Goal: Task Accomplishment & Management: Use online tool/utility

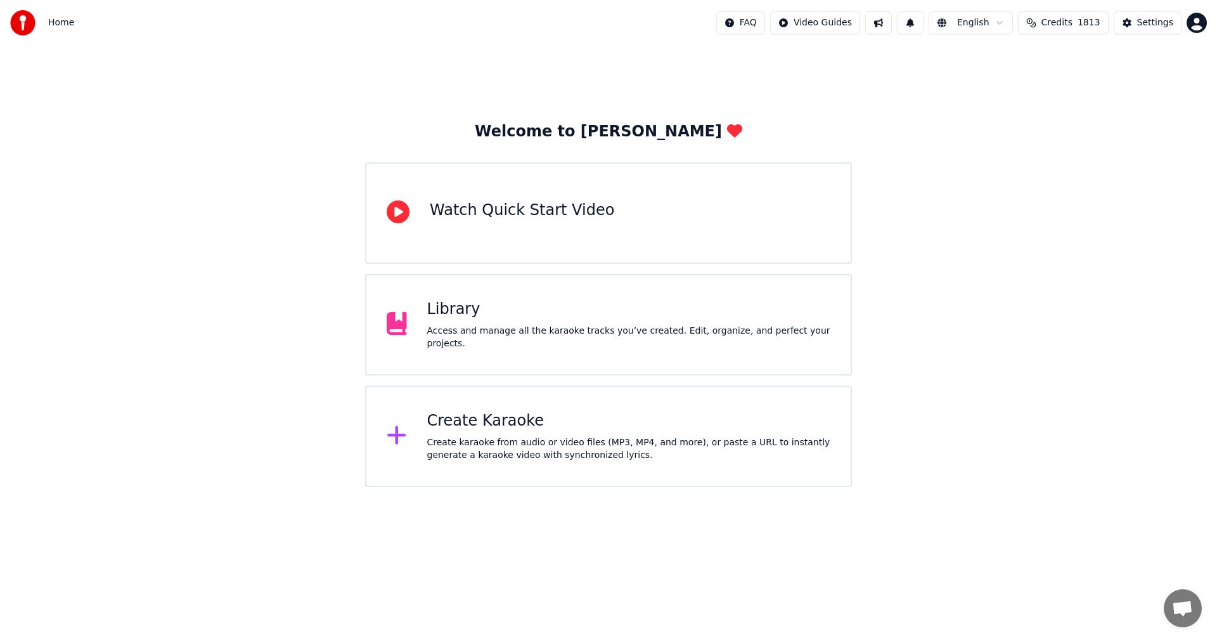
click at [500, 448] on div "Create karaoke from audio or video files (MP3, MP4, and more), or paste a URL t…" at bounding box center [629, 448] width 404 height 25
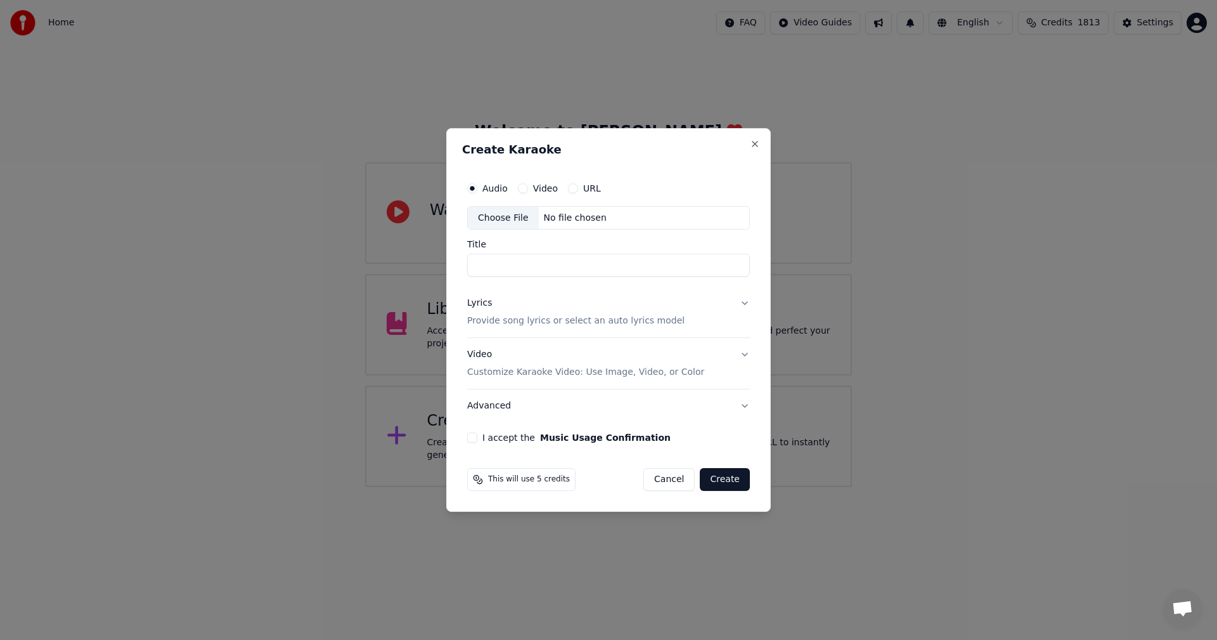
click at [494, 218] on div "Choose File" at bounding box center [503, 218] width 71 height 23
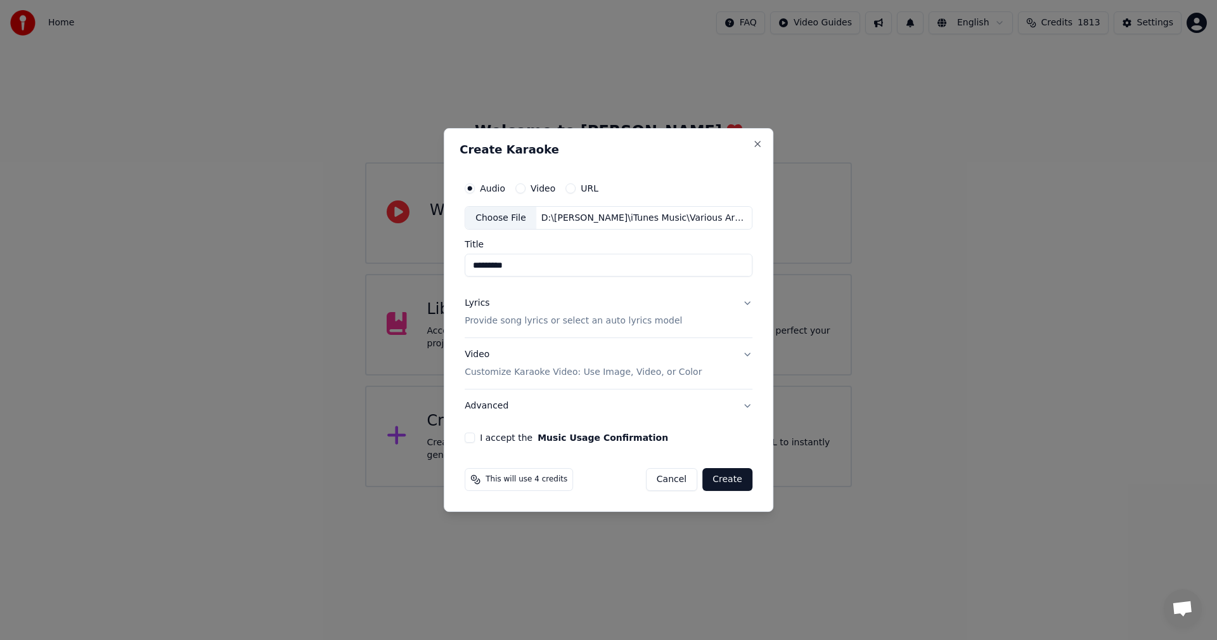
drag, startPoint x: 484, startPoint y: 268, endPoint x: 410, endPoint y: 268, distance: 74.2
click at [410, 268] on body "Home FAQ Video Guides English Credits 1813 Settings Welcome to Youka Watch Quic…" at bounding box center [608, 243] width 1217 height 487
type input "**********"
click at [488, 372] on p "Customize Karaoke Video: Use Image, Video, or Color" at bounding box center [583, 372] width 237 height 13
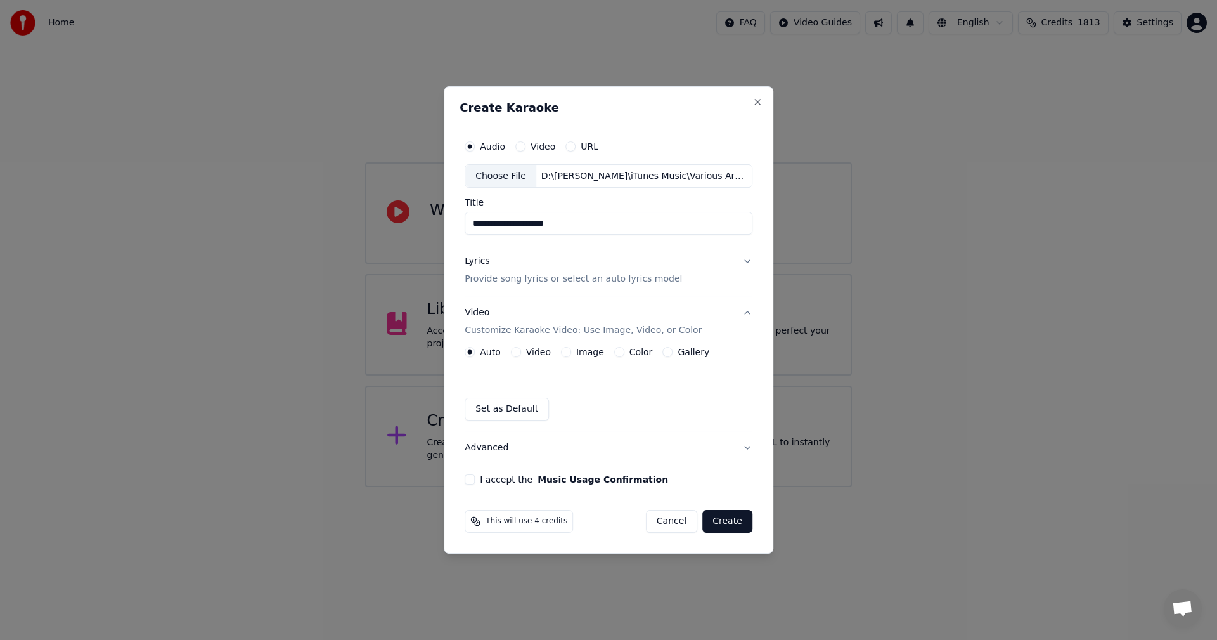
click at [592, 353] on label "Image" at bounding box center [590, 351] width 28 height 9
click at [571, 353] on button "Image" at bounding box center [566, 352] width 10 height 10
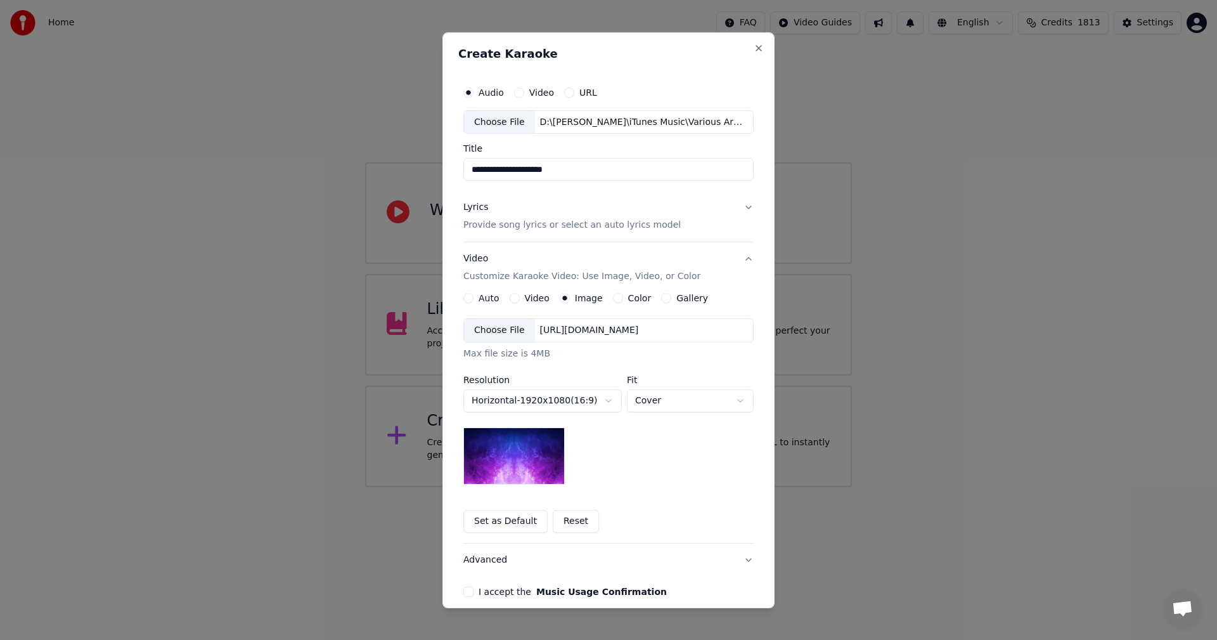
click at [501, 330] on div "Choose File" at bounding box center [499, 330] width 71 height 23
click at [674, 404] on body "**********" at bounding box center [608, 243] width 1217 height 487
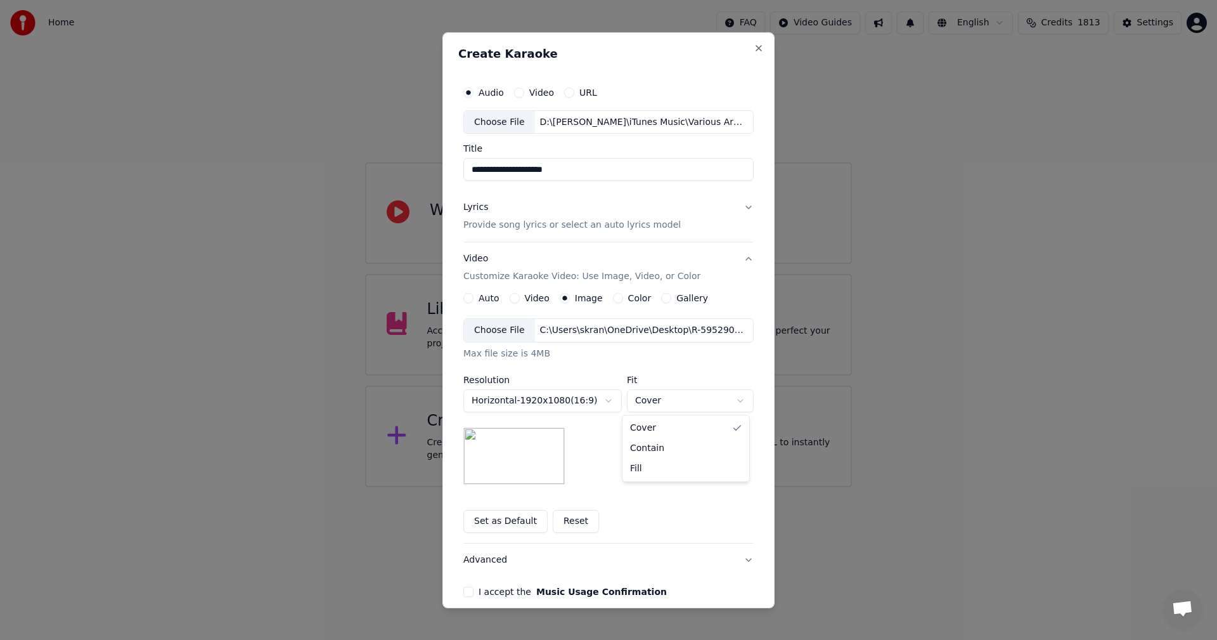
select select "*******"
click at [470, 593] on div "I accept the Music Usage Confirmation" at bounding box center [608, 591] width 290 height 10
click at [463, 593] on button "I accept the Music Usage Confirmation" at bounding box center [468, 591] width 10 height 10
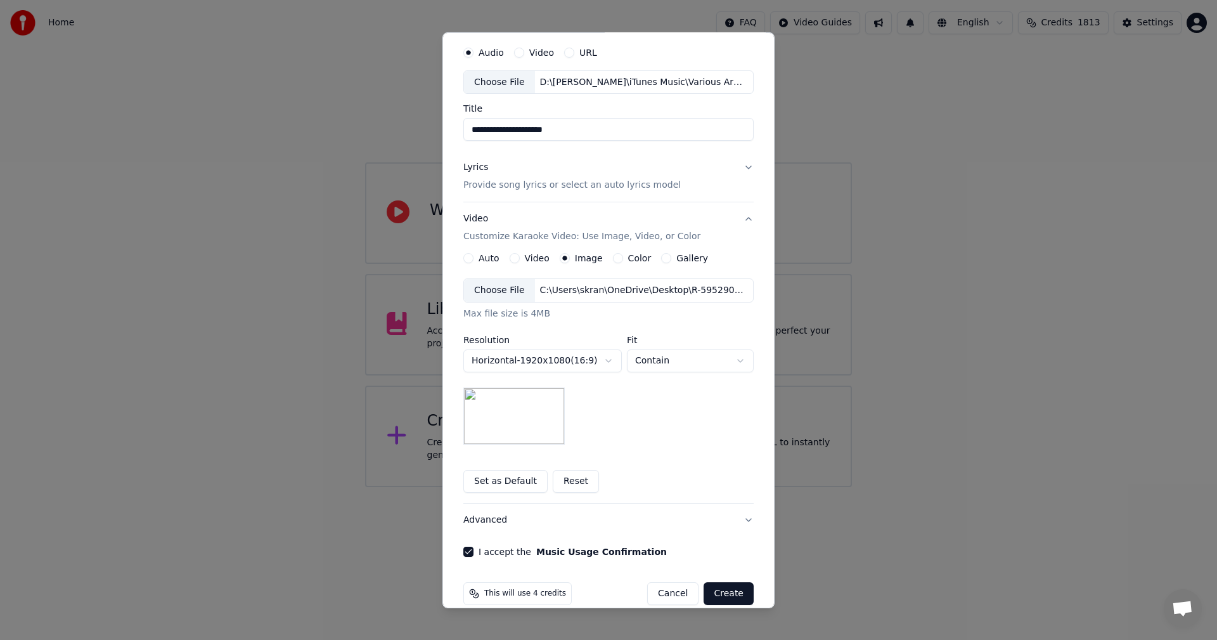
scroll to position [58, 0]
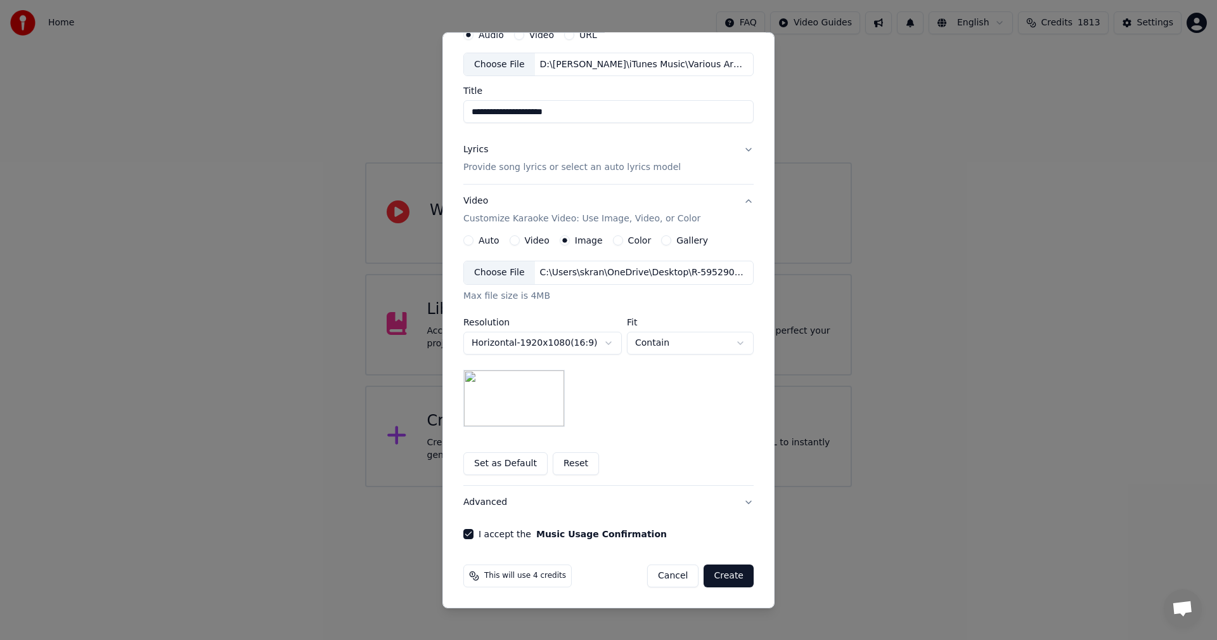
click at [728, 575] on button "Create" at bounding box center [729, 575] width 50 height 23
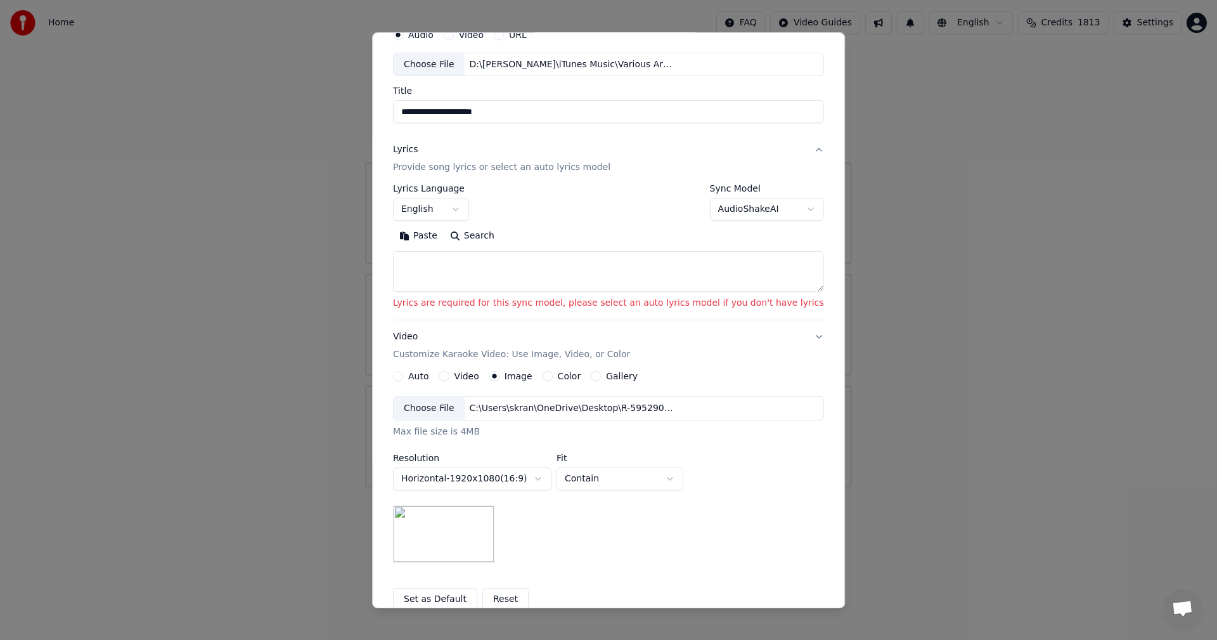
scroll to position [0, 0]
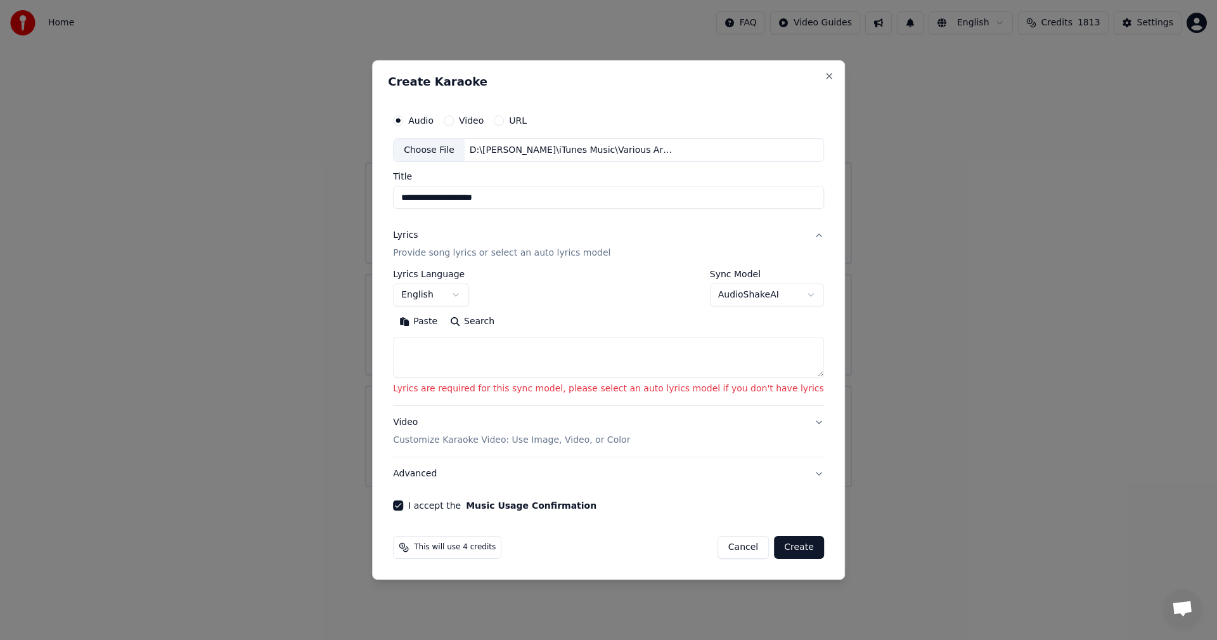
click at [754, 305] on body "**********" at bounding box center [608, 243] width 1217 height 487
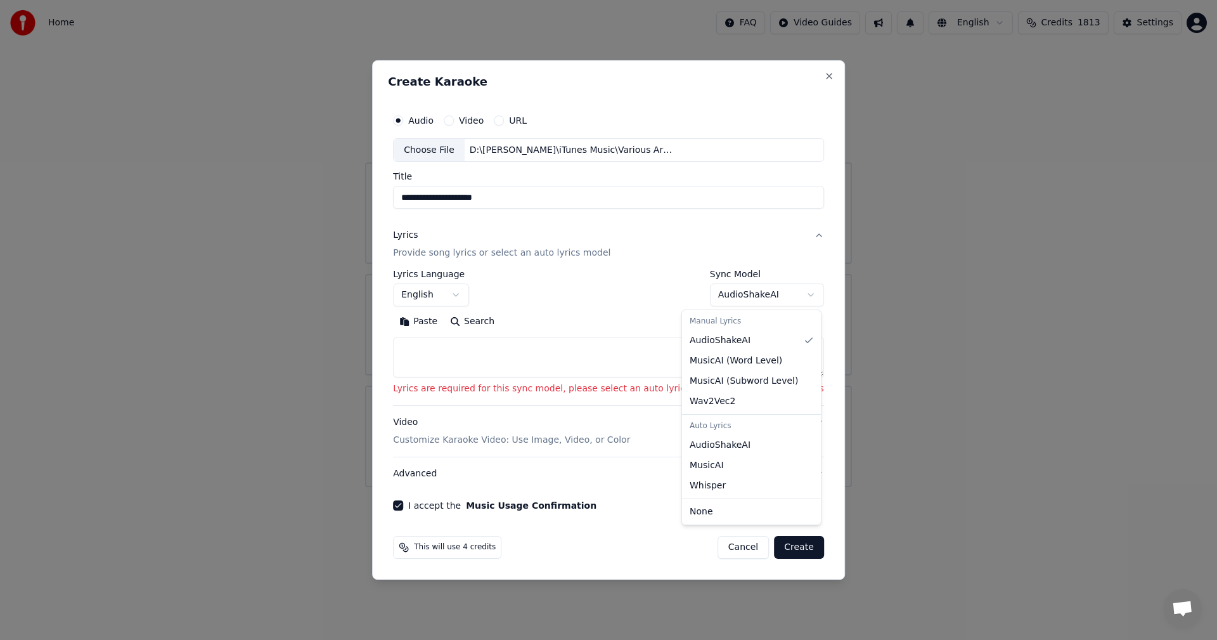
select select "**********"
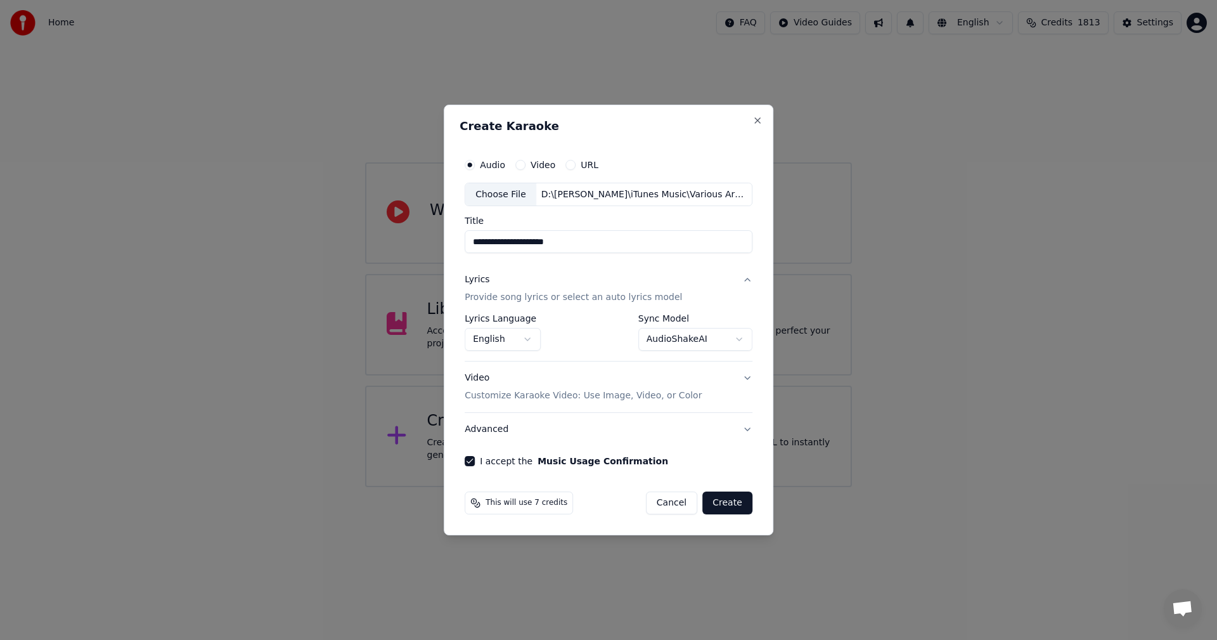
click at [745, 503] on button "Create" at bounding box center [727, 502] width 50 height 23
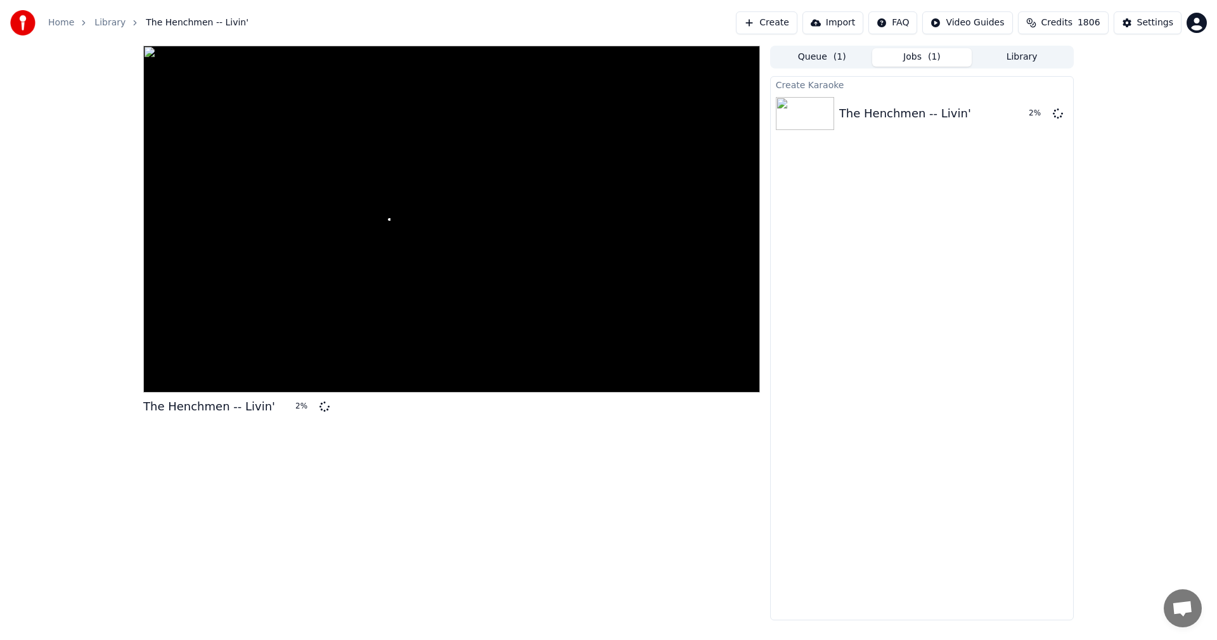
click at [906, 639] on div "Home Library The Henchmen -- Livin' Create Import FAQ Video Guides Credits 1806…" at bounding box center [608, 320] width 1217 height 640
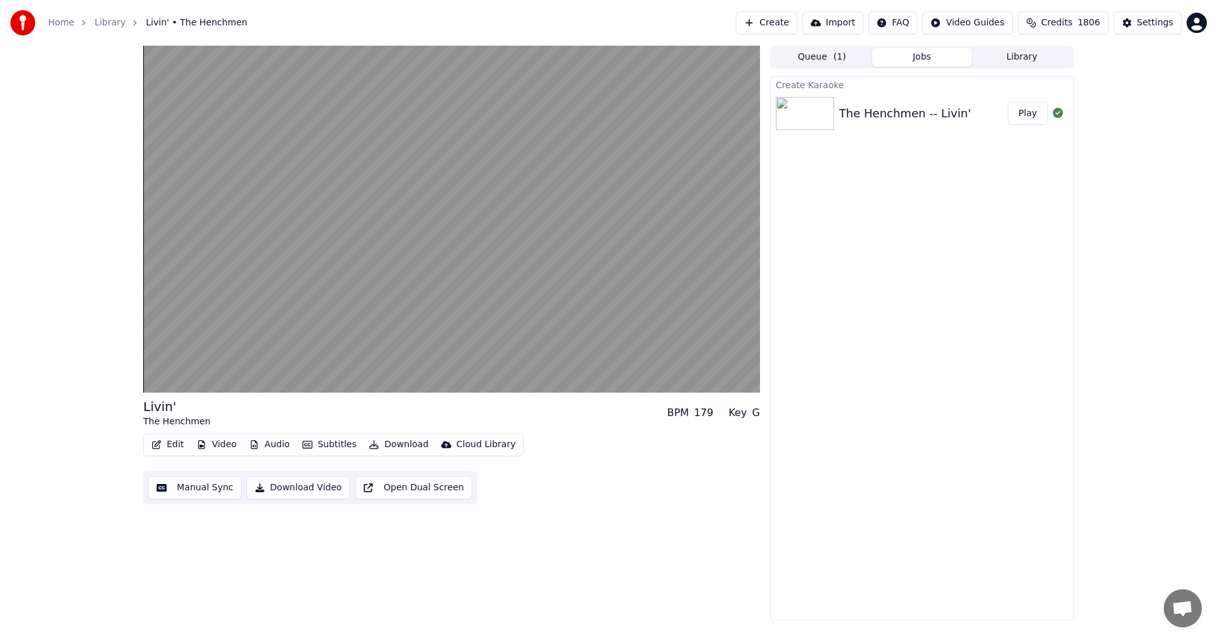
click at [1162, 242] on div "Livin' The Henchmen BPM 179 Key G Edit Video Audio Subtitles Download Cloud Lib…" at bounding box center [608, 333] width 1217 height 574
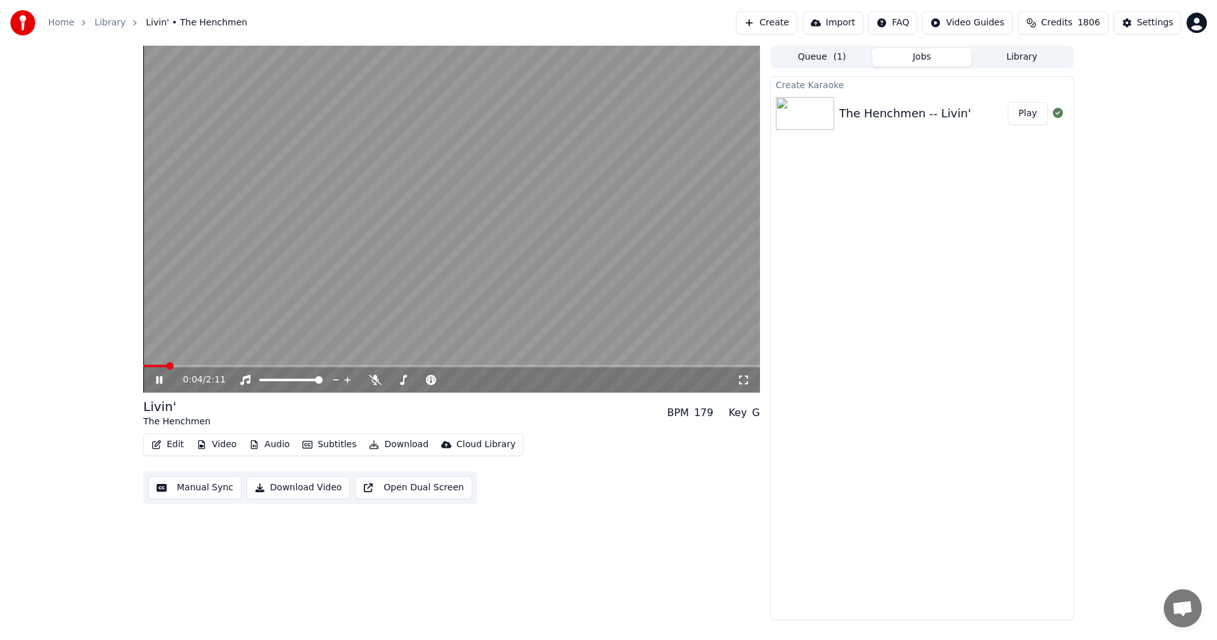
click at [745, 380] on icon at bounding box center [743, 380] width 13 height 10
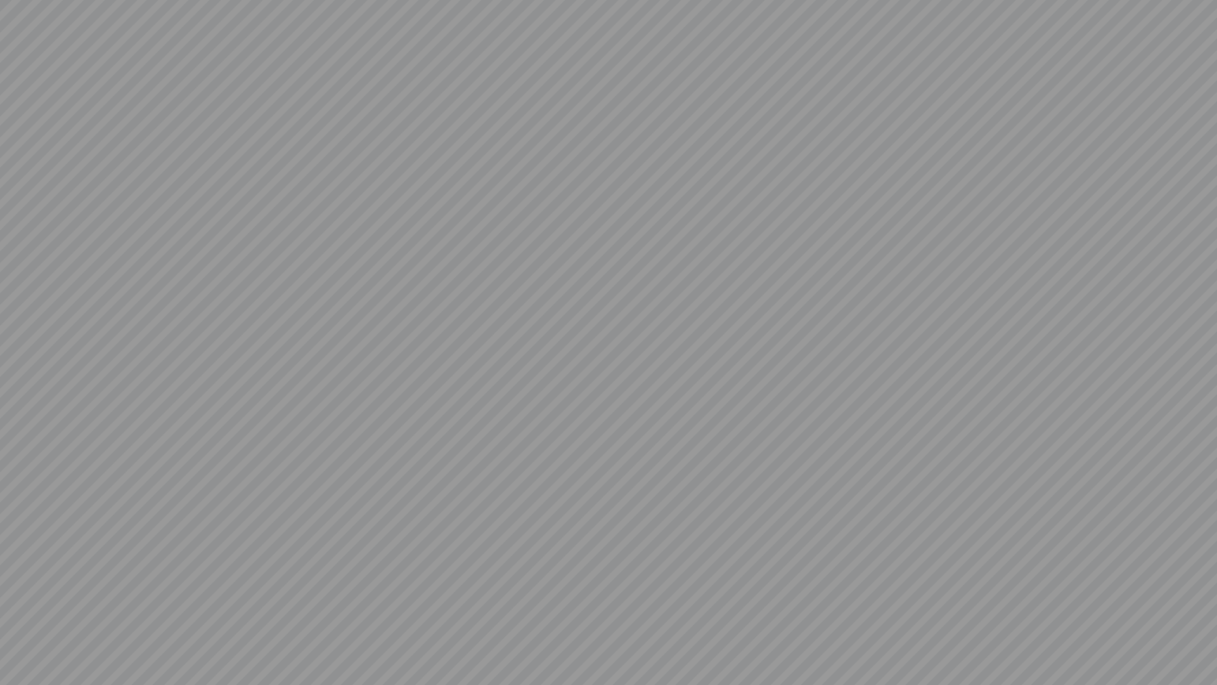
click at [1026, 557] on video at bounding box center [608, 342] width 1217 height 685
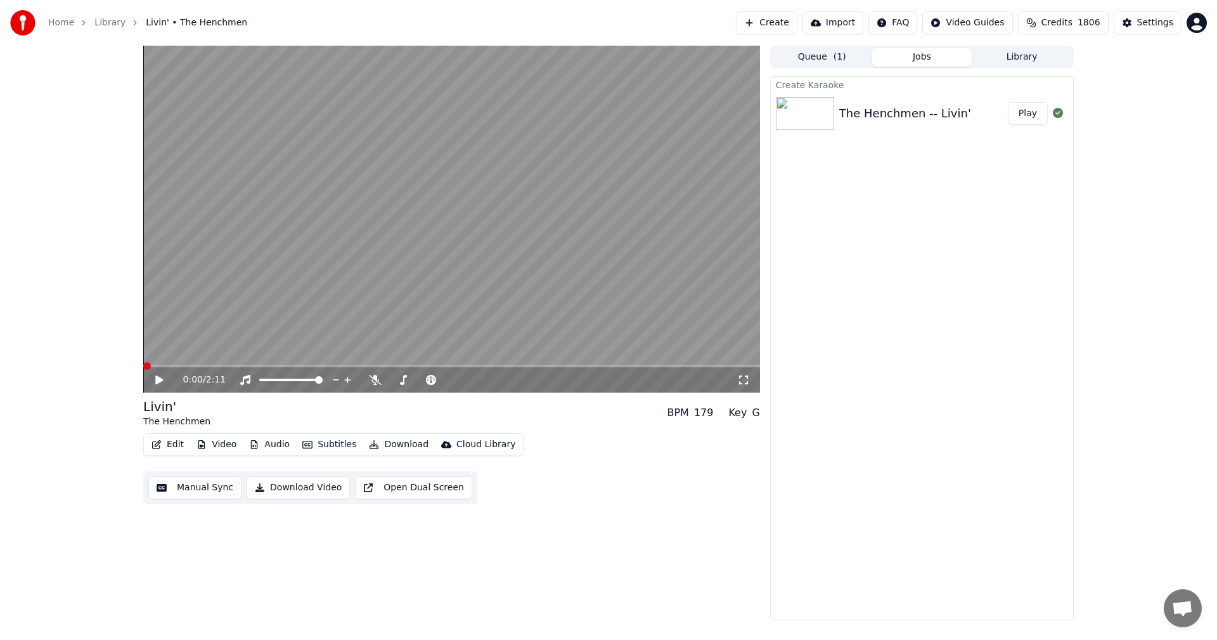
click at [143, 368] on span at bounding box center [147, 366] width 8 height 8
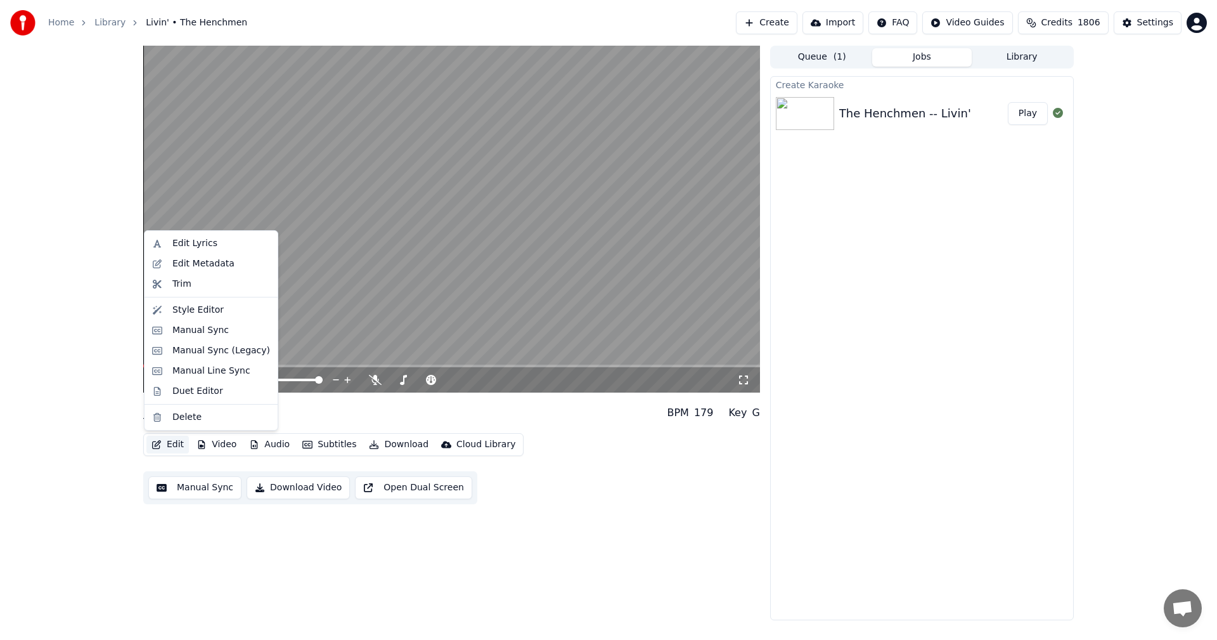
click at [159, 444] on icon "button" at bounding box center [157, 444] width 10 height 9
click at [171, 242] on div "Edit Lyrics" at bounding box center [211, 243] width 128 height 20
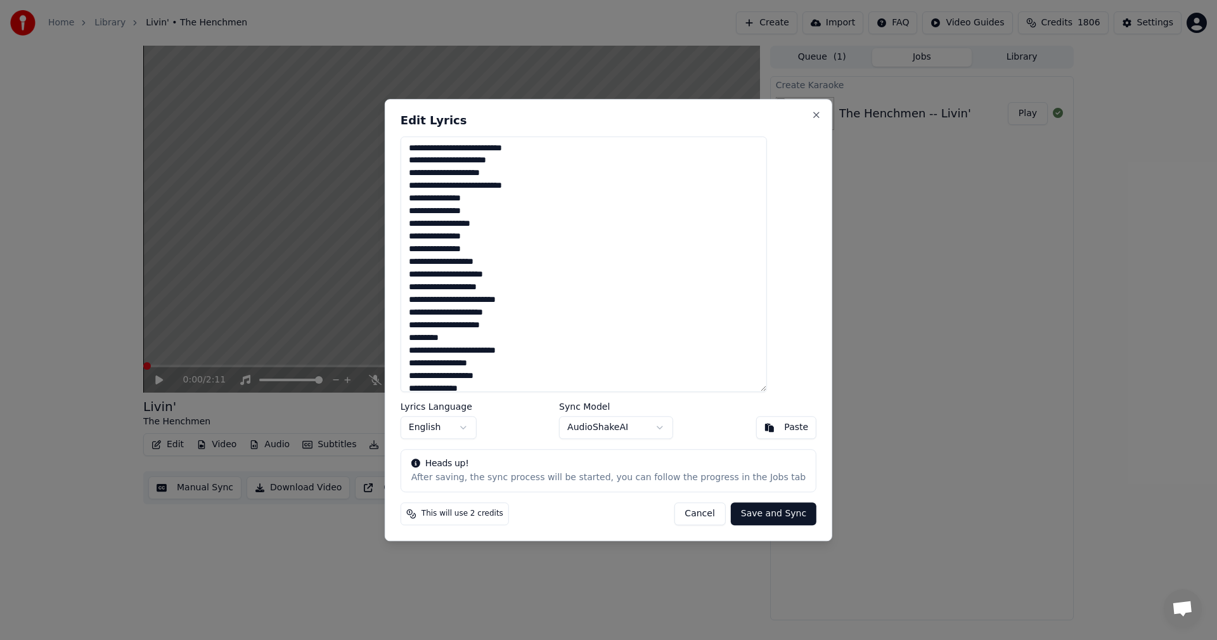
drag, startPoint x: 536, startPoint y: 153, endPoint x: 430, endPoint y: 141, distance: 106.0
click at [430, 141] on textarea "**********" at bounding box center [584, 264] width 366 height 256
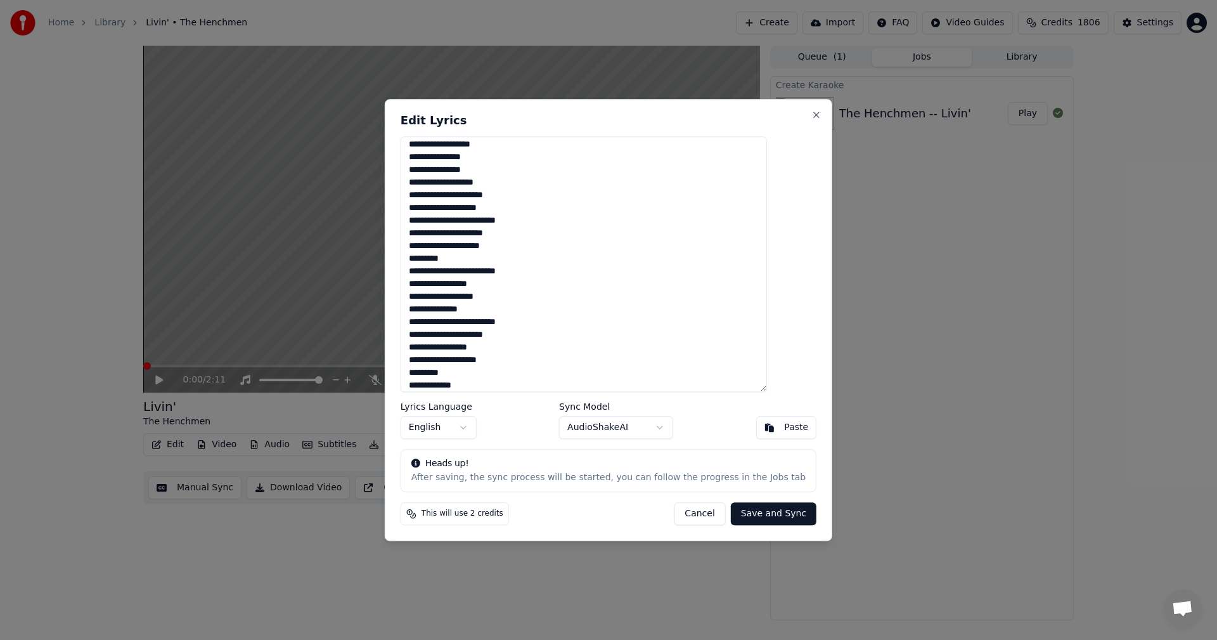
scroll to position [98, 0]
drag, startPoint x: 472, startPoint y: 238, endPoint x: 434, endPoint y: 244, distance: 38.6
click at [434, 244] on textarea "**********" at bounding box center [584, 264] width 366 height 256
drag, startPoint x: 454, startPoint y: 371, endPoint x: 429, endPoint y: 371, distance: 24.7
click at [429, 371] on textarea "**********" at bounding box center [584, 264] width 366 height 256
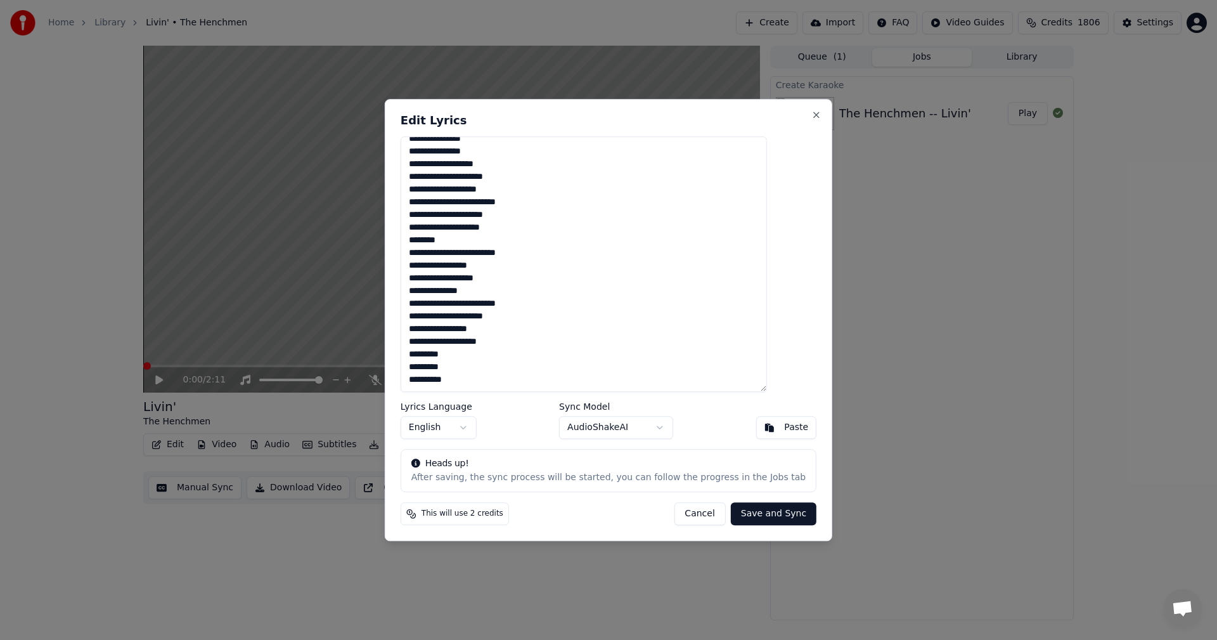
type textarea "**********"
click at [737, 519] on button "Save and Sync" at bounding box center [774, 513] width 86 height 23
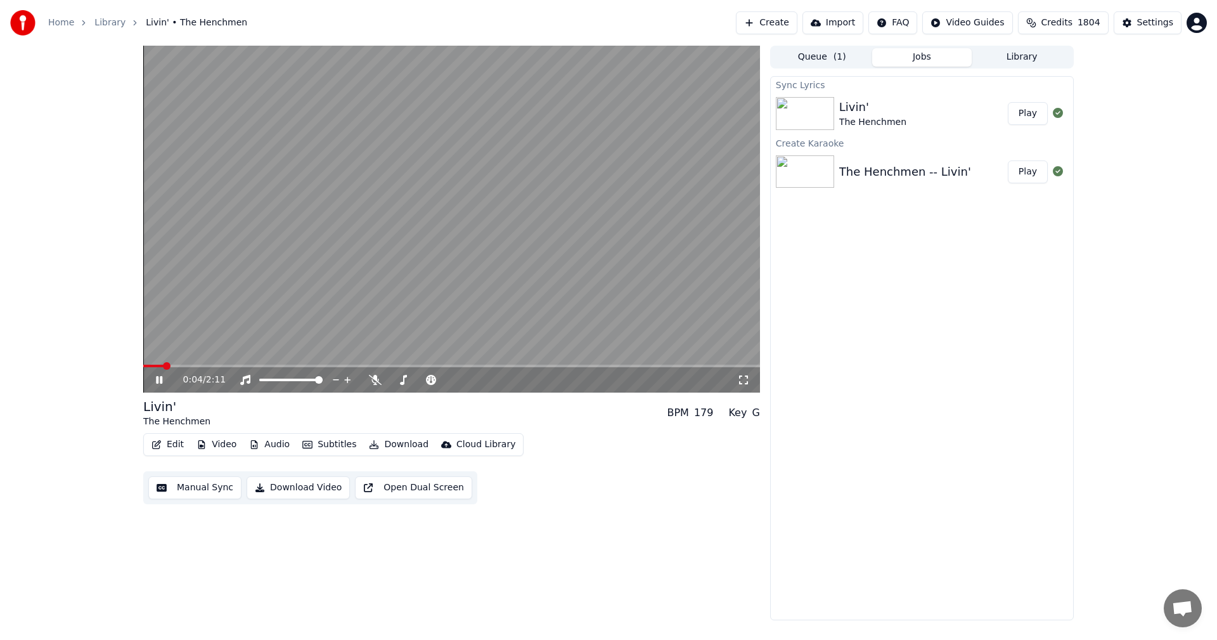
click at [547, 208] on video at bounding box center [451, 219] width 617 height 347
click at [143, 367] on span at bounding box center [451, 365] width 617 height 3
click at [747, 376] on icon at bounding box center [743, 379] width 9 height 9
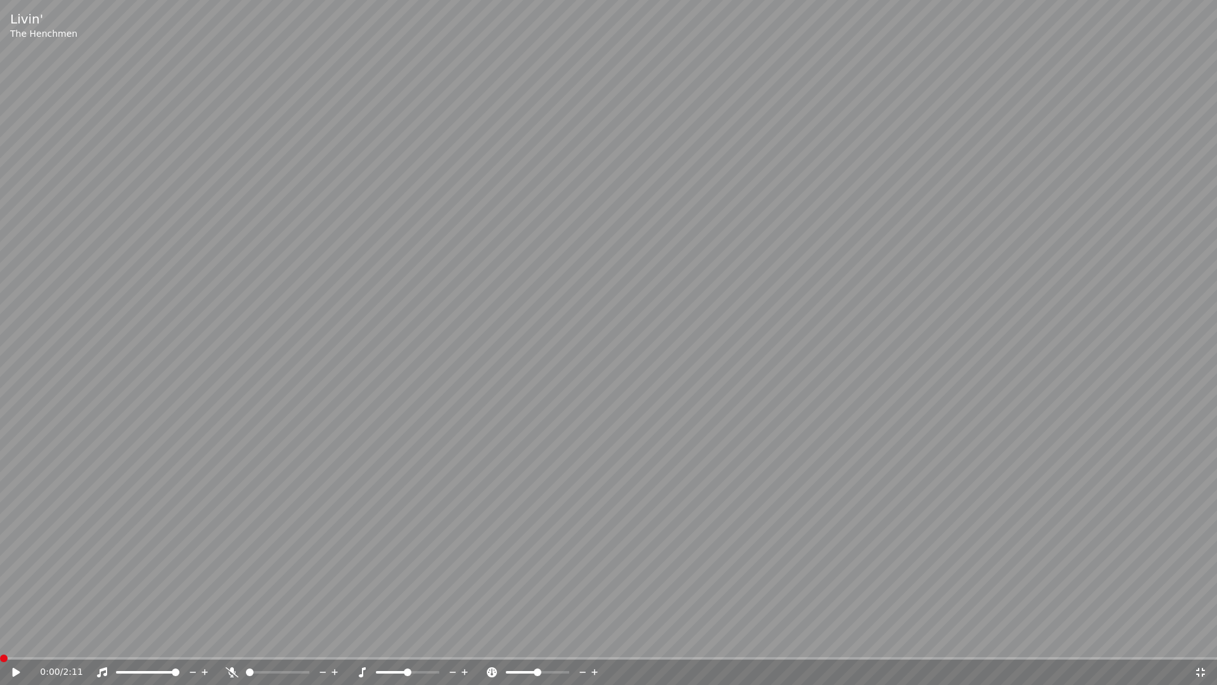
click at [692, 357] on video at bounding box center [608, 342] width 1217 height 685
click at [910, 379] on video at bounding box center [608, 342] width 1217 height 685
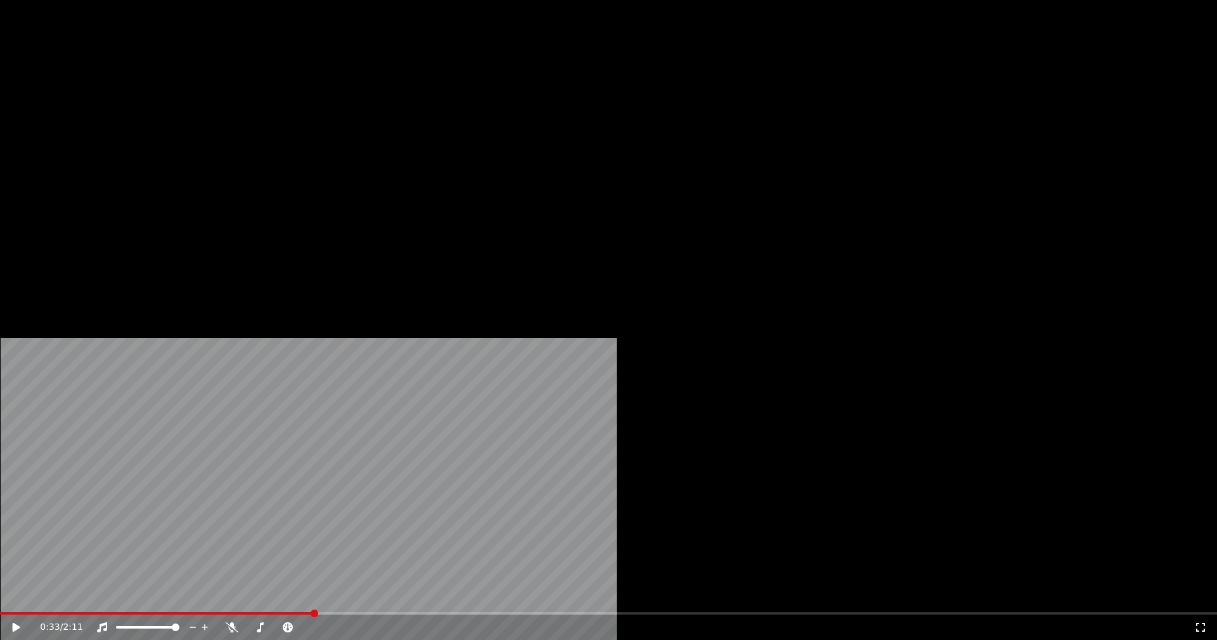
click at [163, 106] on button "Edit" at bounding box center [167, 98] width 42 height 18
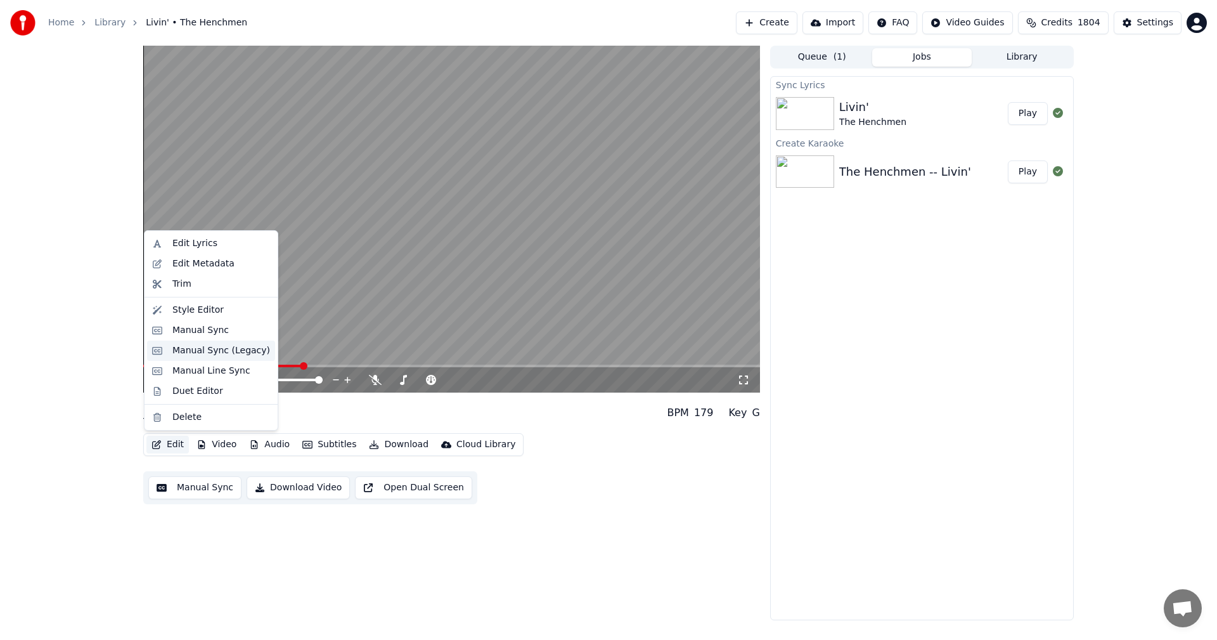
click at [177, 348] on div "Manual Sync (Legacy)" at bounding box center [221, 350] width 98 height 13
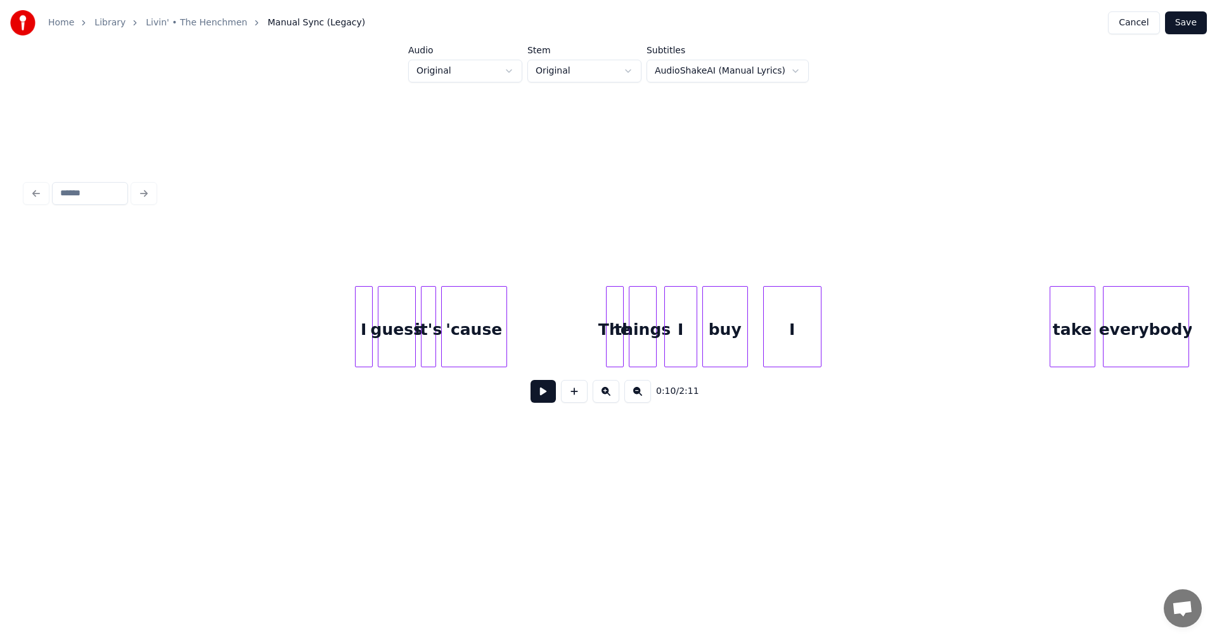
scroll to position [0, 3267]
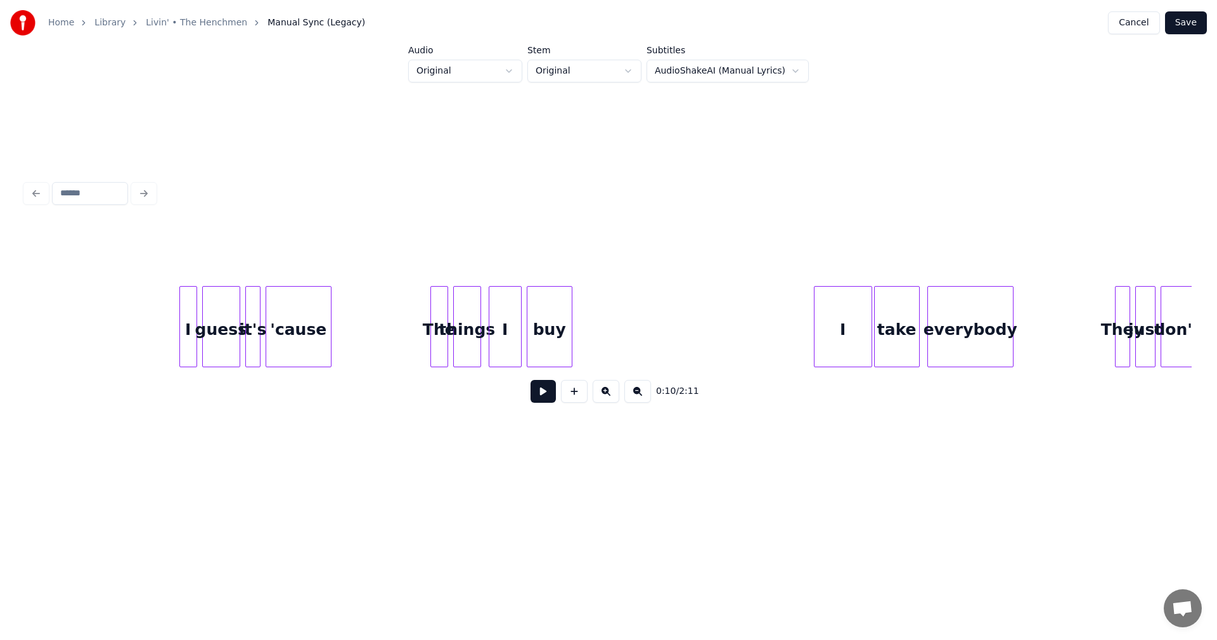
click at [850, 323] on div "I" at bounding box center [843, 330] width 57 height 86
click at [853, 332] on div at bounding box center [852, 327] width 4 height 80
click at [635, 323] on div at bounding box center [637, 327] width 4 height 80
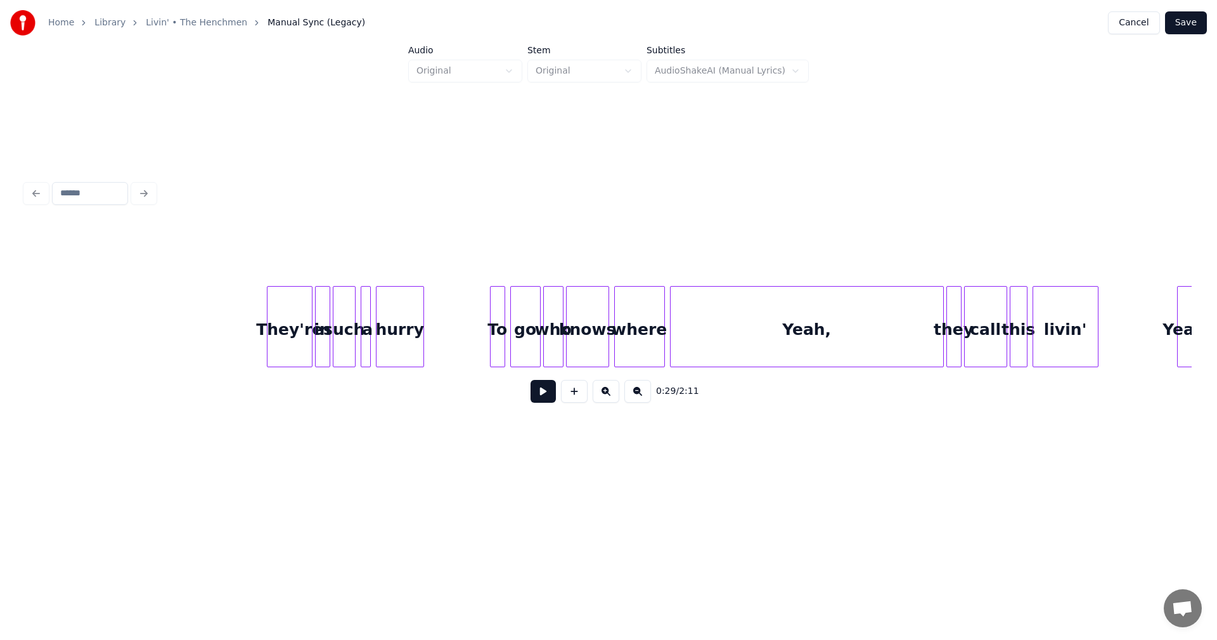
scroll to position [0, 4567]
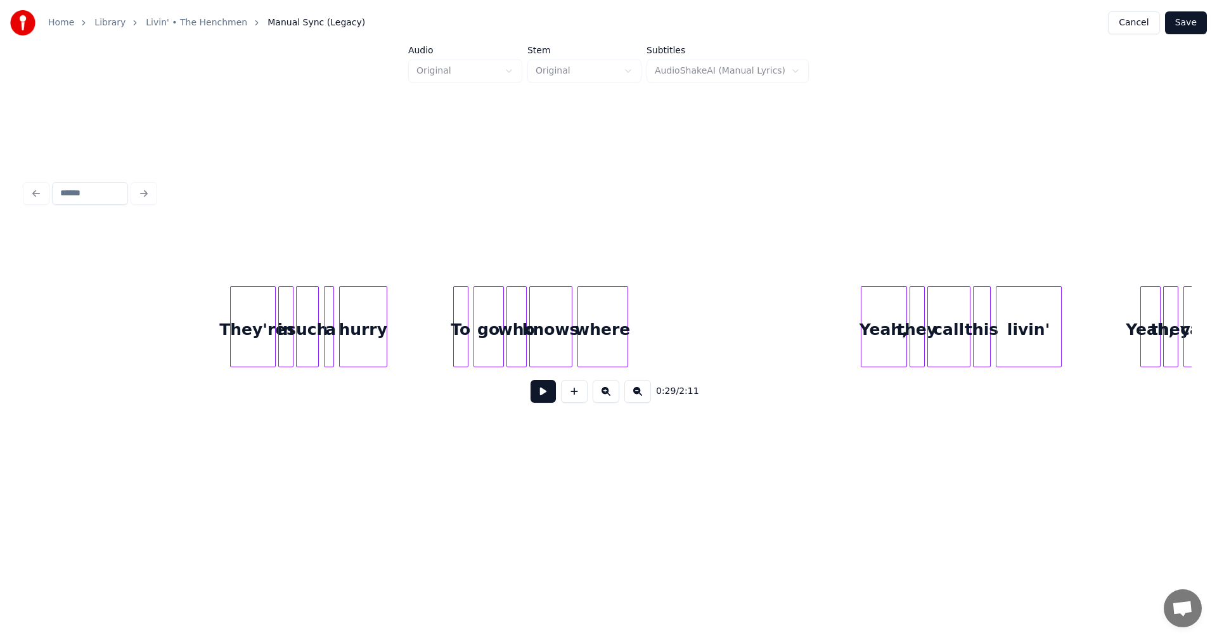
click at [861, 337] on div at bounding box center [863, 327] width 4 height 80
click at [672, 319] on div at bounding box center [674, 327] width 4 height 80
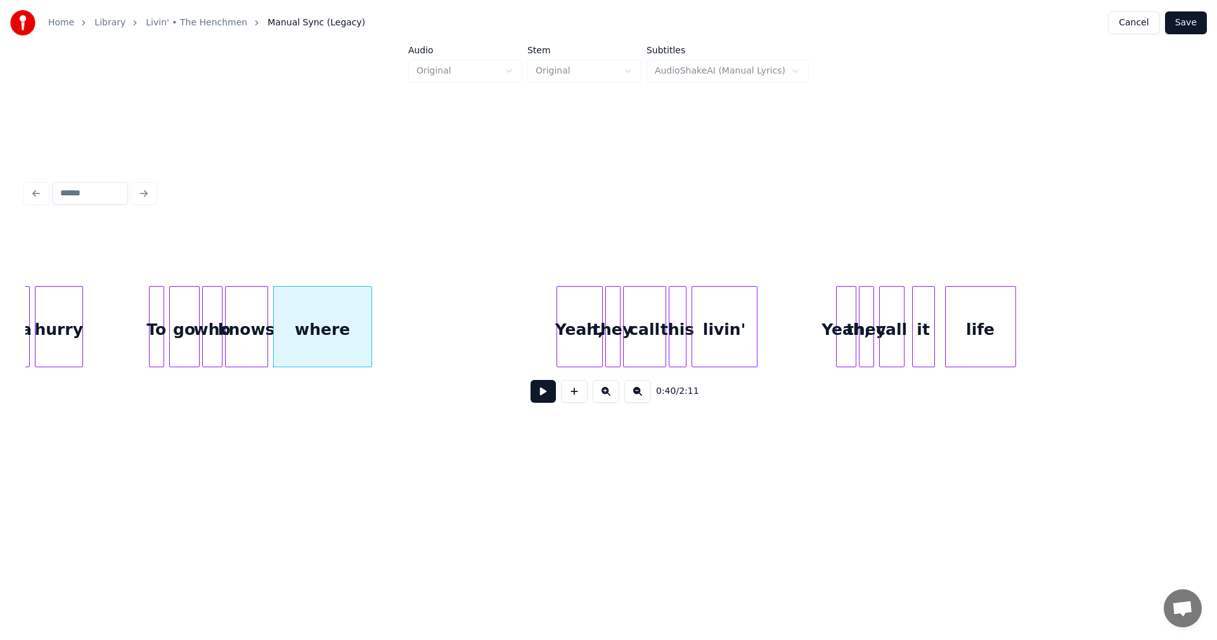
scroll to position [0, 4881]
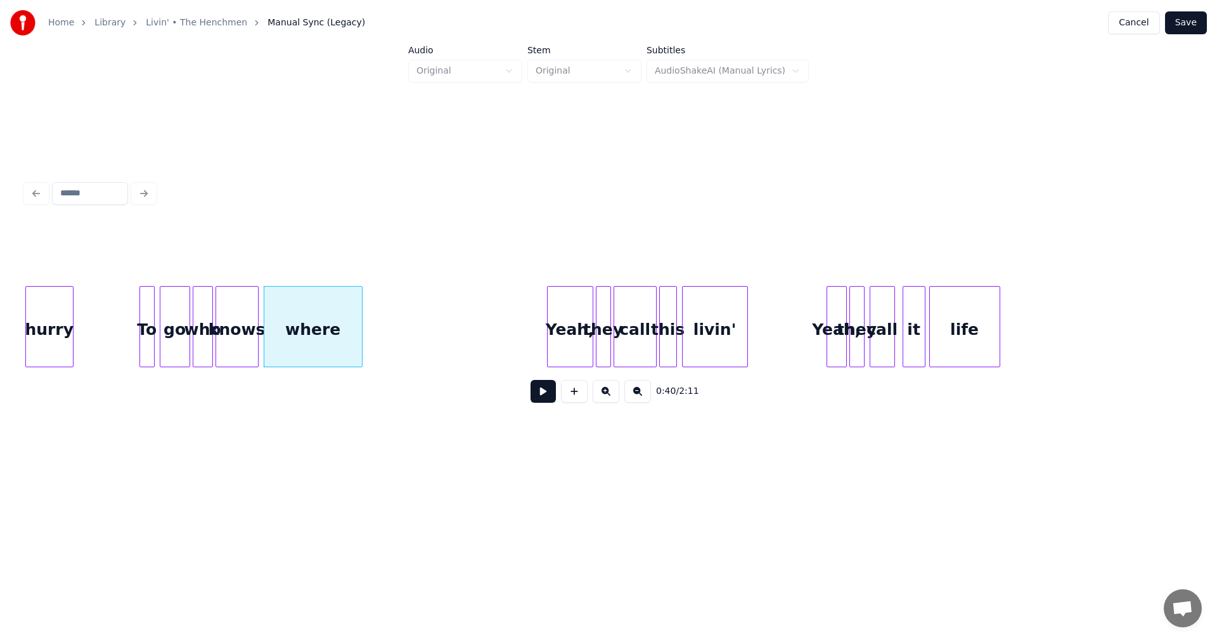
click at [978, 328] on div "life" at bounding box center [965, 330] width 70 height 86
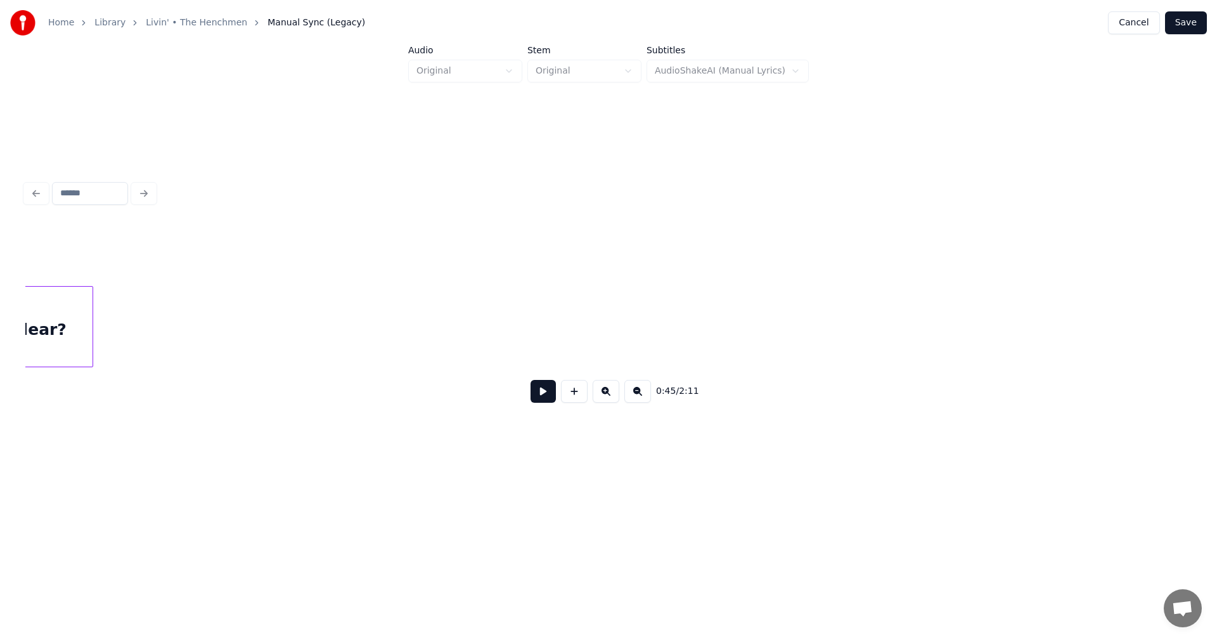
scroll to position [0, 0]
click at [1177, 26] on button "Save" at bounding box center [1186, 22] width 42 height 23
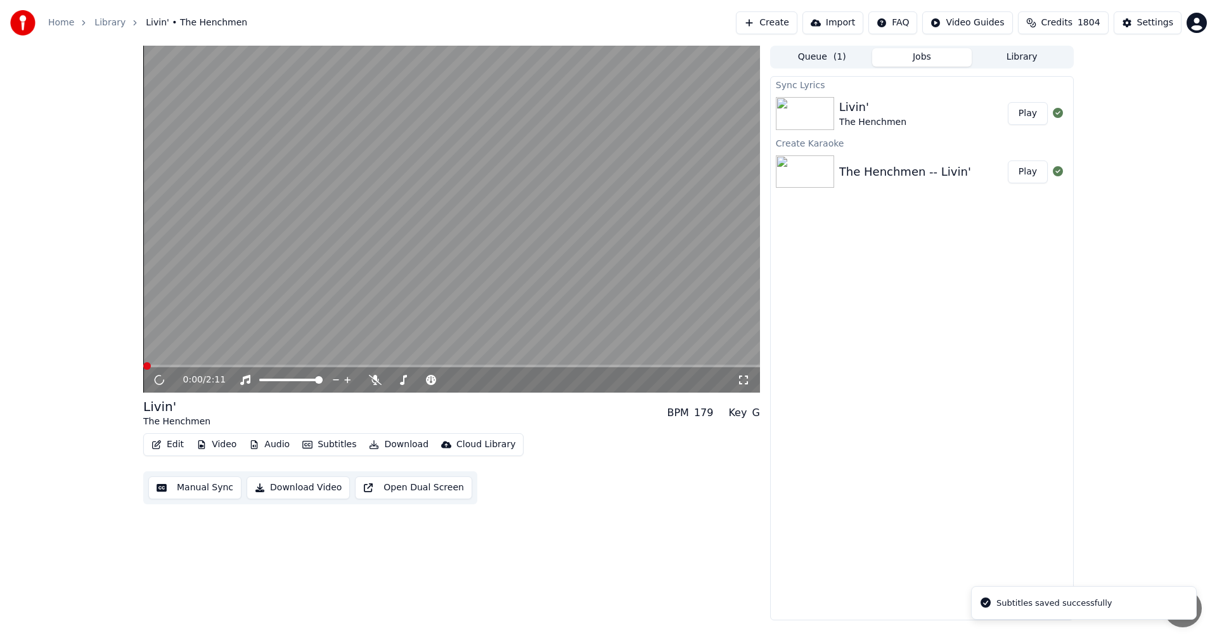
click at [748, 383] on icon at bounding box center [743, 380] width 13 height 10
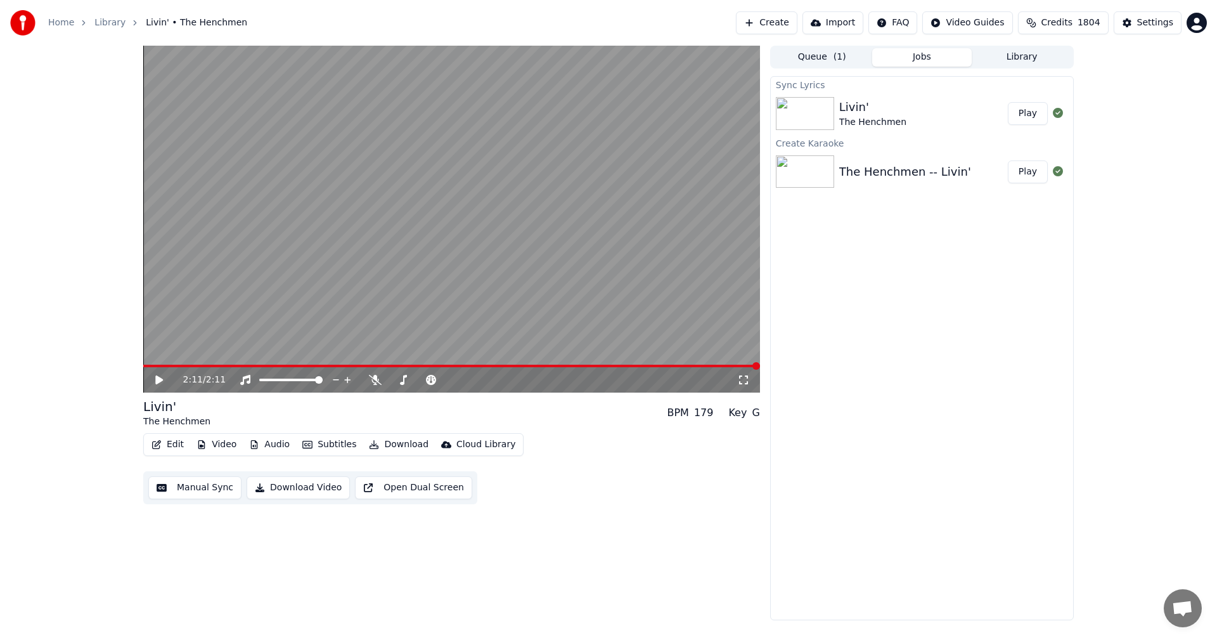
click at [1016, 56] on button "Library" at bounding box center [1022, 57] width 100 height 18
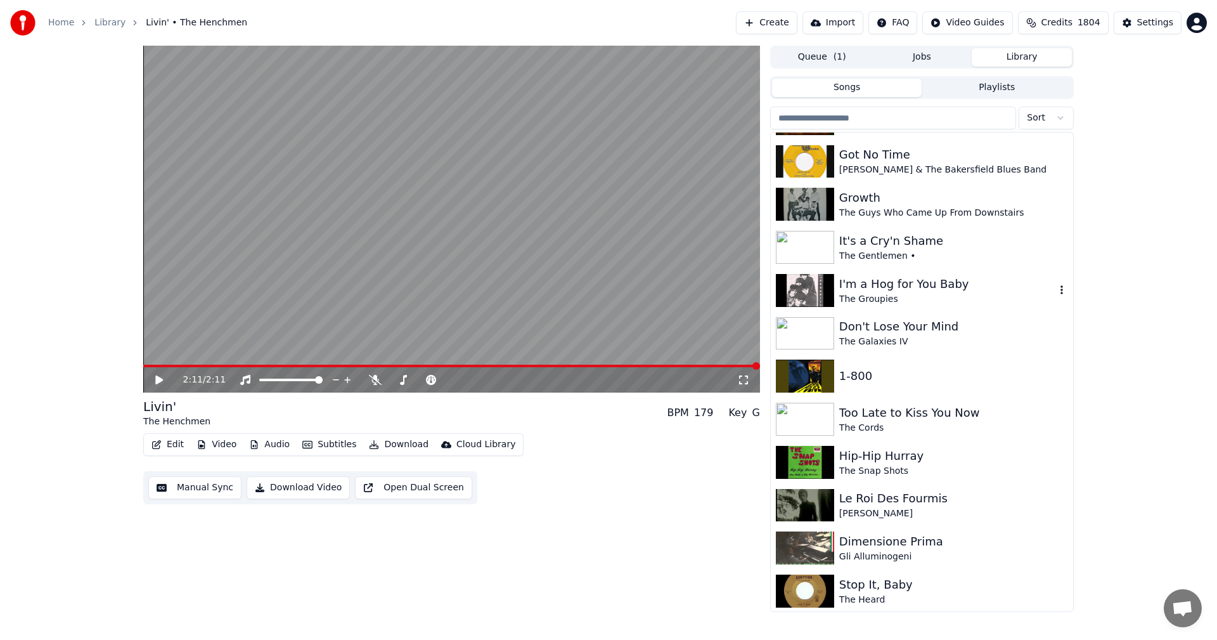
scroll to position [1331, 0]
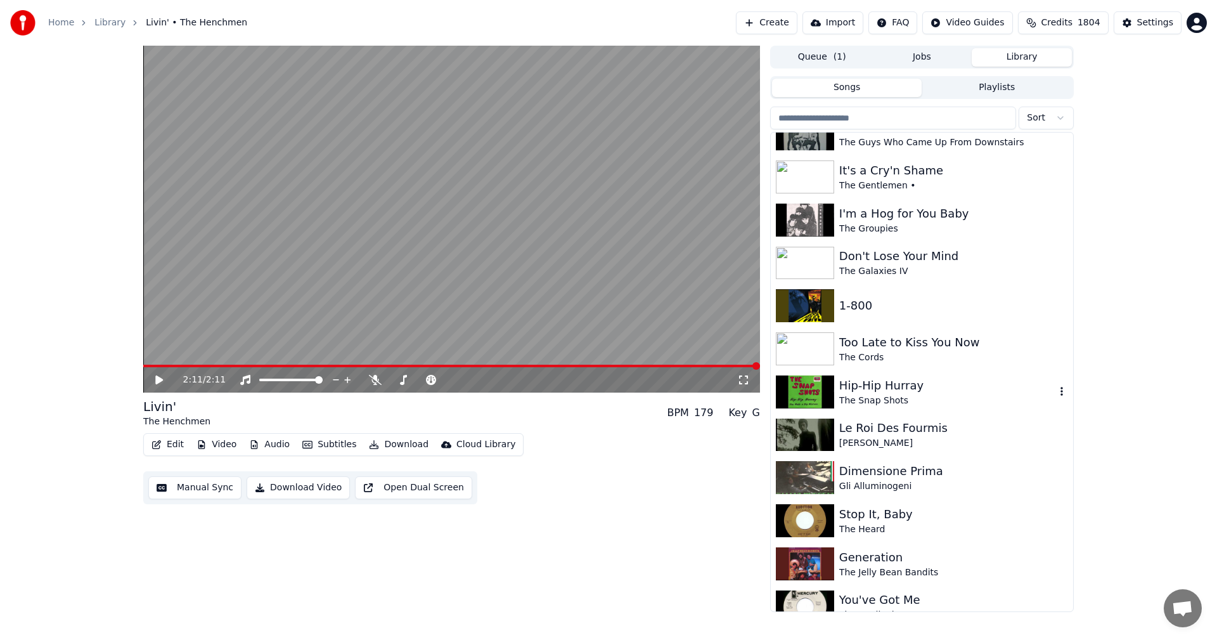
drag, startPoint x: 948, startPoint y: 446, endPoint x: 937, endPoint y: 528, distance: 82.6
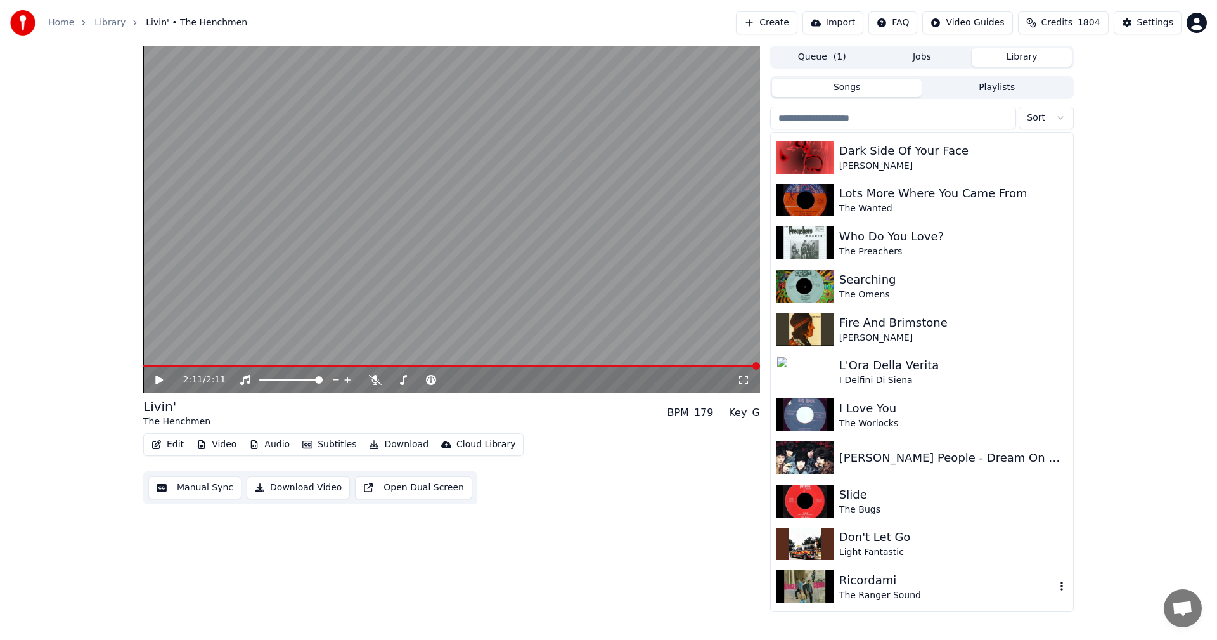
scroll to position [1965, 0]
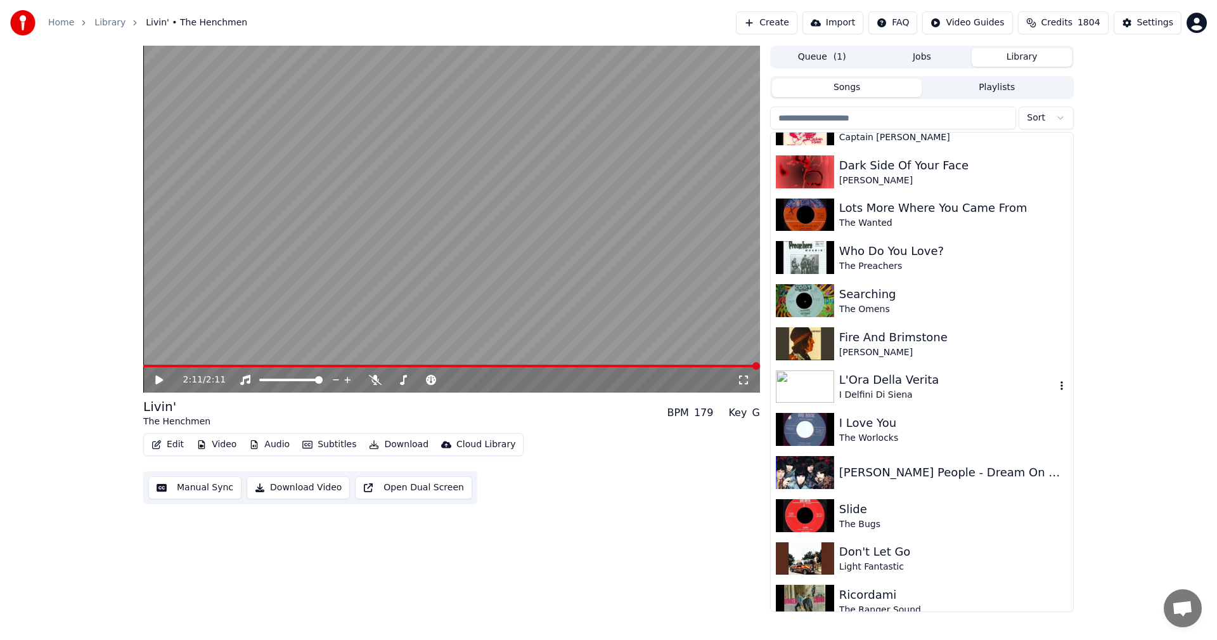
drag, startPoint x: 877, startPoint y: 394, endPoint x: 819, endPoint y: 380, distance: 59.3
click at [875, 394] on div "I Delfini Di Siena" at bounding box center [947, 395] width 216 height 13
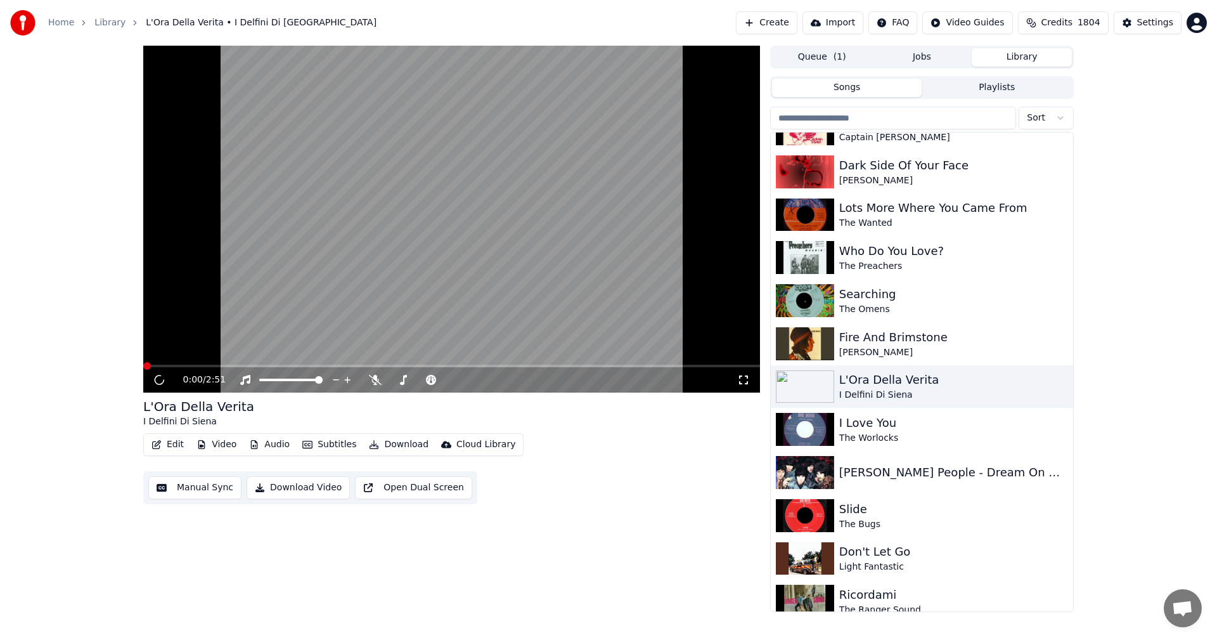
click at [738, 377] on icon at bounding box center [743, 380] width 13 height 10
click at [879, 438] on div "The Worlocks" at bounding box center [947, 438] width 216 height 13
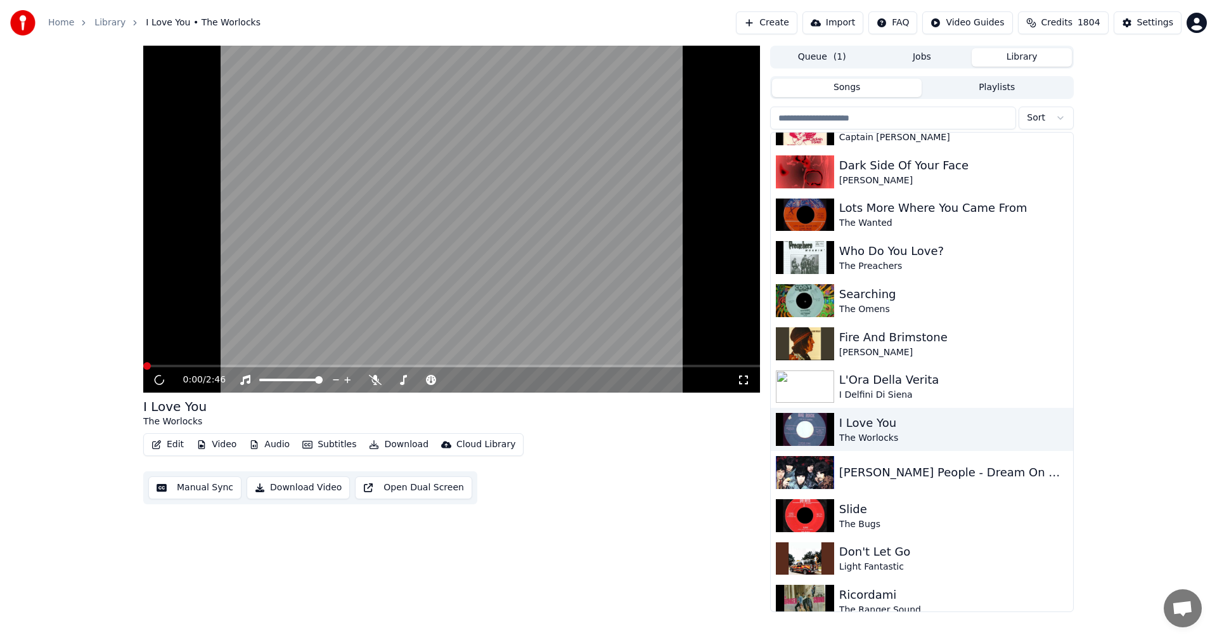
click at [744, 379] on icon at bounding box center [743, 380] width 13 height 10
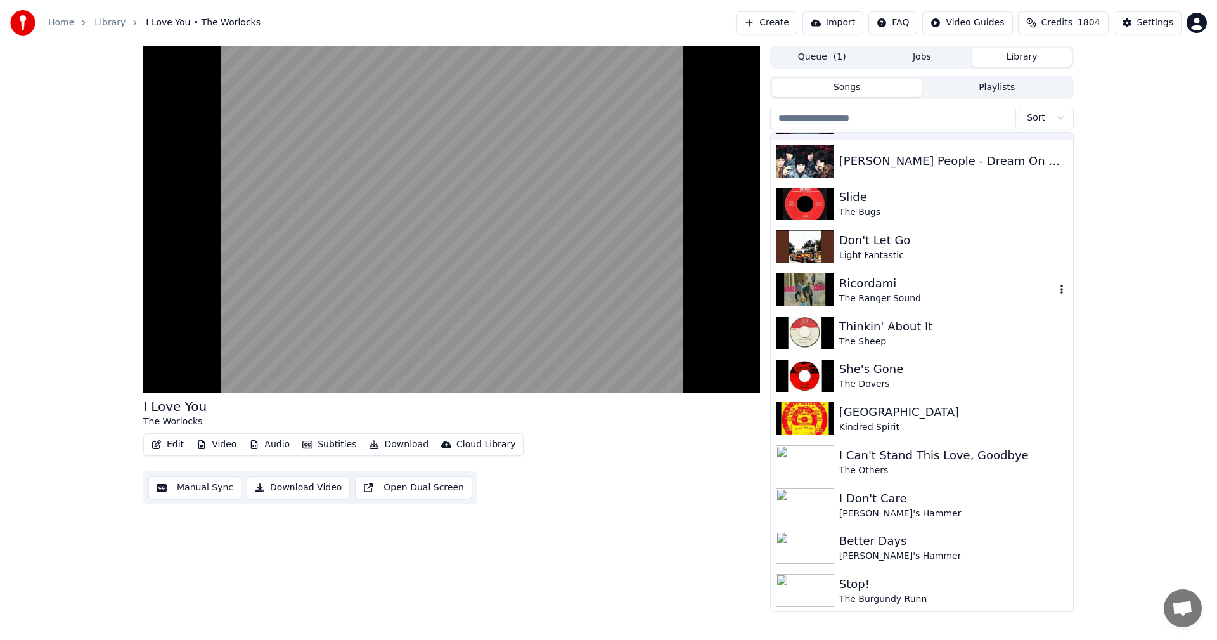
scroll to position [2282, 0]
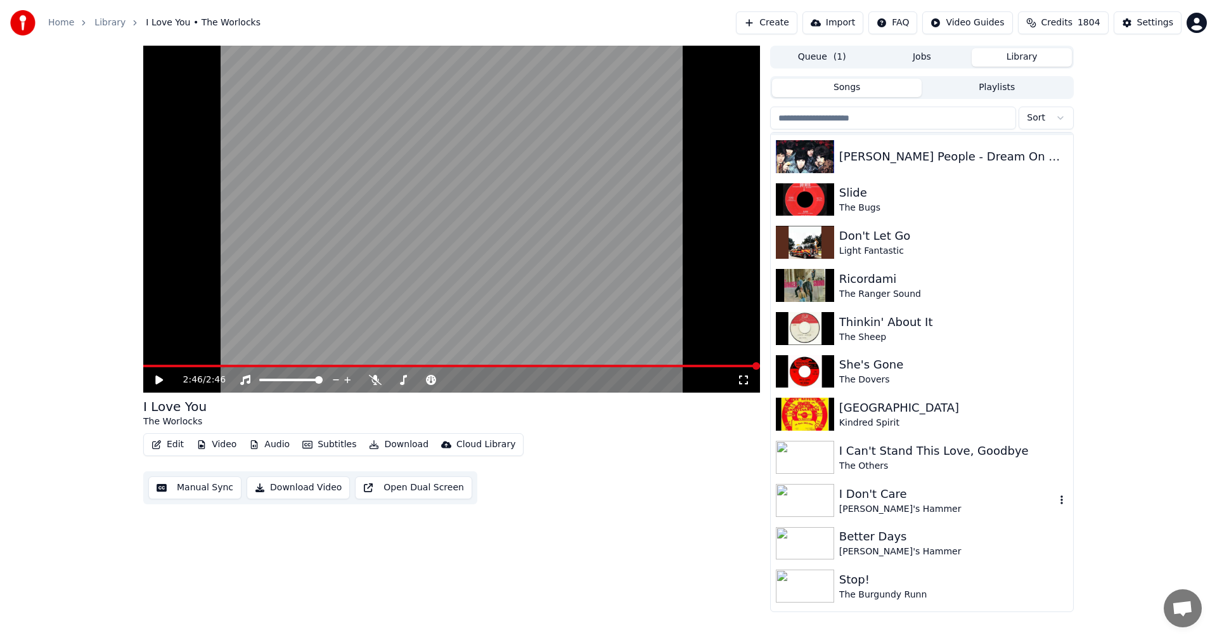
click at [876, 503] on div "[PERSON_NAME]'s Hammer" at bounding box center [947, 509] width 216 height 13
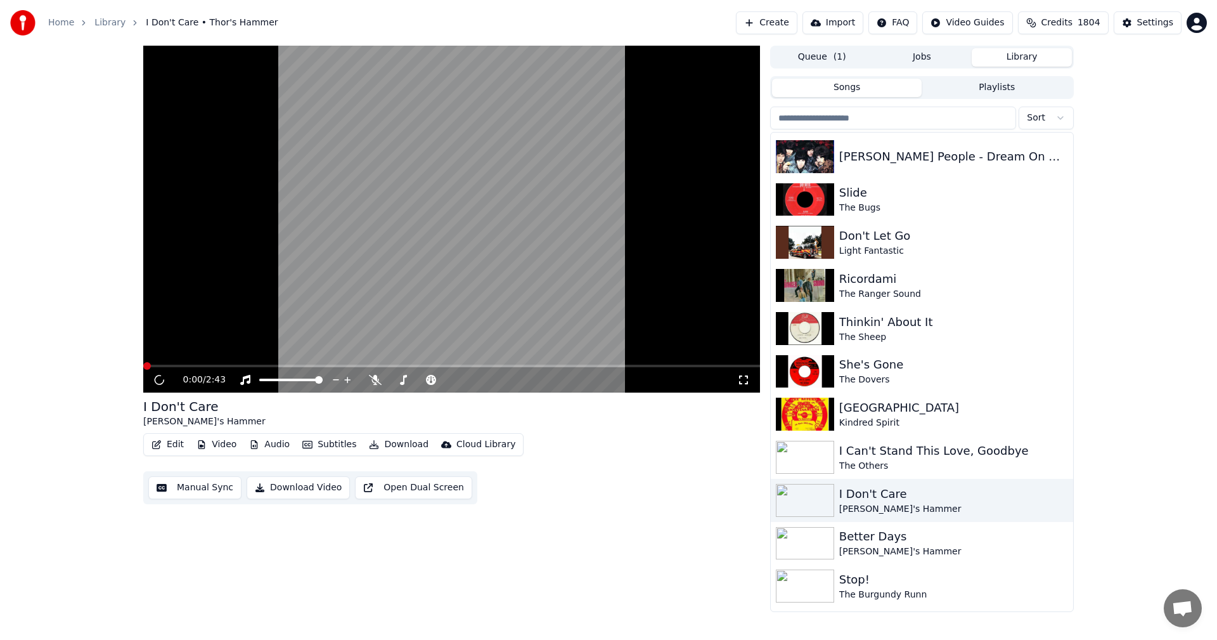
click at [741, 375] on icon at bounding box center [743, 380] width 13 height 10
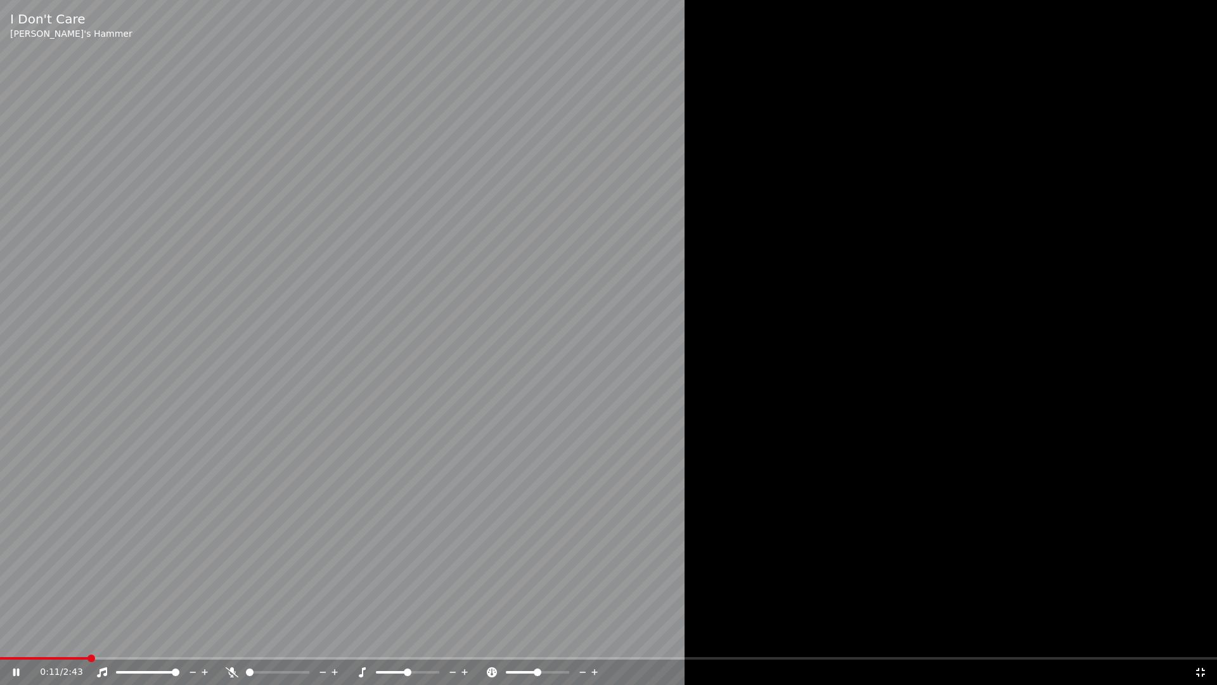
click at [583, 425] on video at bounding box center [608, 342] width 1217 height 685
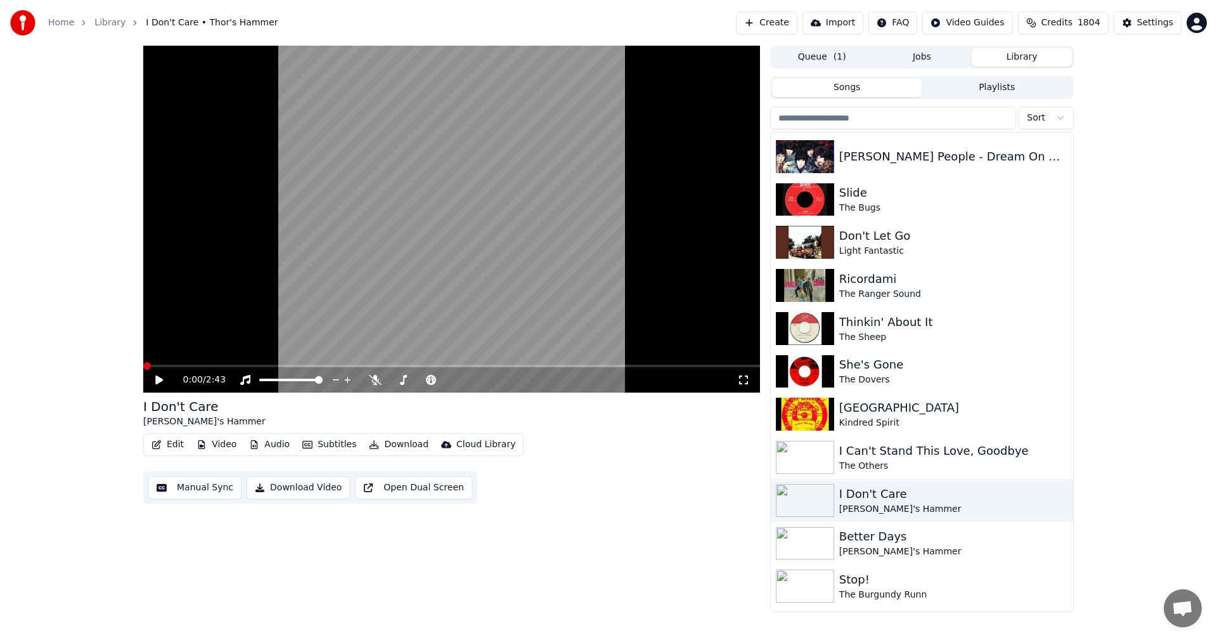
click at [143, 366] on span at bounding box center [147, 366] width 8 height 8
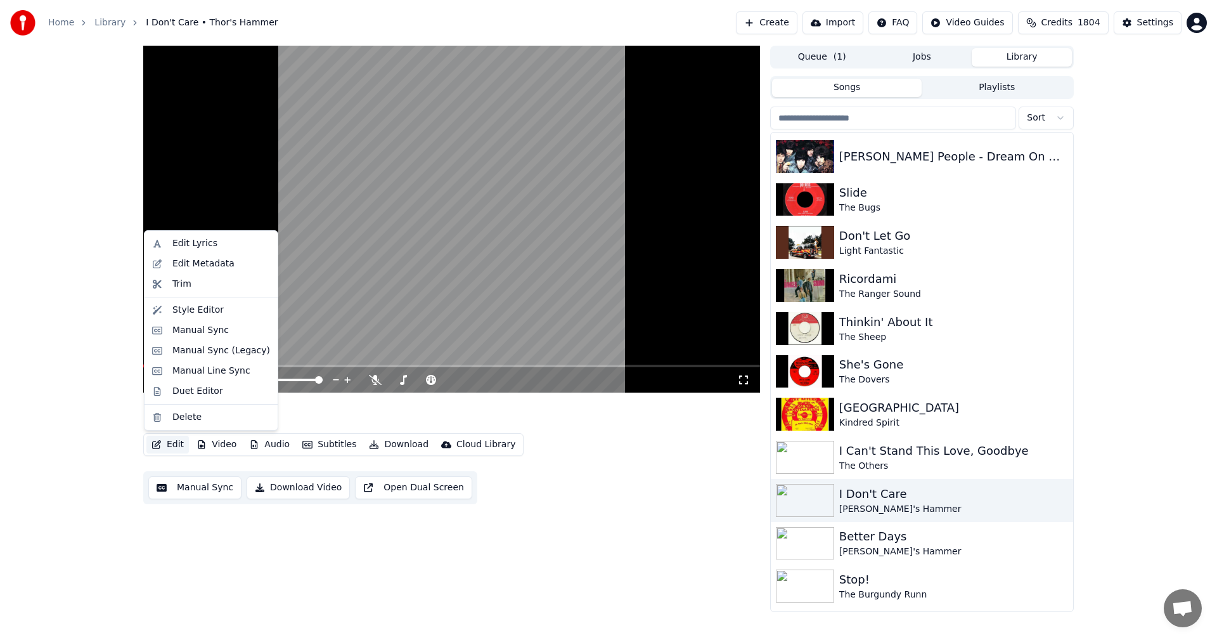
click at [168, 448] on button "Edit" at bounding box center [167, 444] width 42 height 18
click at [169, 251] on div "Edit Lyrics" at bounding box center [211, 243] width 128 height 20
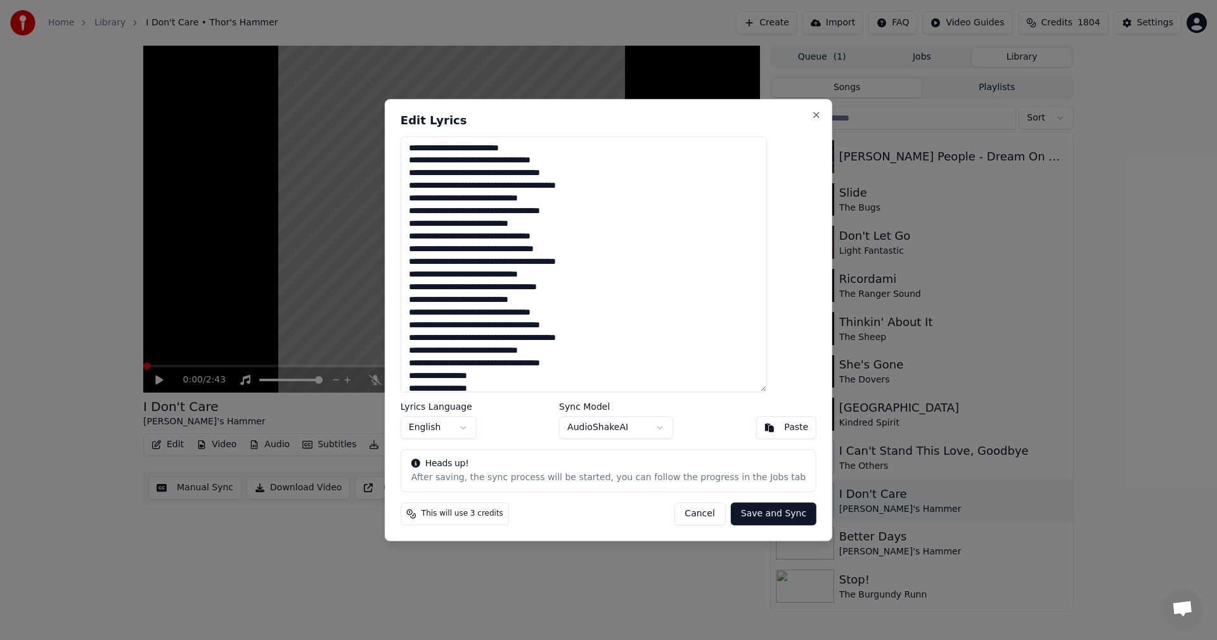
click at [496, 153] on textarea "**********" at bounding box center [584, 264] width 366 height 256
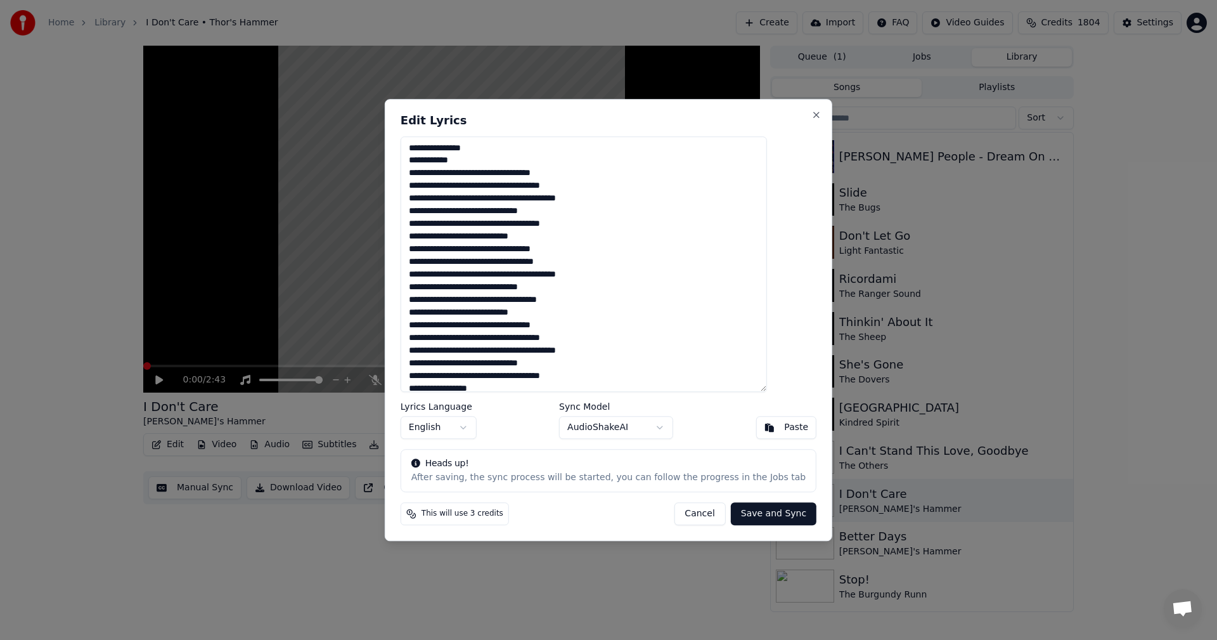
click at [496, 171] on textarea "**********" at bounding box center [584, 264] width 366 height 256
click at [532, 198] on textarea "**********" at bounding box center [584, 264] width 366 height 256
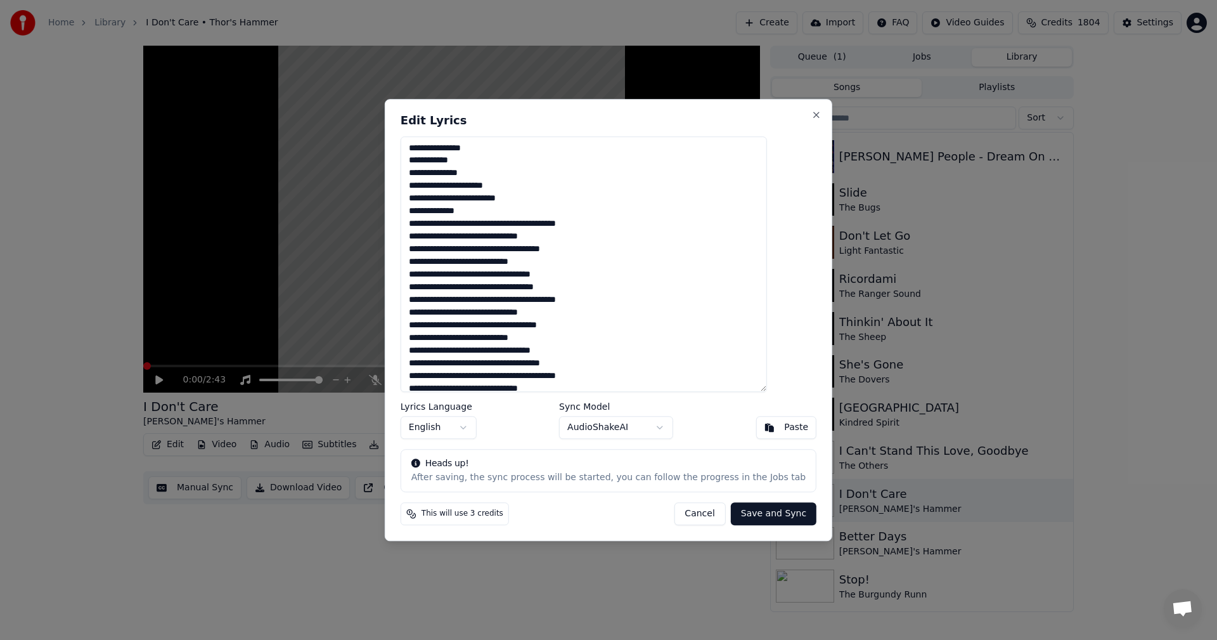
click at [437, 196] on textarea "**********" at bounding box center [584, 264] width 366 height 256
click at [547, 226] on textarea "**********" at bounding box center [584, 264] width 366 height 256
click at [526, 264] on textarea "**********" at bounding box center [584, 264] width 366 height 256
click at [519, 263] on textarea "**********" at bounding box center [584, 264] width 366 height 256
click at [507, 287] on textarea "**********" at bounding box center [584, 264] width 366 height 256
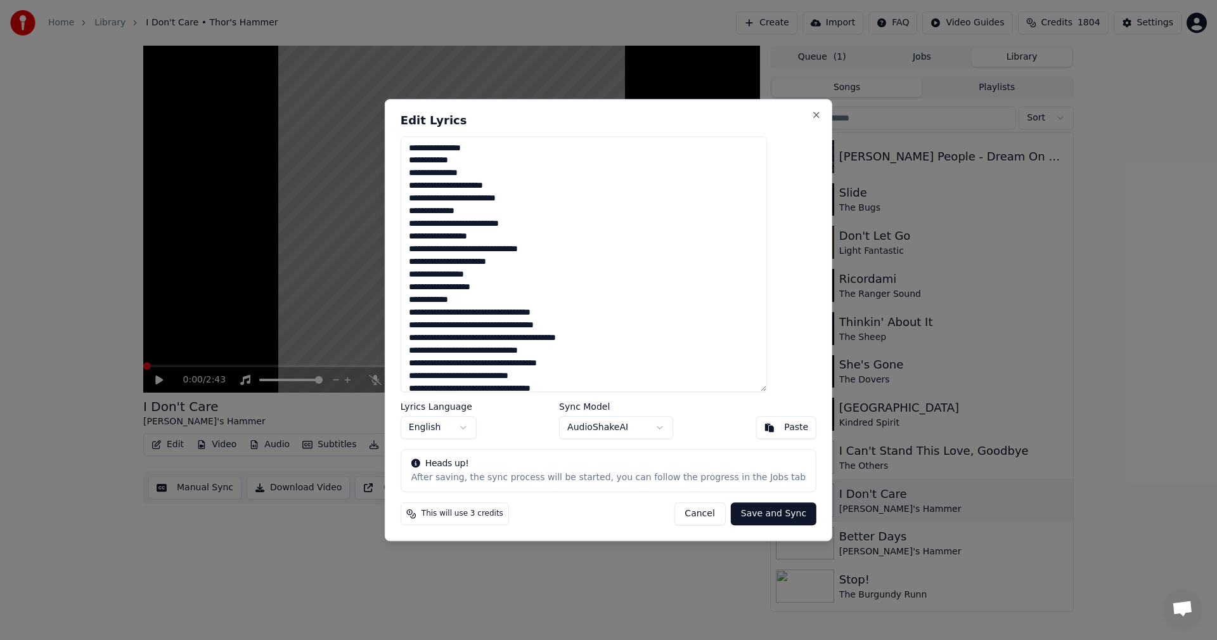
click at [505, 311] on textarea "**********" at bounding box center [584, 264] width 366 height 256
click at [502, 339] on textarea "**********" at bounding box center [584, 264] width 366 height 256
click at [545, 366] on textarea "**********" at bounding box center [584, 264] width 366 height 256
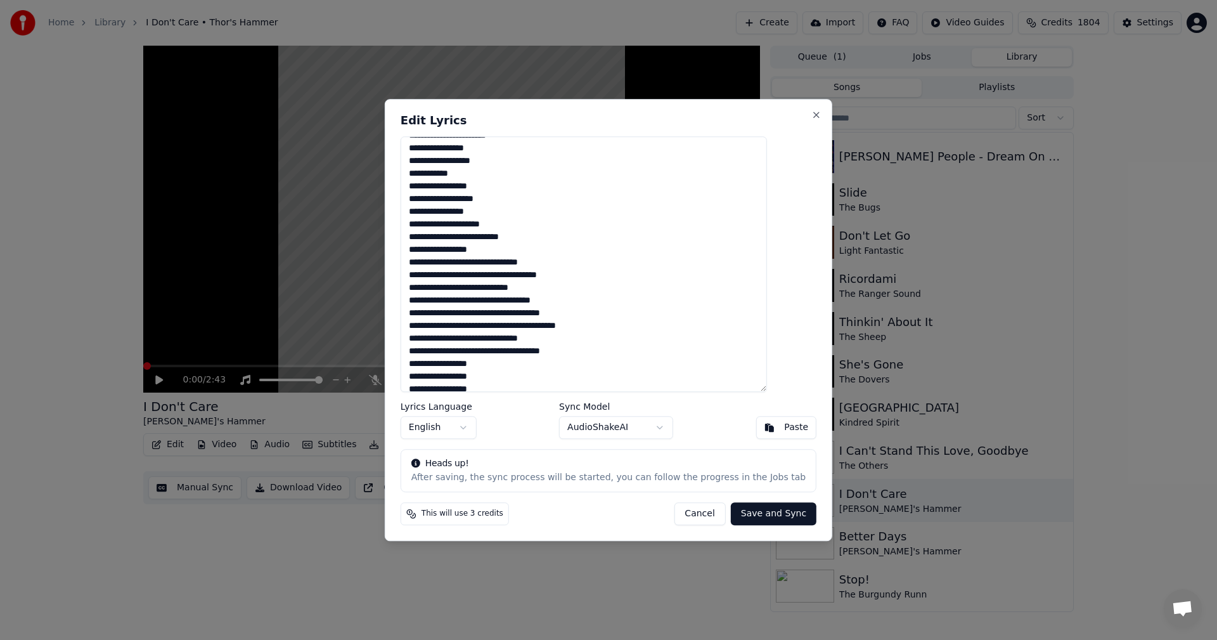
scroll to position [127, 0]
click at [519, 273] on textarea "**********" at bounding box center [584, 264] width 366 height 256
click at [506, 302] on textarea "**********" at bounding box center [584, 264] width 366 height 256
click at [496, 329] on textarea "**********" at bounding box center [584, 264] width 366 height 256
click at [532, 351] on textarea "**********" at bounding box center [584, 264] width 366 height 256
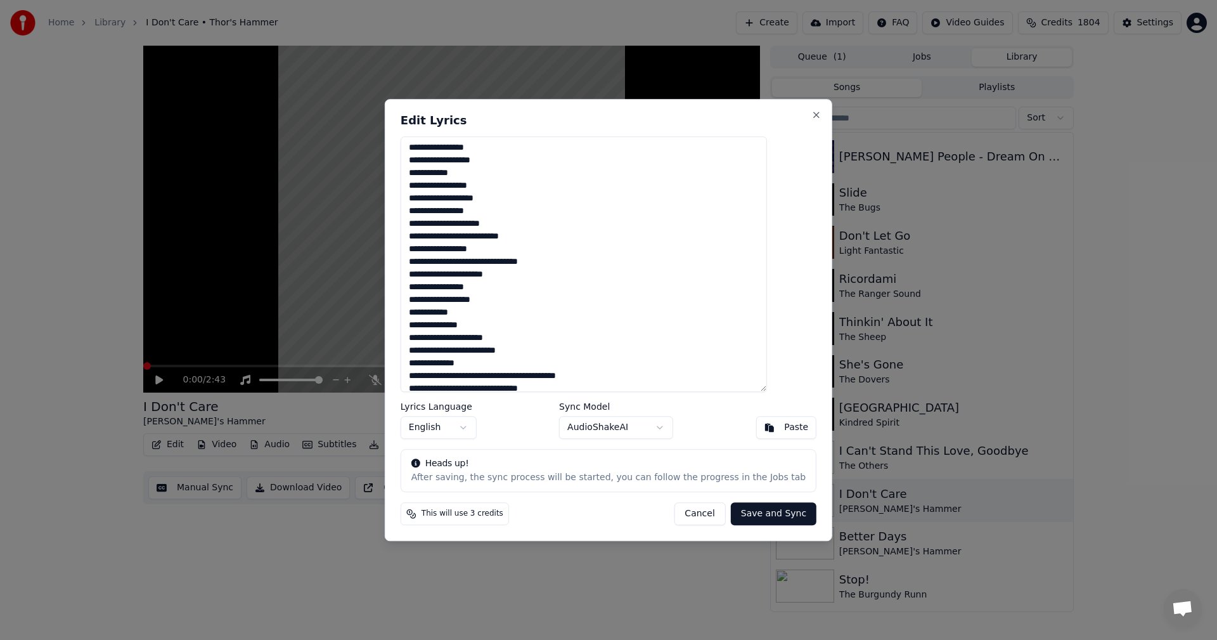
click at [546, 378] on textarea "**********" at bounding box center [584, 264] width 366 height 256
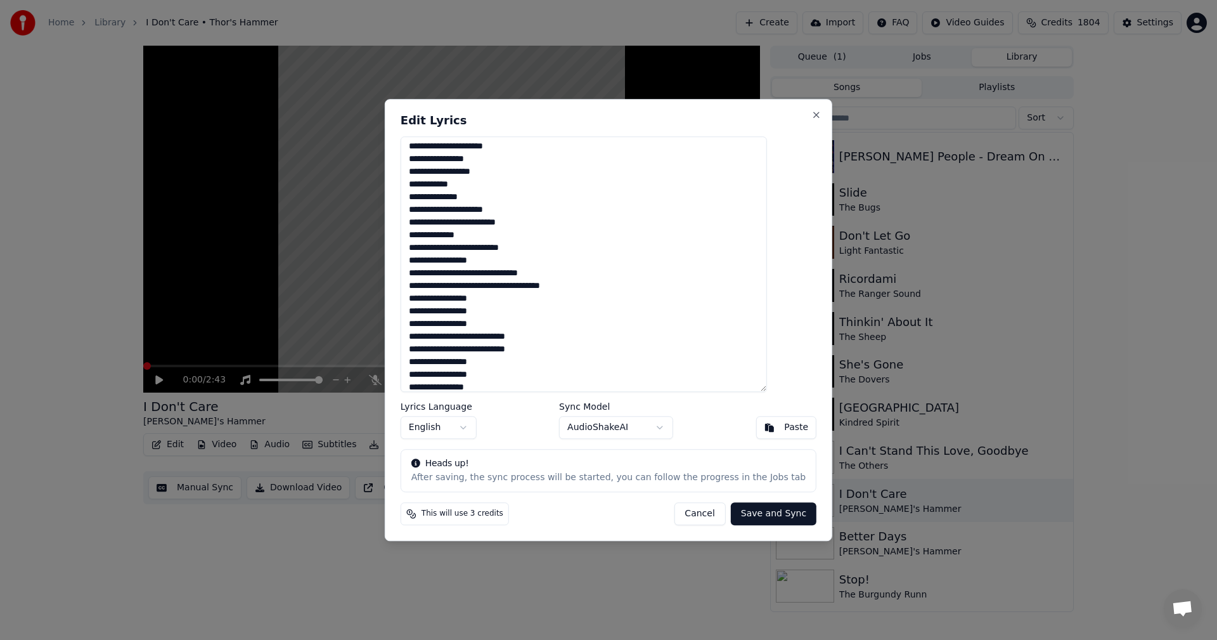
scroll to position [257, 0]
click at [522, 284] on textarea "**********" at bounding box center [584, 264] width 366 height 256
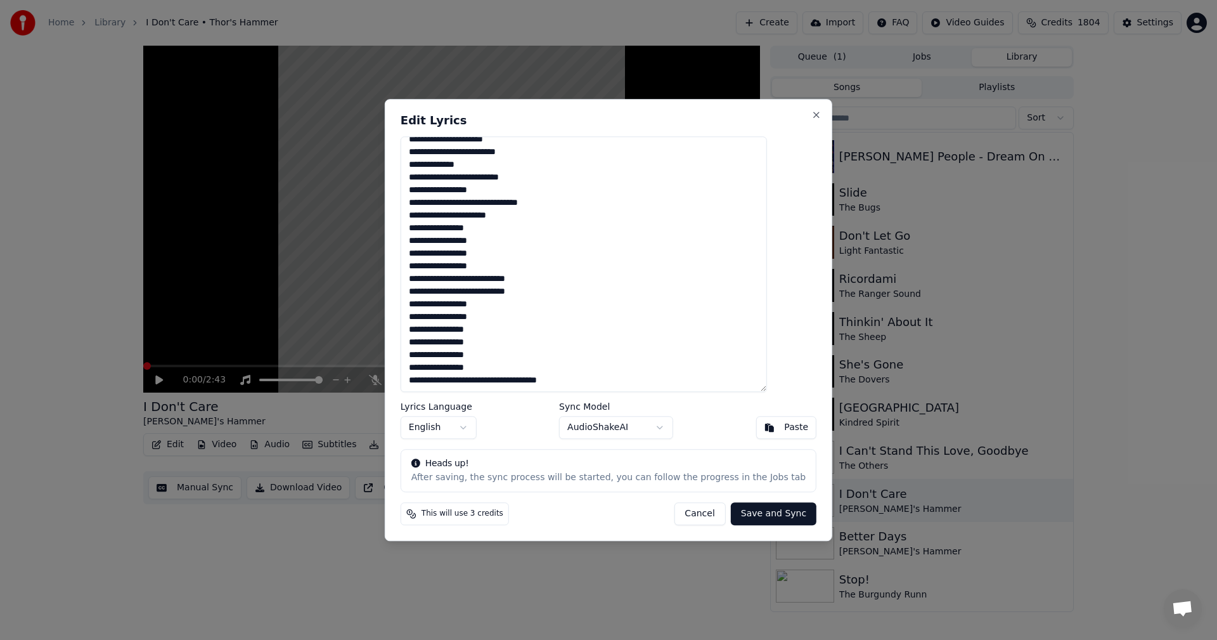
click at [511, 381] on textarea "**********" at bounding box center [584, 264] width 366 height 256
type textarea "**********"
click at [748, 513] on button "Save and Sync" at bounding box center [774, 513] width 86 height 23
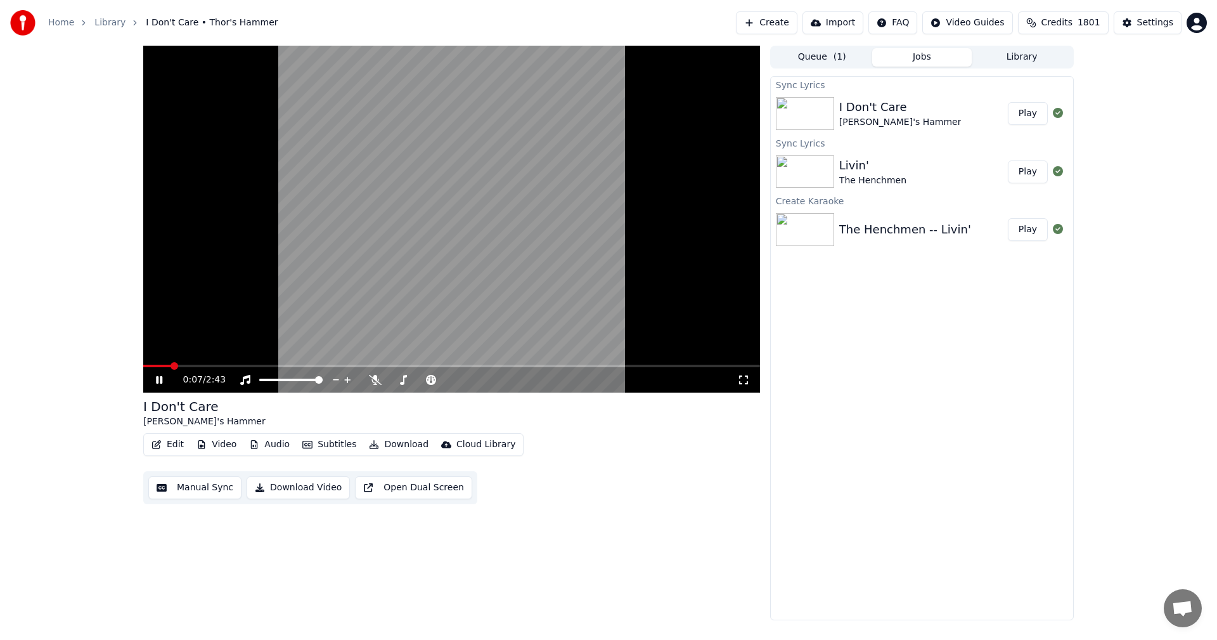
click at [451, 229] on video at bounding box center [451, 219] width 617 height 347
click at [143, 362] on span at bounding box center [147, 366] width 8 height 8
click at [226, 445] on button "Video" at bounding box center [216, 444] width 50 height 18
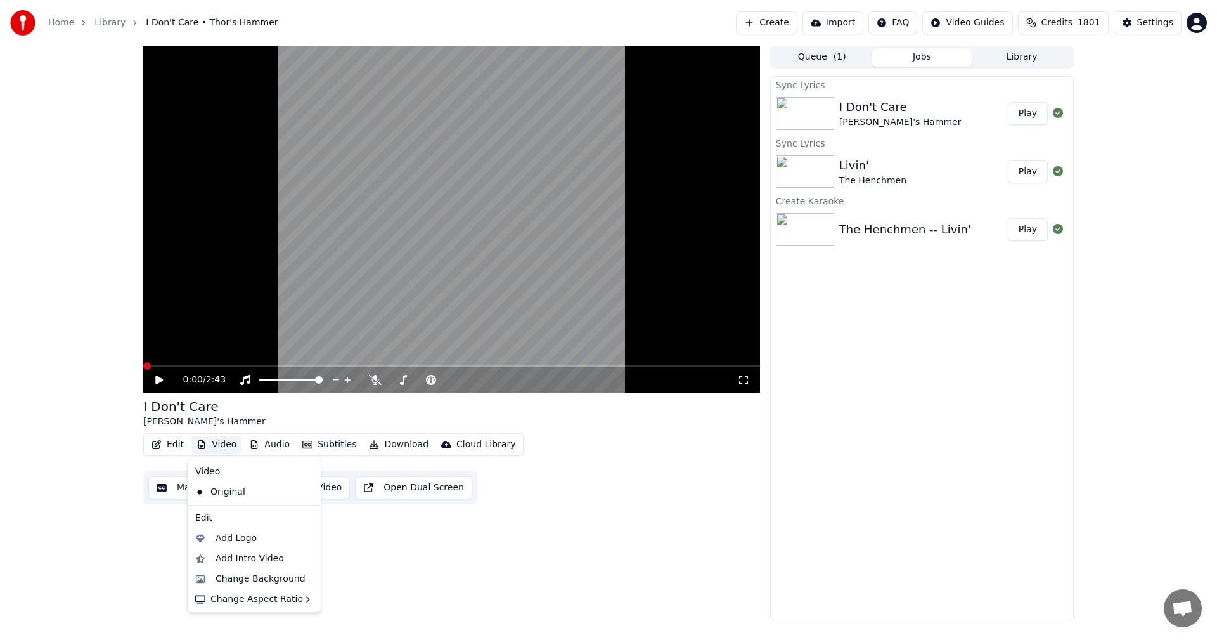
click at [557, 573] on div "0:00 / 2:43 I Don't Care Thor's Hammer Edit Video Audio Subtitles Download Clou…" at bounding box center [451, 333] width 617 height 574
click at [211, 445] on button "Video" at bounding box center [216, 444] width 50 height 18
click at [238, 581] on div "Change Background" at bounding box center [261, 578] width 90 height 13
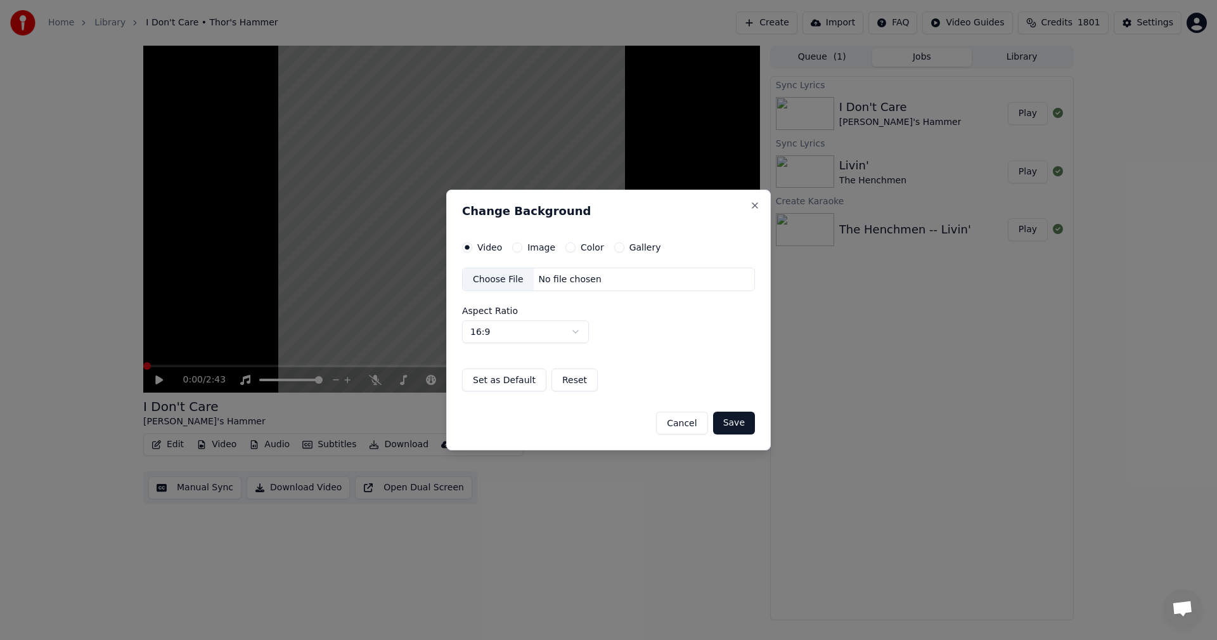
click at [541, 243] on label "Image" at bounding box center [541, 247] width 28 height 9
click at [522, 243] on button "Image" at bounding box center [517, 247] width 10 height 10
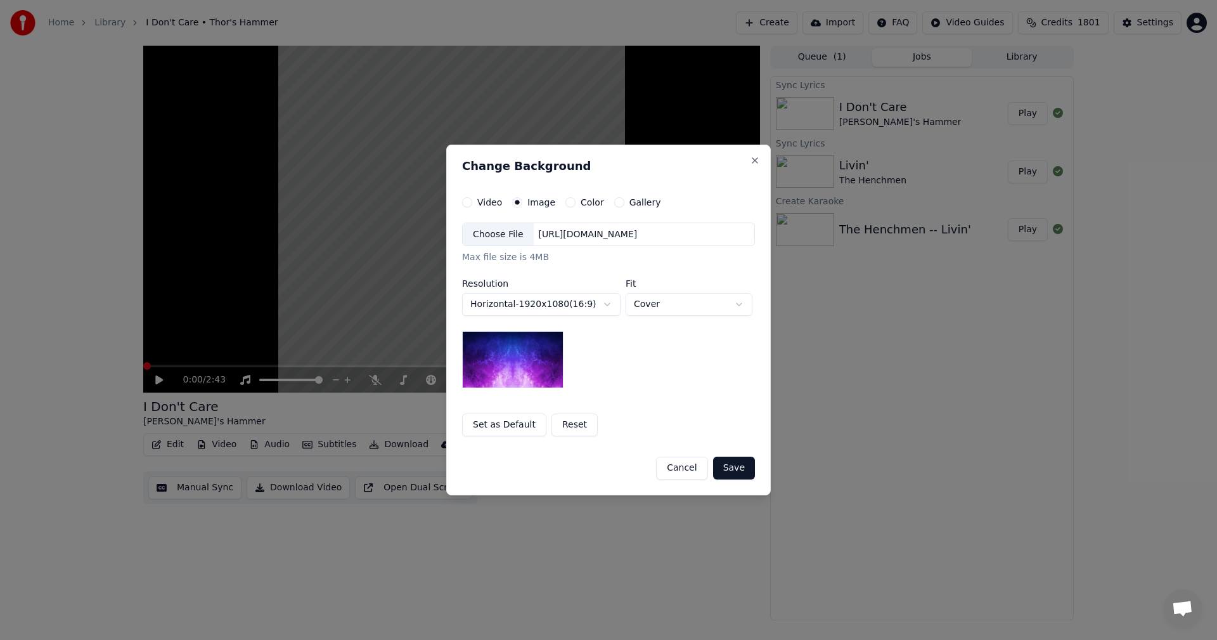
click at [501, 240] on div "Choose File" at bounding box center [498, 234] width 71 height 23
click at [670, 305] on body "**********" at bounding box center [608, 320] width 1217 height 640
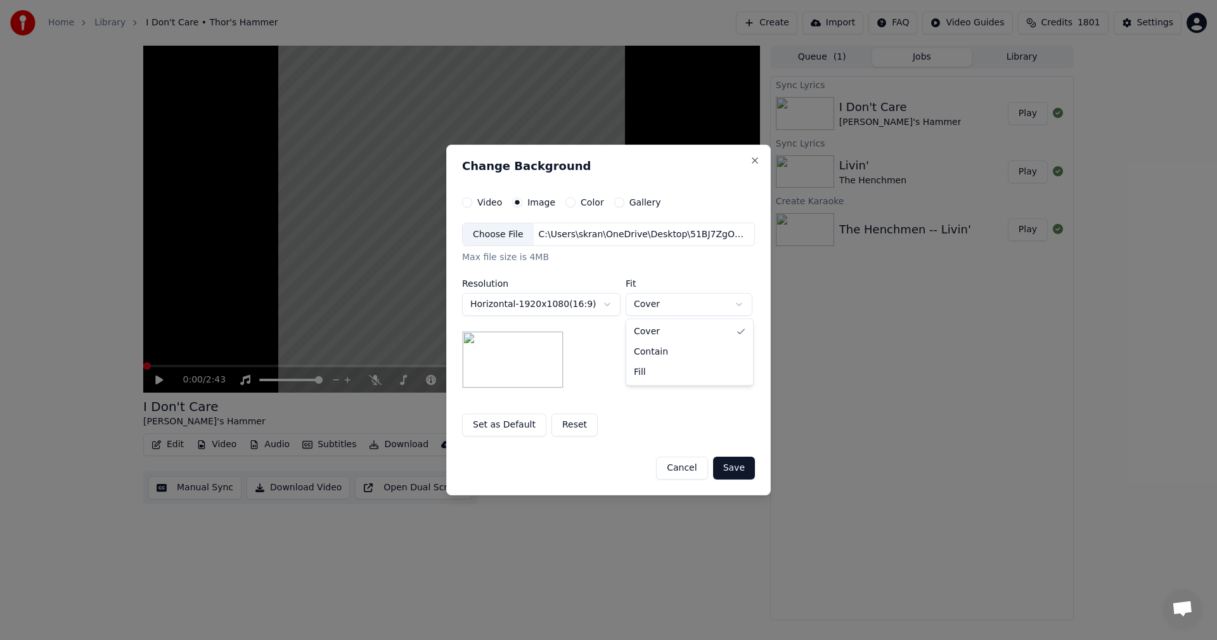
select select "*******"
click at [733, 468] on button "Save" at bounding box center [734, 467] width 42 height 23
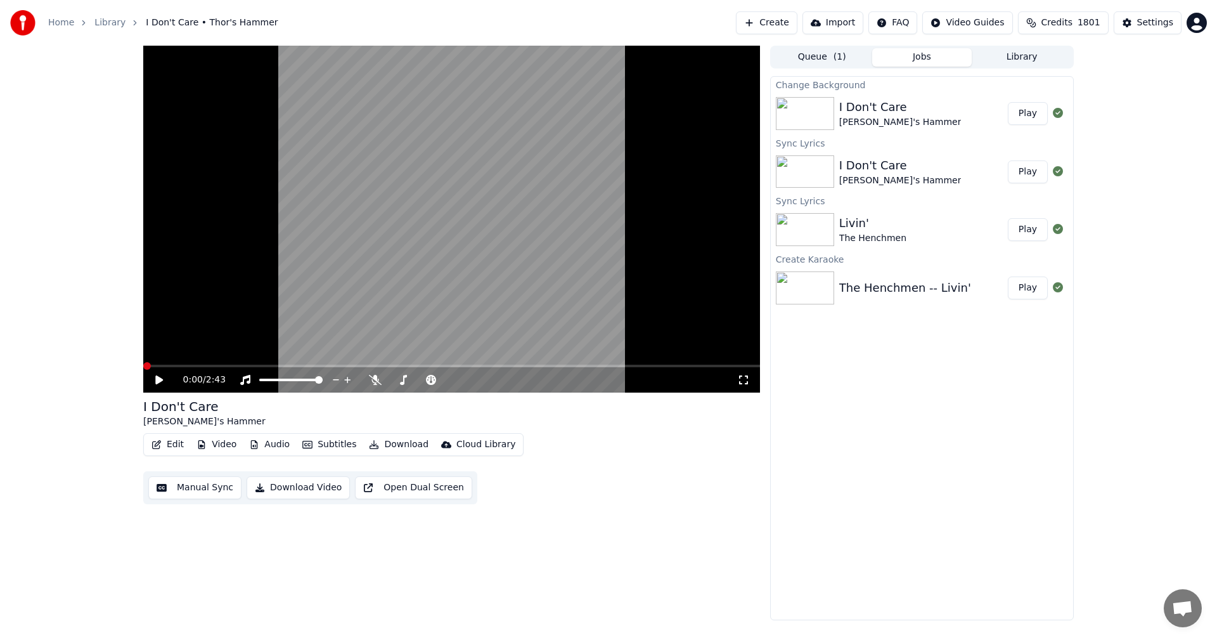
click at [1023, 117] on button "Play" at bounding box center [1028, 113] width 40 height 23
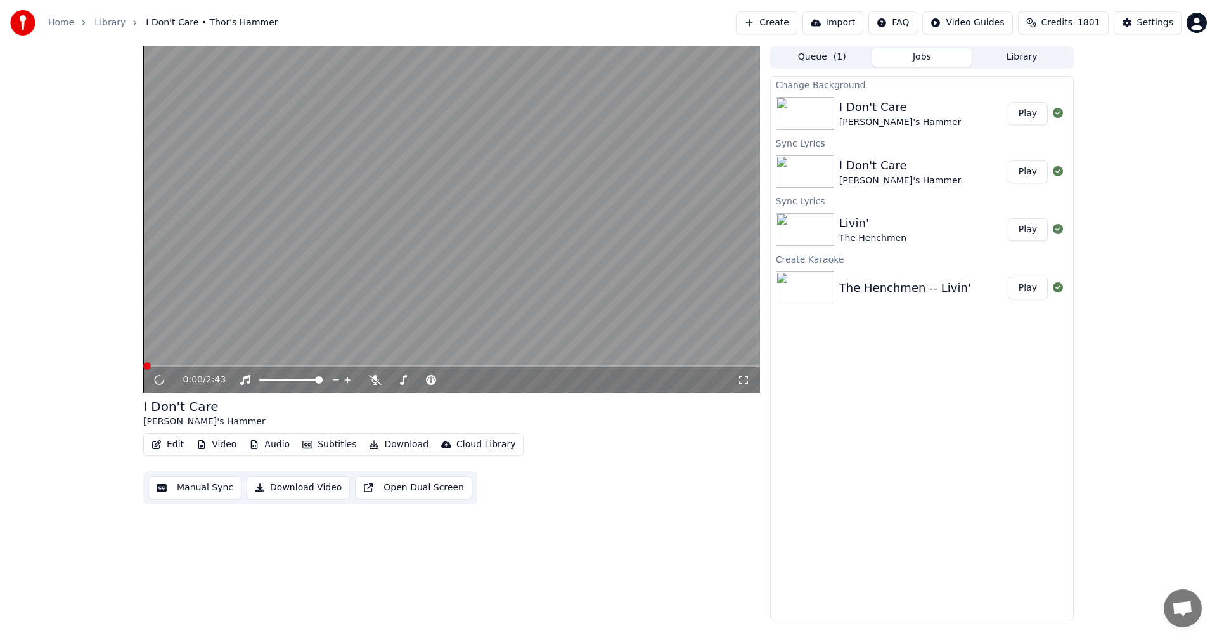
click at [738, 378] on icon at bounding box center [743, 380] width 13 height 10
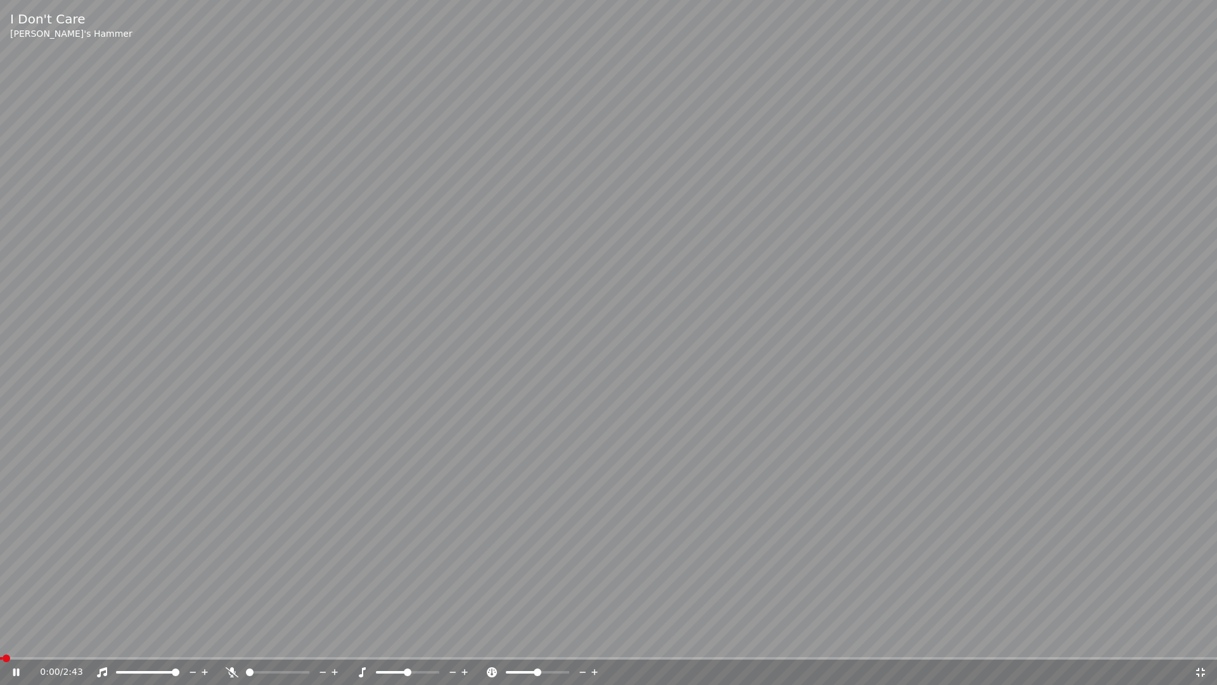
click at [748, 323] on video at bounding box center [608, 342] width 1217 height 685
click at [0, 639] on span at bounding box center [4, 658] width 8 height 8
click at [16, 639] on icon at bounding box center [25, 672] width 30 height 10
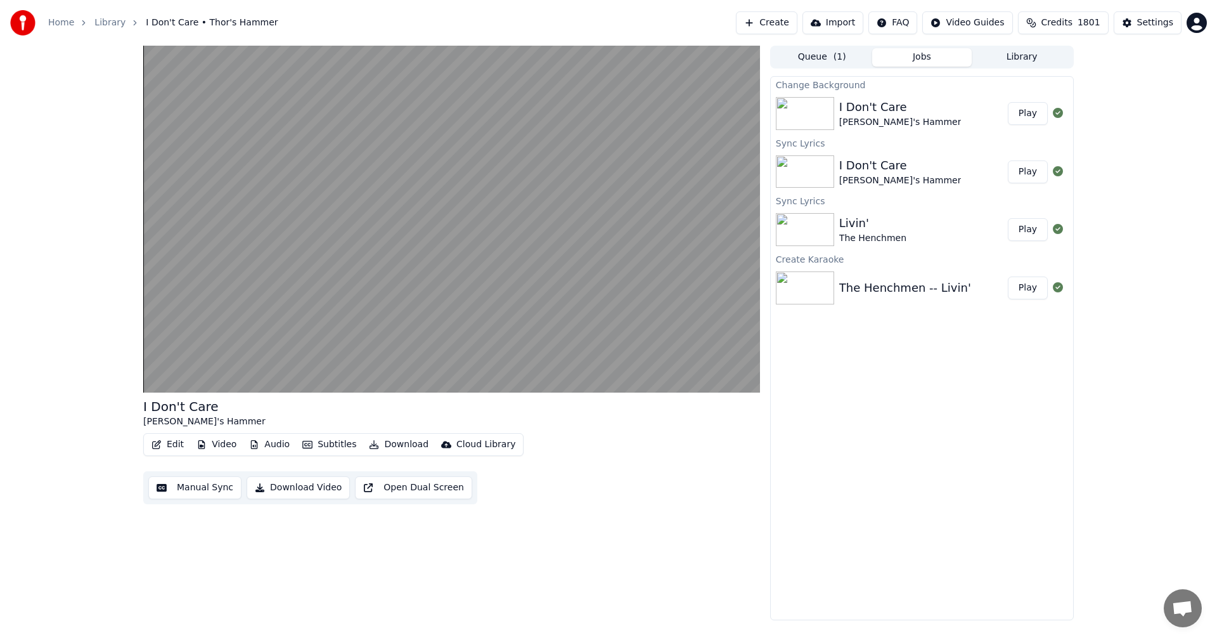
click at [1003, 58] on button "Library" at bounding box center [1022, 57] width 100 height 18
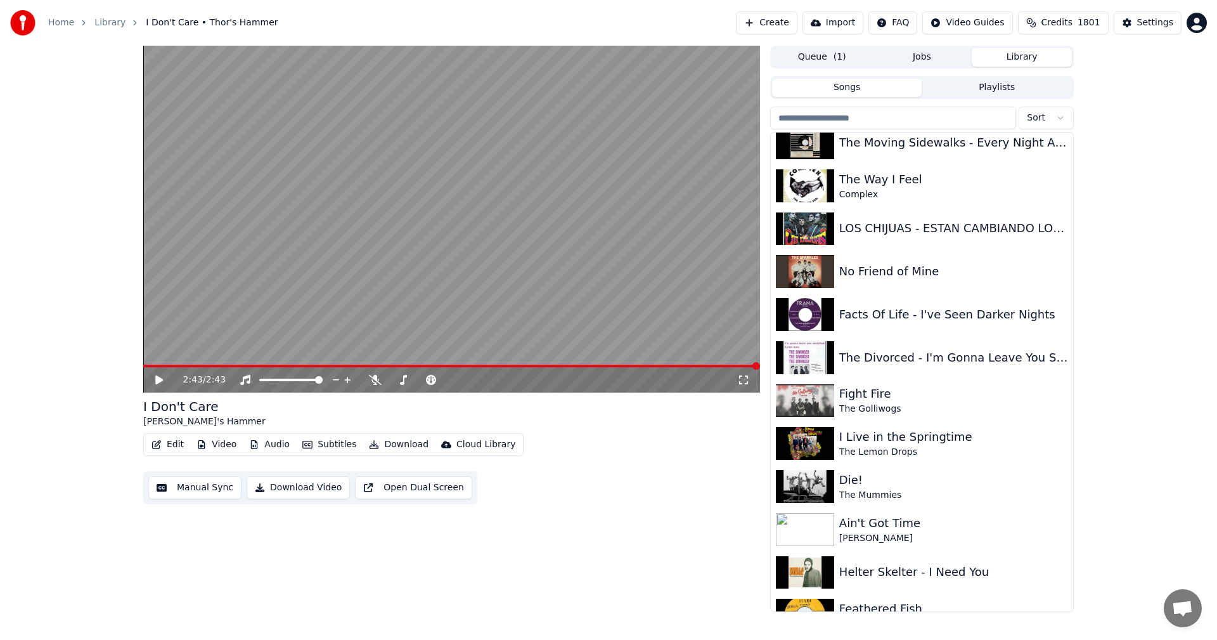
scroll to position [507, 0]
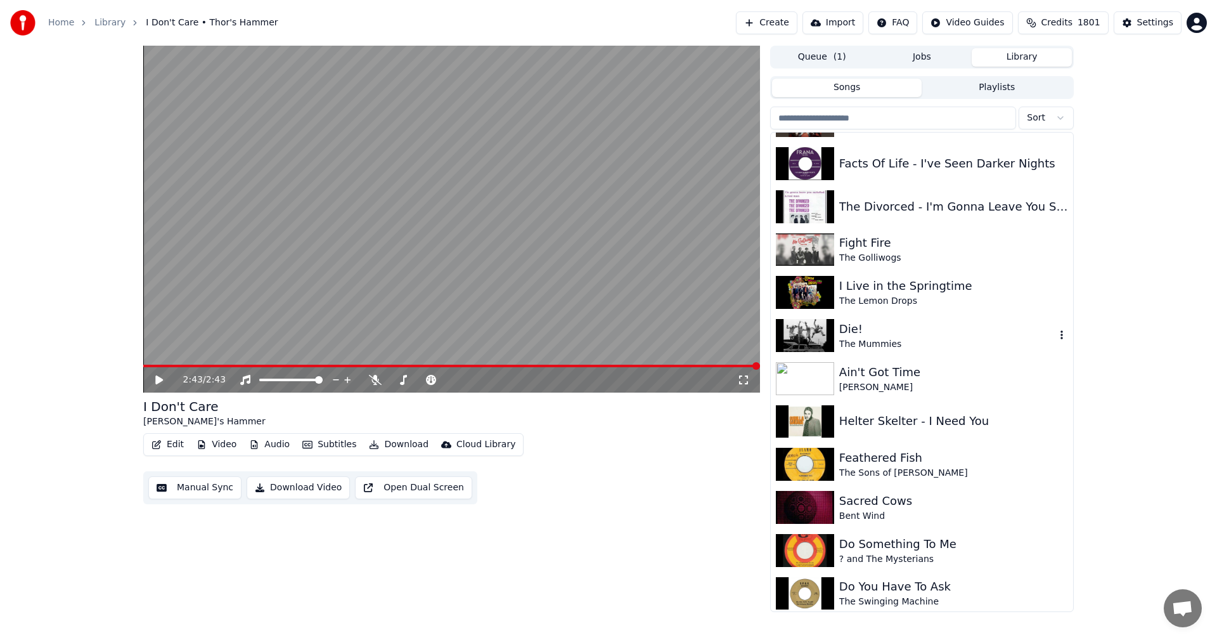
click at [848, 332] on div "Die!" at bounding box center [947, 329] width 216 height 18
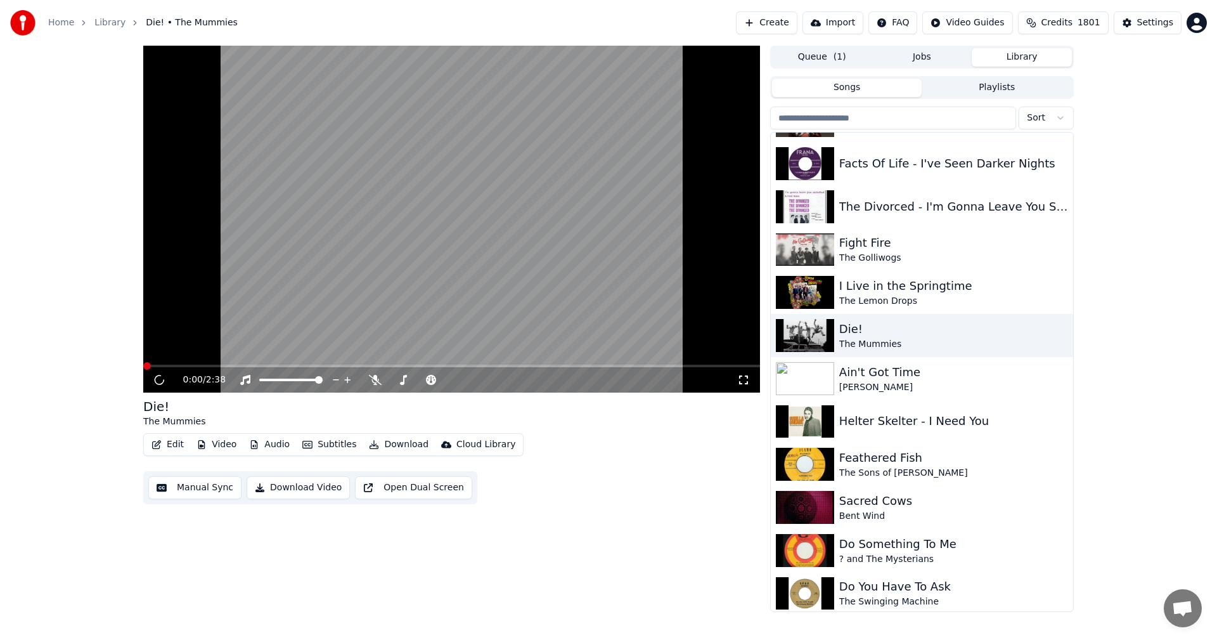
click at [491, 263] on video at bounding box center [451, 219] width 617 height 347
click at [143, 365] on span at bounding box center [147, 366] width 8 height 8
click at [176, 447] on button "Edit" at bounding box center [167, 444] width 42 height 18
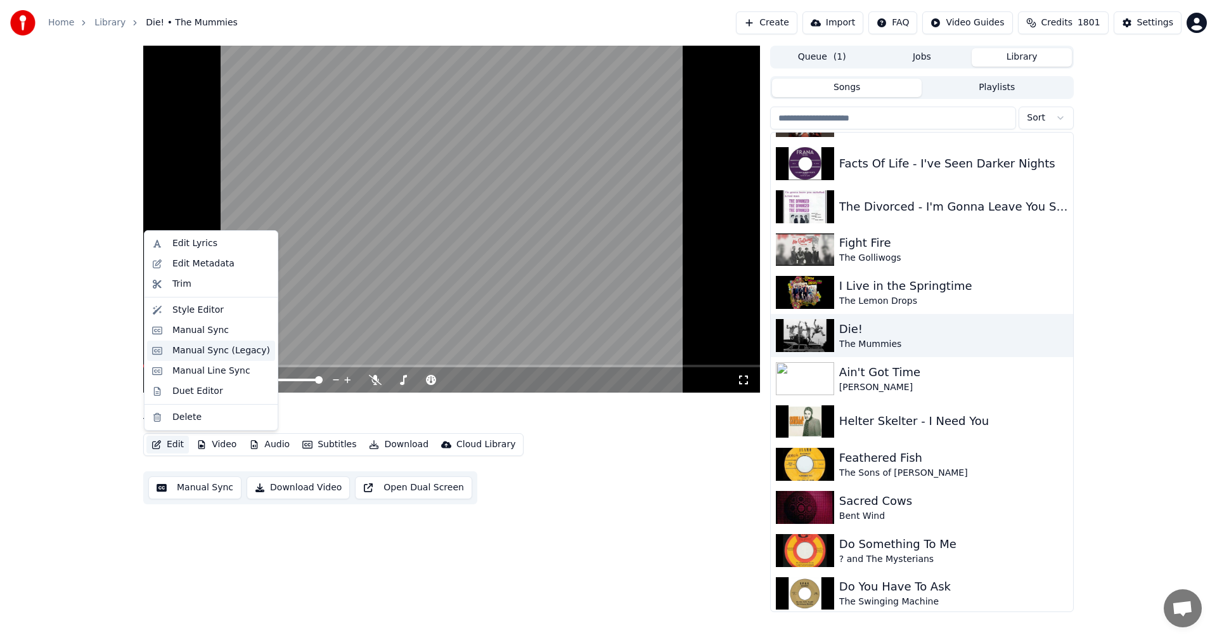
click at [186, 358] on div "Manual Sync (Legacy)" at bounding box center [211, 350] width 128 height 20
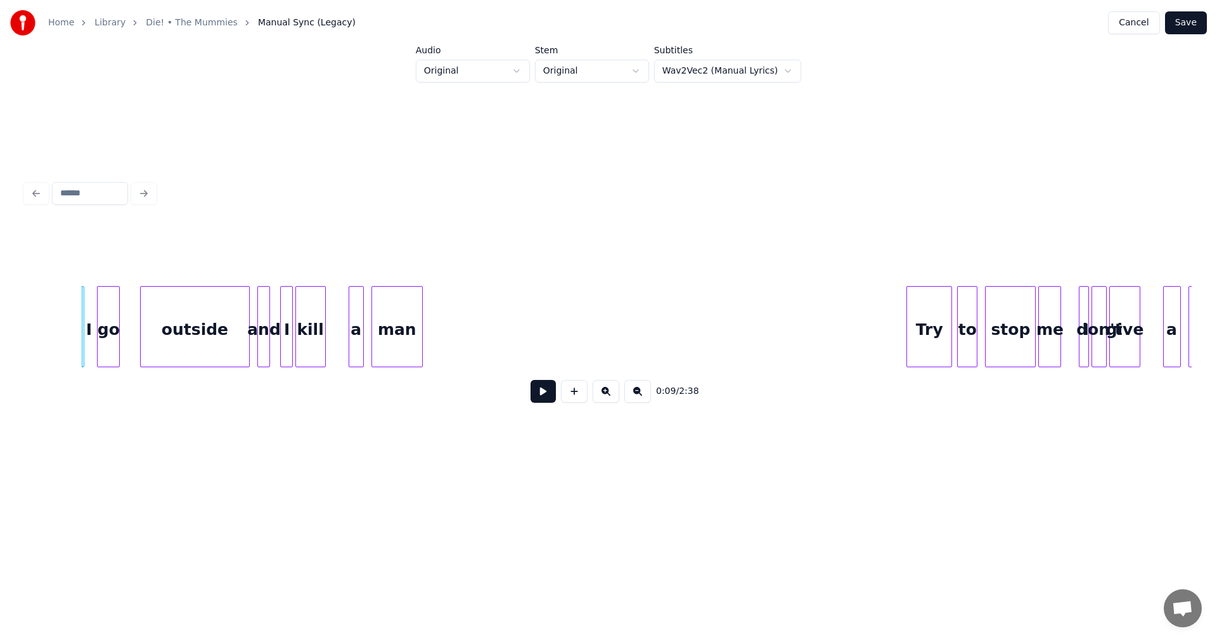
scroll to position [0, 1112]
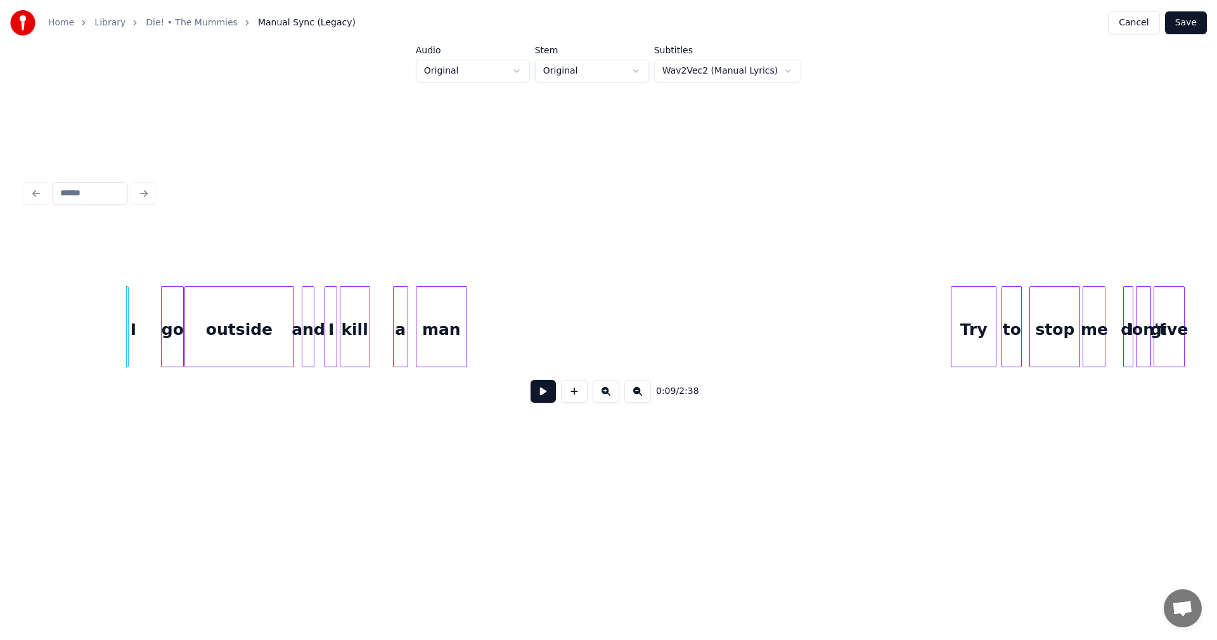
click at [170, 335] on div "go" at bounding box center [173, 330] width 22 height 86
click at [145, 327] on div at bounding box center [145, 327] width 4 height 80
click at [207, 330] on div at bounding box center [209, 327] width 4 height 80
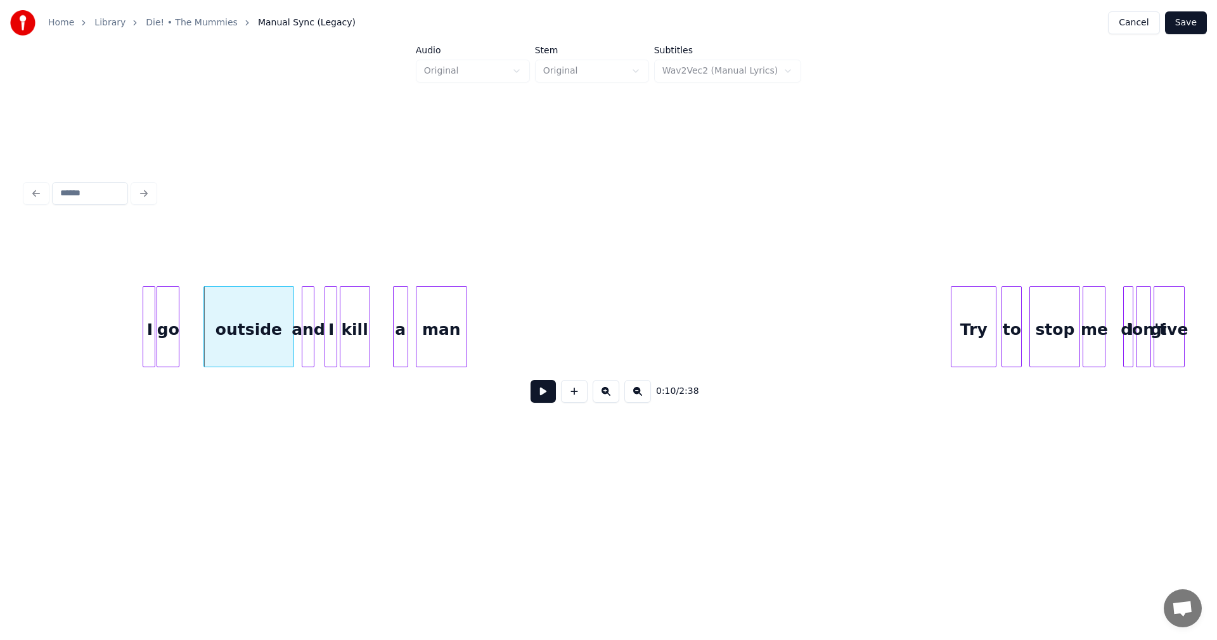
click at [166, 327] on div "go" at bounding box center [168, 330] width 22 height 86
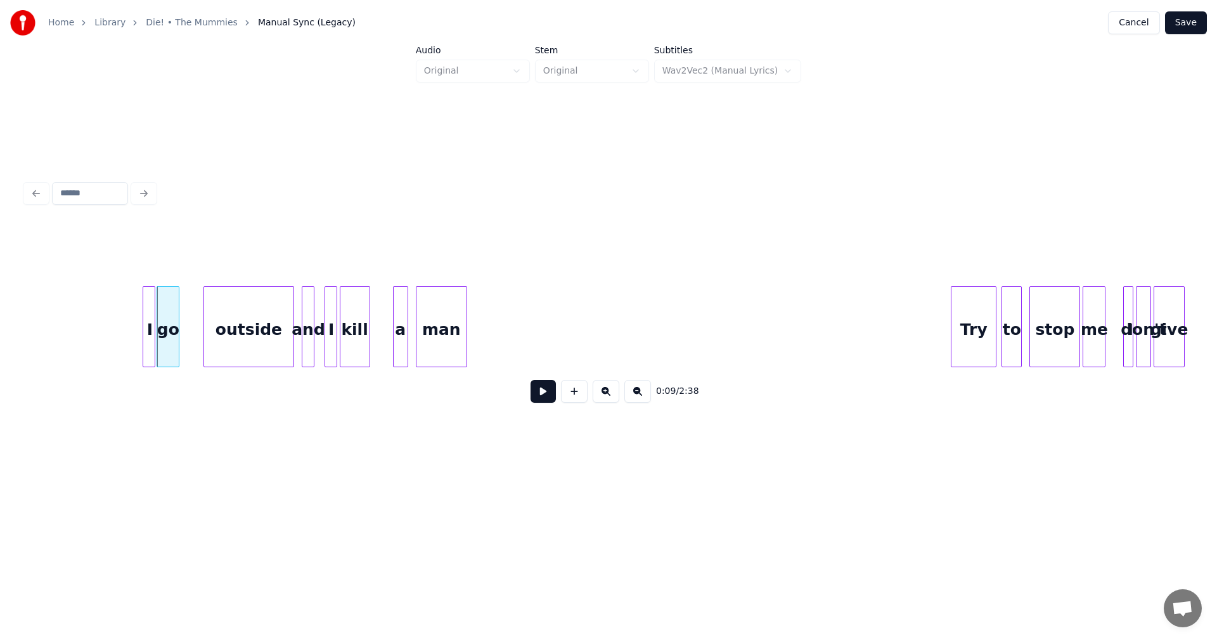
click at [209, 323] on div "outside" at bounding box center [248, 330] width 89 height 86
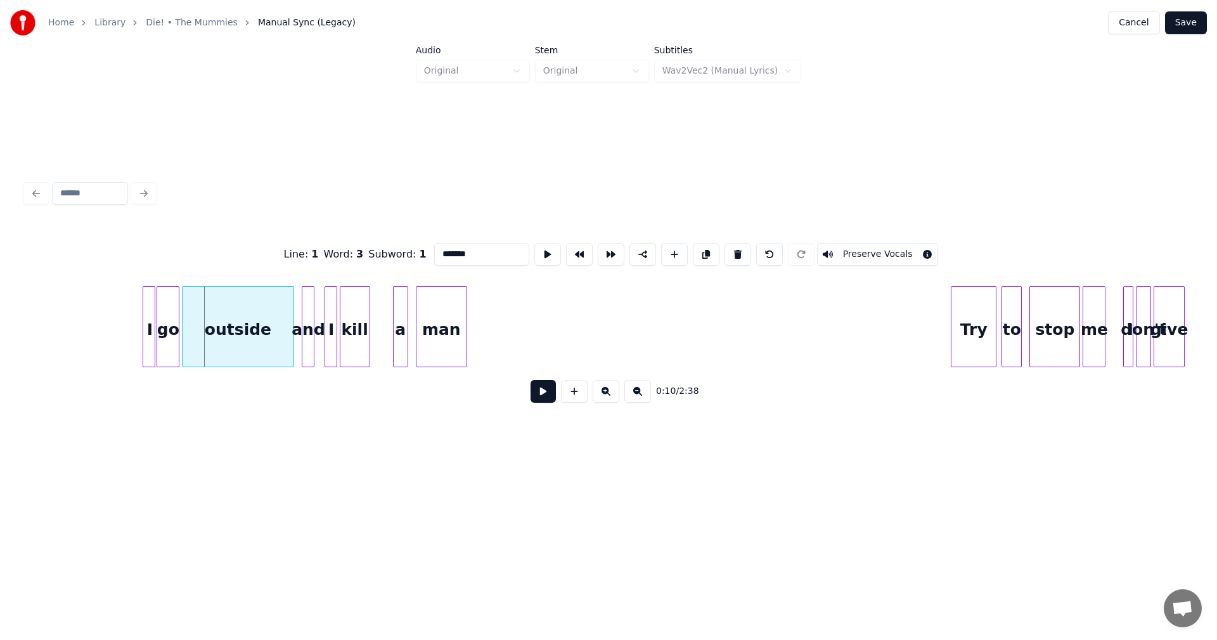
click at [184, 320] on div at bounding box center [185, 327] width 4 height 80
click at [314, 328] on div "and" at bounding box center [308, 330] width 13 height 86
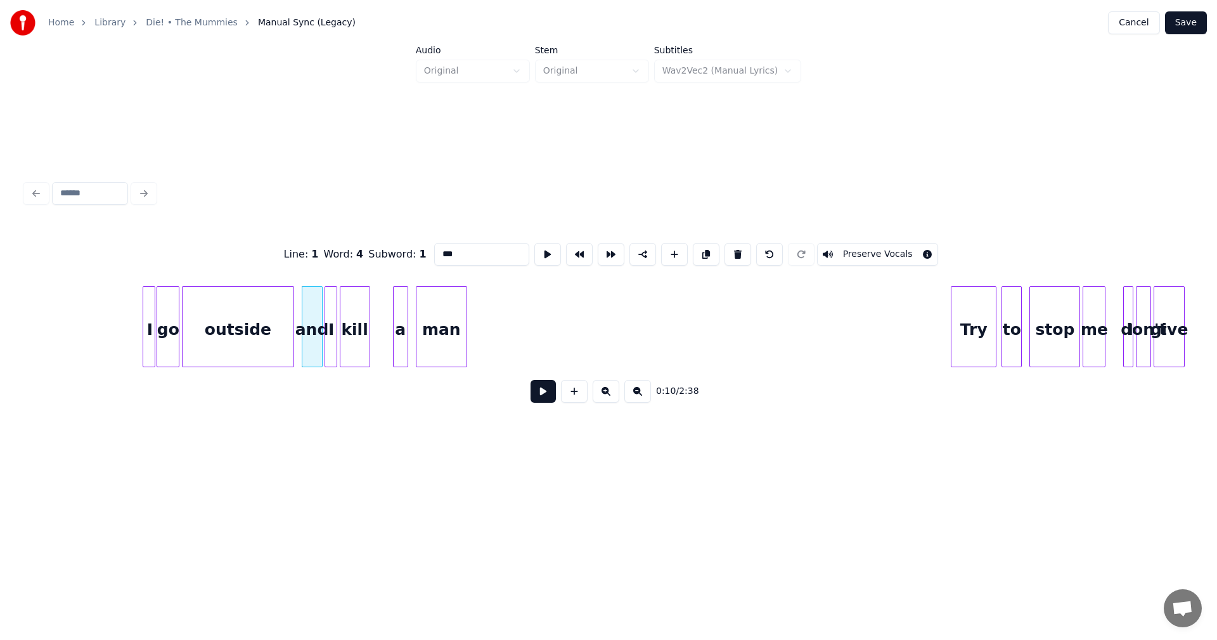
click at [318, 331] on div at bounding box center [320, 327] width 4 height 80
click at [303, 323] on div at bounding box center [304, 327] width 4 height 80
click at [297, 326] on div at bounding box center [297, 327] width 4 height 80
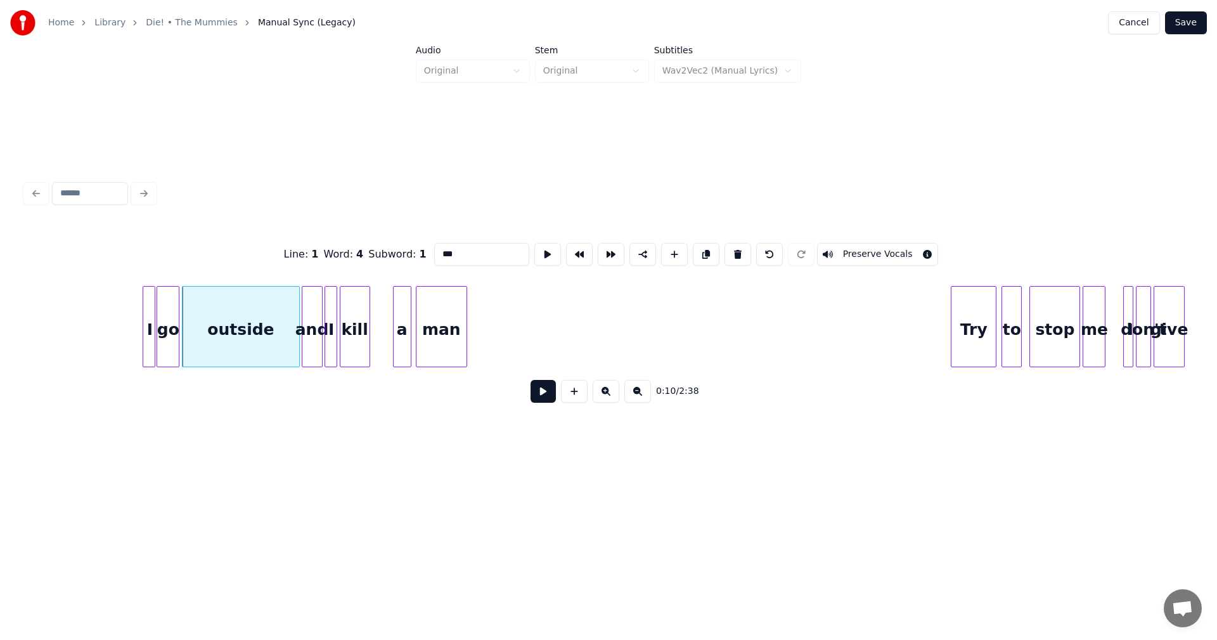
click at [409, 325] on div at bounding box center [409, 327] width 4 height 80
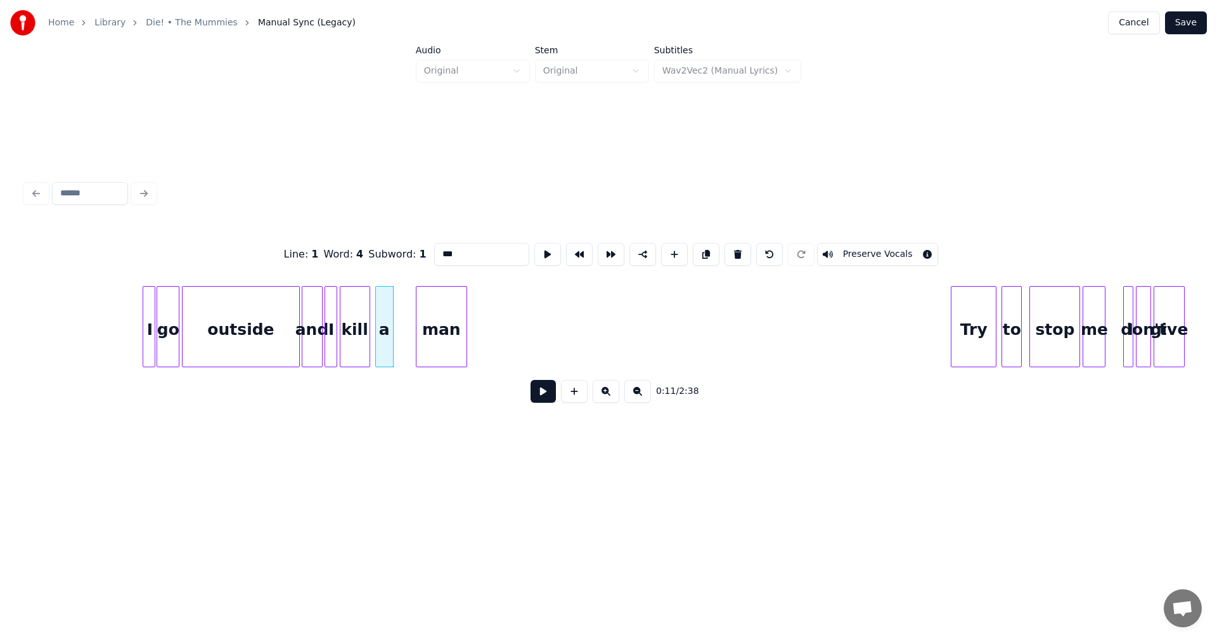
click at [384, 330] on div "a" at bounding box center [384, 330] width 17 height 86
click at [418, 339] on div "man" at bounding box center [422, 330] width 50 height 86
click at [488, 336] on div at bounding box center [489, 327] width 4 height 80
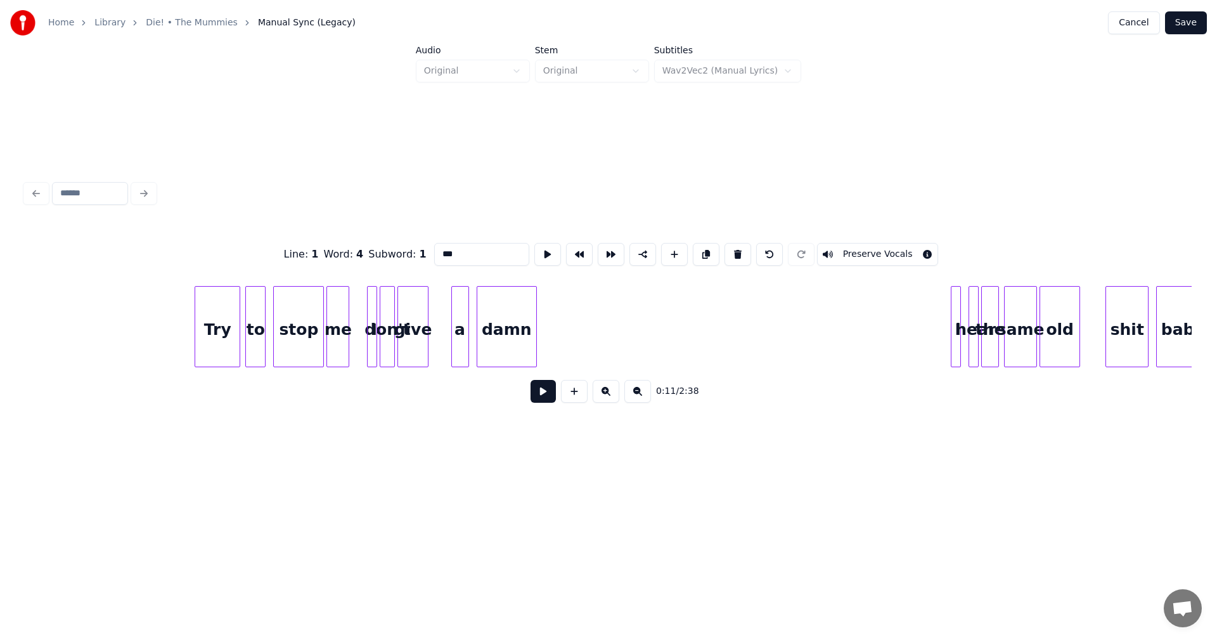
scroll to position [0, 1846]
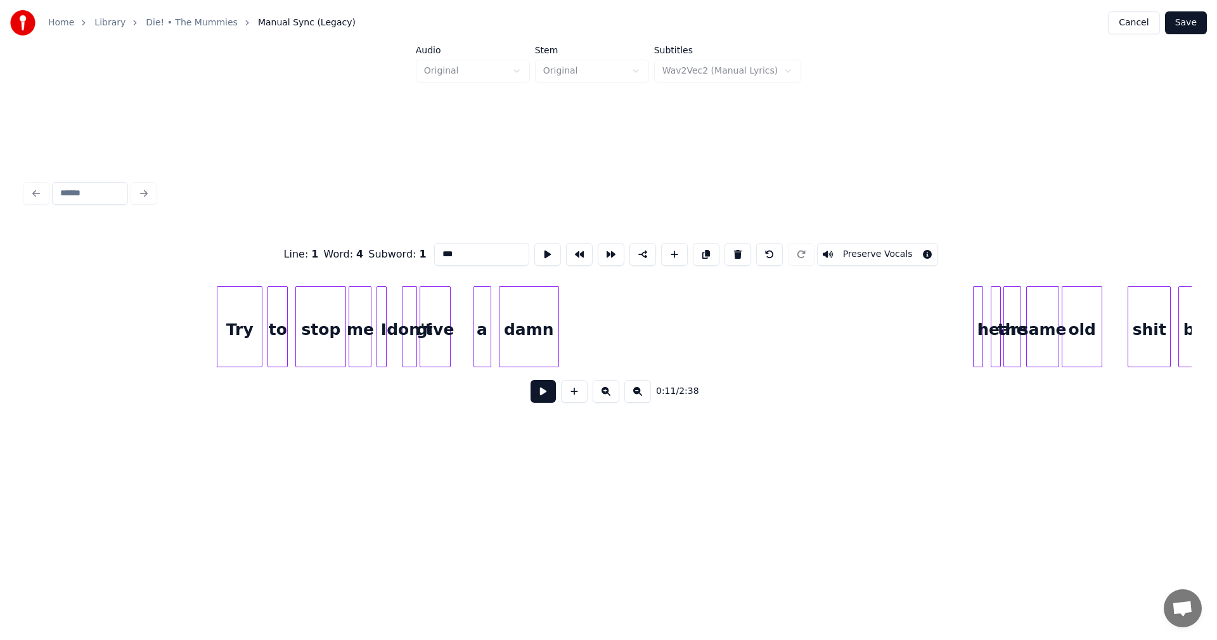
click at [382, 350] on div "I" at bounding box center [383, 330] width 13 height 86
click at [394, 322] on div at bounding box center [396, 327] width 4 height 80
click at [387, 322] on div "I" at bounding box center [383, 330] width 13 height 86
click at [397, 325] on div at bounding box center [399, 327] width 4 height 80
click at [392, 328] on div at bounding box center [393, 327] width 4 height 80
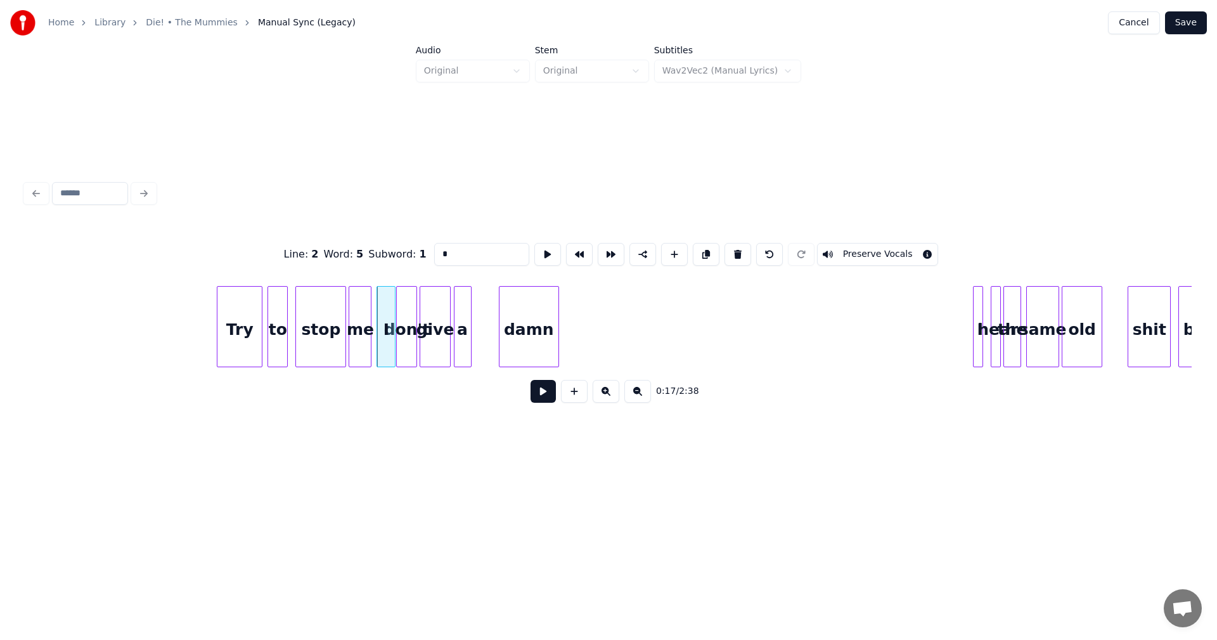
click at [461, 326] on div "a" at bounding box center [463, 330] width 16 height 86
click at [474, 323] on div at bounding box center [473, 327] width 4 height 80
click at [522, 314] on div "damn" at bounding box center [509, 330] width 59 height 86
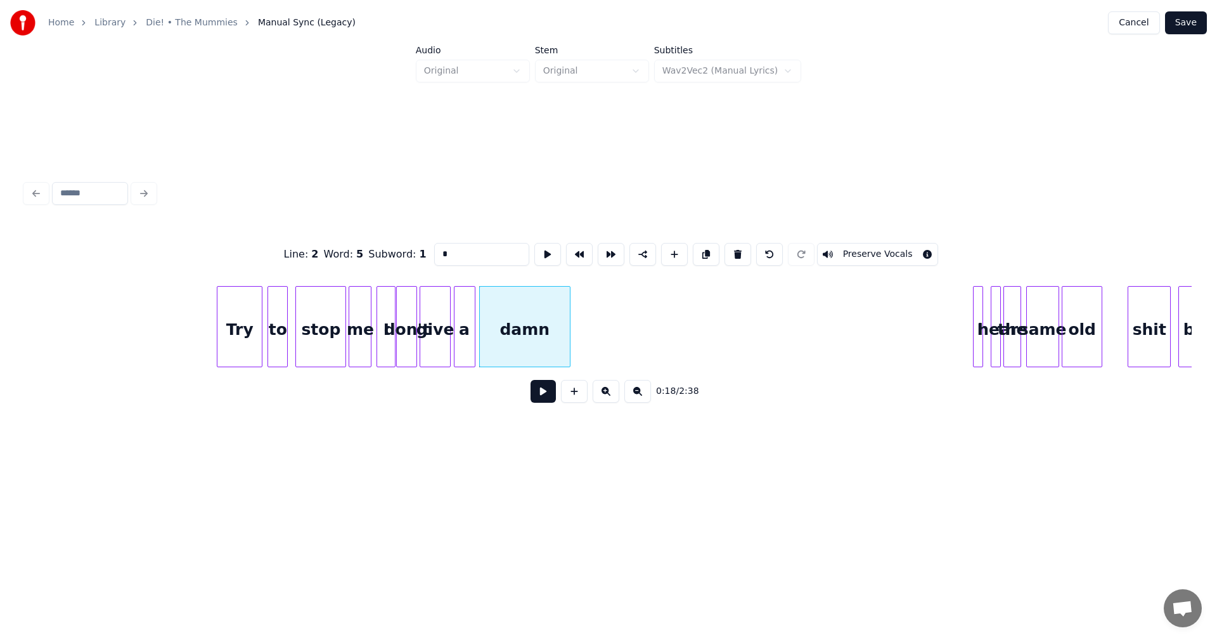
click at [569, 332] on div at bounding box center [568, 327] width 4 height 80
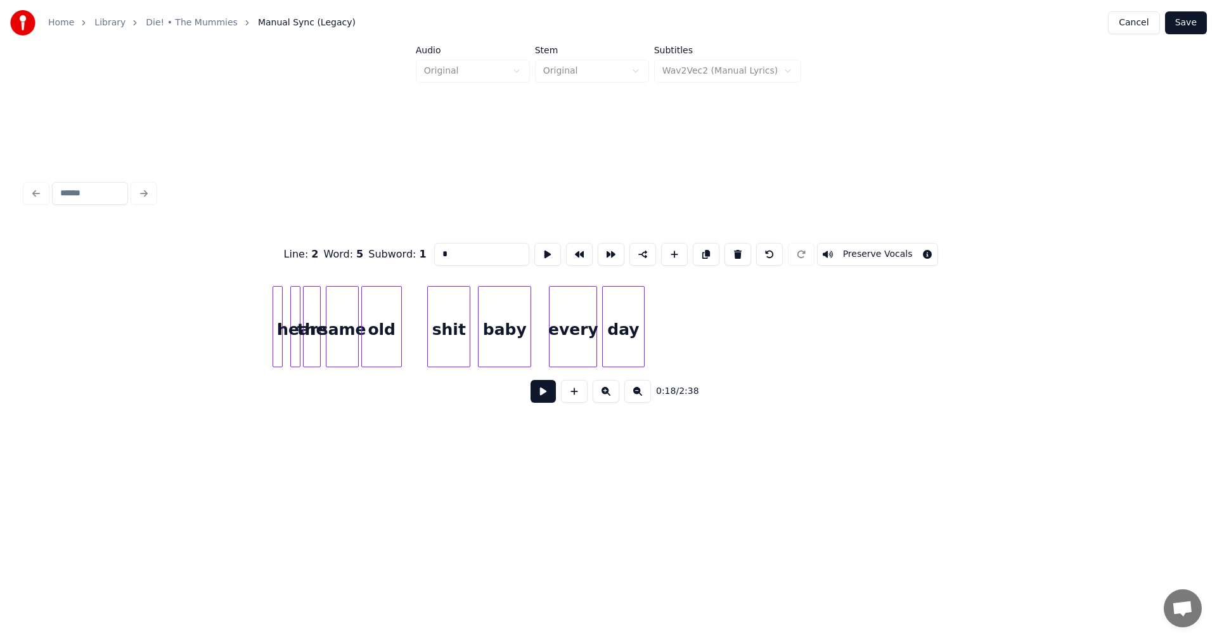
scroll to position [0, 2602]
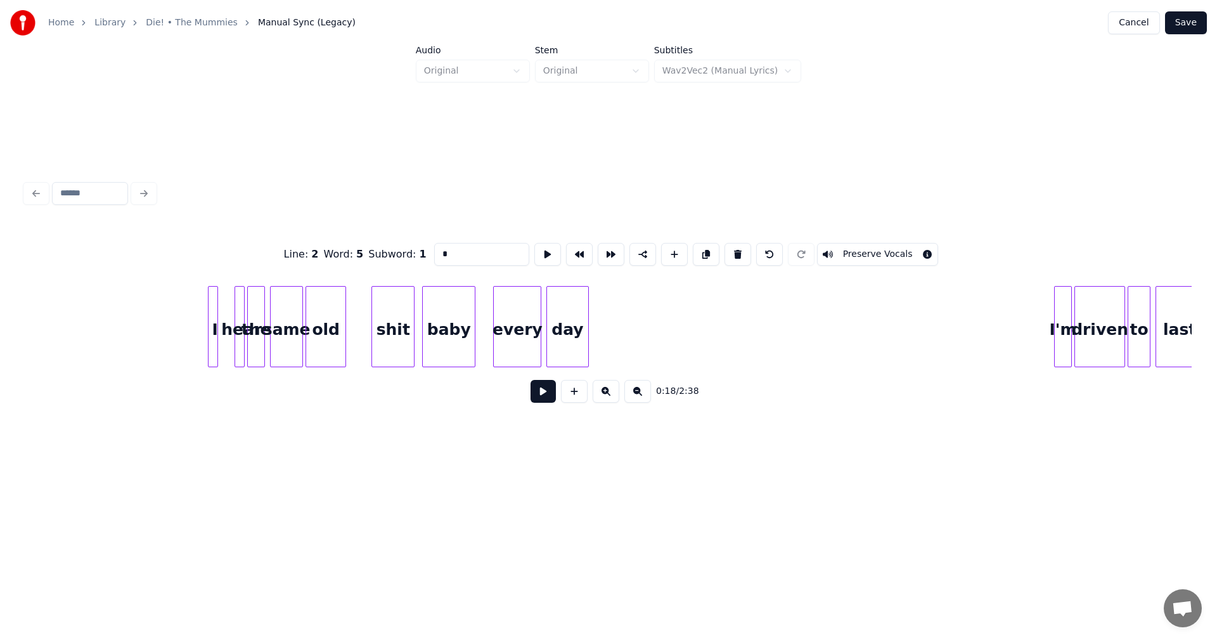
click at [208, 323] on div "I" at bounding box center [213, 326] width 10 height 81
click at [228, 321] on div at bounding box center [229, 327] width 4 height 80
click at [212, 317] on div "I" at bounding box center [213, 330] width 22 height 86
click at [231, 319] on div at bounding box center [230, 327] width 4 height 80
click at [365, 326] on div at bounding box center [365, 327] width 4 height 80
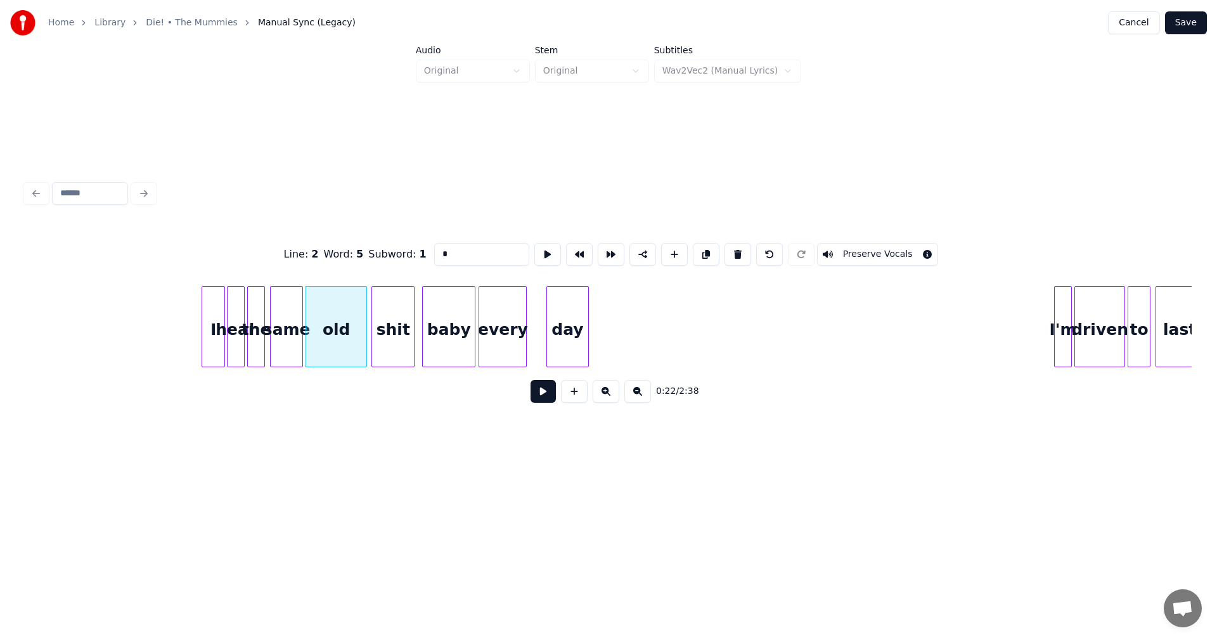
click at [511, 319] on div "every" at bounding box center [502, 330] width 47 height 86
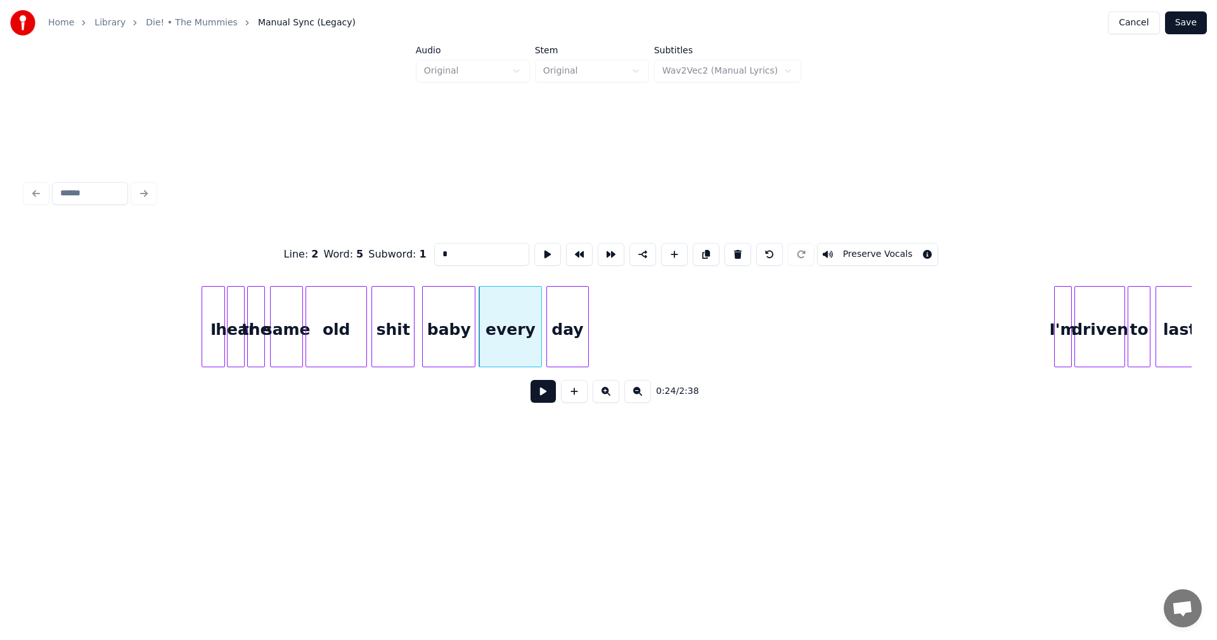
click at [538, 328] on div at bounding box center [540, 327] width 4 height 80
click at [700, 330] on div at bounding box center [699, 327] width 4 height 80
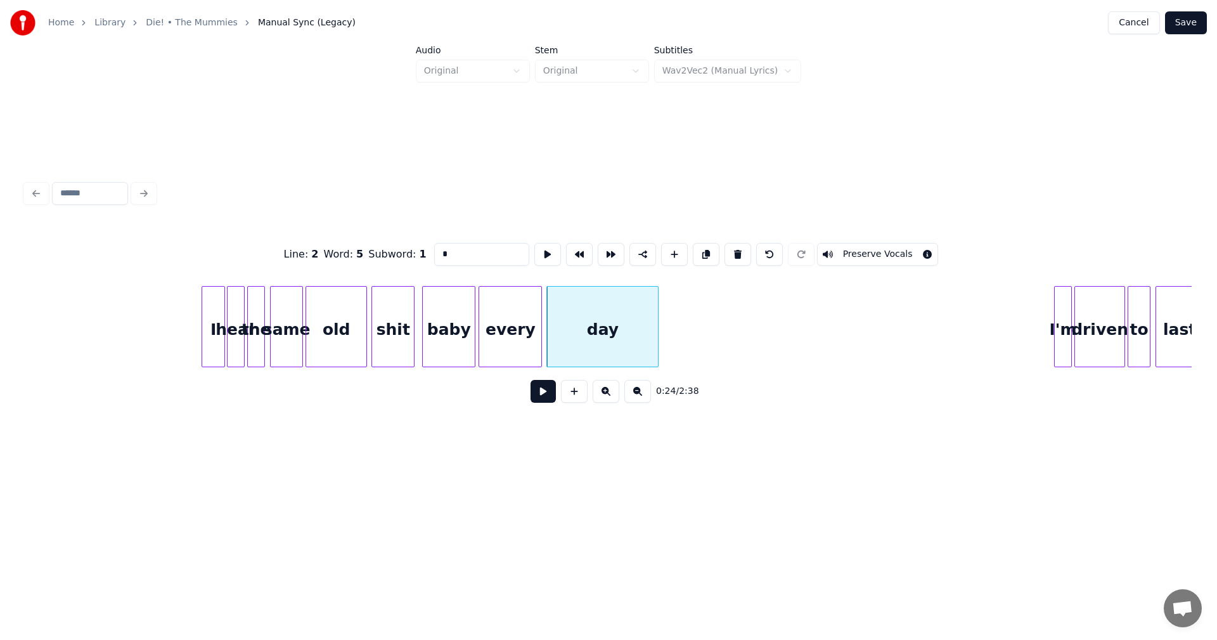
click at [656, 327] on div at bounding box center [656, 327] width 4 height 80
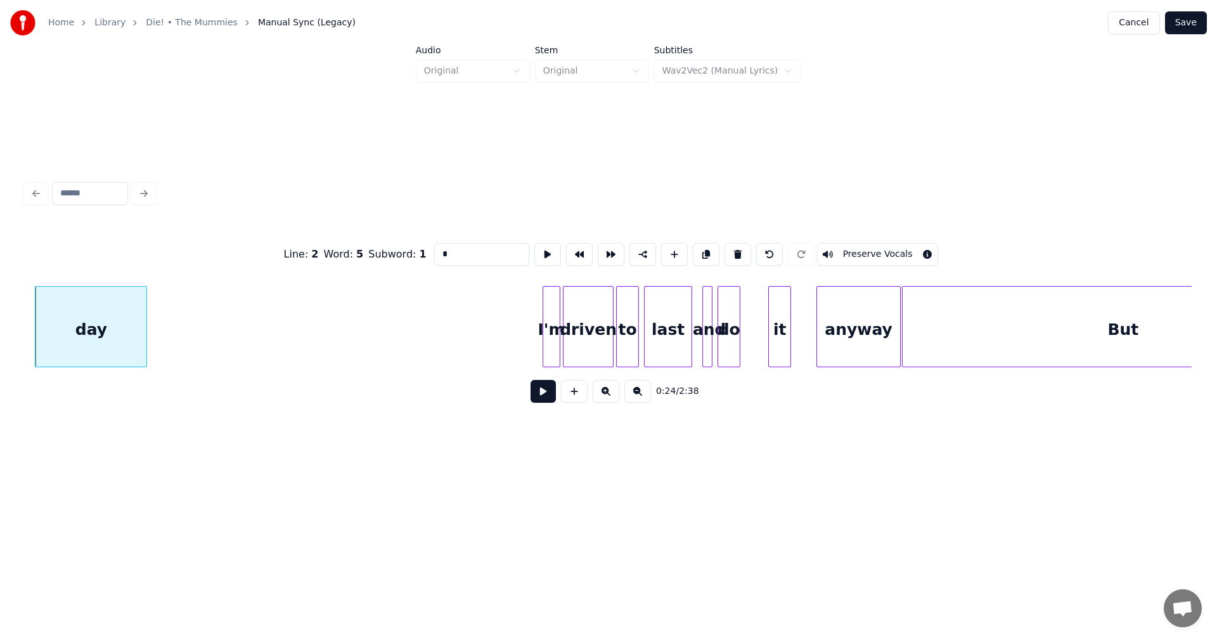
scroll to position [0, 3236]
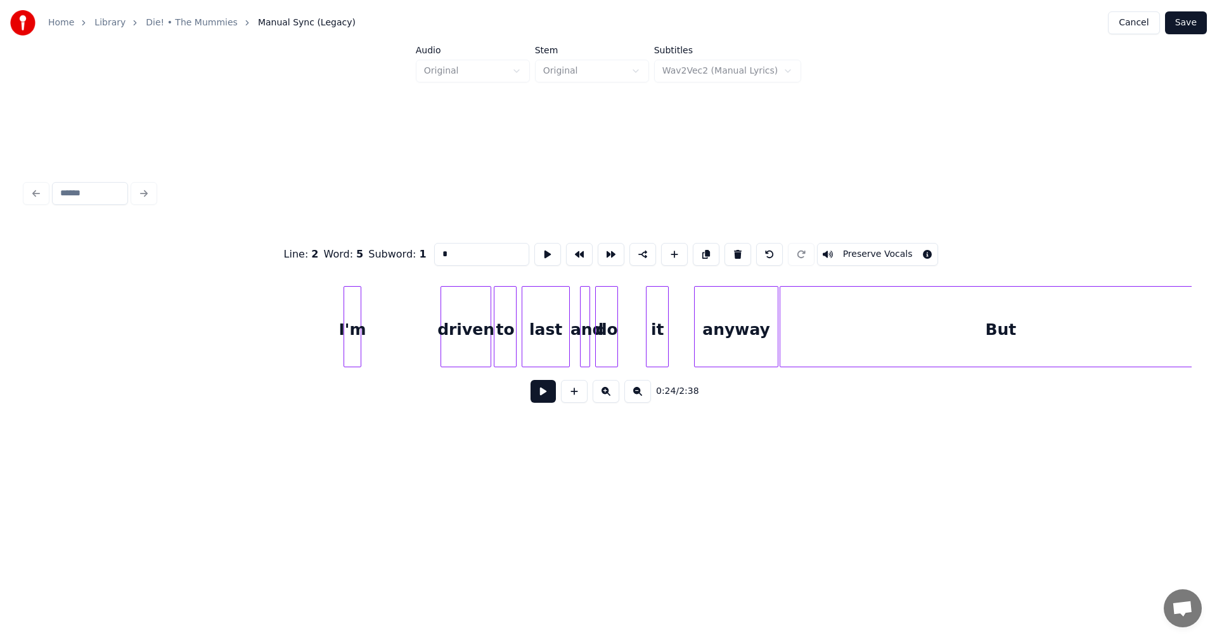
click at [349, 313] on div "I'm" at bounding box center [352, 330] width 16 height 86
click at [390, 316] on div at bounding box center [390, 327] width 4 height 80
click at [415, 327] on div "driven" at bounding box center [419, 330] width 49 height 86
click at [474, 332] on div at bounding box center [472, 327] width 4 height 80
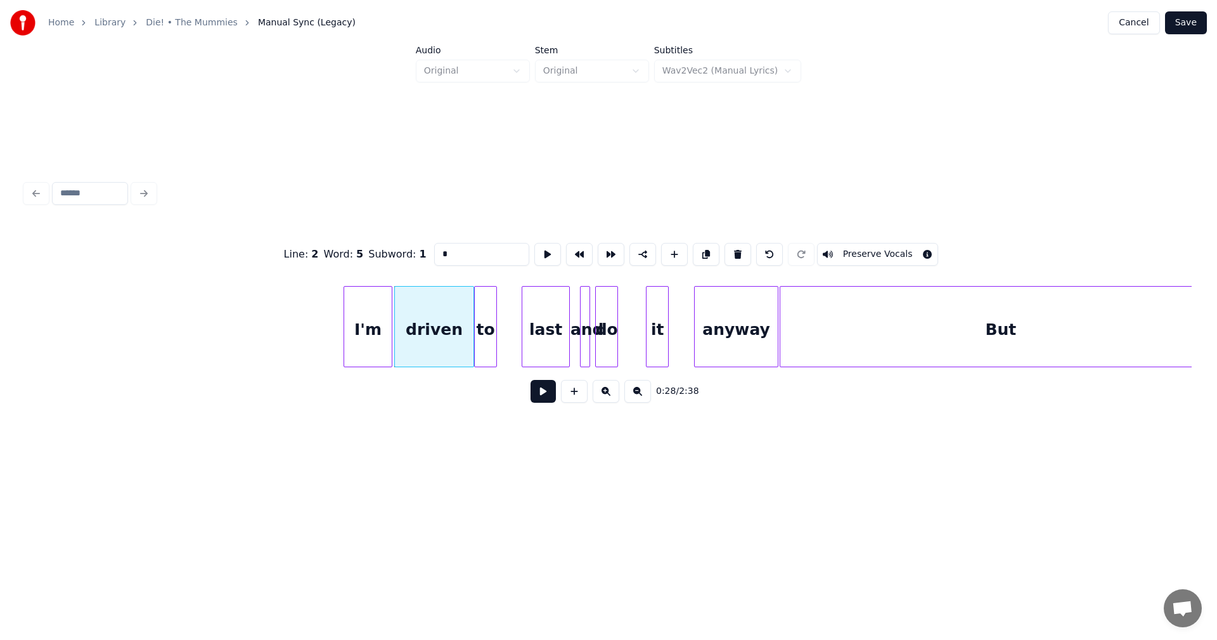
click at [487, 326] on div "to" at bounding box center [486, 330] width 22 height 86
click at [498, 326] on div at bounding box center [500, 327] width 4 height 80
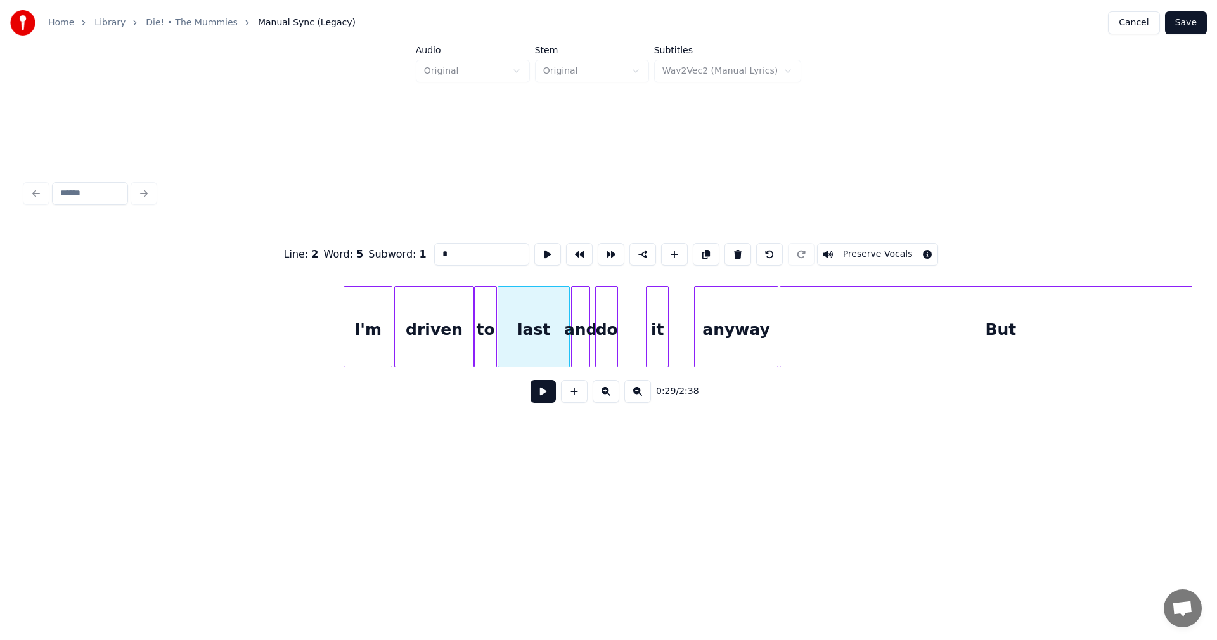
click at [575, 319] on div at bounding box center [574, 327] width 4 height 80
click at [632, 325] on div "it" at bounding box center [633, 330] width 22 height 86
click at [652, 325] on div at bounding box center [652, 327] width 4 height 80
click at [653, 327] on div at bounding box center [655, 327] width 4 height 80
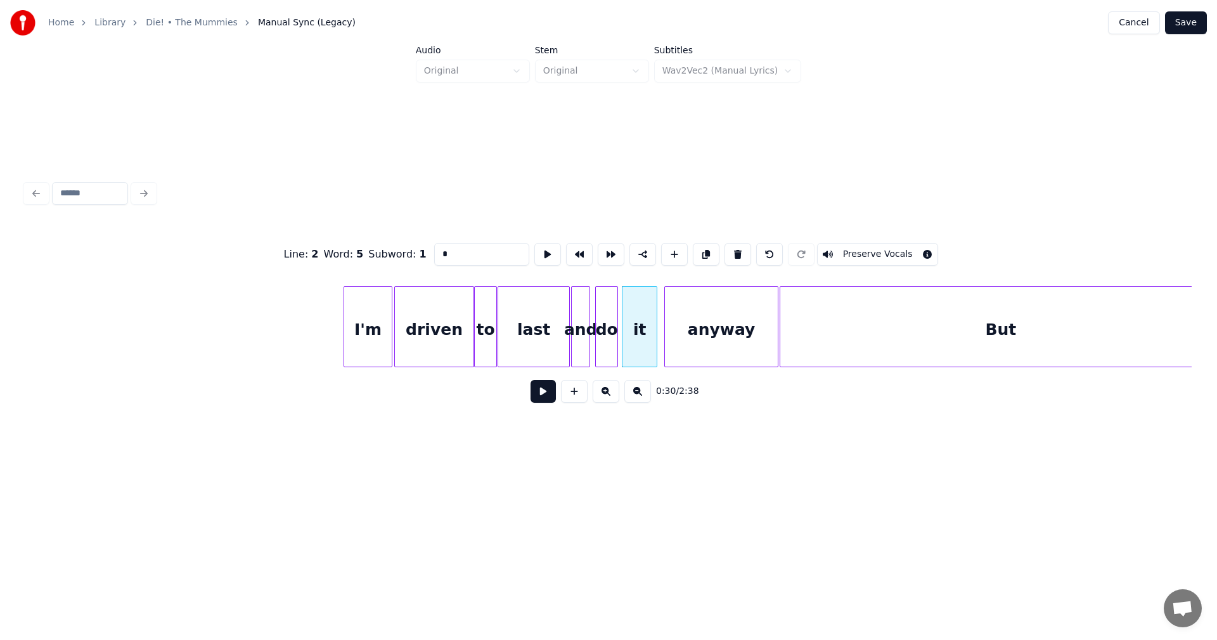
click at [667, 326] on div at bounding box center [667, 327] width 4 height 80
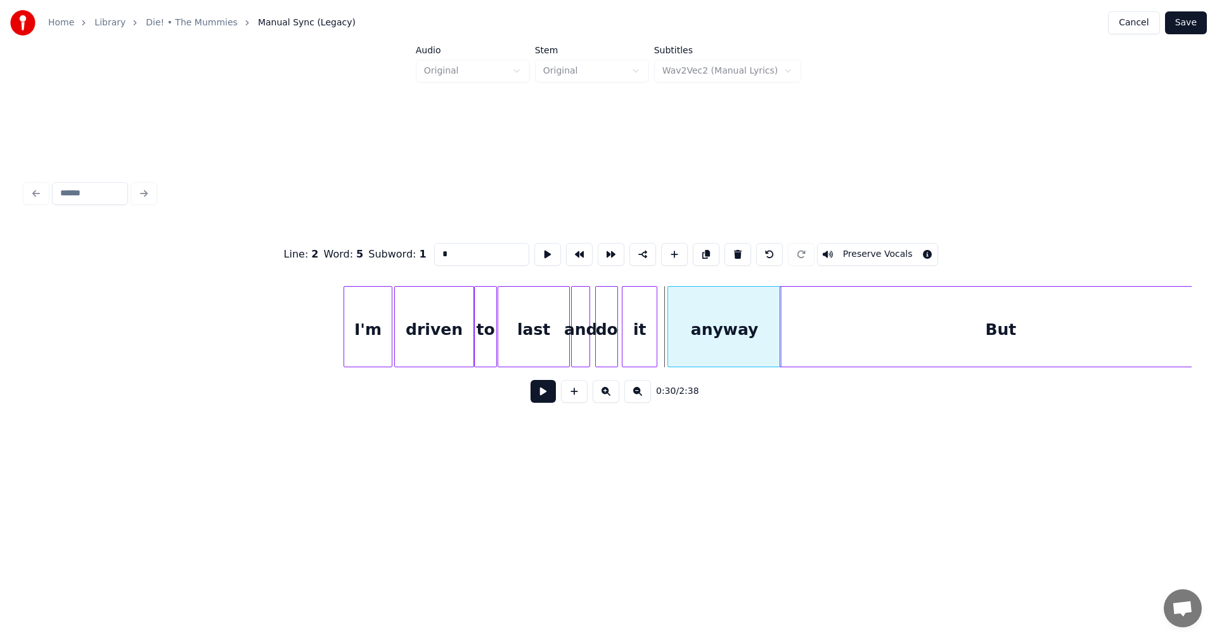
click at [696, 354] on div "anyway" at bounding box center [724, 330] width 113 height 86
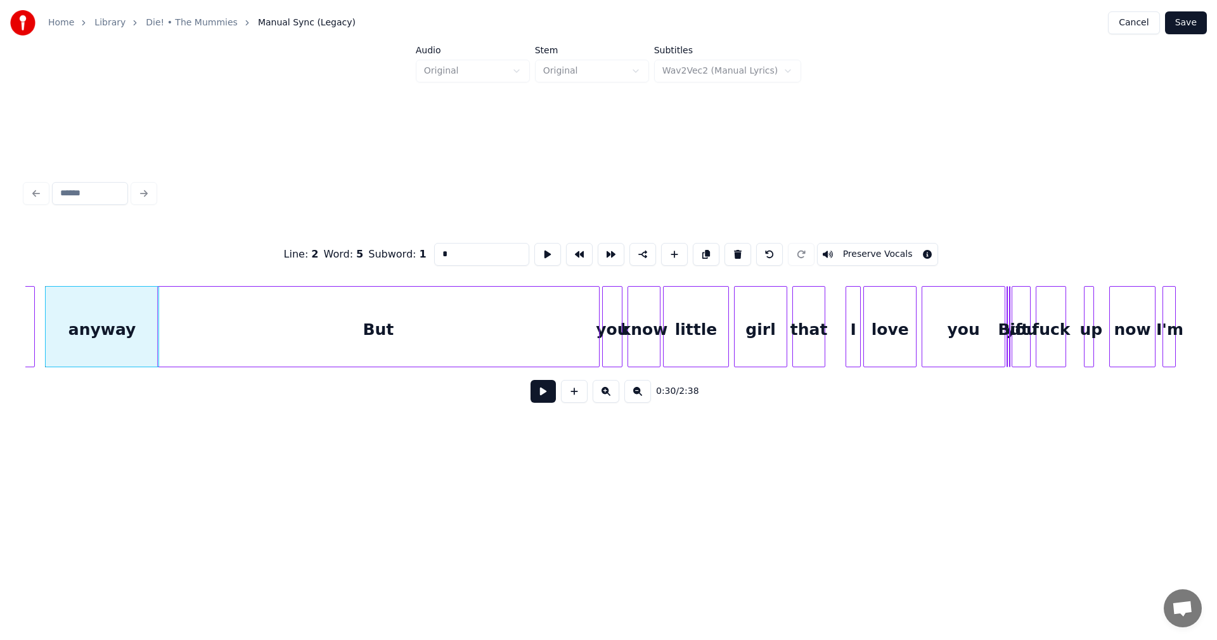
scroll to position [0, 3836]
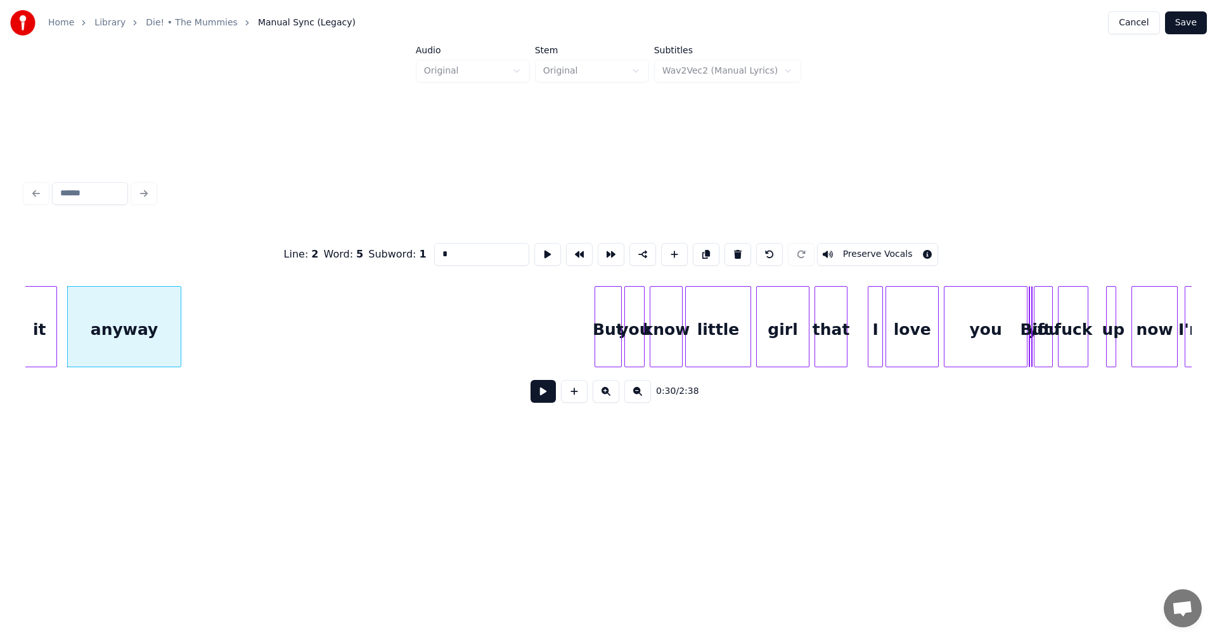
click at [598, 328] on div at bounding box center [597, 327] width 4 height 80
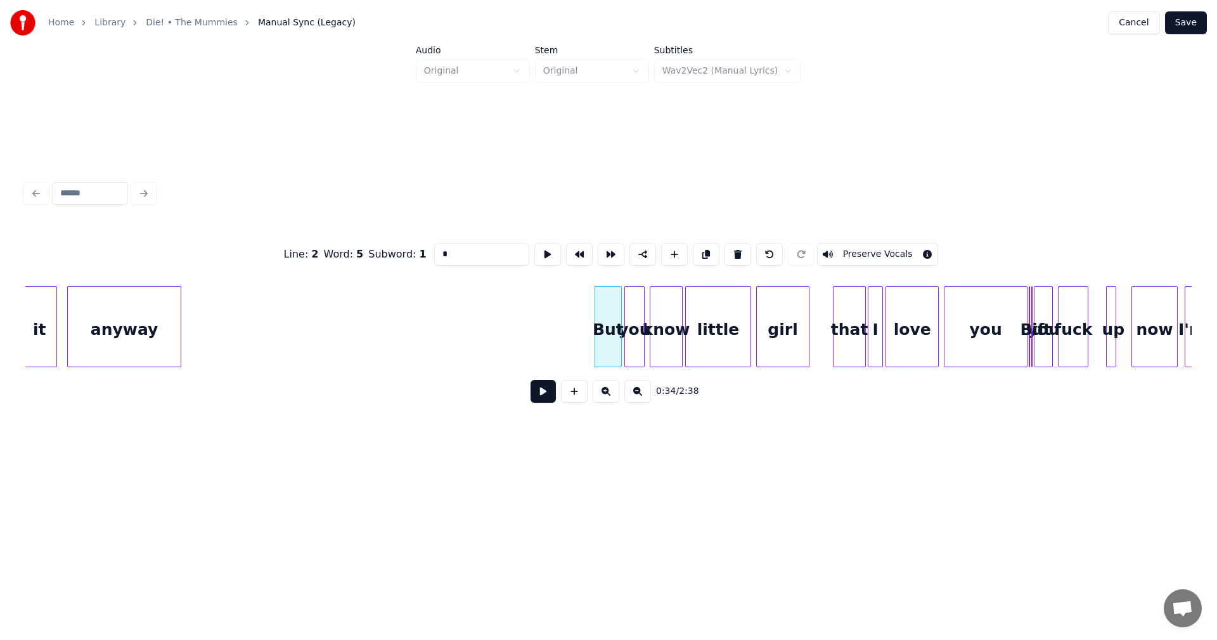
click at [856, 323] on div "that" at bounding box center [850, 330] width 32 height 86
click at [828, 330] on div at bounding box center [829, 327] width 4 height 80
click at [738, 320] on div at bounding box center [738, 327] width 4 height 80
click at [751, 315] on div at bounding box center [751, 327] width 4 height 80
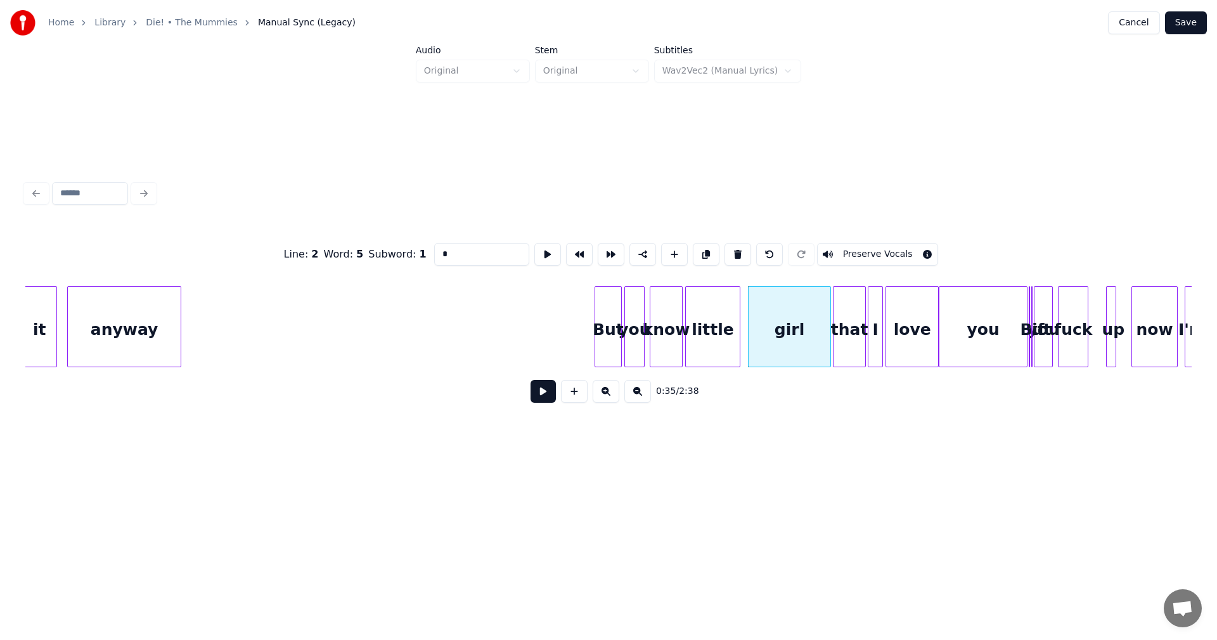
click at [941, 318] on div at bounding box center [941, 327] width 4 height 80
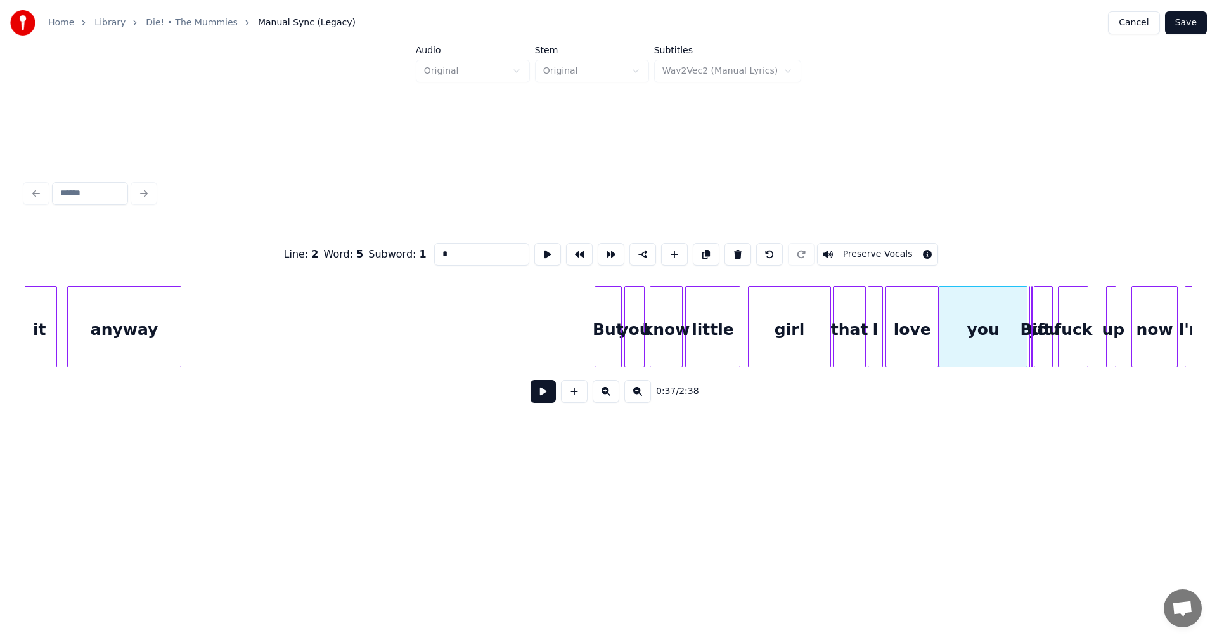
click at [985, 313] on div "you" at bounding box center [968, 330] width 87 height 86
click at [998, 317] on div at bounding box center [997, 327] width 4 height 80
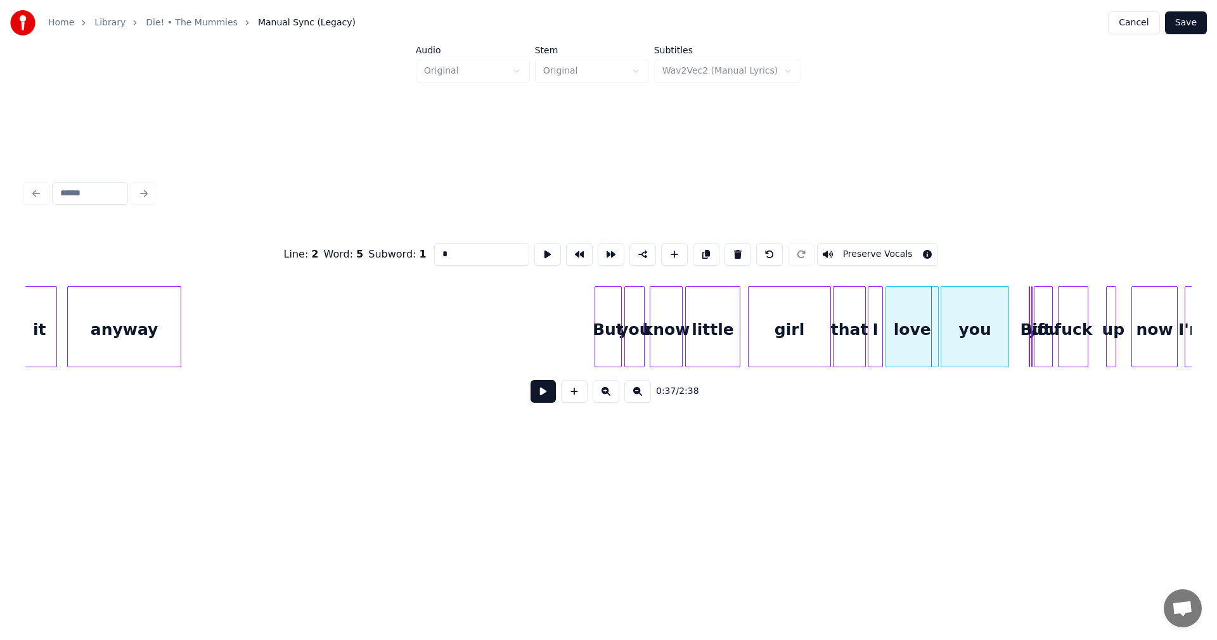
click at [972, 318] on div "you" at bounding box center [974, 330] width 67 height 86
click at [985, 322] on div at bounding box center [987, 327] width 4 height 80
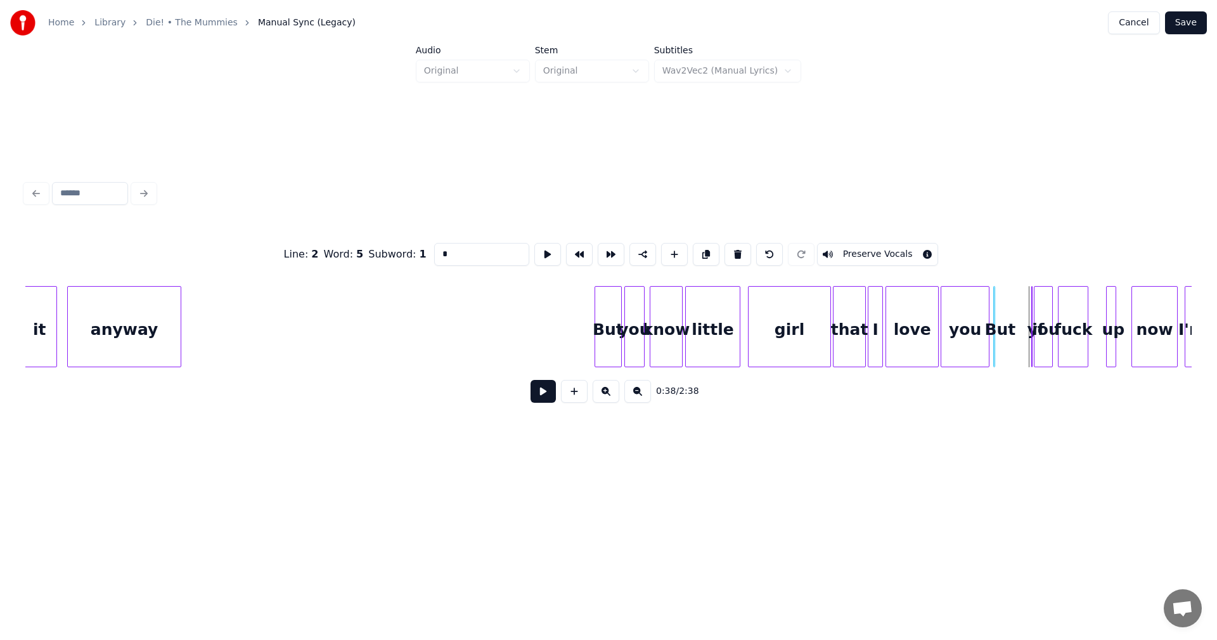
click at [1005, 315] on div "But" at bounding box center [1007, 330] width 13 height 86
click at [1020, 319] on div at bounding box center [1022, 327] width 4 height 80
click at [1003, 319] on div "But" at bounding box center [1007, 330] width 23 height 86
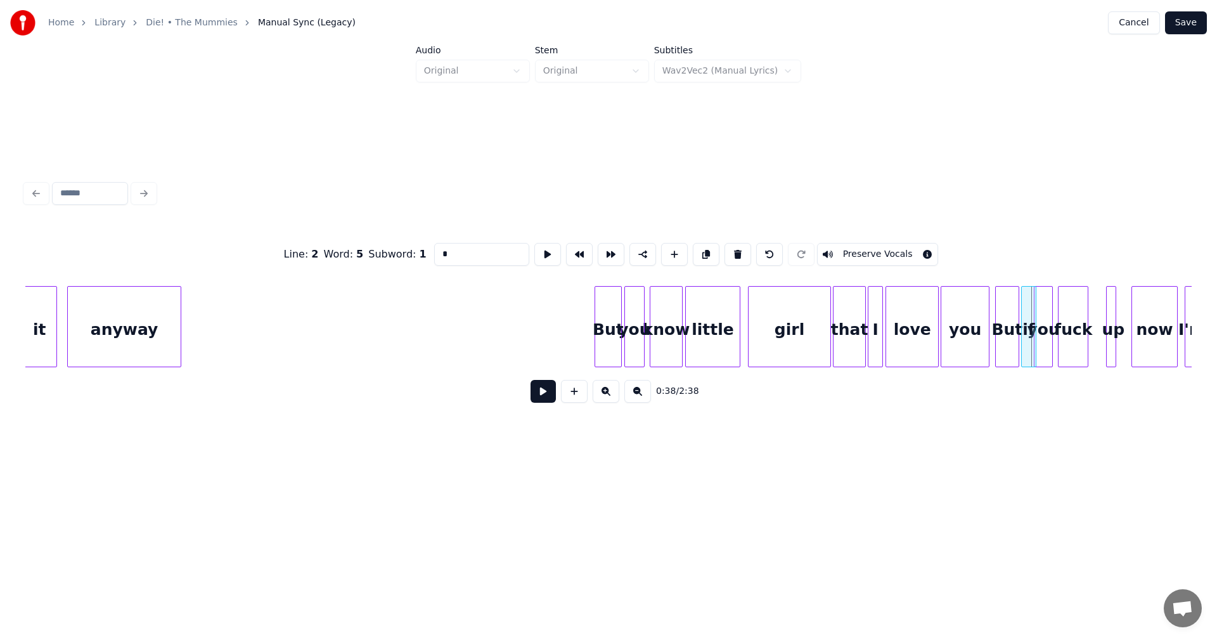
click at [1029, 313] on div "if" at bounding box center [1029, 330] width 14 height 86
click at [1077, 319] on div "fuck" at bounding box center [1073, 330] width 29 height 86
click at [1088, 321] on div at bounding box center [1088, 327] width 4 height 80
click at [1114, 325] on div "up" at bounding box center [1105, 330] width 30 height 86
click at [1140, 324] on div "now" at bounding box center [1148, 330] width 44 height 86
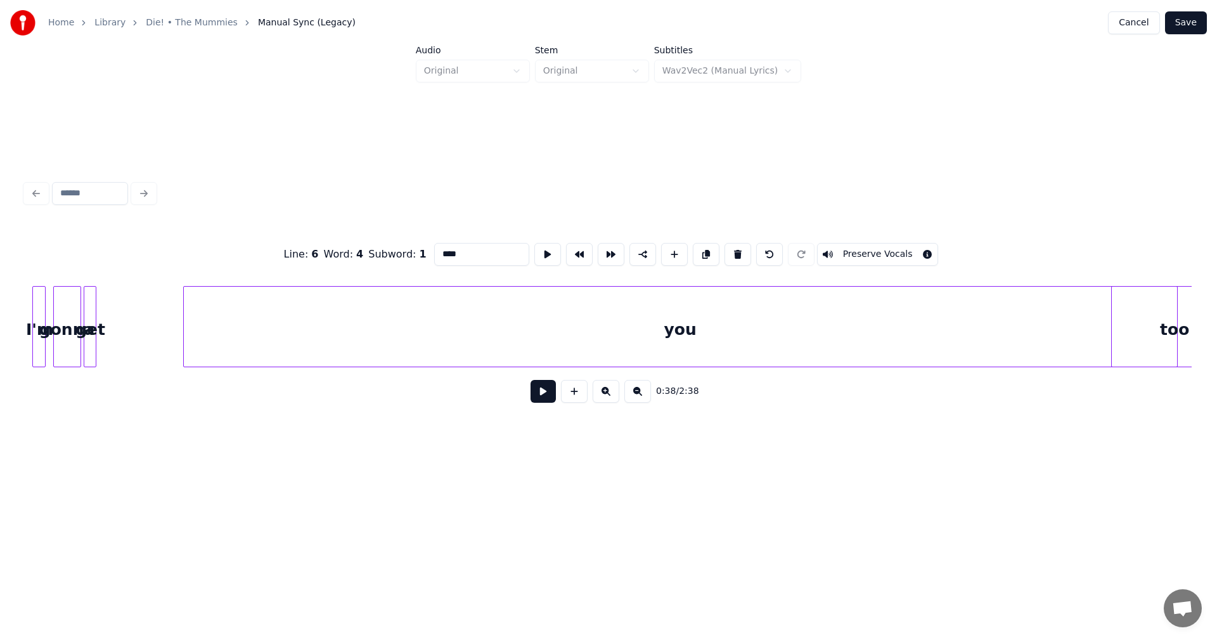
scroll to position [0, 4993]
click at [1094, 350] on div "you" at bounding box center [694, 330] width 993 height 86
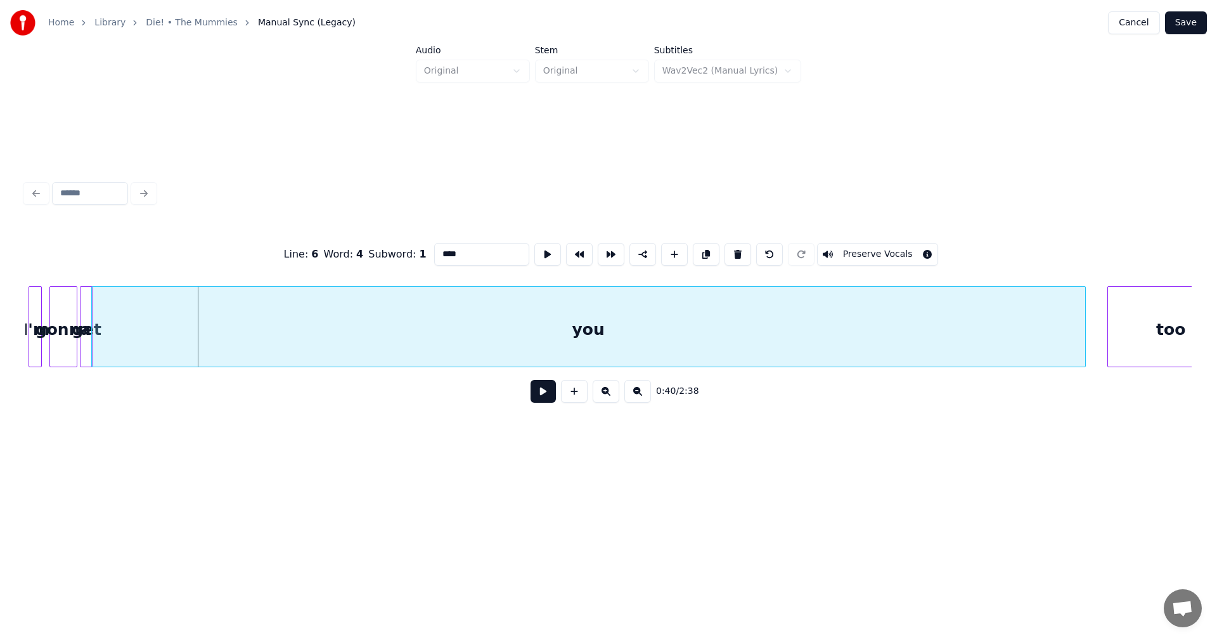
click at [889, 332] on div "you" at bounding box center [588, 330] width 993 height 86
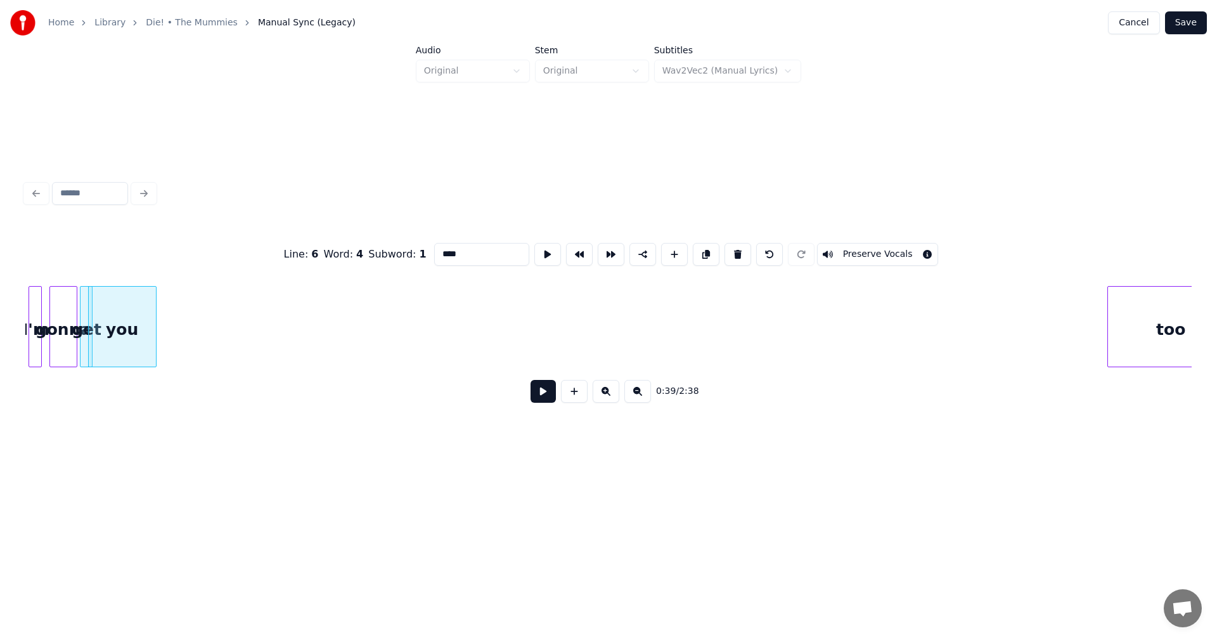
click at [154, 330] on div at bounding box center [154, 327] width 4 height 80
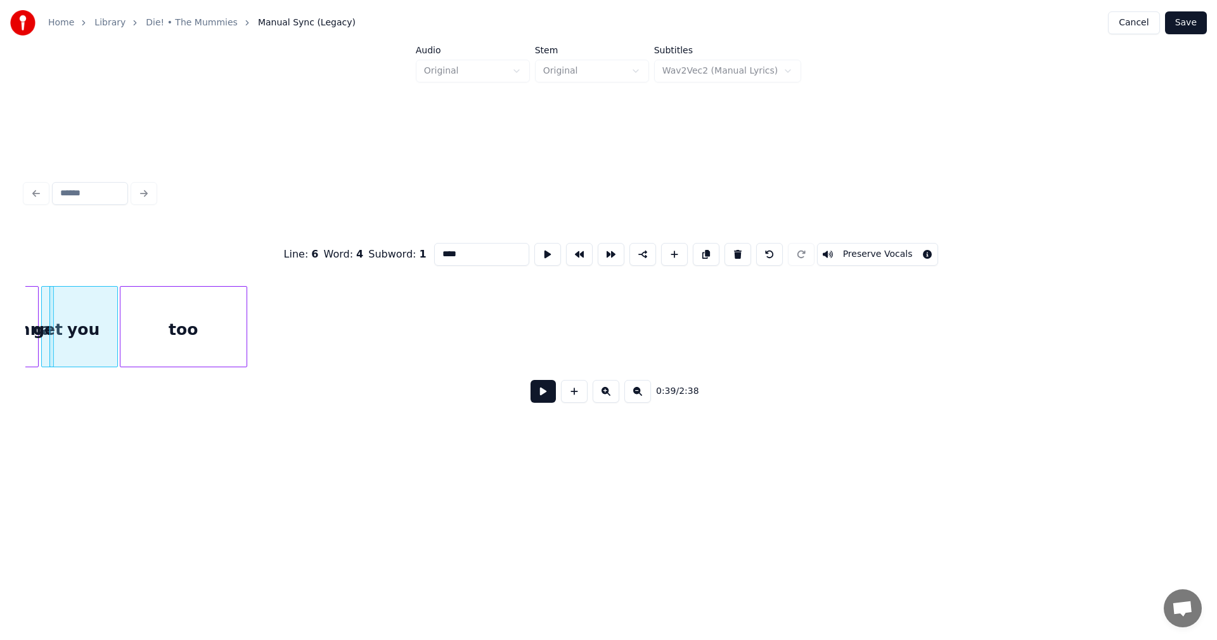
click at [217, 313] on div "too" at bounding box center [183, 330] width 126 height 86
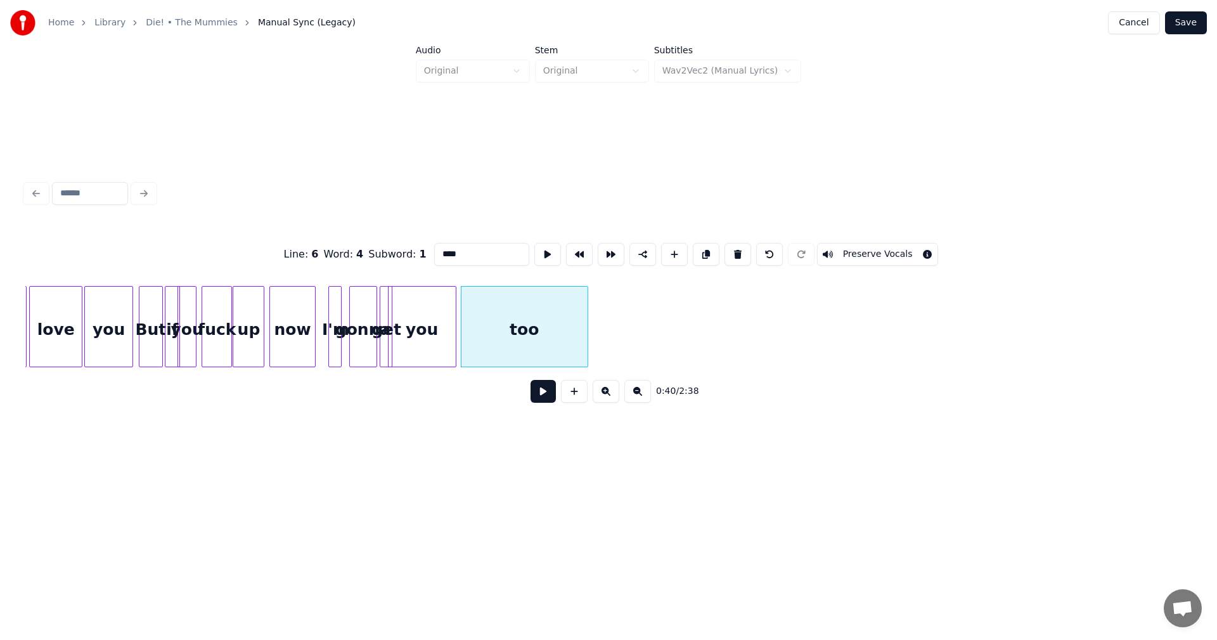
scroll to position [0, 4559]
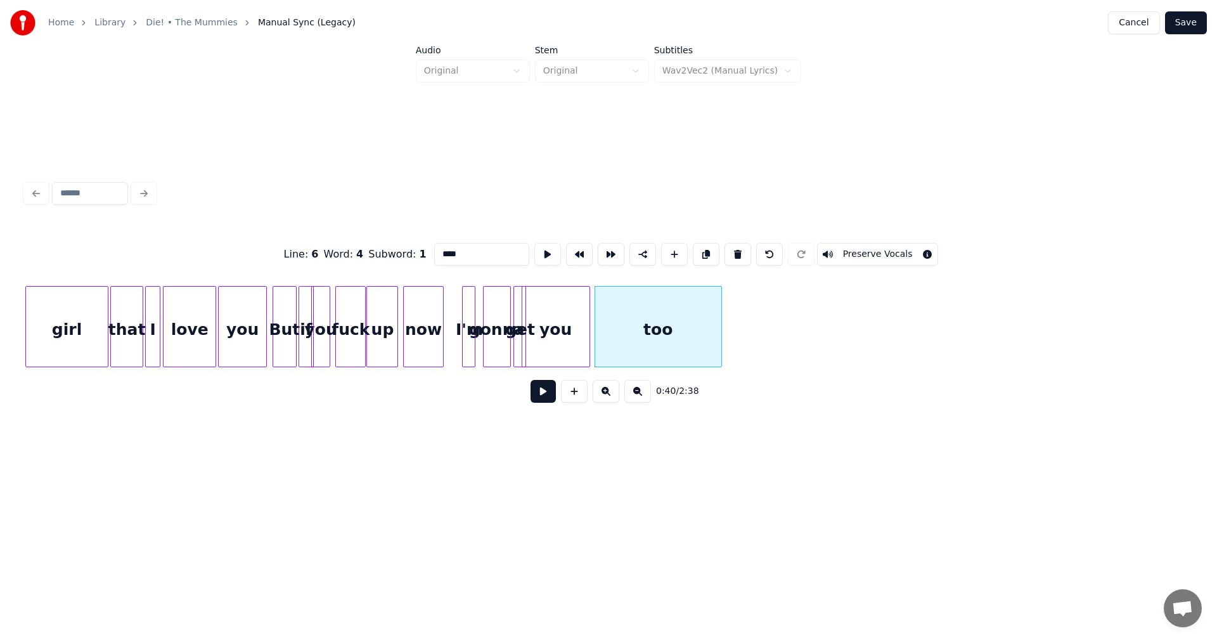
click at [441, 321] on div at bounding box center [441, 327] width 4 height 80
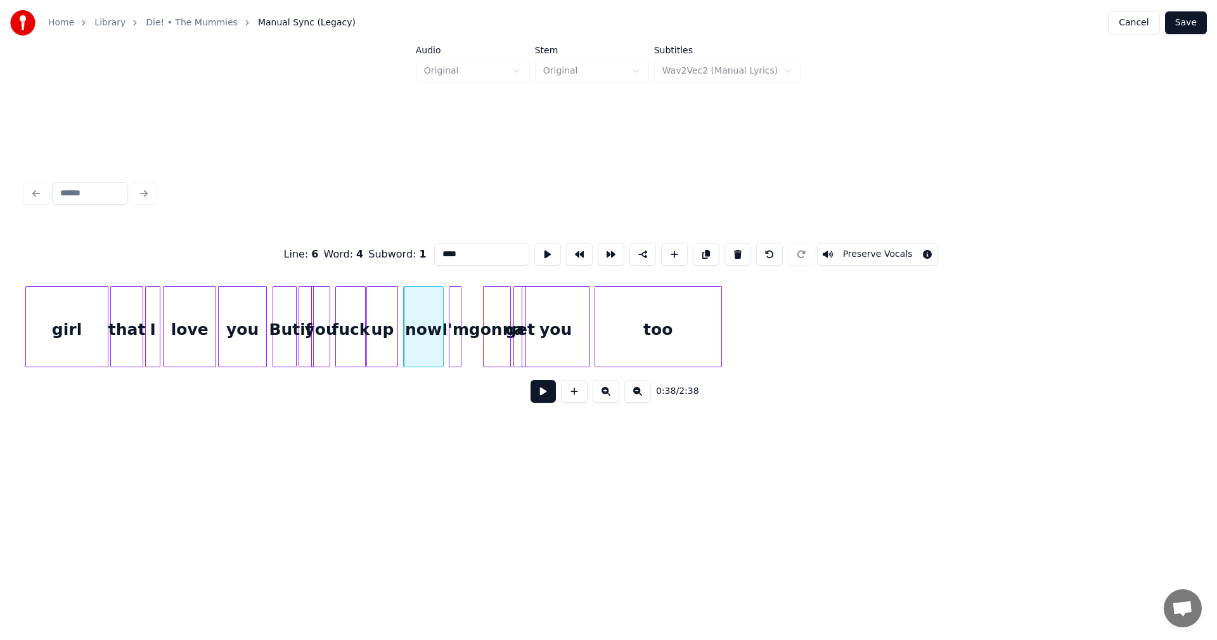
click at [455, 326] on div "I'm" at bounding box center [455, 330] width 13 height 86
click at [467, 326] on div at bounding box center [469, 327] width 4 height 80
click at [477, 307] on div at bounding box center [476, 327] width 4 height 80
click at [536, 321] on div at bounding box center [538, 327] width 4 height 80
click at [583, 324] on div "you" at bounding box center [579, 330] width 67 height 86
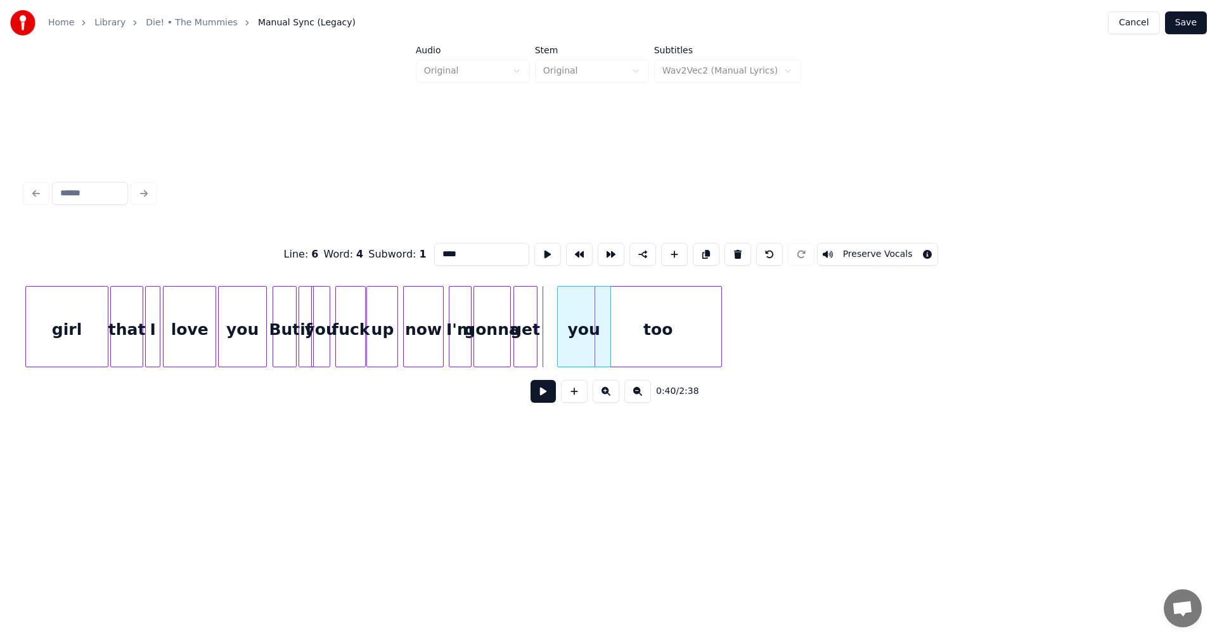
click at [558, 329] on div at bounding box center [560, 327] width 4 height 80
click at [564, 318] on div "you" at bounding box center [567, 330] width 54 height 86
click at [687, 325] on div at bounding box center [689, 327] width 4 height 80
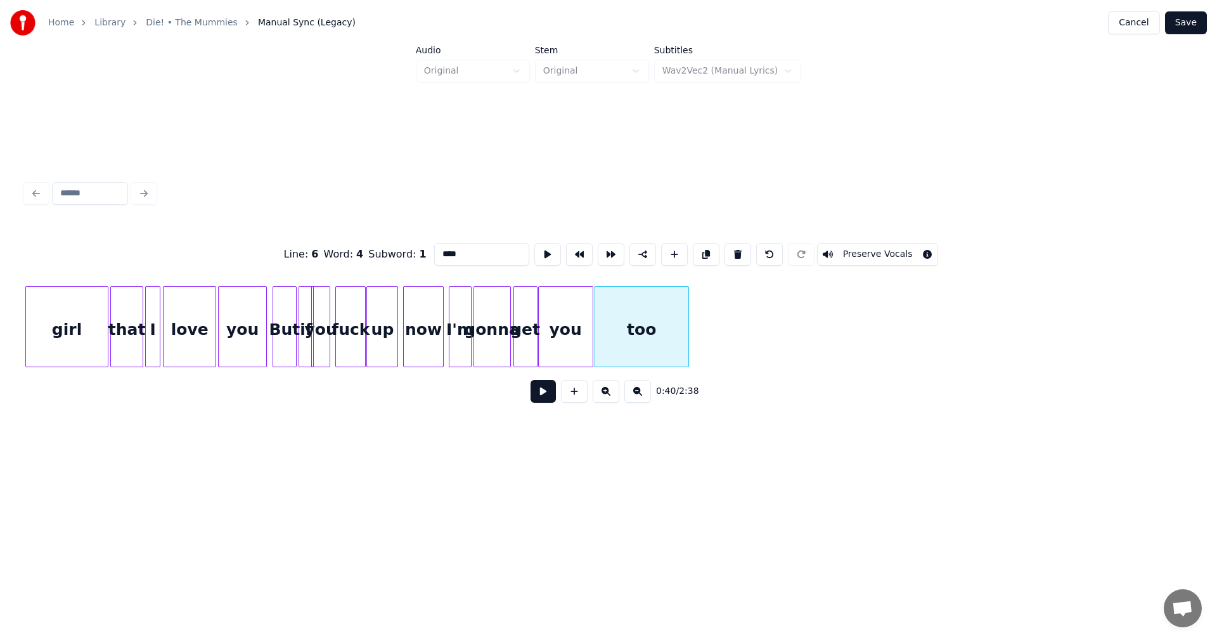
click at [385, 335] on div "up" at bounding box center [382, 330] width 30 height 86
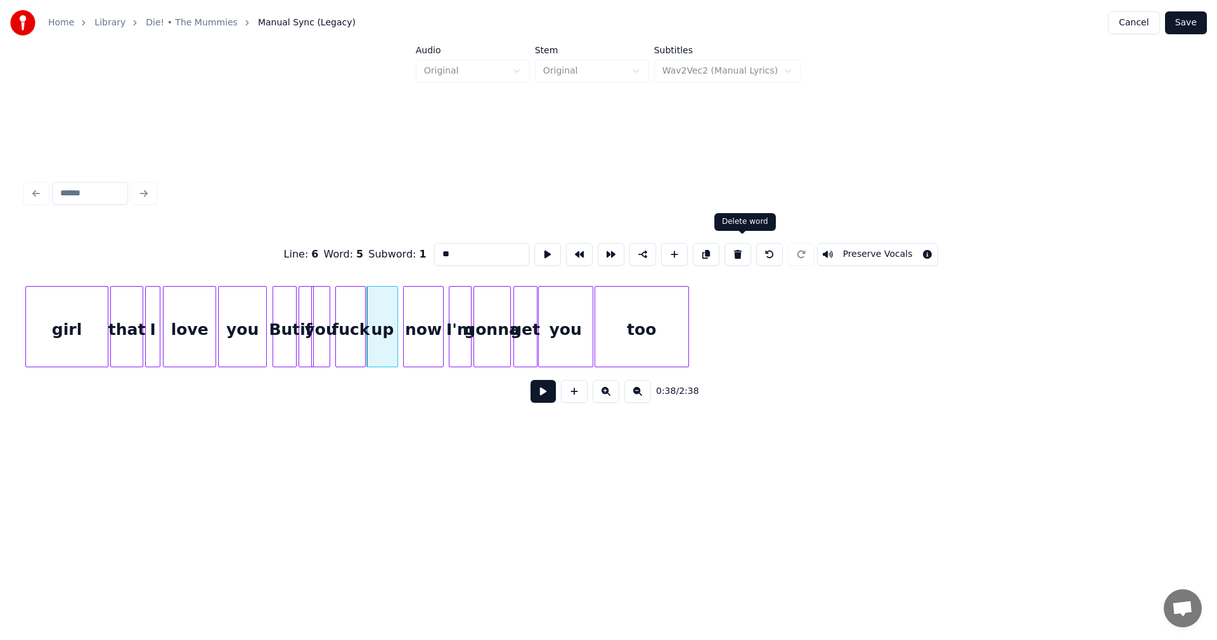
click at [735, 253] on button at bounding box center [738, 254] width 27 height 23
click at [397, 336] on div "now" at bounding box center [390, 330] width 39 height 86
click at [439, 326] on div at bounding box center [438, 327] width 4 height 80
click at [404, 312] on div "now" at bounding box center [405, 330] width 69 height 86
drag, startPoint x: 453, startPoint y: 248, endPoint x: 397, endPoint y: 251, distance: 56.5
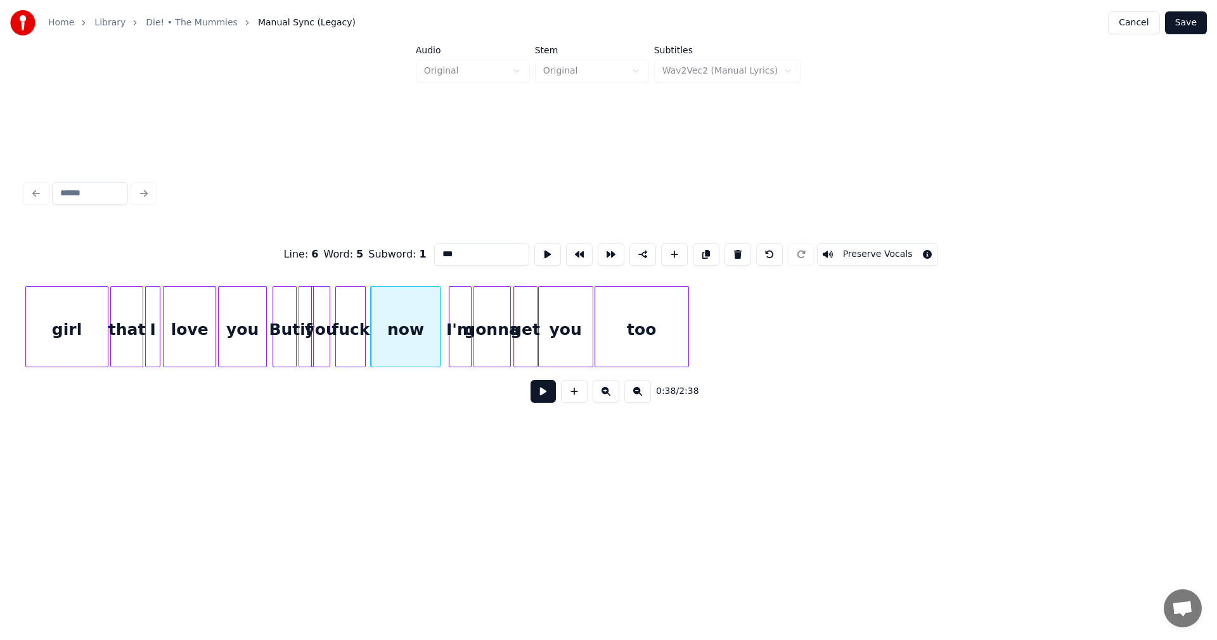
click at [397, 251] on div "Line : 6 Word : 5 Subword : 1 *** Preserve Vocals" at bounding box center [608, 253] width 1166 height 63
type input "******"
click at [443, 310] on div at bounding box center [443, 327] width 4 height 80
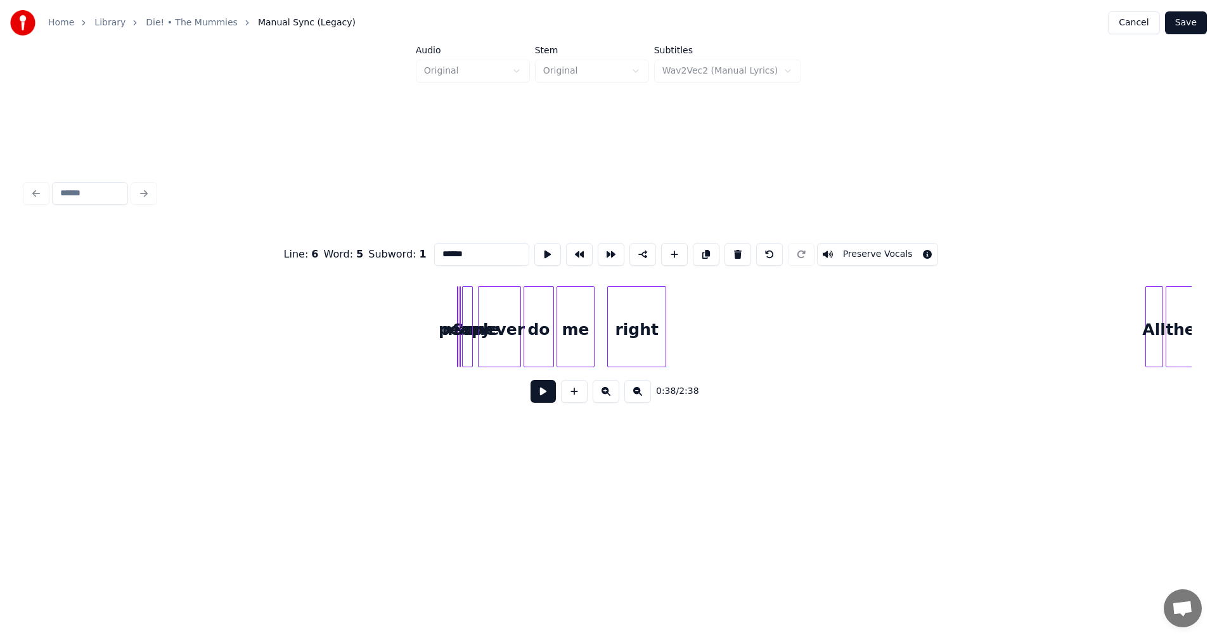
scroll to position [0, 5894]
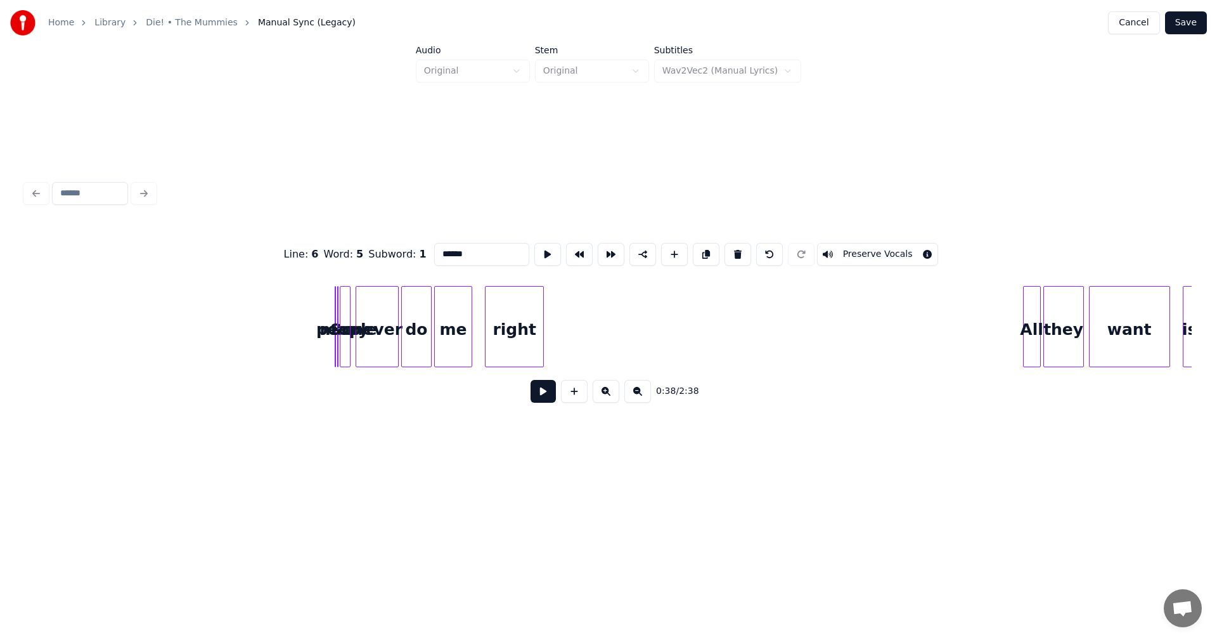
click at [287, 311] on div at bounding box center [289, 327] width 4 height 80
click at [252, 306] on div "many" at bounding box center [255, 330] width 49 height 86
click at [288, 299] on div at bounding box center [289, 327] width 4 height 80
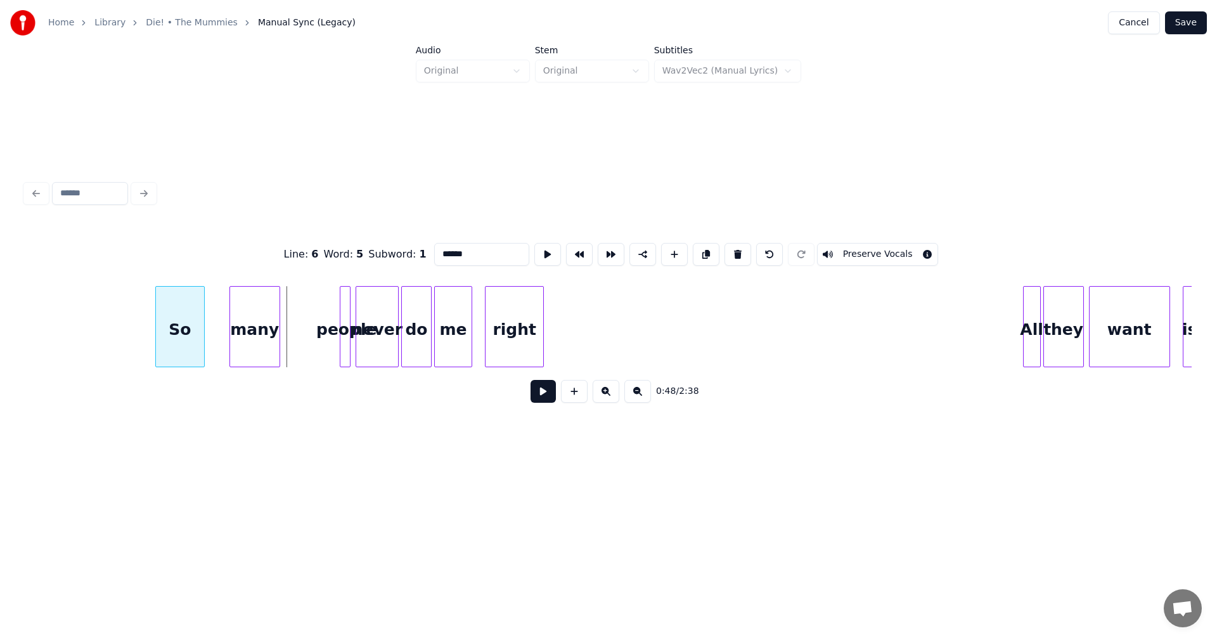
click at [179, 290] on div "So" at bounding box center [180, 330] width 48 height 86
click at [278, 311] on div "many" at bounding box center [272, 330] width 49 height 86
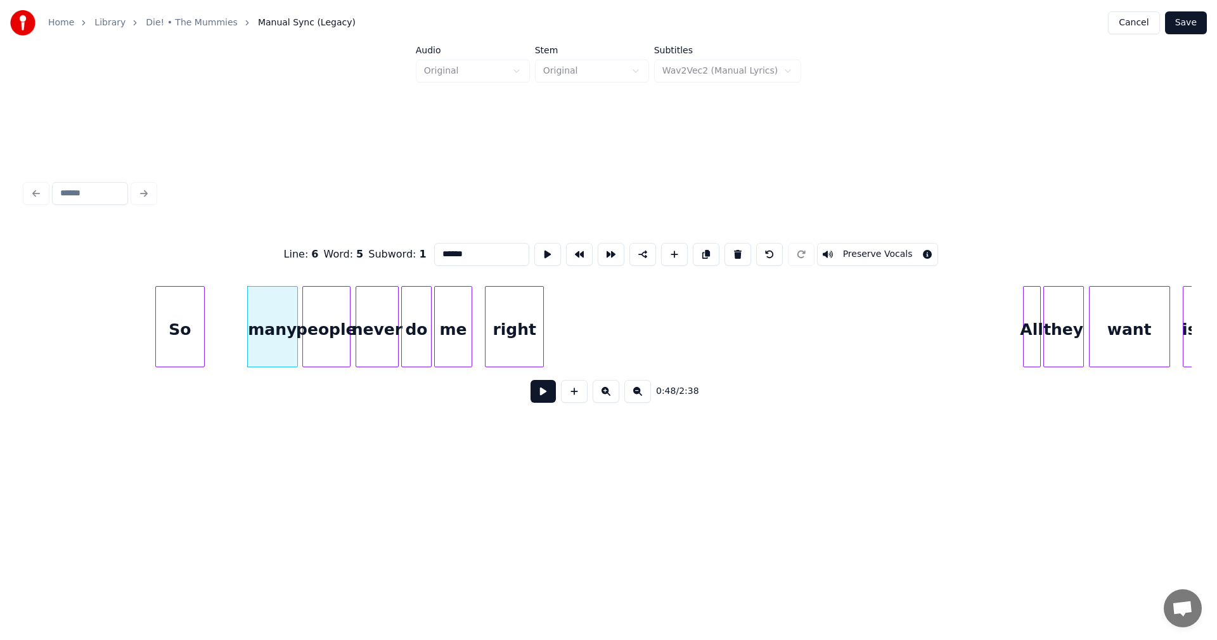
click at [304, 314] on div at bounding box center [305, 327] width 4 height 80
click at [272, 318] on div "many" at bounding box center [279, 330] width 49 height 86
click at [233, 328] on div "So" at bounding box center [226, 330] width 48 height 86
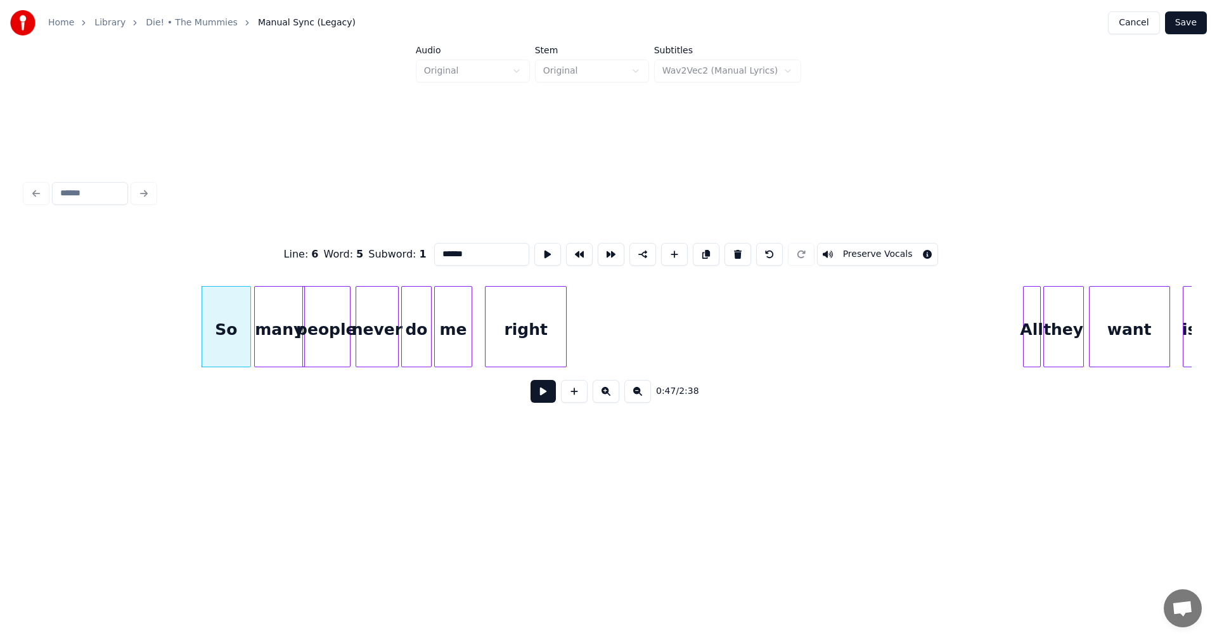
click at [564, 328] on div at bounding box center [564, 327] width 4 height 80
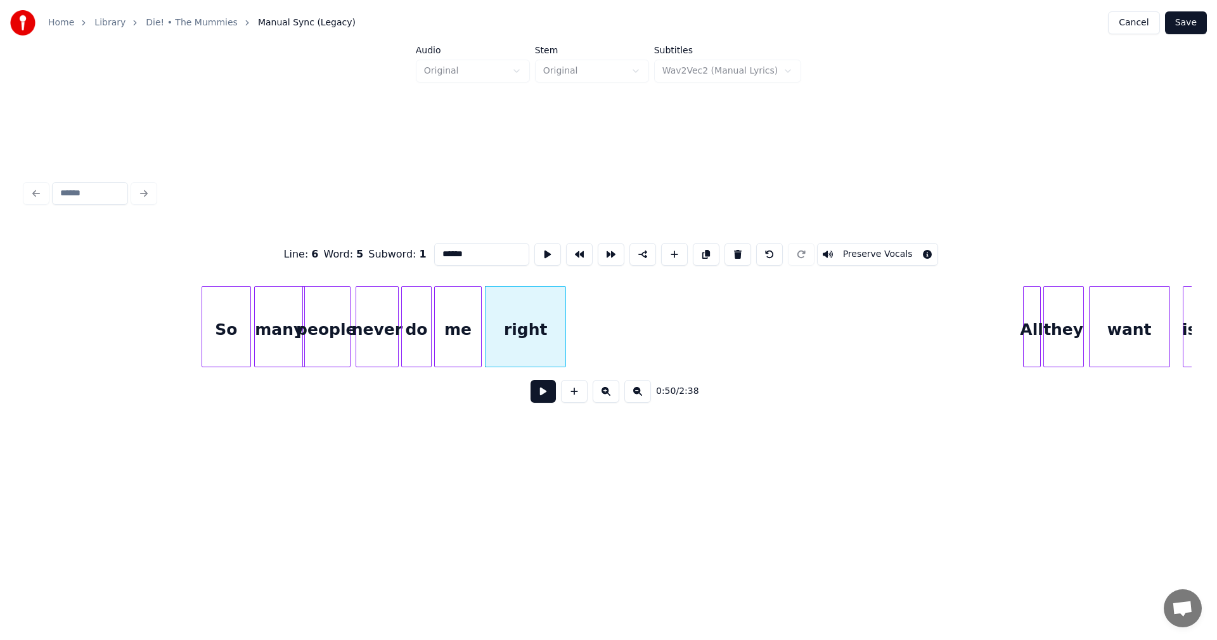
click at [480, 321] on div at bounding box center [479, 327] width 4 height 80
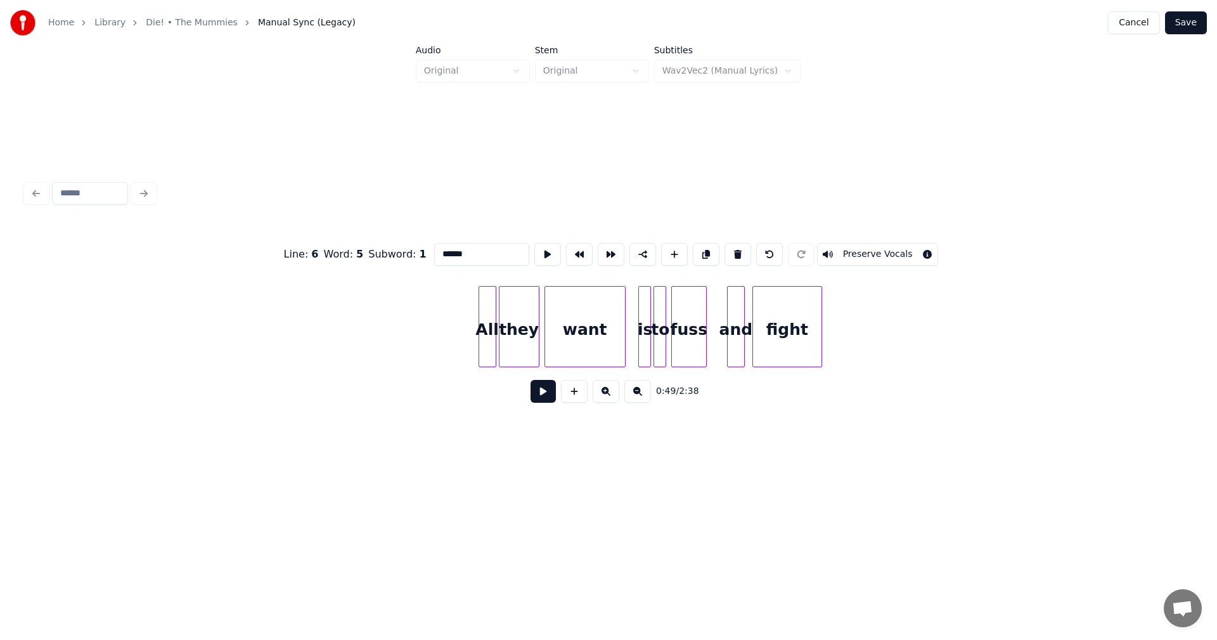
scroll to position [0, 6450]
click at [446, 320] on div at bounding box center [446, 327] width 4 height 80
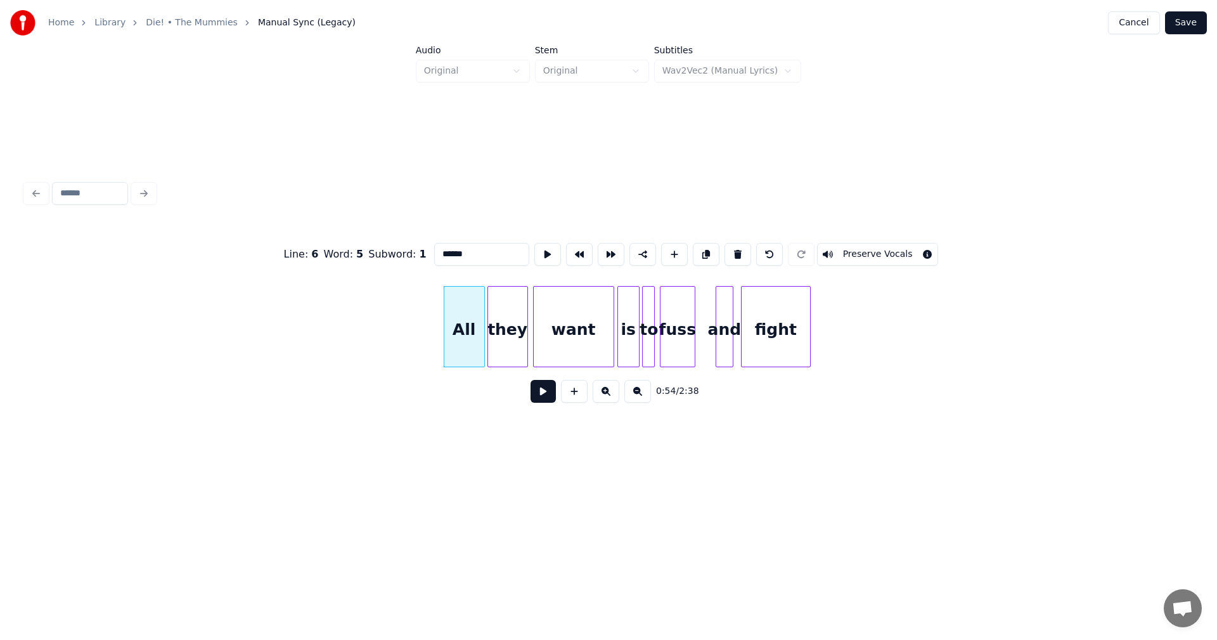
click at [619, 322] on div at bounding box center [620, 327] width 4 height 80
click at [703, 317] on div at bounding box center [704, 327] width 4 height 80
click at [739, 321] on div at bounding box center [740, 327] width 4 height 80
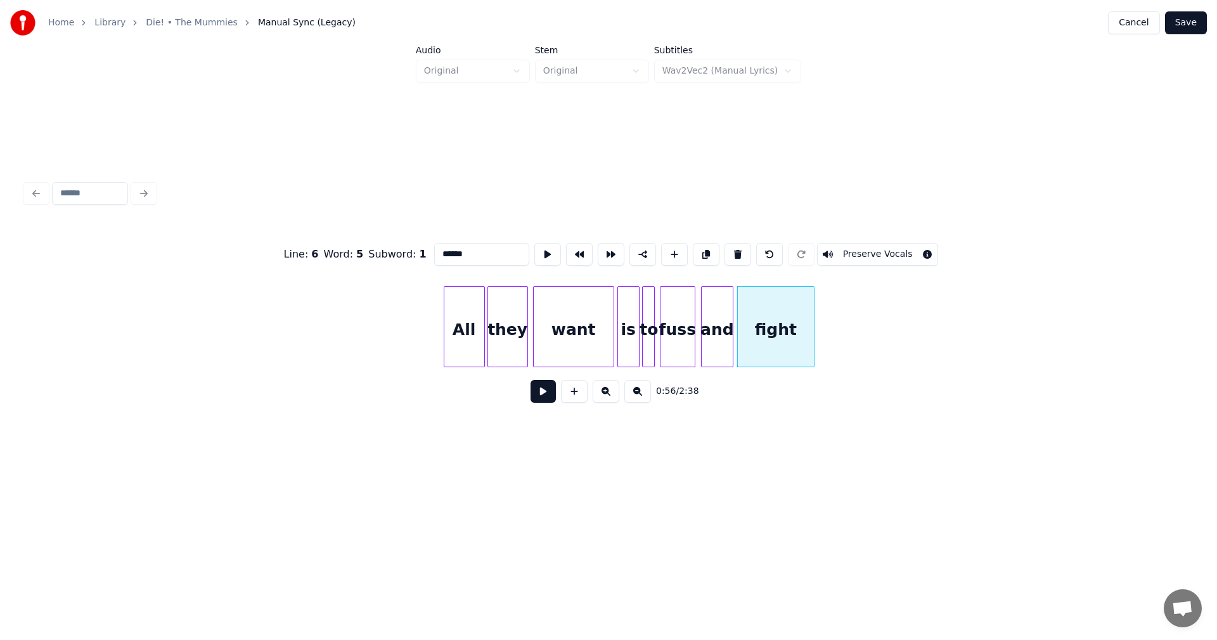
click at [811, 322] on div at bounding box center [812, 327] width 4 height 80
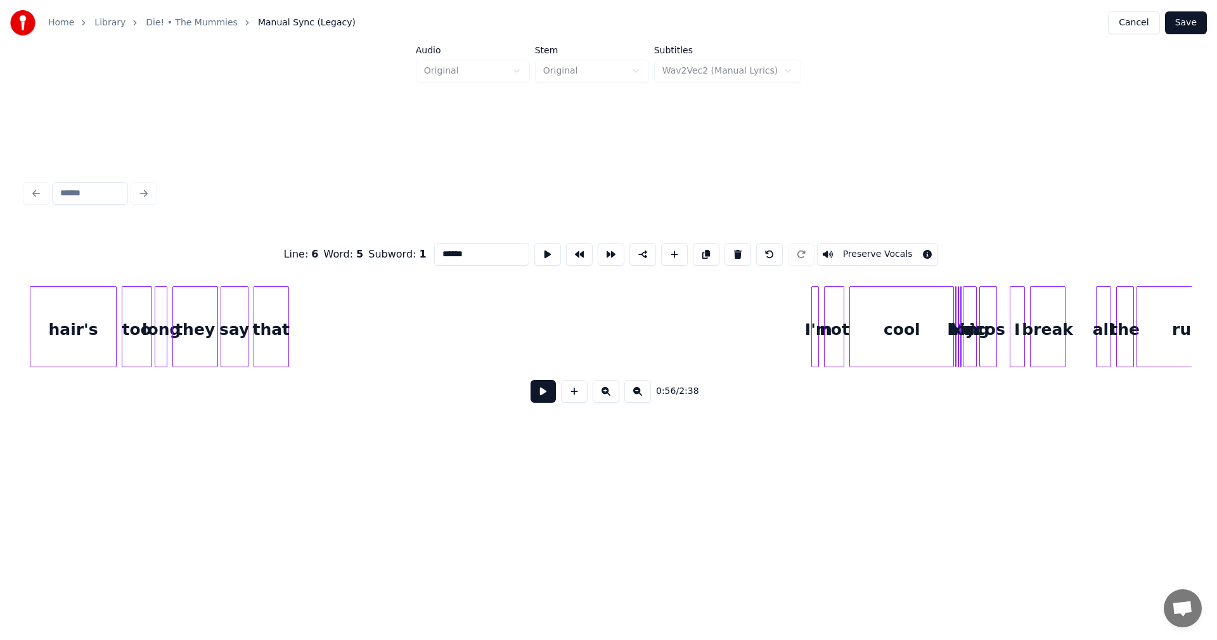
scroll to position [0, 7762]
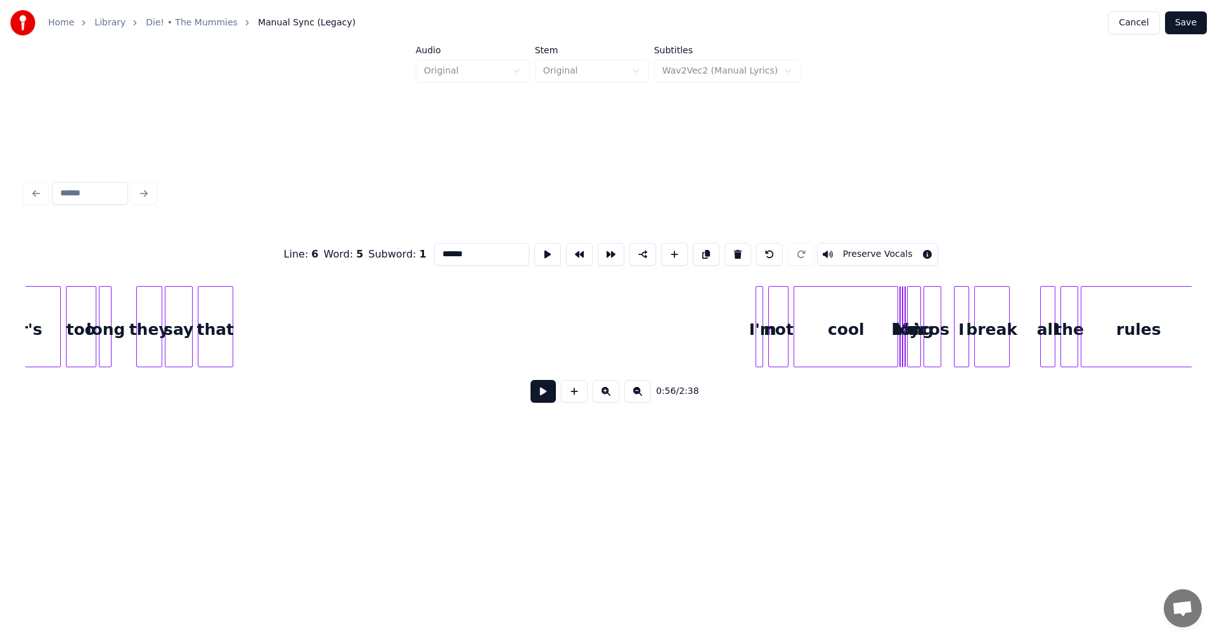
click at [137, 321] on div at bounding box center [139, 327] width 4 height 80
click at [131, 318] on div at bounding box center [131, 327] width 4 height 80
click at [239, 243] on div "Line : 6 Word : 5 Subword : 1 ****** Preserve Vocals 1:01 / 2:38" at bounding box center [608, 318] width 1166 height 193
click at [273, 309] on div at bounding box center [273, 327] width 4 height 80
click at [280, 309] on div at bounding box center [282, 327] width 4 height 80
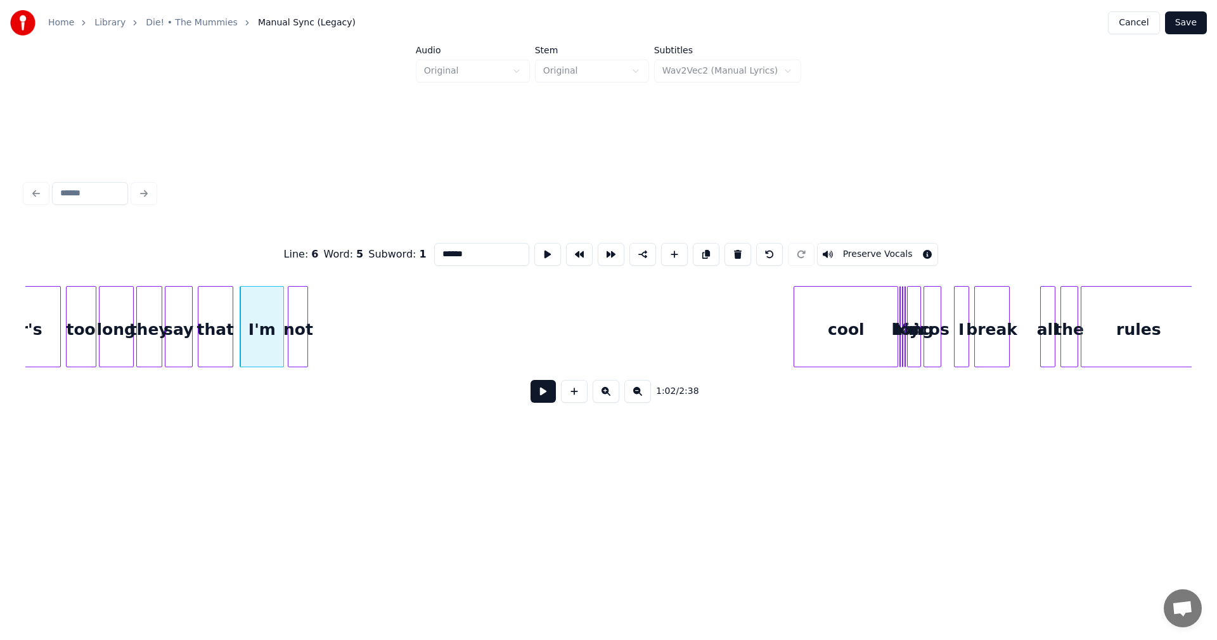
click at [295, 318] on div "not" at bounding box center [297, 330] width 19 height 86
click at [319, 314] on div at bounding box center [321, 327] width 4 height 80
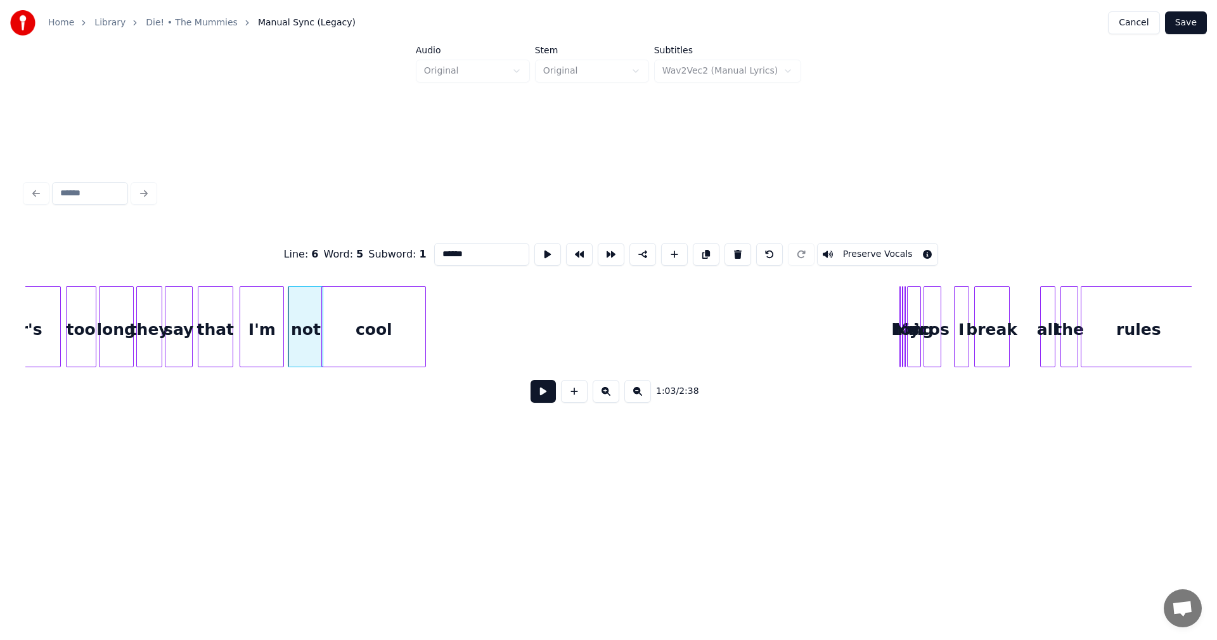
click at [380, 330] on div "cool" at bounding box center [373, 330] width 103 height 86
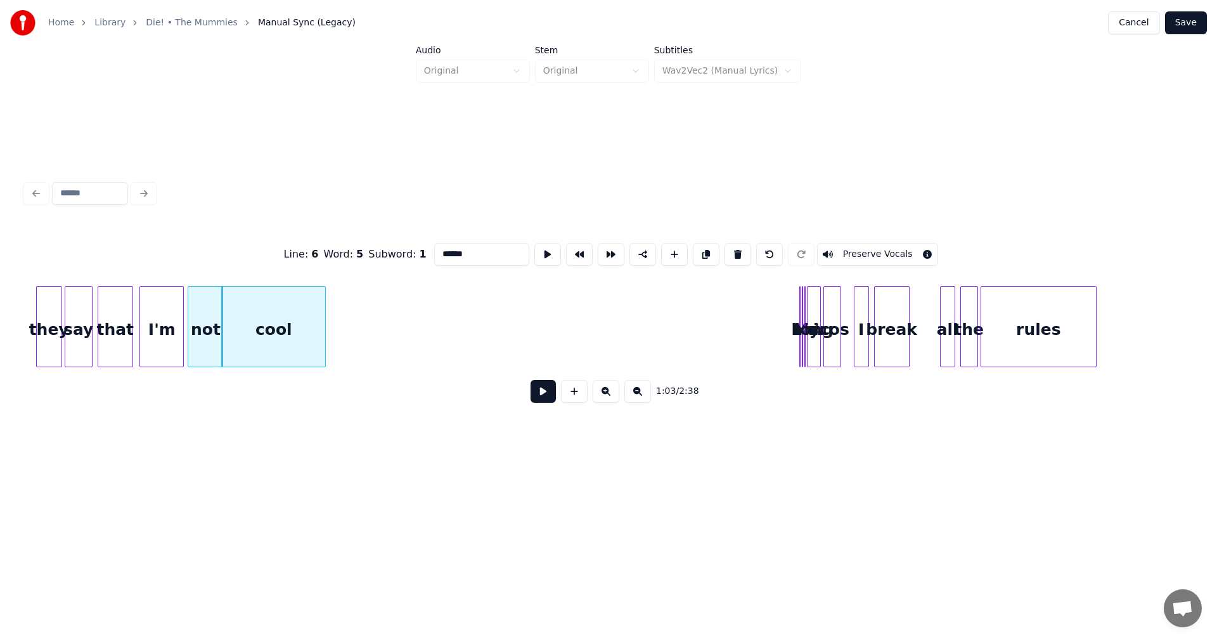
scroll to position [0, 7973]
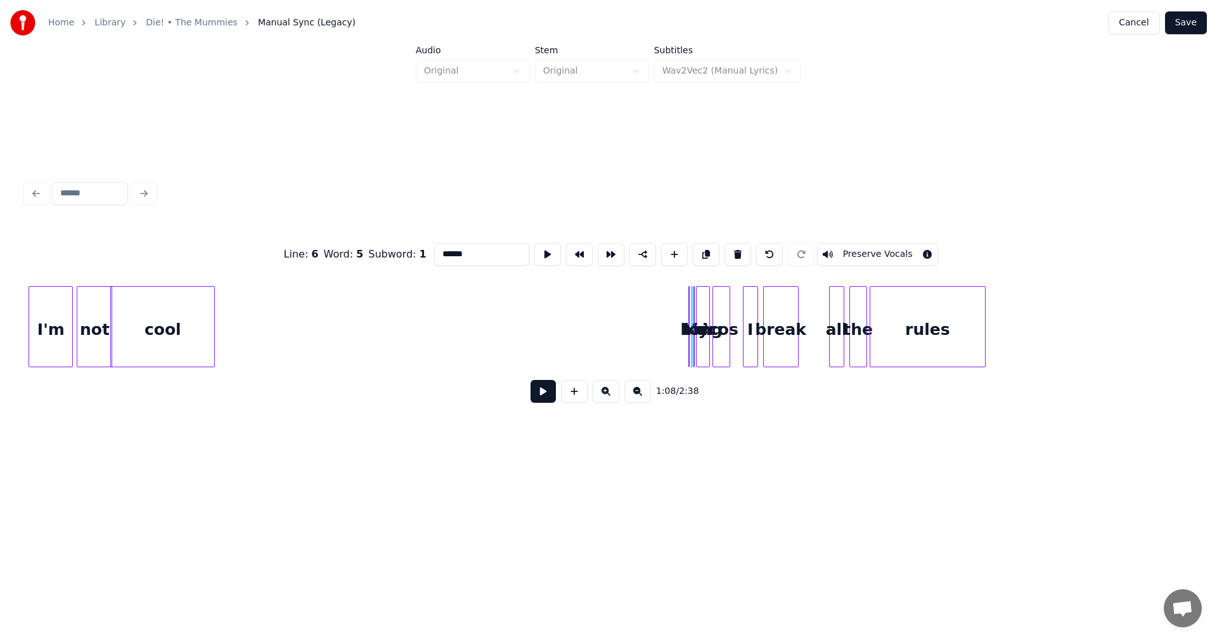
click at [609, 320] on div "long" at bounding box center [614, 330] width 23 height 86
click at [732, 330] on div at bounding box center [734, 327] width 4 height 80
click at [732, 332] on div at bounding box center [733, 327] width 4 height 80
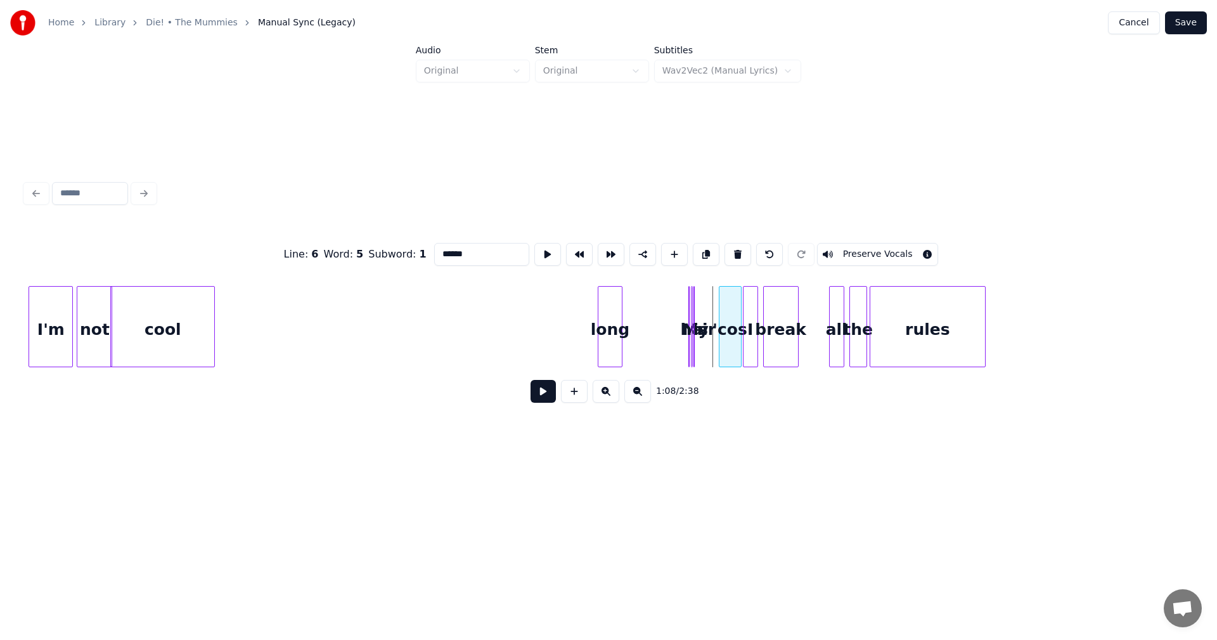
click at [729, 307] on div "'cos" at bounding box center [730, 330] width 22 height 86
click at [707, 325] on div at bounding box center [709, 327] width 4 height 80
click at [587, 316] on div "is" at bounding box center [588, 330] width 13 height 86
click at [715, 313] on div at bounding box center [716, 327] width 4 height 80
click at [569, 303] on div "hair" at bounding box center [564, 330] width 27 height 86
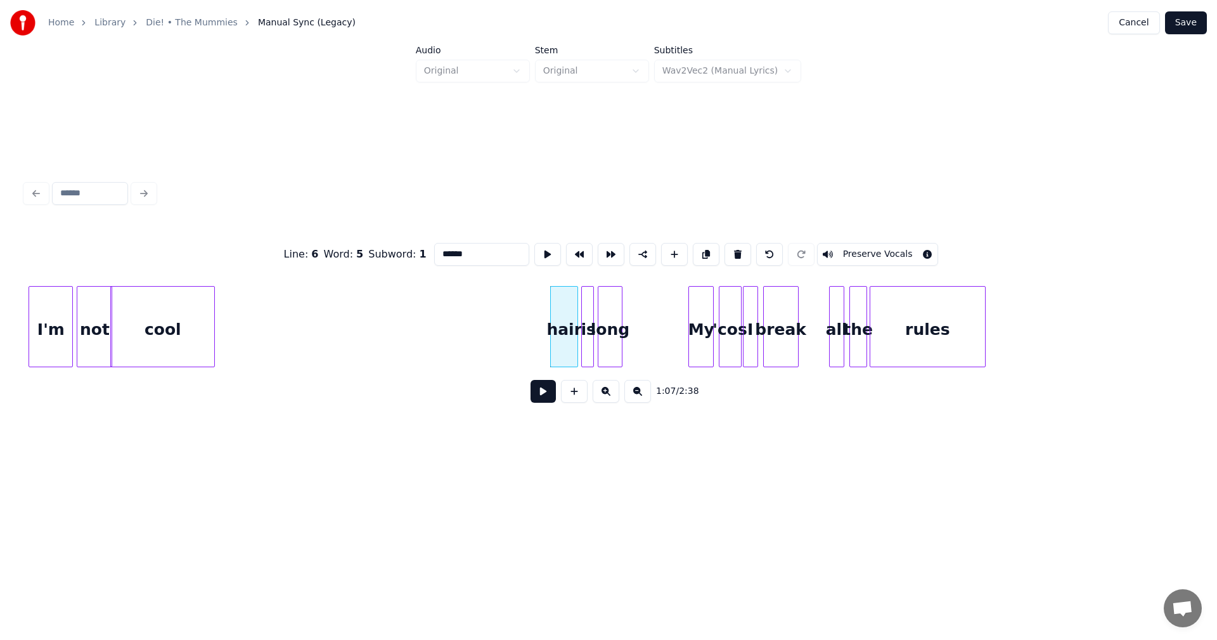
click at [700, 304] on div "My" at bounding box center [700, 326] width 25 height 81
click at [288, 506] on html "Home Library Die! • The Mummies Manual Sync (Legacy) Cancel Save Audio Original…" at bounding box center [608, 253] width 1217 height 506
click at [659, 313] on div "long" at bounding box center [663, 330] width 23 height 86
click at [579, 326] on div "My" at bounding box center [577, 326] width 23 height 81
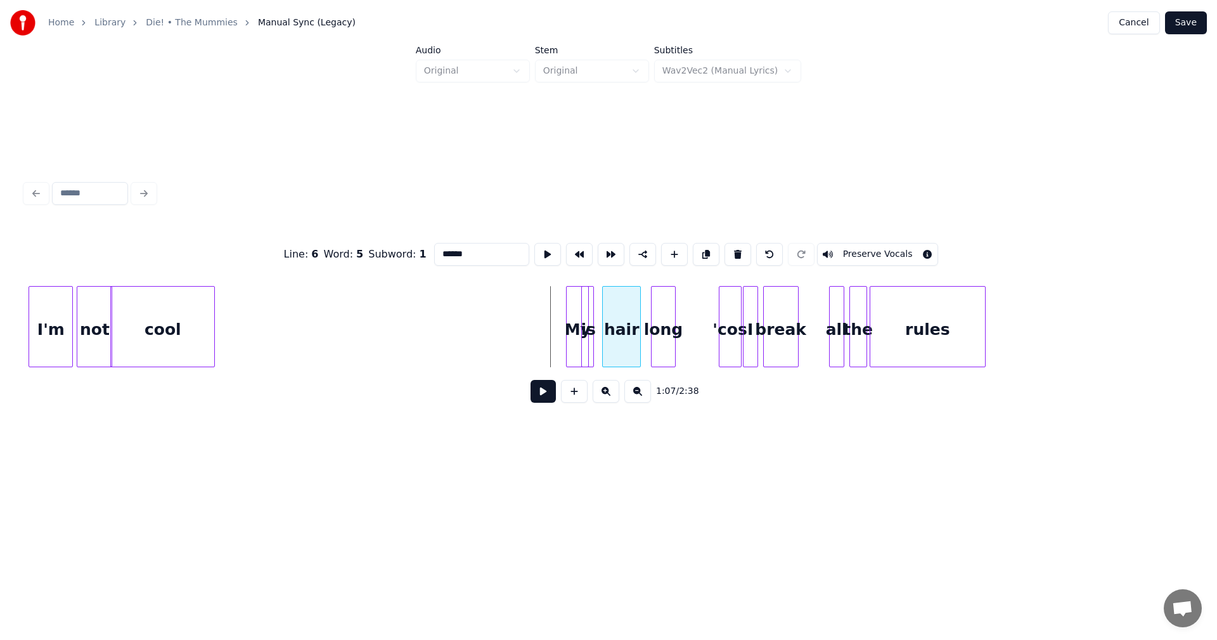
click at [616, 314] on div "hair" at bounding box center [621, 330] width 37 height 86
click at [695, 323] on div "long" at bounding box center [697, 330] width 23 height 86
click at [655, 333] on div "is" at bounding box center [654, 330] width 13 height 86
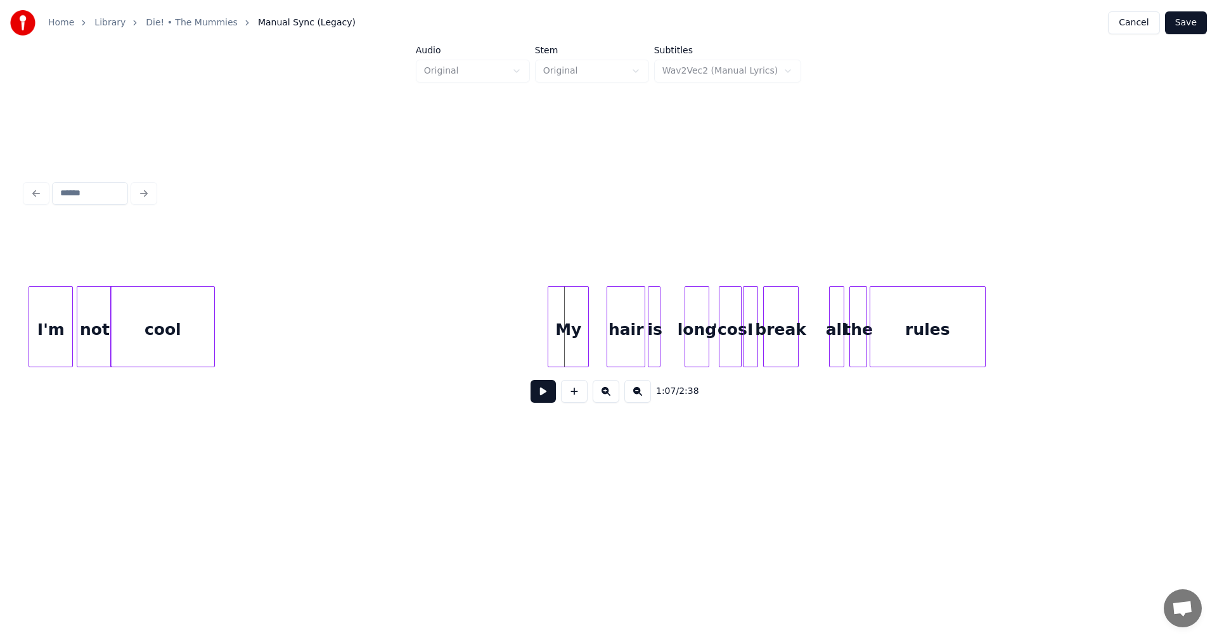
click at [550, 318] on div at bounding box center [550, 327] width 4 height 80
click at [561, 325] on div "My" at bounding box center [558, 330] width 40 height 86
click at [606, 338] on div "hair" at bounding box center [602, 330] width 37 height 86
click at [630, 330] on div "is" at bounding box center [630, 330] width 13 height 86
click at [685, 326] on div at bounding box center [687, 327] width 4 height 80
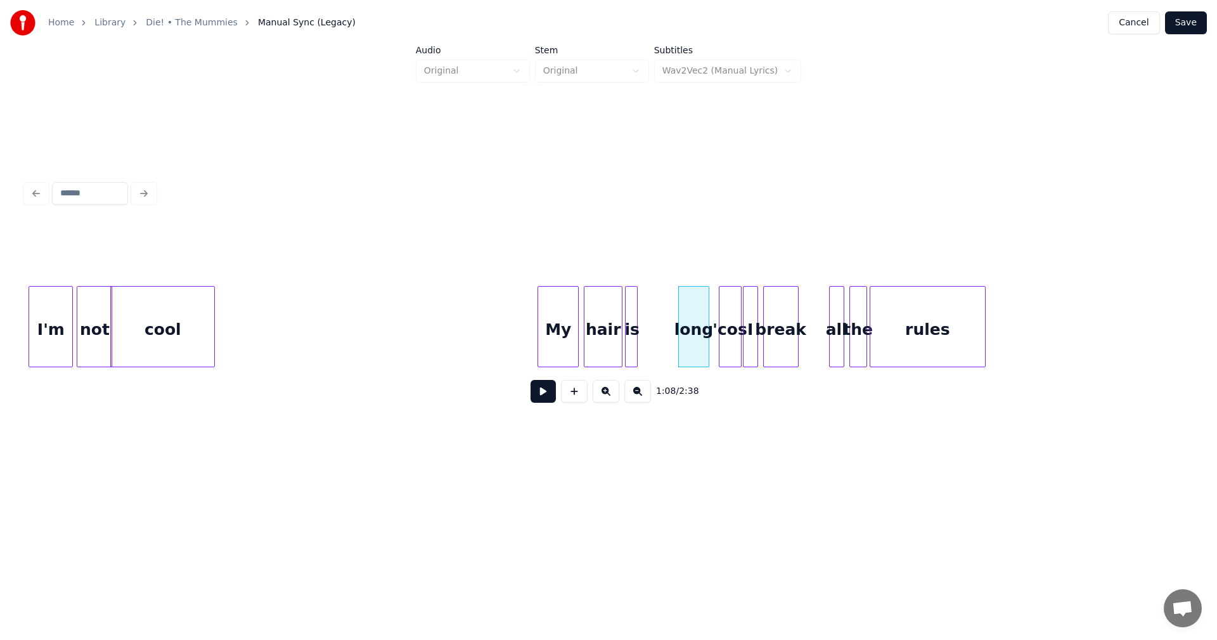
click at [638, 304] on div "is" at bounding box center [632, 330] width 13 height 86
click at [652, 301] on div at bounding box center [653, 327] width 4 height 80
click at [680, 313] on div "long" at bounding box center [673, 330] width 29 height 86
click at [706, 308] on div at bounding box center [707, 327] width 4 height 80
click at [803, 309] on div at bounding box center [805, 327] width 4 height 80
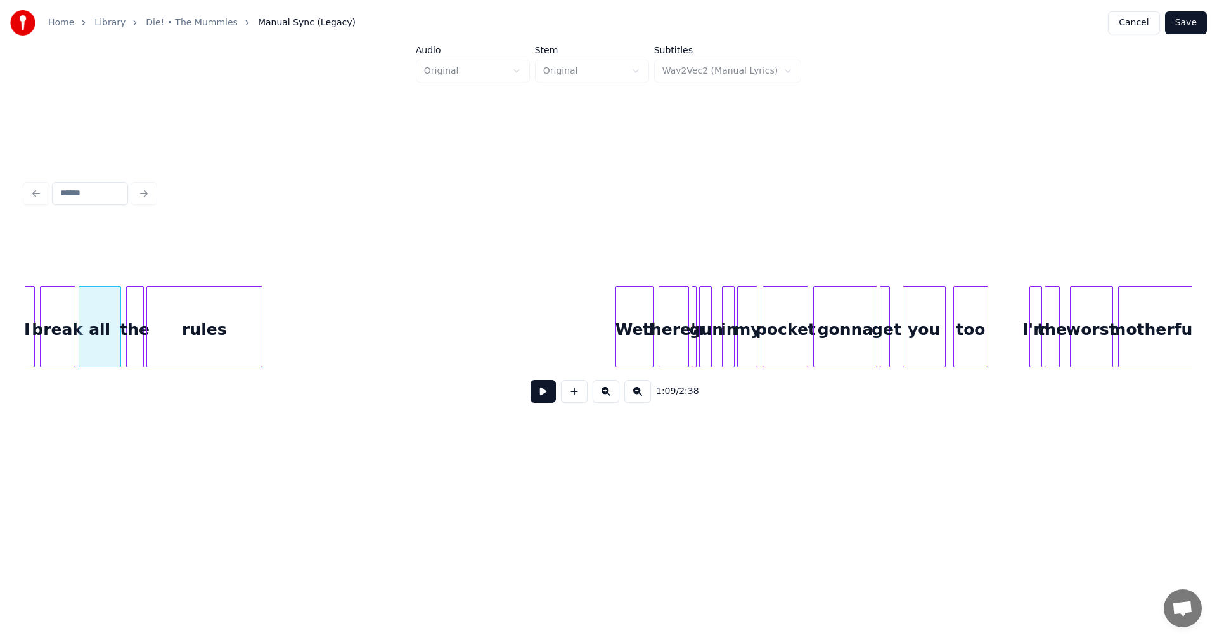
scroll to position [0, 8774]
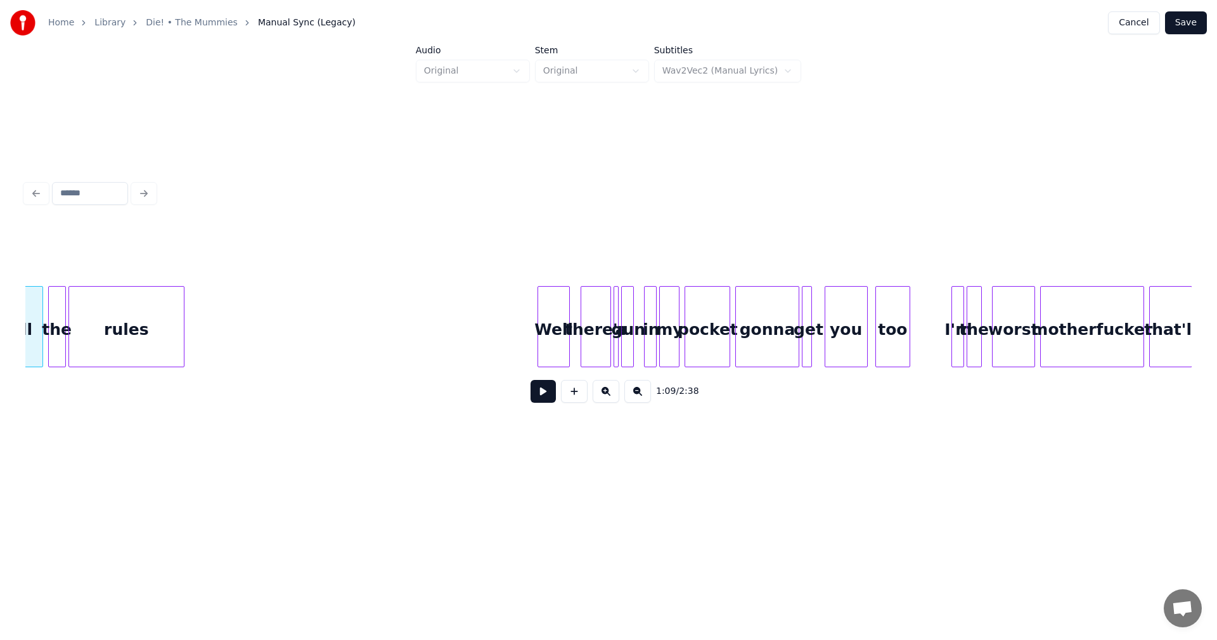
click at [566, 325] on div at bounding box center [567, 327] width 4 height 80
click at [598, 316] on div "there's" at bounding box center [595, 330] width 29 height 86
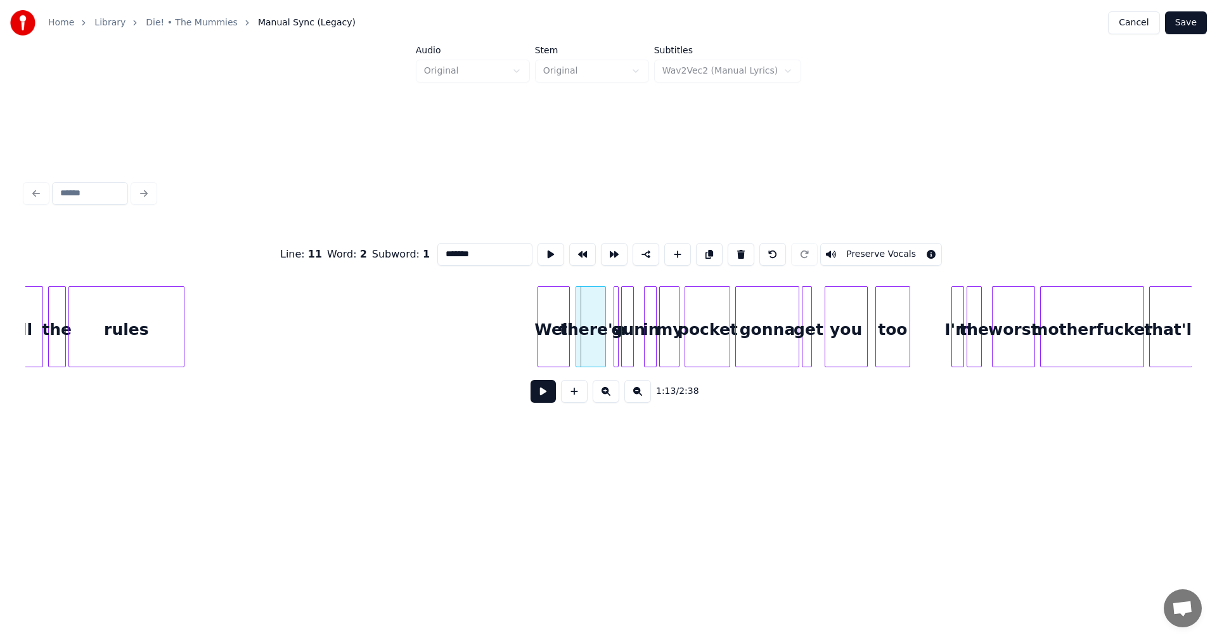
click at [588, 323] on div "there's" at bounding box center [590, 330] width 29 height 86
click at [619, 325] on div at bounding box center [619, 327] width 4 height 80
click at [608, 314] on div at bounding box center [610, 327] width 4 height 80
click at [820, 313] on div at bounding box center [820, 327] width 4 height 80
click at [752, 317] on div at bounding box center [752, 327] width 4 height 80
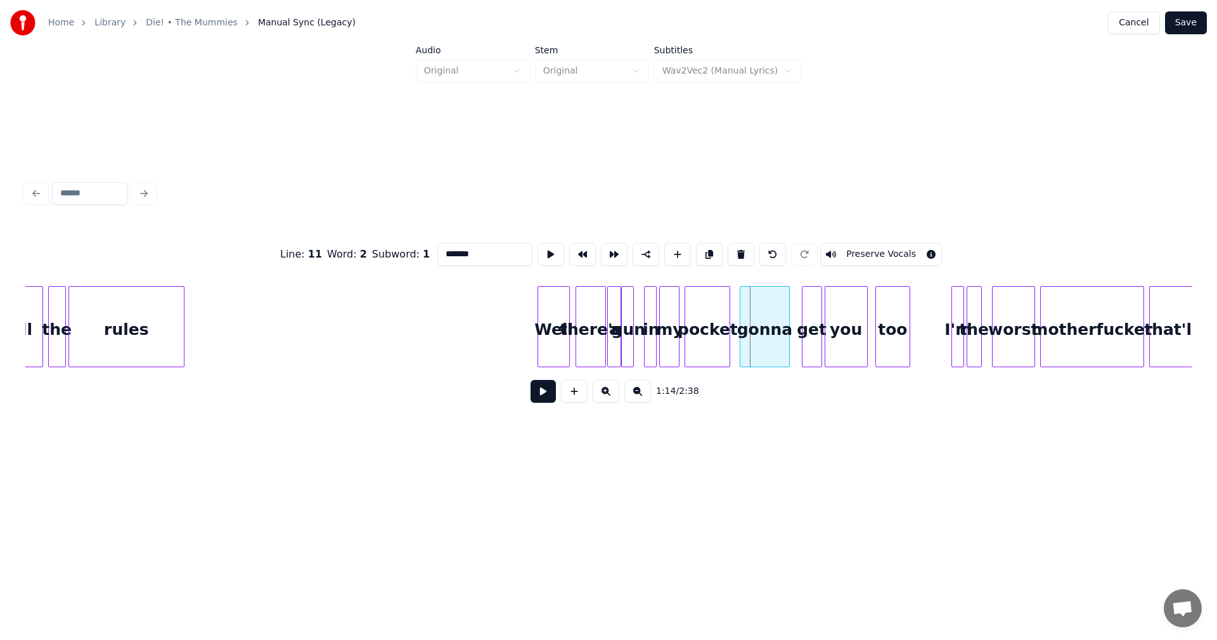
click at [775, 331] on div "gonna" at bounding box center [764, 330] width 48 height 86
click at [794, 326] on div at bounding box center [795, 327] width 4 height 80
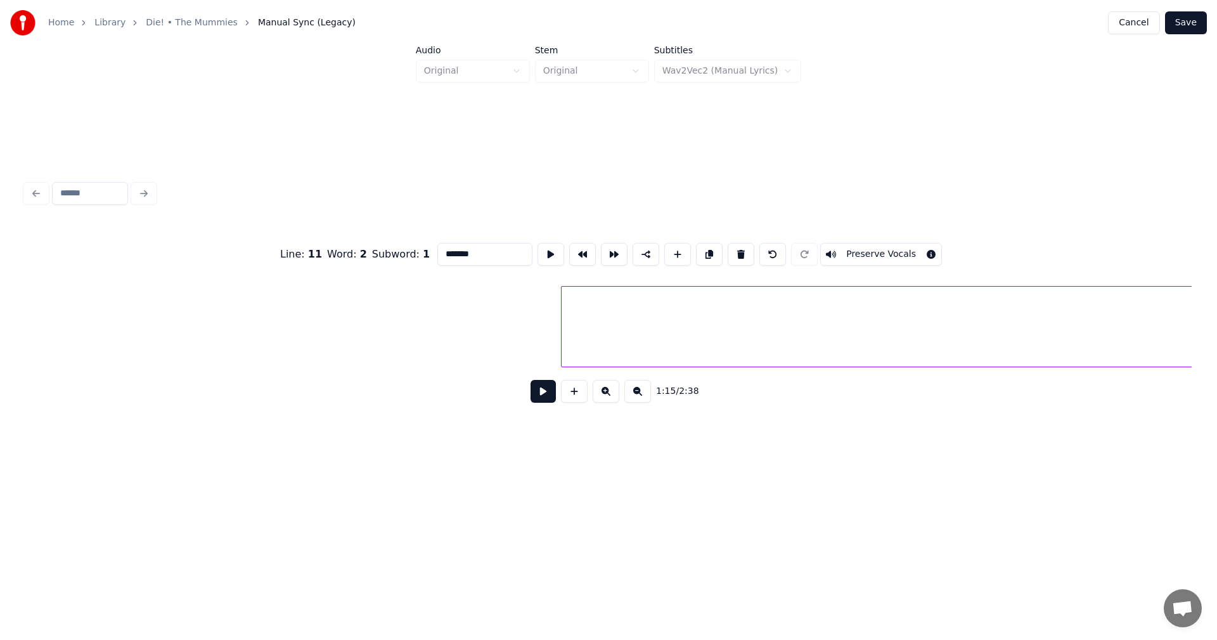
scroll to position [0, 10354]
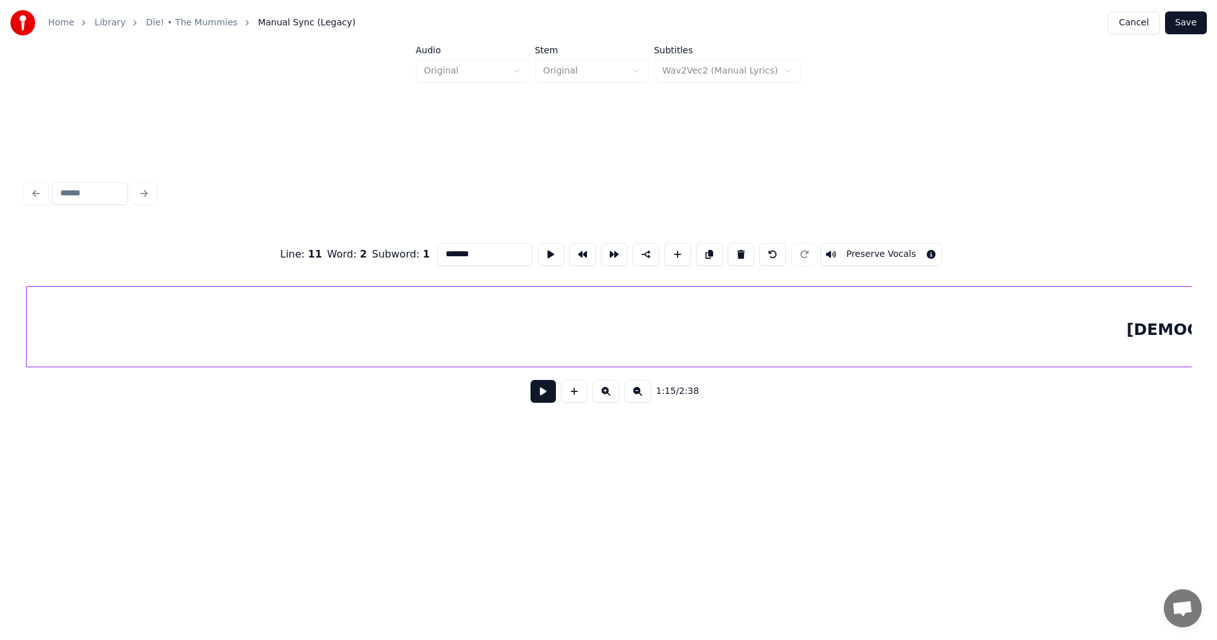
click at [683, 335] on div "[DEMOGRAPHIC_DATA]" at bounding box center [1228, 330] width 2402 height 86
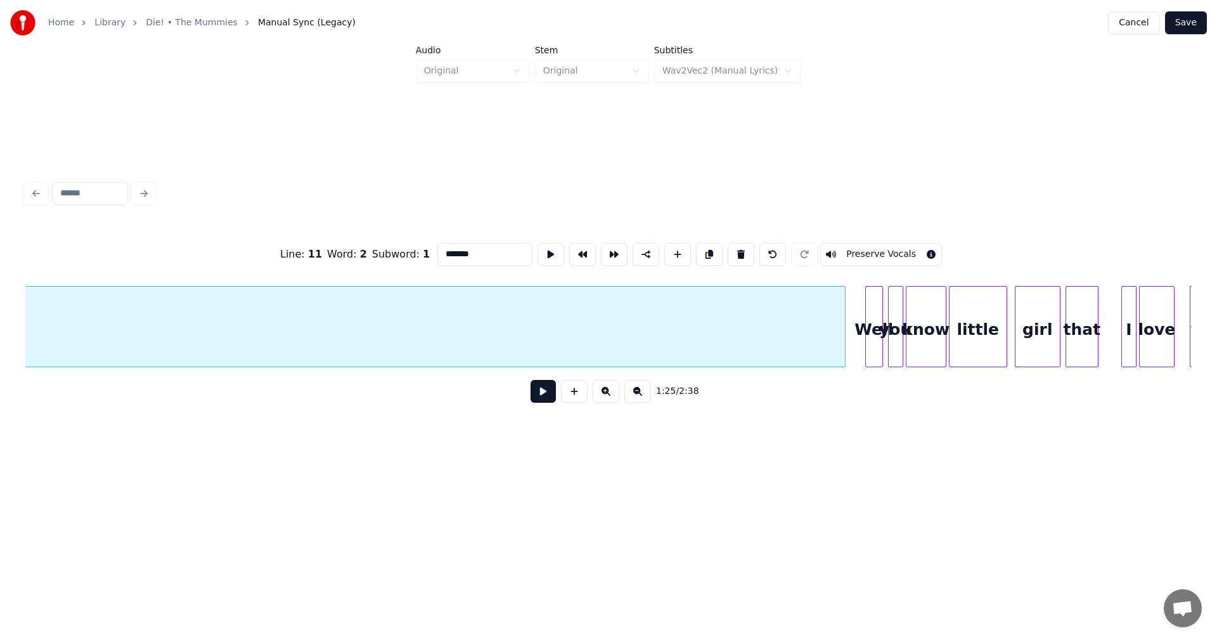
scroll to position [0, 12388]
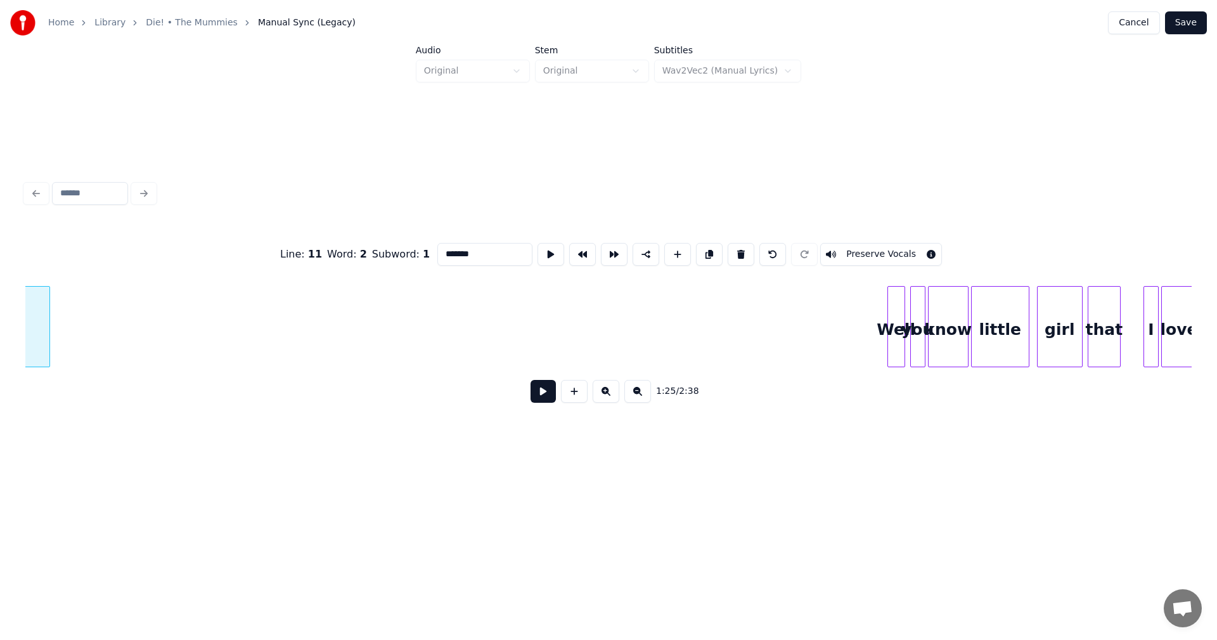
click at [48, 307] on div at bounding box center [48, 327] width 4 height 80
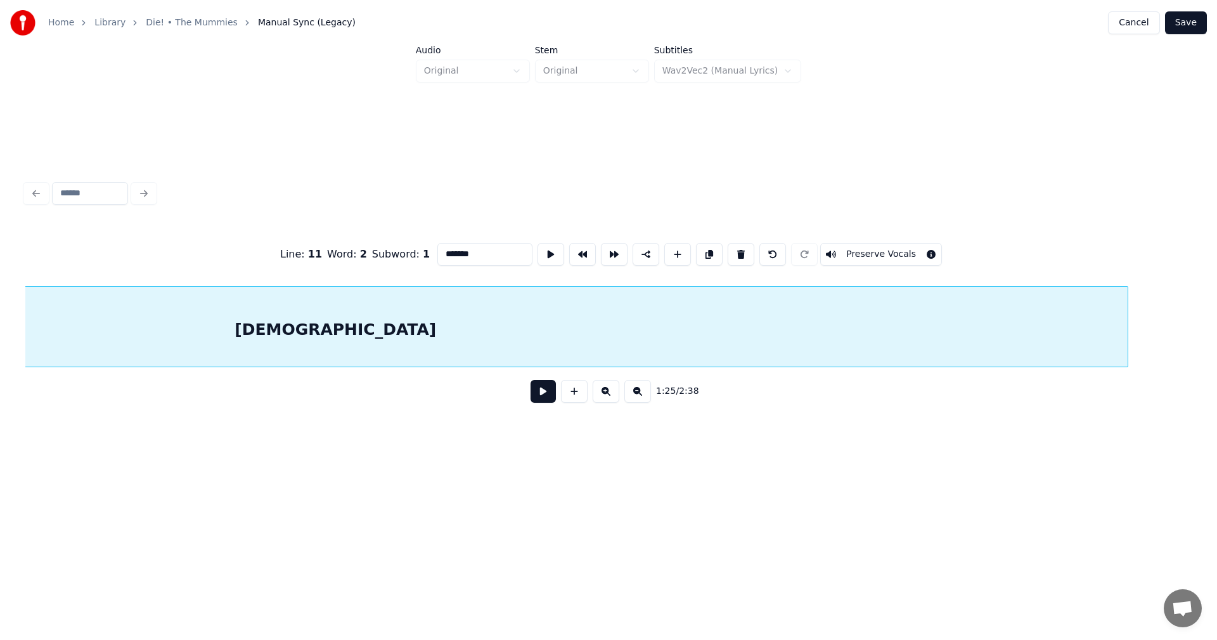
scroll to position [0, 11321]
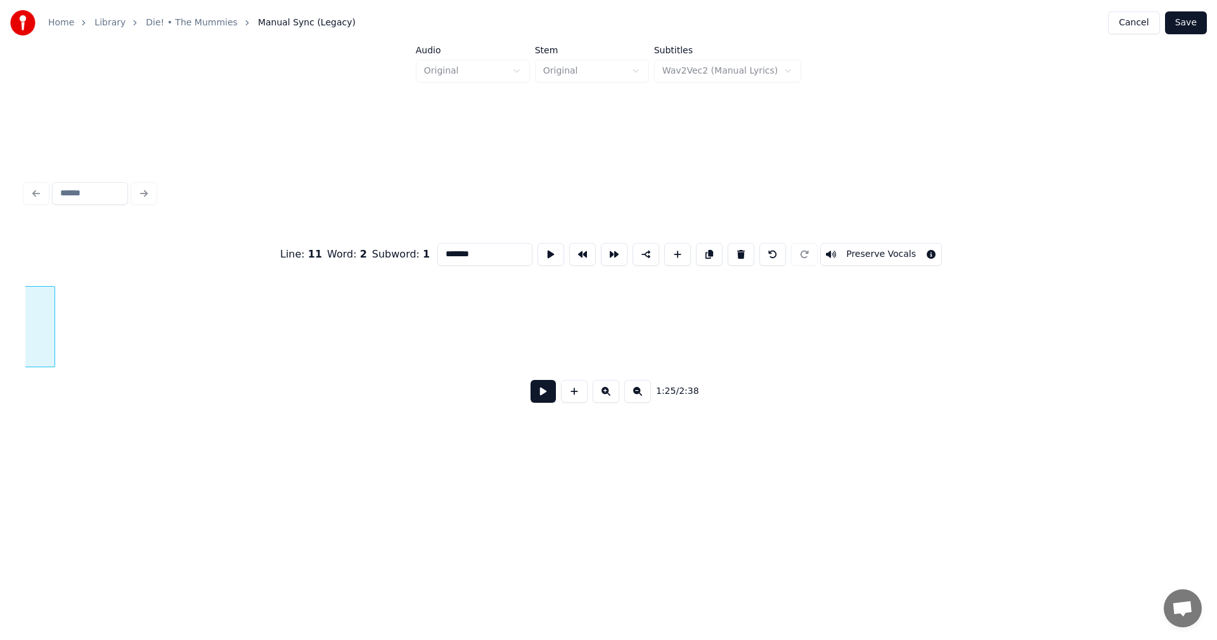
click at [53, 333] on div at bounding box center [53, 327] width 4 height 80
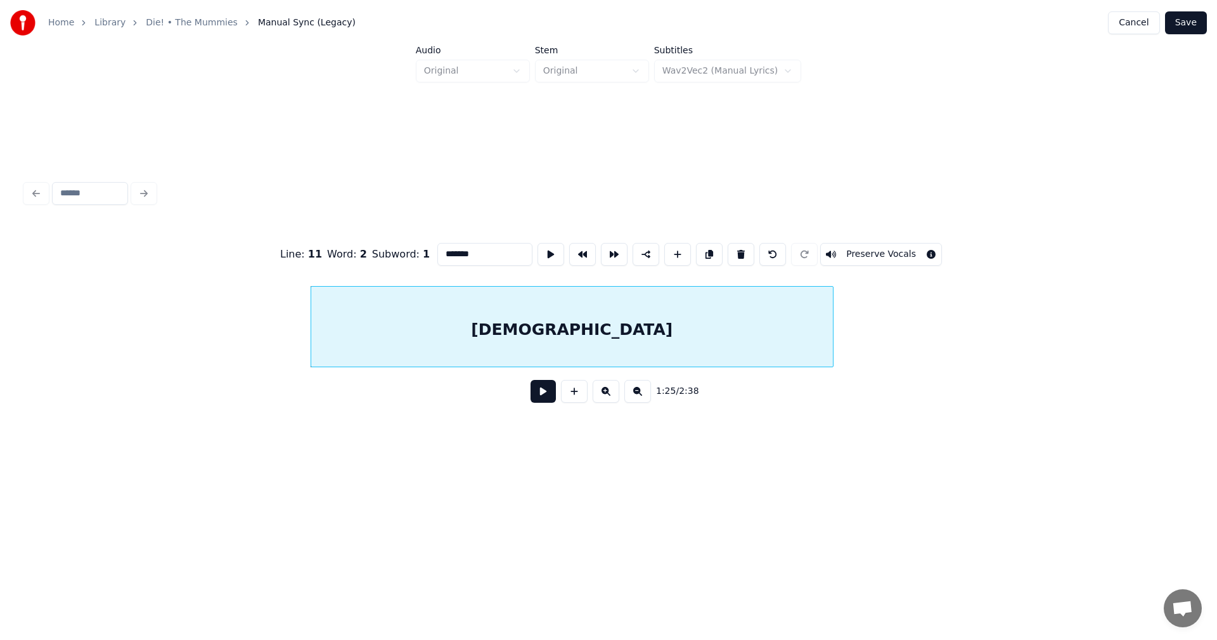
scroll to position [0, 10520]
click at [835, 328] on div "[DEMOGRAPHIC_DATA]" at bounding box center [574, 326] width 523 height 81
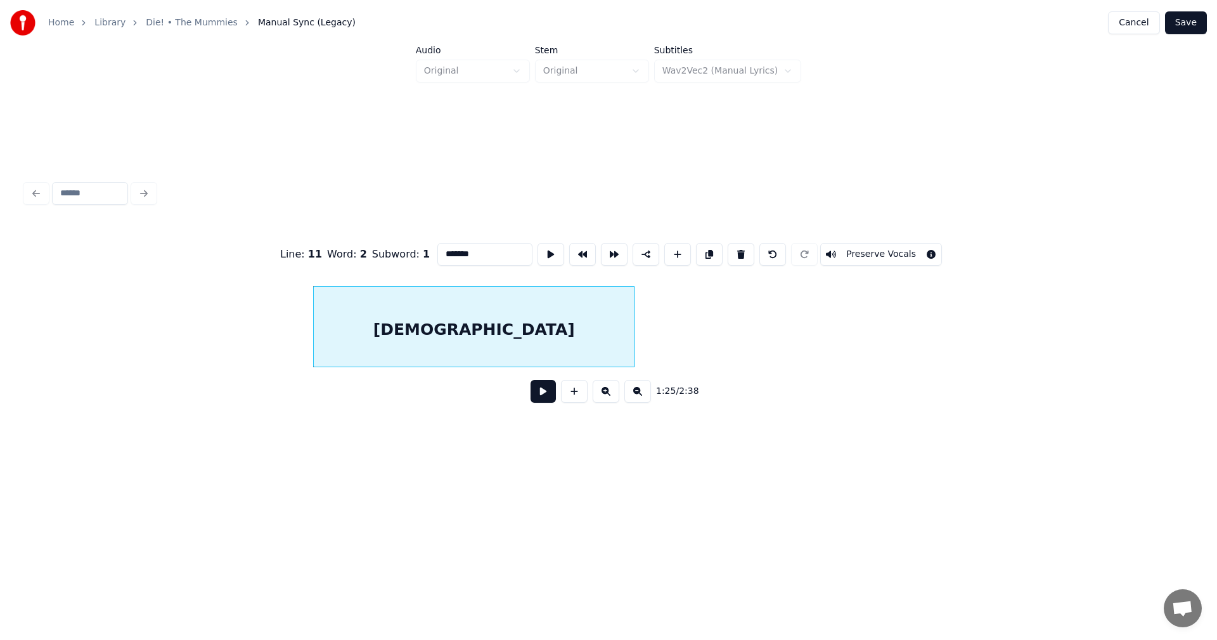
click at [631, 321] on div at bounding box center [633, 327] width 4 height 80
click at [572, 325] on div "[DEMOGRAPHIC_DATA]" at bounding box center [467, 330] width 321 height 86
click at [570, 331] on div at bounding box center [569, 327] width 4 height 80
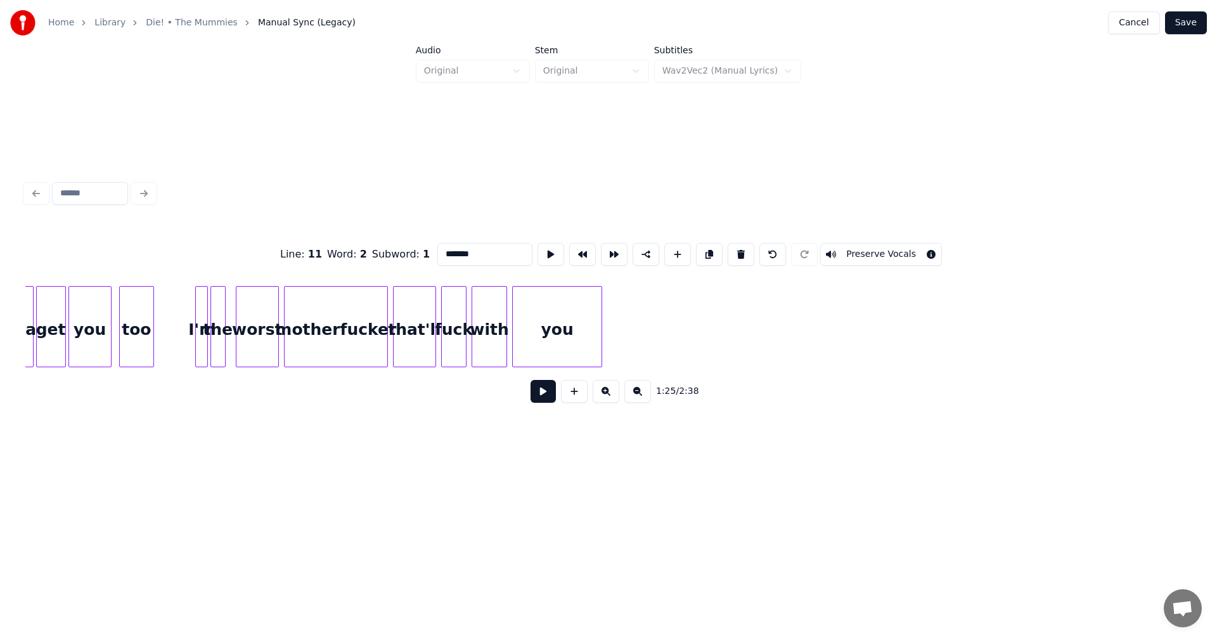
scroll to position [0, 9441]
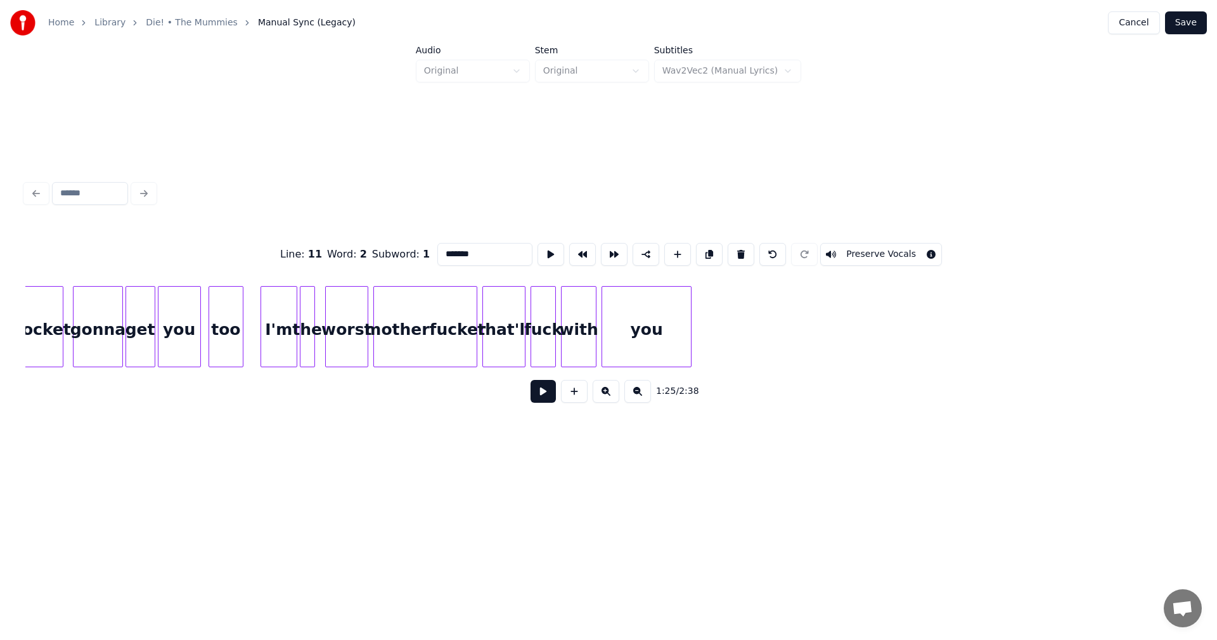
click at [264, 333] on div at bounding box center [263, 327] width 4 height 80
click at [268, 327] on div "I'm" at bounding box center [264, 330] width 35 height 86
click at [295, 330] on div "the" at bounding box center [295, 330] width 14 height 86
click at [316, 311] on div at bounding box center [316, 327] width 4 height 80
click at [309, 323] on div "the" at bounding box center [302, 330] width 14 height 86
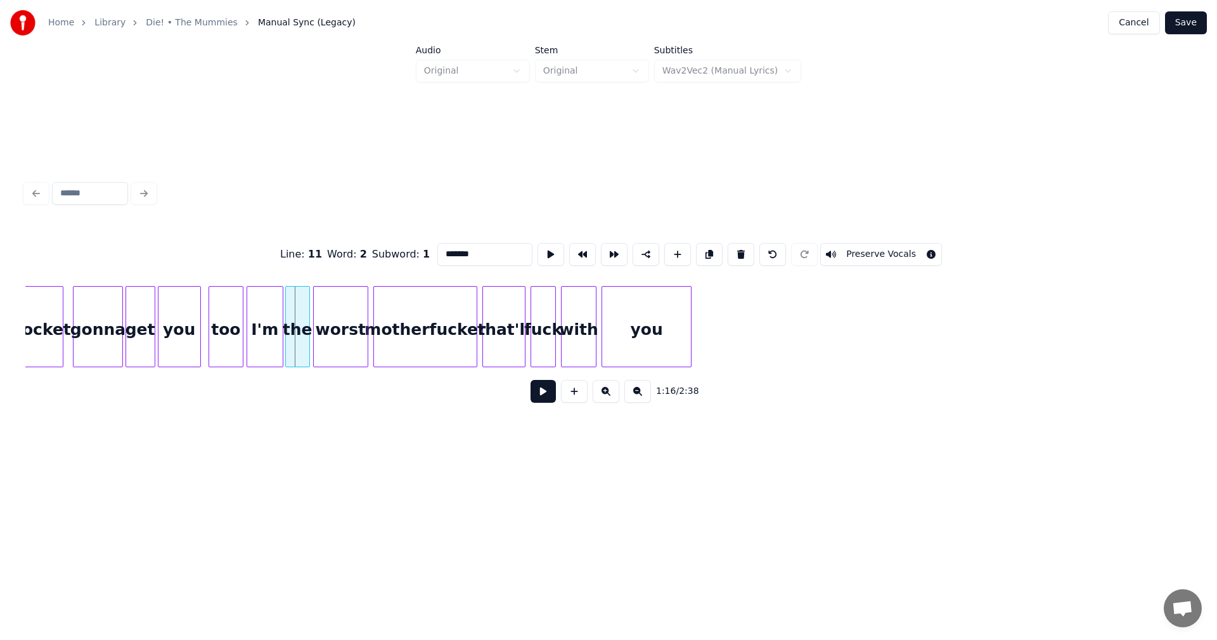
click at [288, 323] on div at bounding box center [288, 327] width 4 height 80
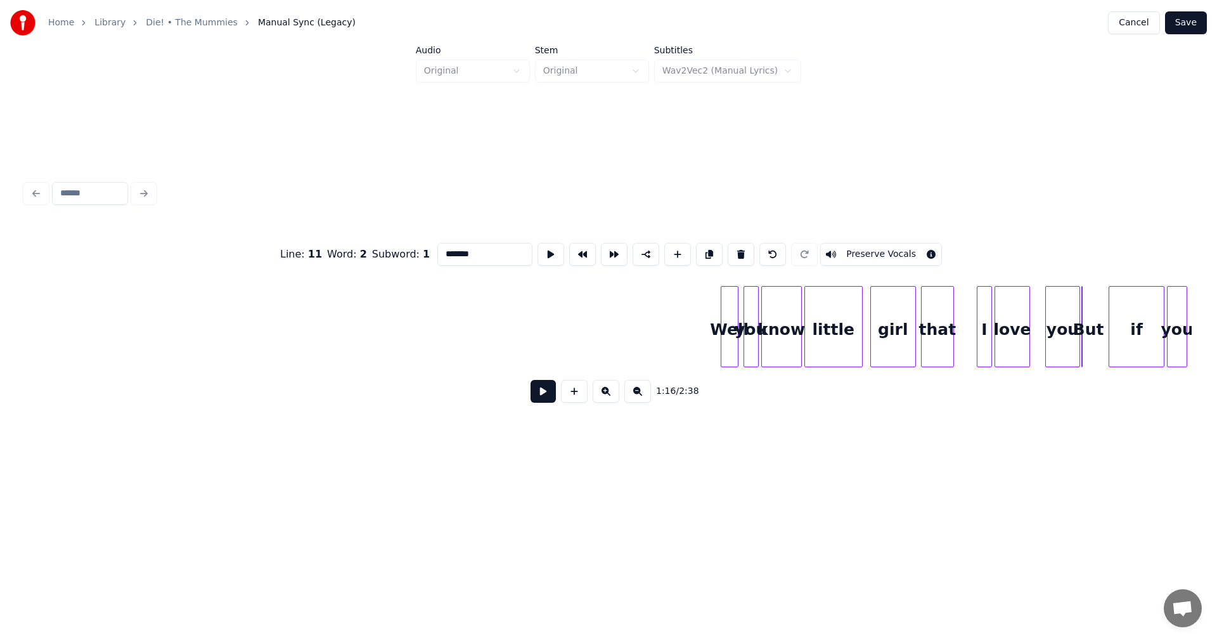
scroll to position [0, 12578]
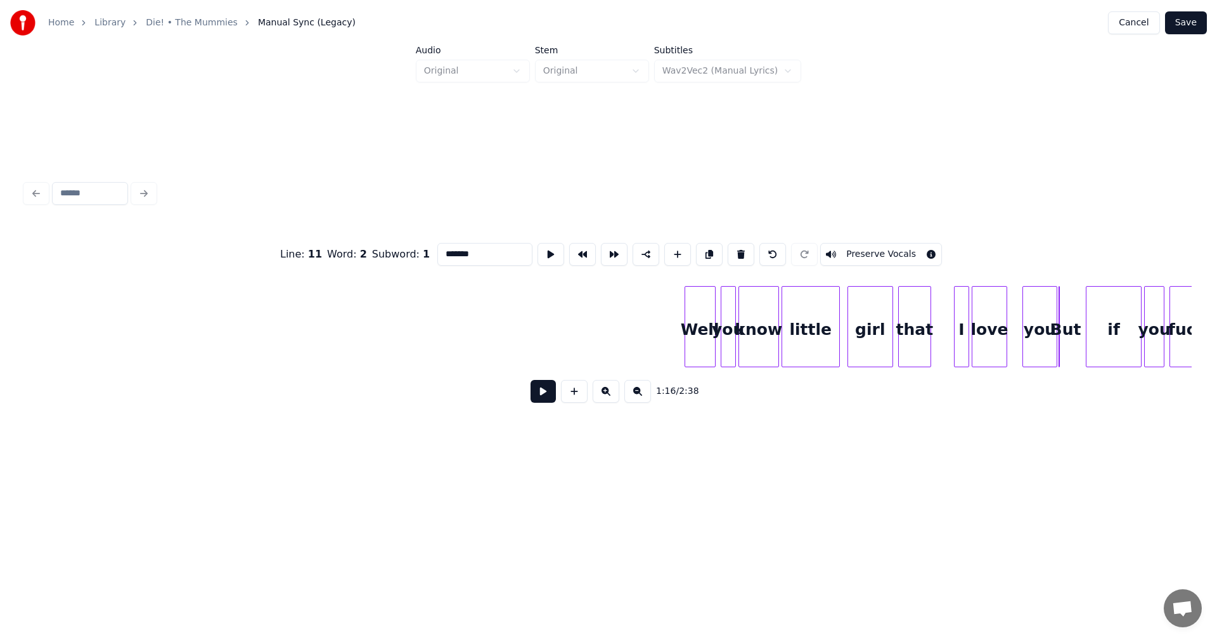
click at [688, 309] on div at bounding box center [687, 327] width 4 height 80
click at [794, 332] on div "I" at bounding box center [797, 330] width 14 height 86
click at [955, 318] on div "love" at bounding box center [955, 330] width 34 height 86
click at [999, 323] on div "you" at bounding box center [1001, 330] width 34 height 86
click at [1074, 319] on div "But" at bounding box center [1072, 326] width 26 height 81
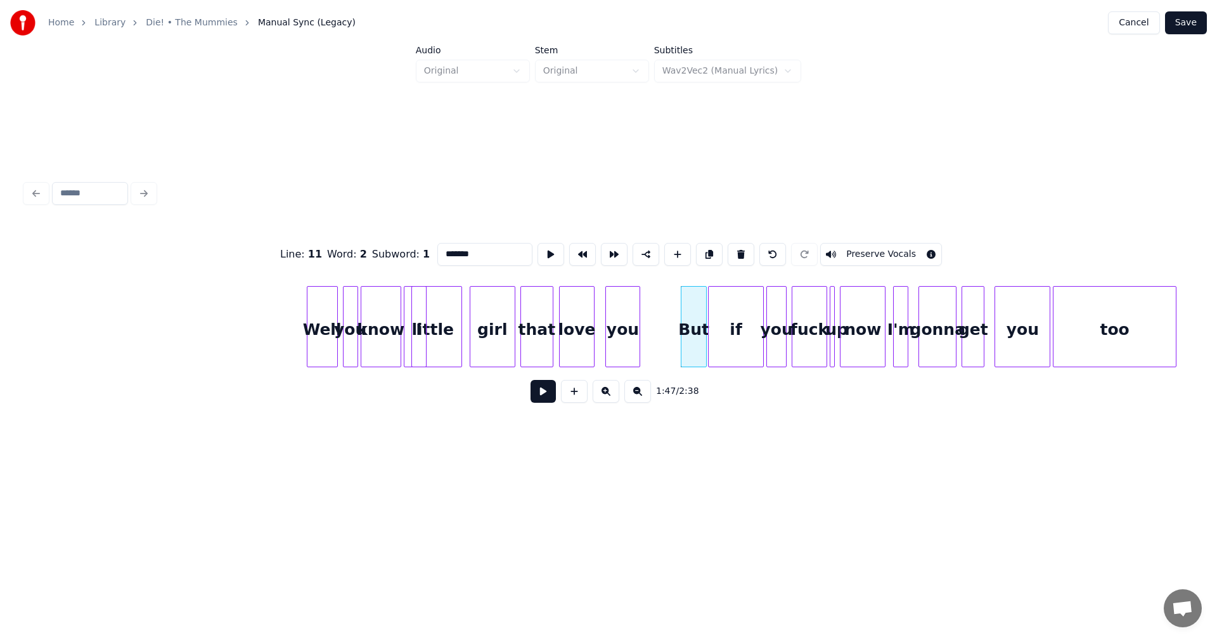
scroll to position [0, 12978]
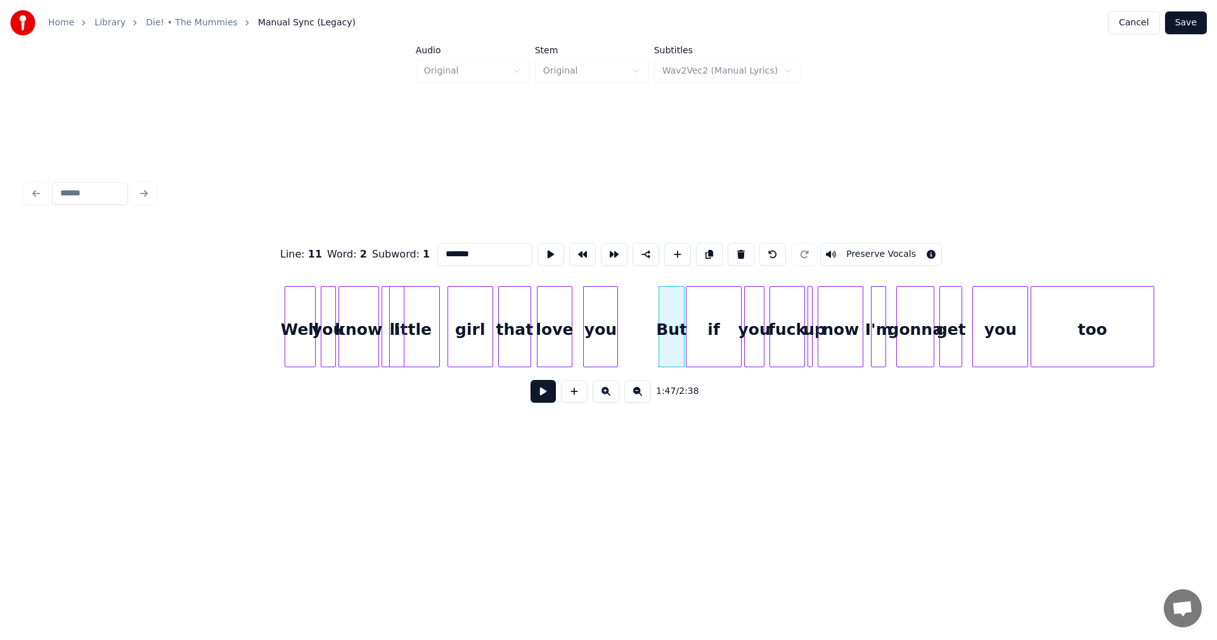
click at [660, 320] on div at bounding box center [661, 327] width 4 height 80
click at [639, 307] on div "But" at bounding box center [634, 330] width 25 height 86
click at [676, 330] on div "if" at bounding box center [675, 330] width 55 height 86
click at [704, 324] on div "if" at bounding box center [676, 326] width 56 height 81
click at [678, 323] on div at bounding box center [678, 327] width 4 height 80
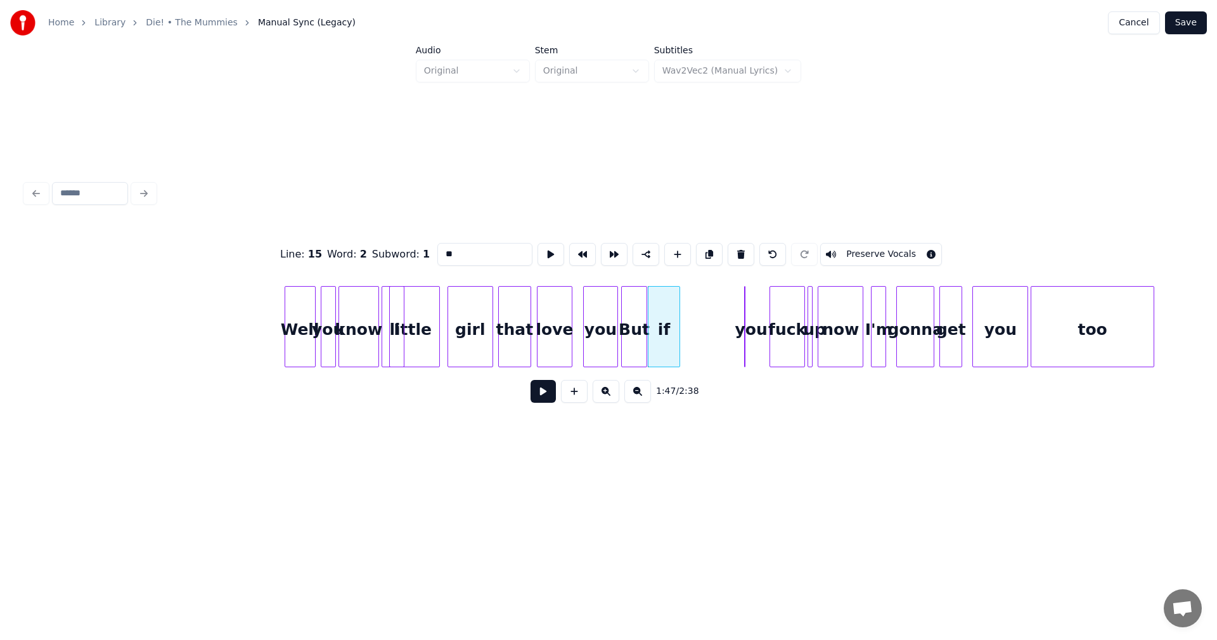
click at [671, 367] on div "Well you know little girl that I love you But if you fuck up now I'm gonna get …" at bounding box center [608, 326] width 1166 height 81
drag, startPoint x: 266, startPoint y: 466, endPoint x: 251, endPoint y: 471, distance: 16.0
click at [712, 327] on div at bounding box center [711, 327] width 4 height 80
click at [699, 318] on div "you" at bounding box center [700, 330] width 34 height 86
click at [742, 315] on div "fuck" at bounding box center [741, 330] width 34 height 86
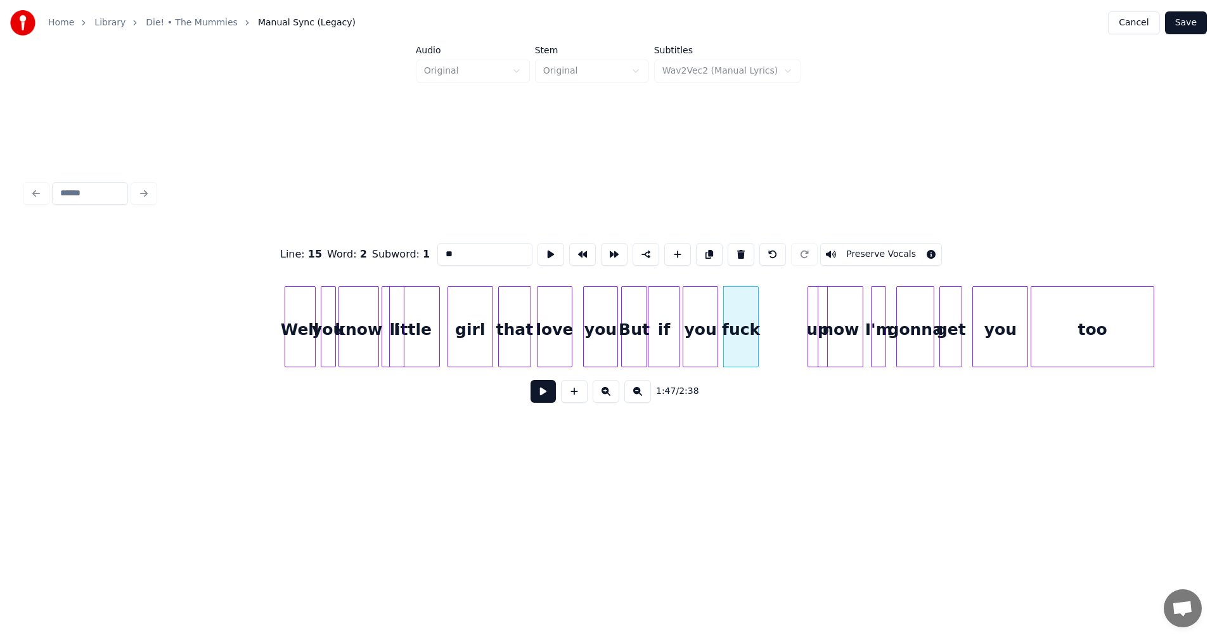
click at [796, 314] on div at bounding box center [796, 327] width 4 height 80
click at [788, 326] on div "up" at bounding box center [788, 330] width 33 height 86
click at [752, 250] on button at bounding box center [741, 254] width 27 height 23
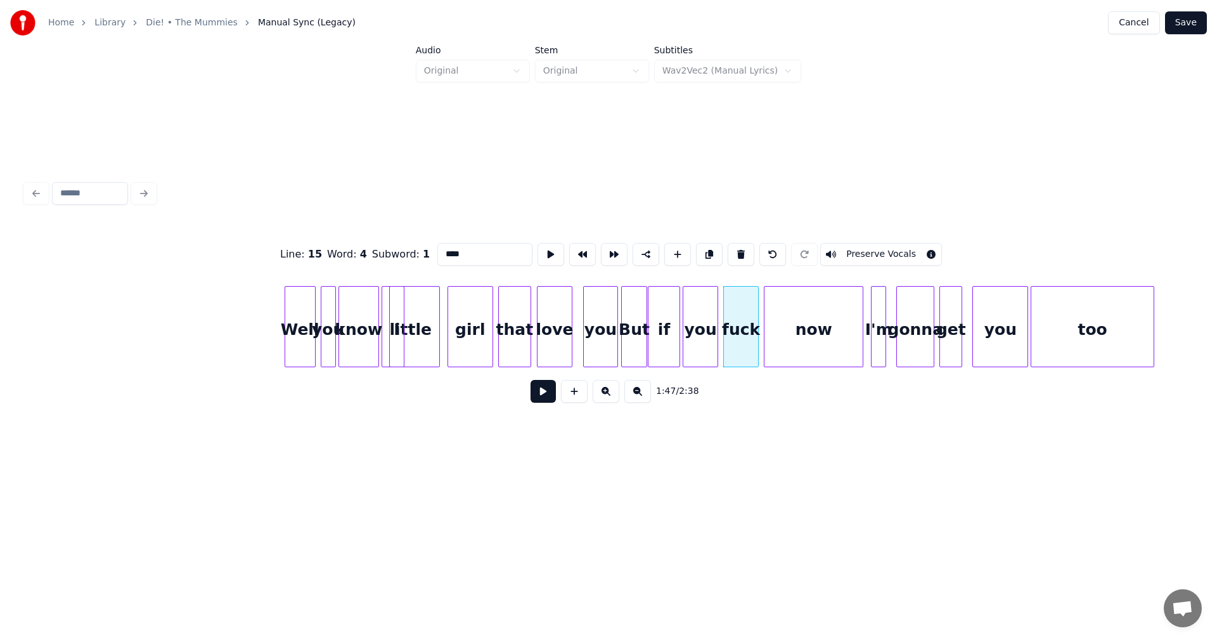
click at [767, 331] on div at bounding box center [766, 327] width 4 height 80
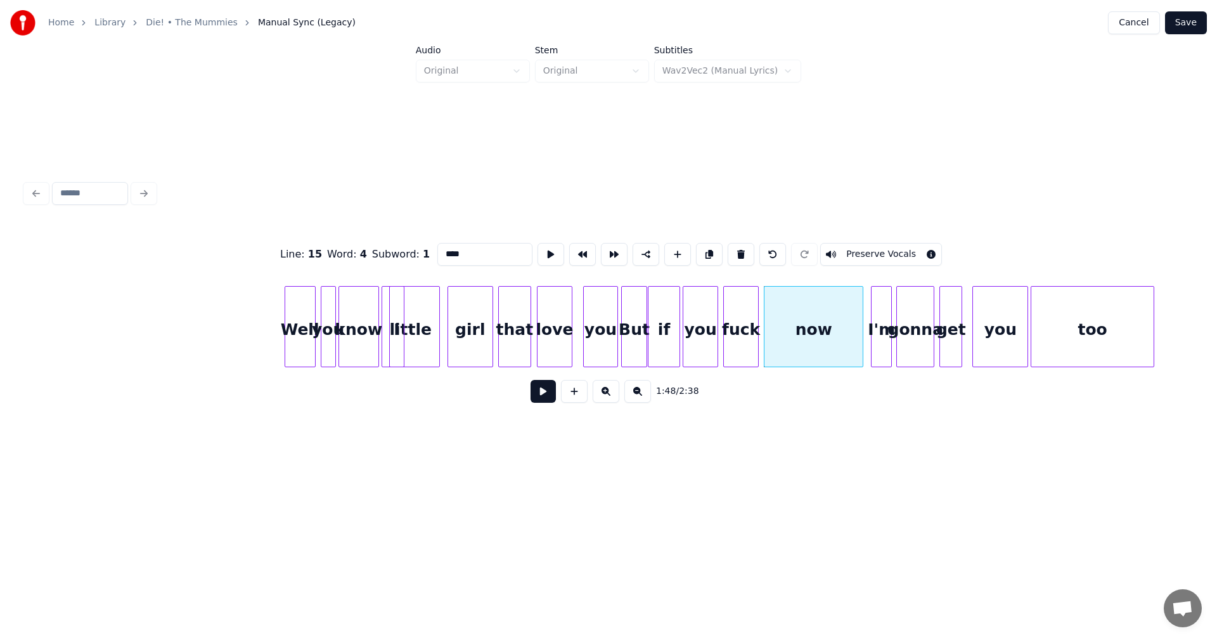
click at [889, 313] on div at bounding box center [889, 327] width 4 height 80
click at [799, 330] on div "now" at bounding box center [813, 330] width 98 height 86
drag, startPoint x: 457, startPoint y: 252, endPoint x: 321, endPoint y: 252, distance: 136.3
click at [321, 252] on div "Line : 15 Word : 5 Subword : 1 *** Preserve Vocals" at bounding box center [608, 253] width 1166 height 63
click at [1118, 325] on div at bounding box center [1117, 327] width 4 height 80
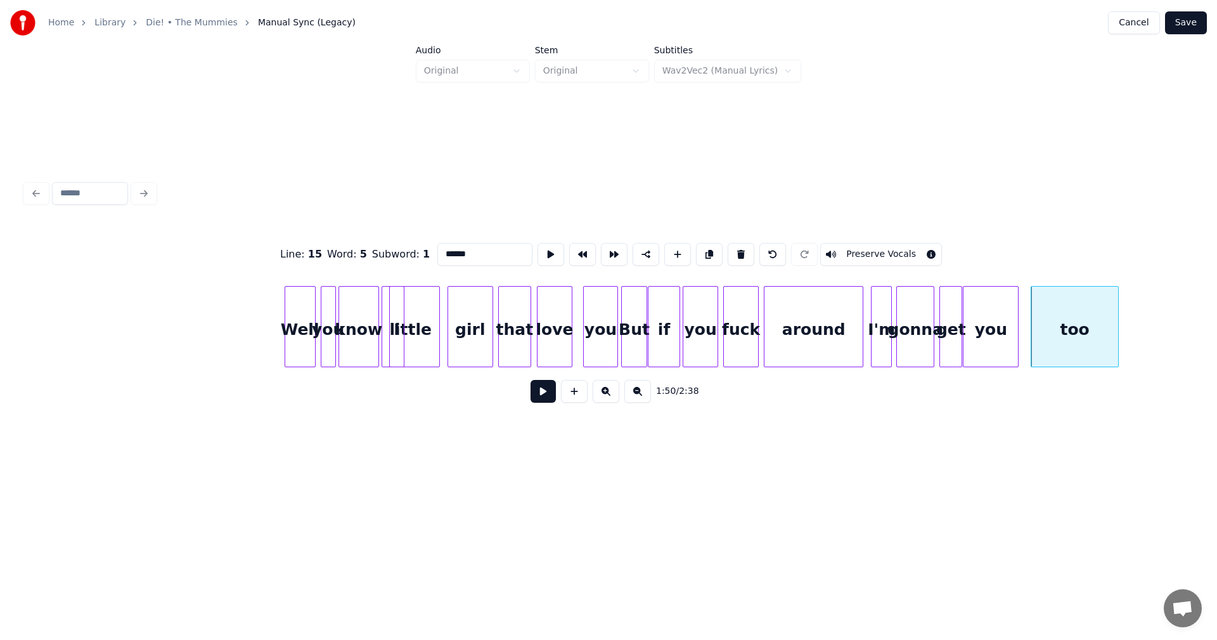
click at [986, 325] on div "you" at bounding box center [991, 330] width 55 height 86
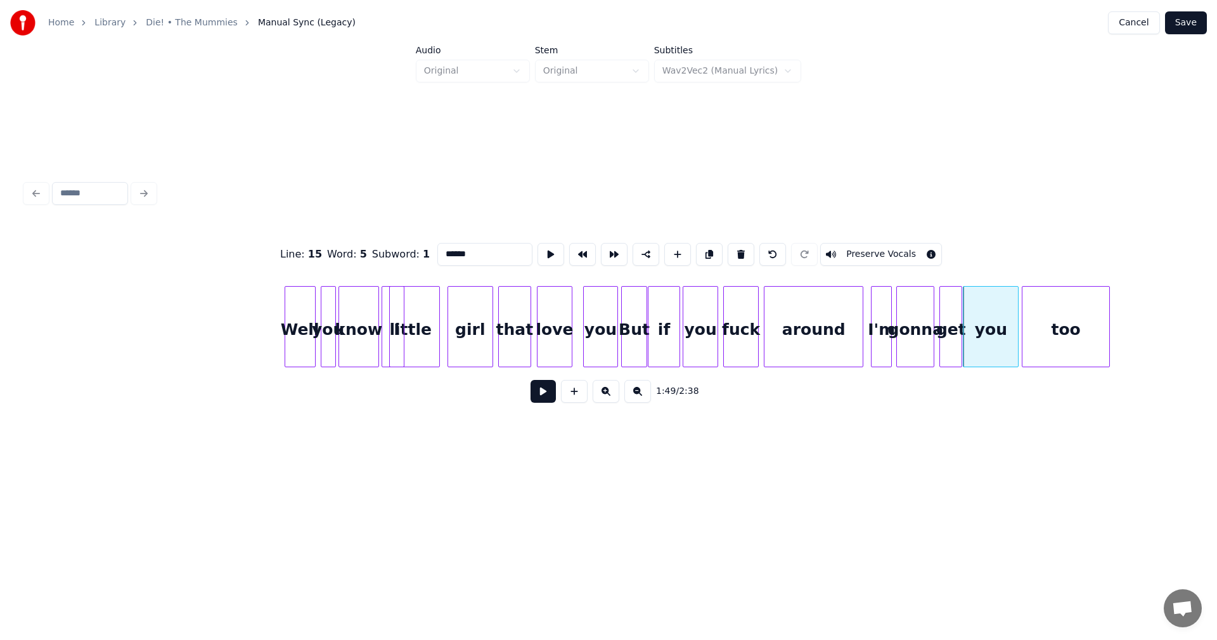
click at [1039, 327] on div "too" at bounding box center [1065, 330] width 86 height 86
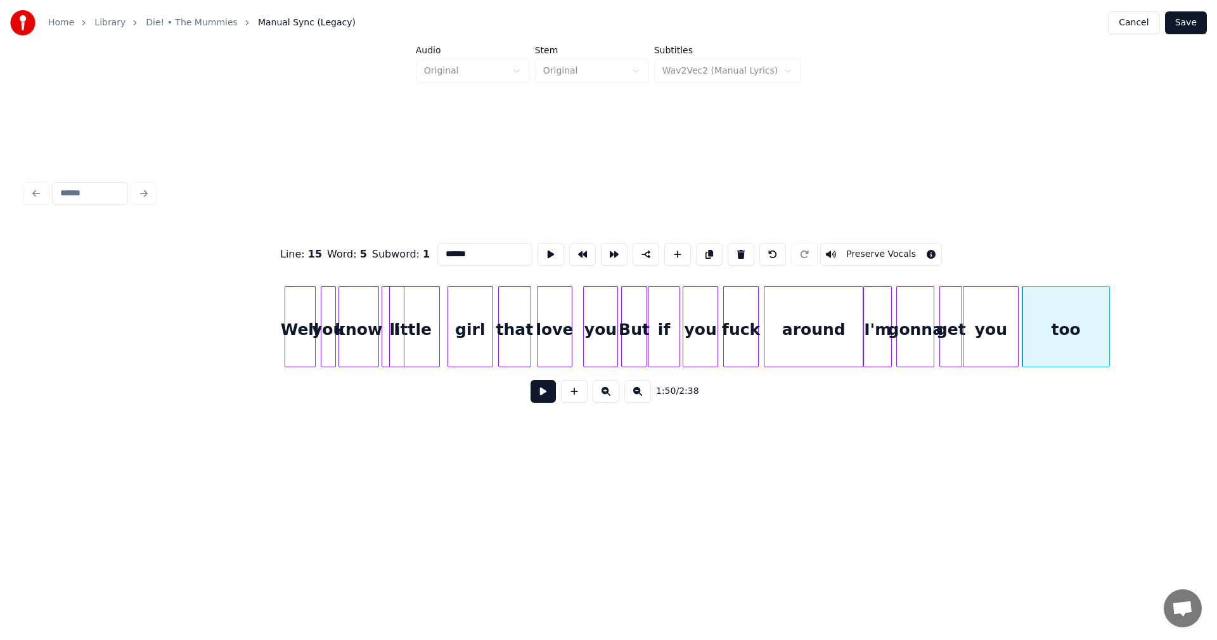
click at [866, 326] on div at bounding box center [866, 327] width 4 height 80
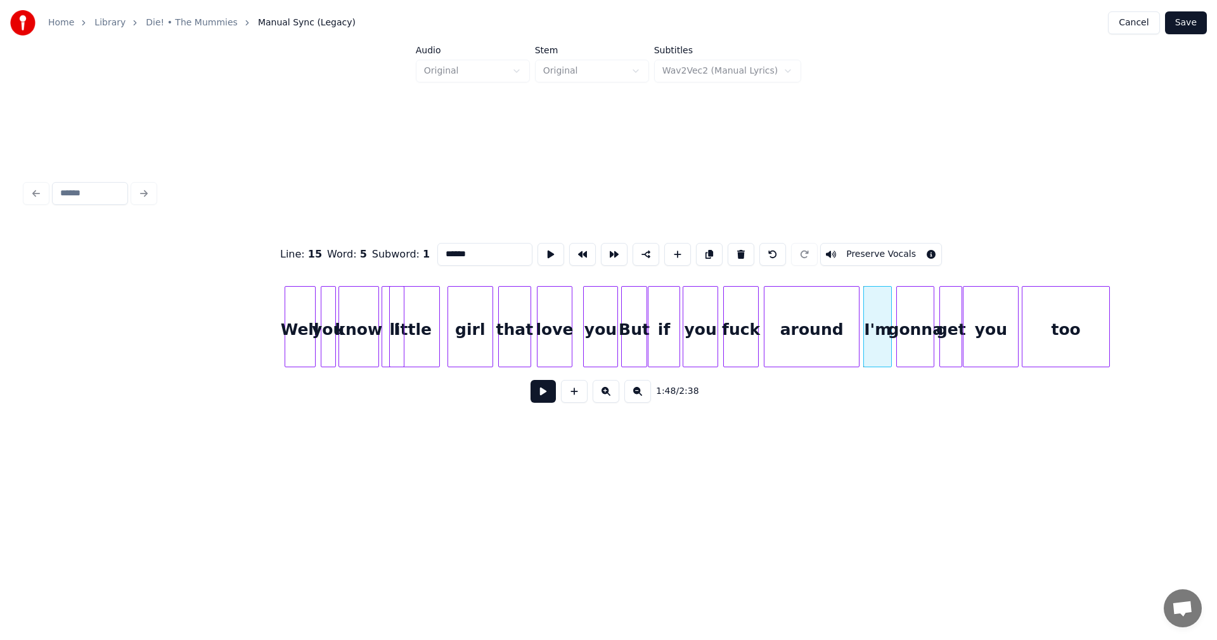
click at [859, 319] on div at bounding box center [857, 327] width 4 height 80
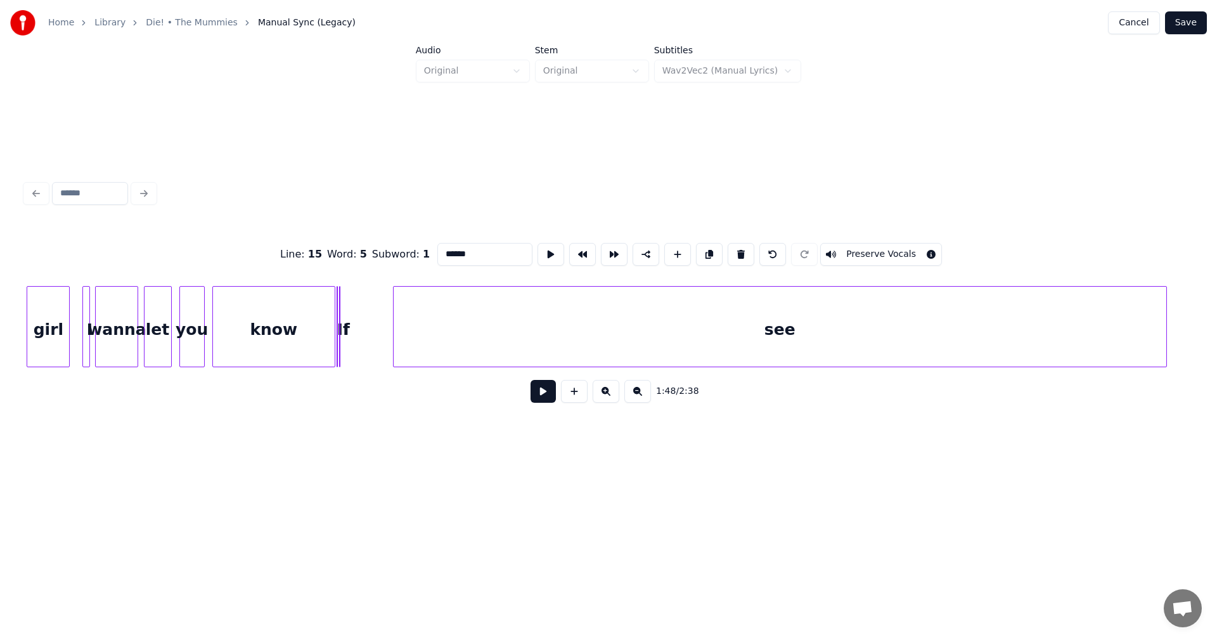
scroll to position [0, 15791]
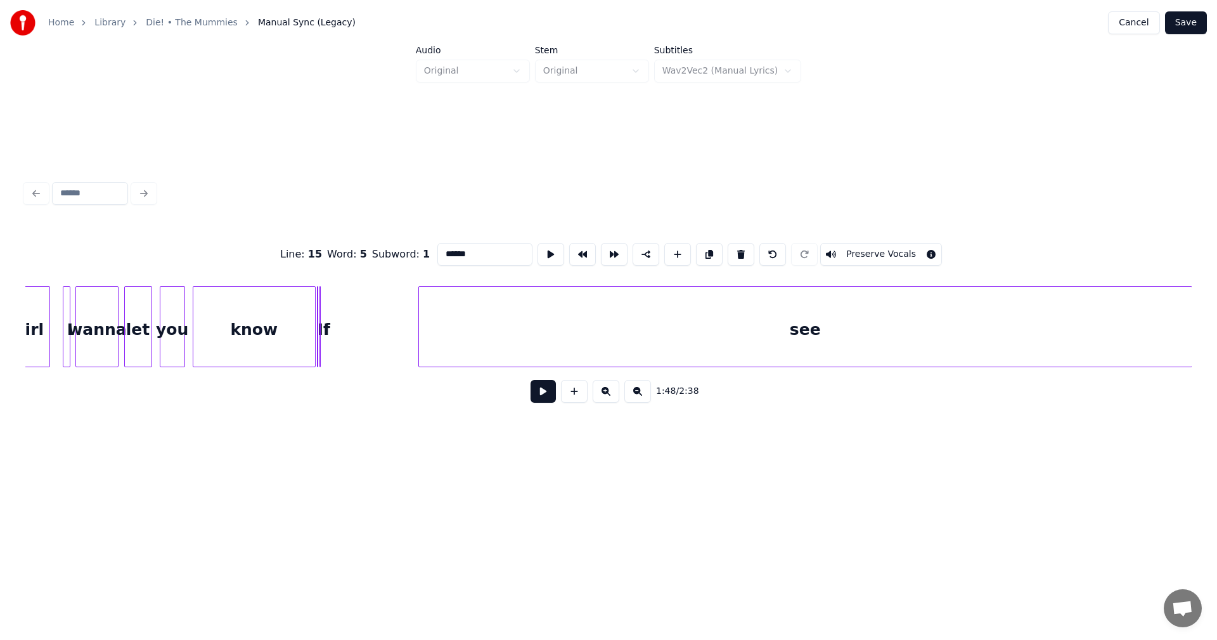
click at [764, 339] on div "see" at bounding box center [805, 330] width 773 height 86
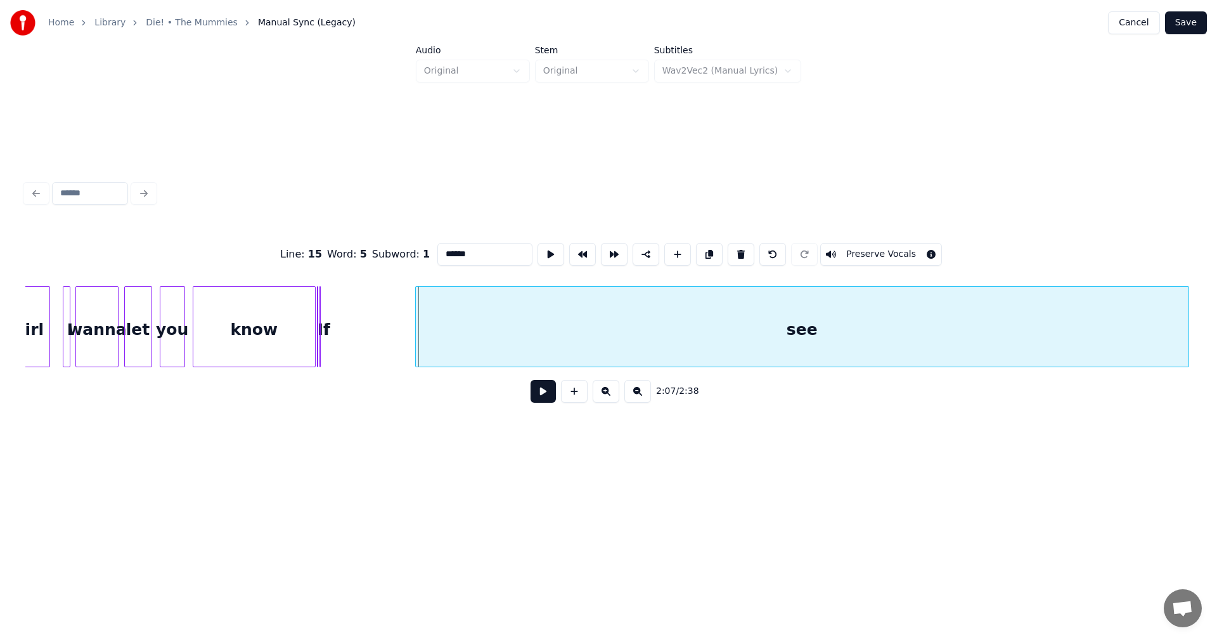
click at [761, 351] on div "see" at bounding box center [802, 330] width 773 height 86
click at [399, 314] on div "I" at bounding box center [396, 330] width 13 height 86
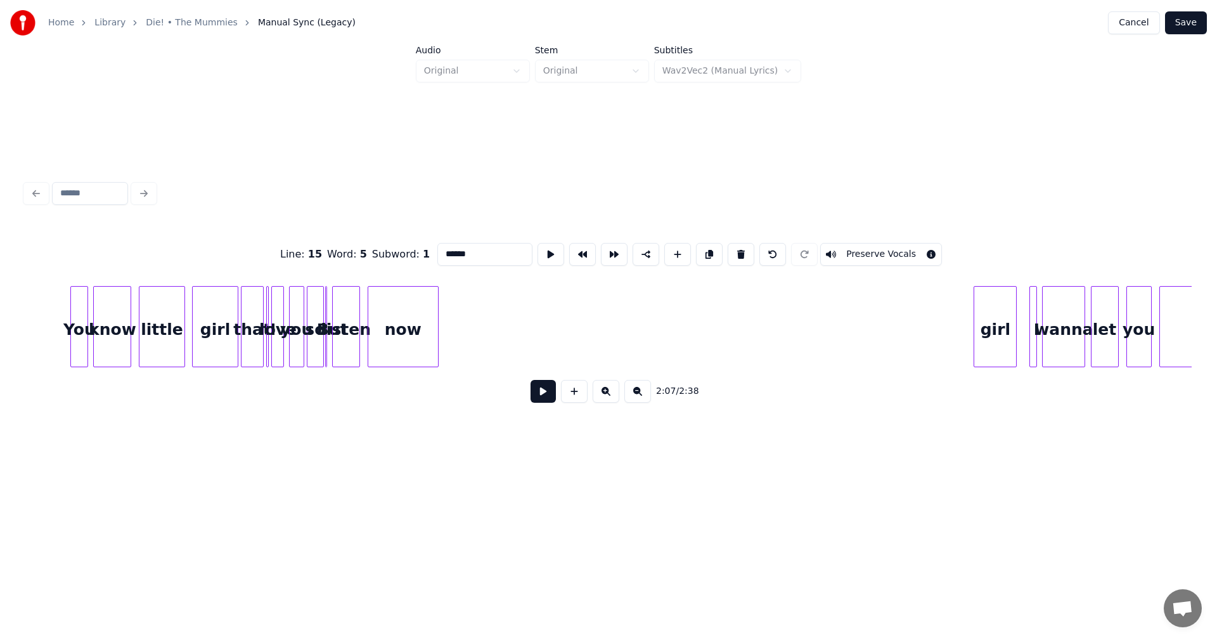
scroll to position [0, 14735]
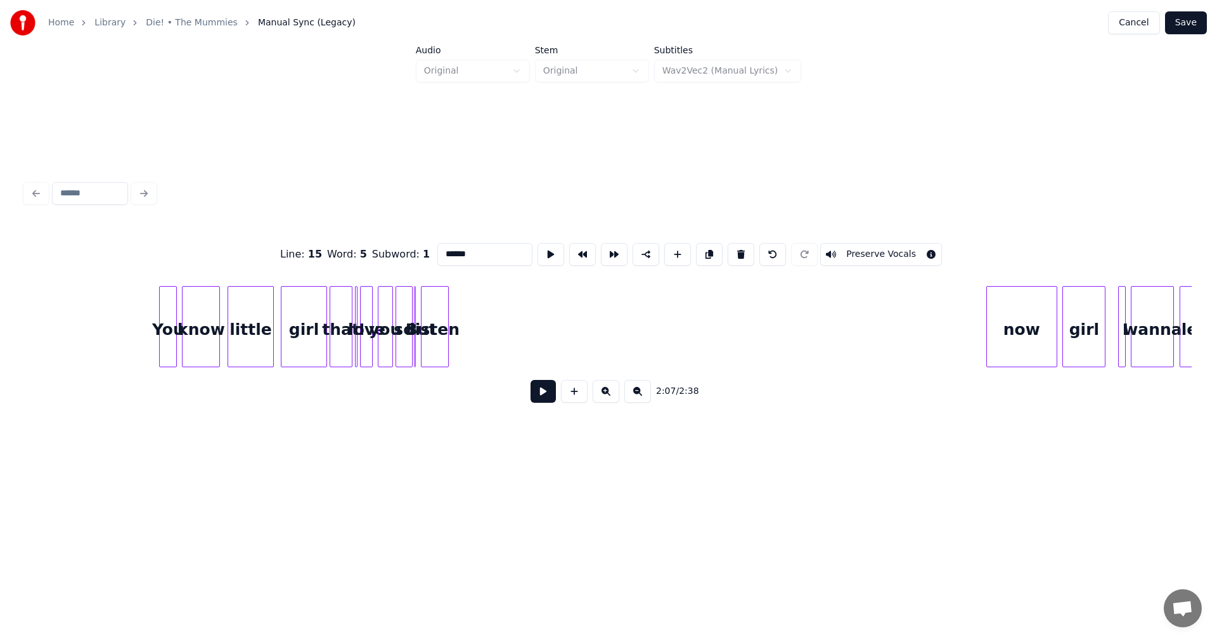
click at [993, 338] on div "now" at bounding box center [1022, 330] width 70 height 86
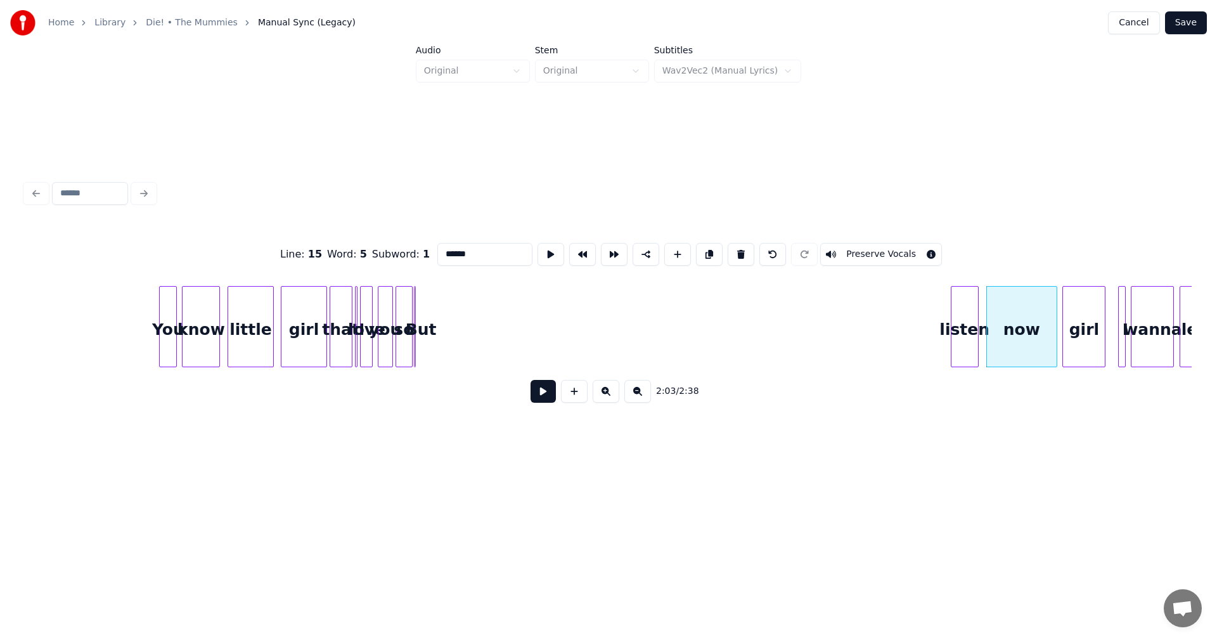
click at [960, 332] on div "listen" at bounding box center [964, 330] width 27 height 86
type input "******"
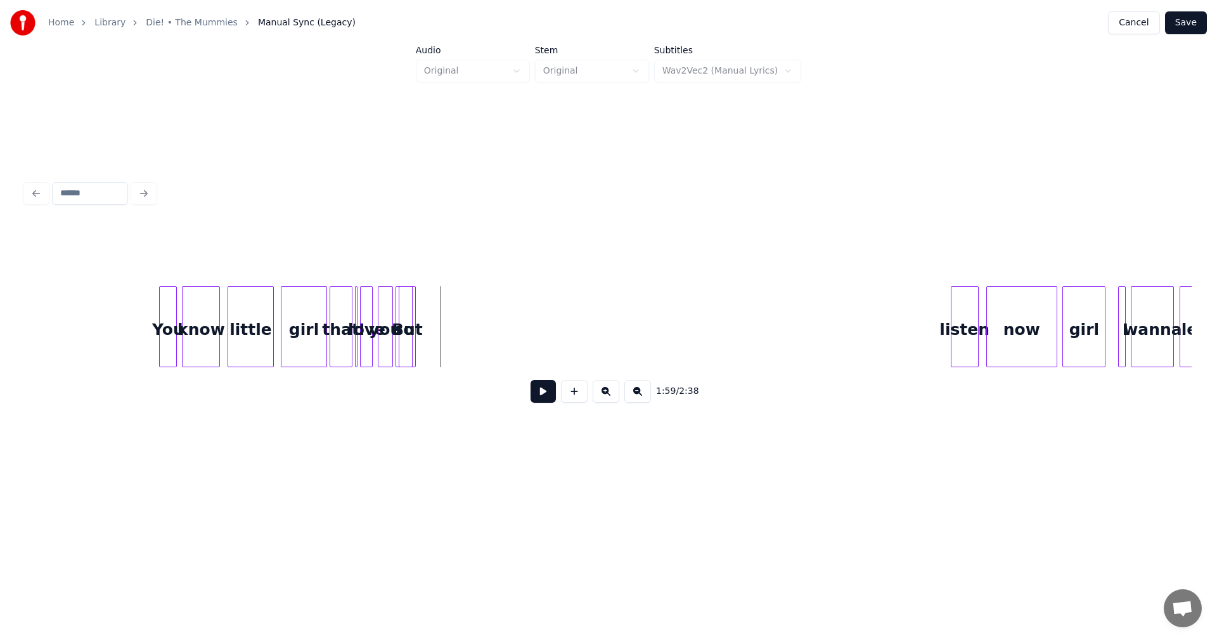
click at [188, 506] on html "Home Library Die! • The Mummies Manual Sync (Legacy) Cancel Save Audio Original…" at bounding box center [608, 253] width 1217 height 506
click at [433, 321] on div at bounding box center [434, 327] width 4 height 80
click at [939, 330] on div "But" at bounding box center [927, 330] width 37 height 86
click at [519, 329] on div "so" at bounding box center [515, 330] width 16 height 86
click at [385, 329] on div "you" at bounding box center [385, 330] width 14 height 86
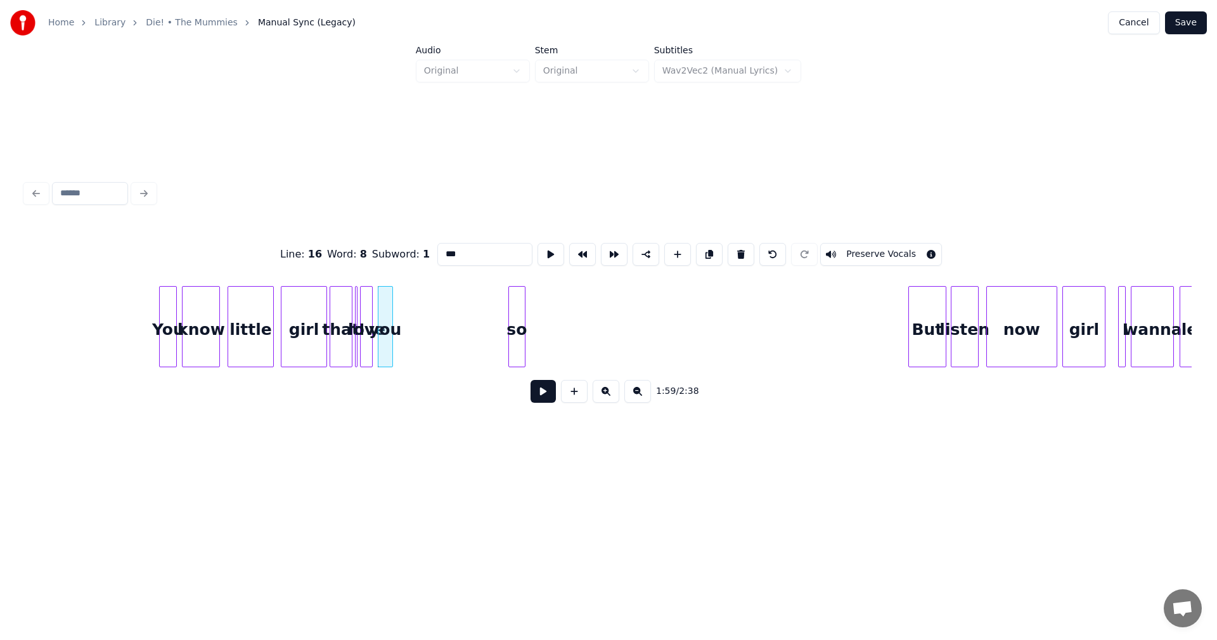
click at [125, 384] on div "1:59 / 2:38" at bounding box center [608, 391] width 1146 height 28
click at [432, 506] on html "Home Library Die! • The Mummies Manual Sync (Legacy) Cancel Save Audio Original…" at bounding box center [608, 253] width 1217 height 506
click at [450, 340] on div "you" at bounding box center [449, 330] width 14 height 86
click at [403, 328] on div at bounding box center [405, 327] width 4 height 80
click at [420, 324] on div "love" at bounding box center [419, 330] width 46 height 86
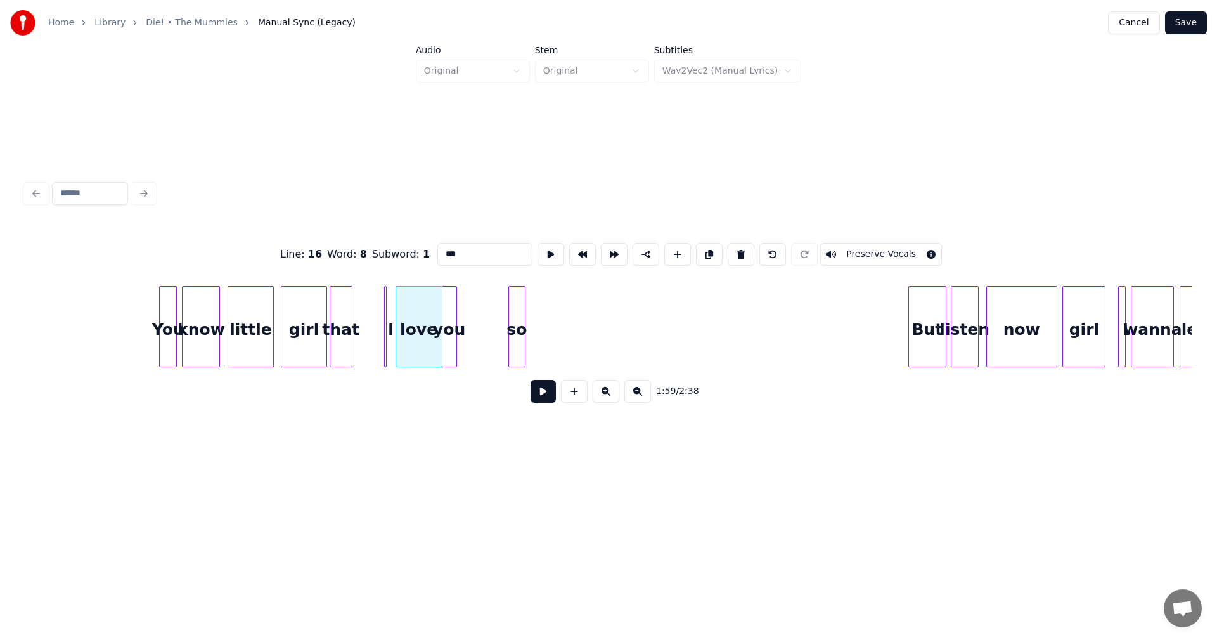
click at [391, 332] on div "I" at bounding box center [391, 330] width 13 height 86
click at [366, 344] on div at bounding box center [368, 327] width 4 height 80
click at [388, 333] on div "I" at bounding box center [385, 330] width 22 height 86
click at [345, 333] on div "that" at bounding box center [341, 330] width 22 height 86
type input "****"
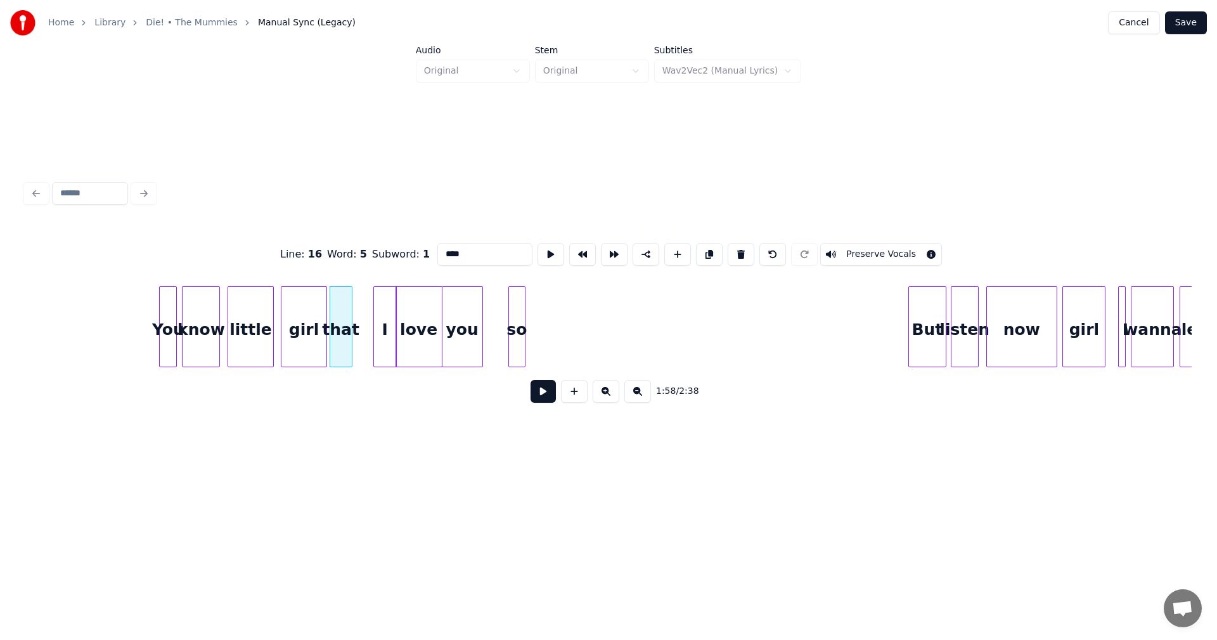
click at [479, 318] on div at bounding box center [481, 327] width 4 height 80
click at [478, 323] on div at bounding box center [478, 327] width 4 height 80
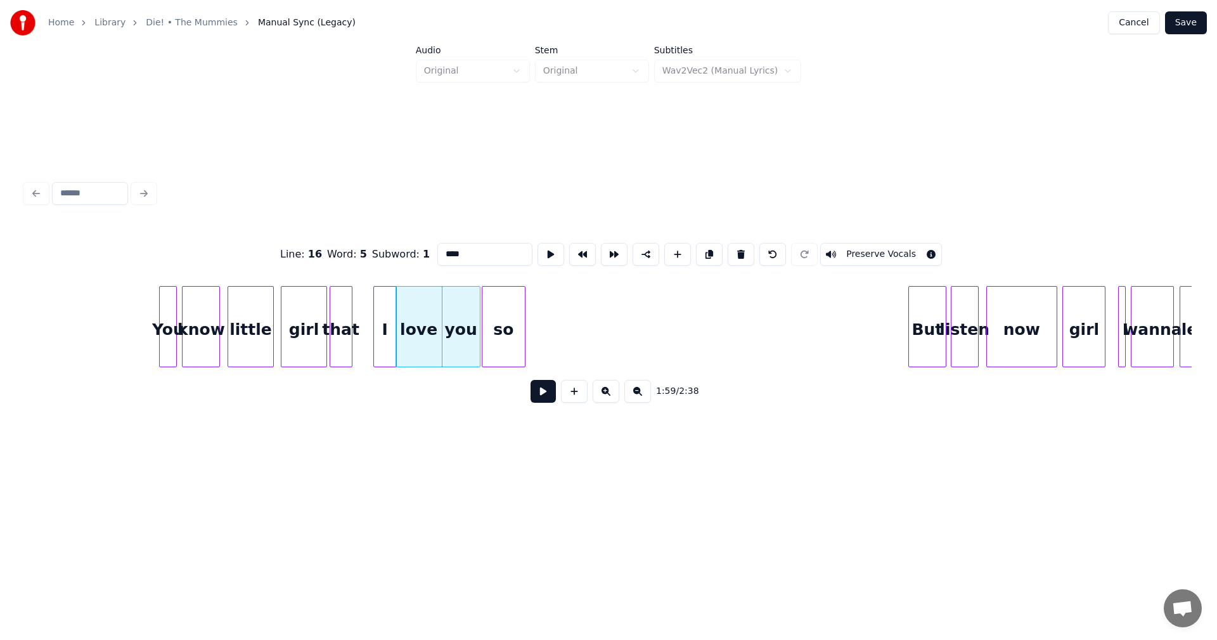
click at [484, 321] on div at bounding box center [484, 327] width 4 height 80
click at [512, 465] on div "Line : 16 Word : 5 Subword : 1 **** Preserve Vocals 1:59 / 2:38" at bounding box center [608, 295] width 1177 height 384
click at [504, 310] on div "so" at bounding box center [505, 330] width 42 height 86
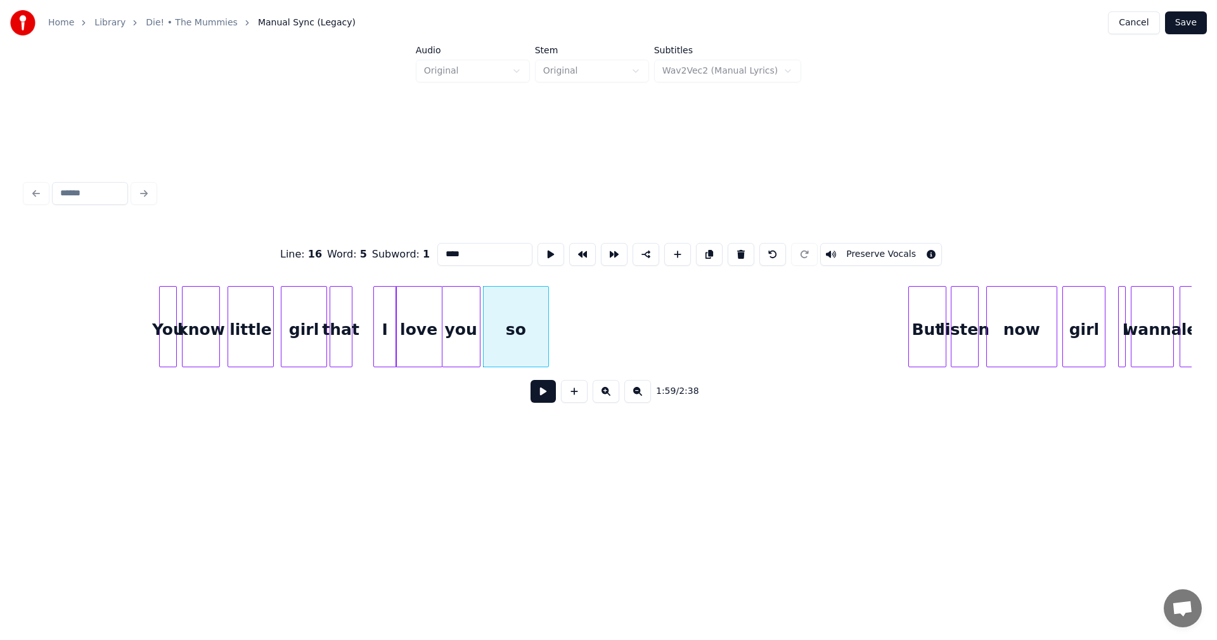
click at [546, 310] on div at bounding box center [547, 327] width 4 height 80
click at [354, 335] on div "that" at bounding box center [358, 330] width 22 height 86
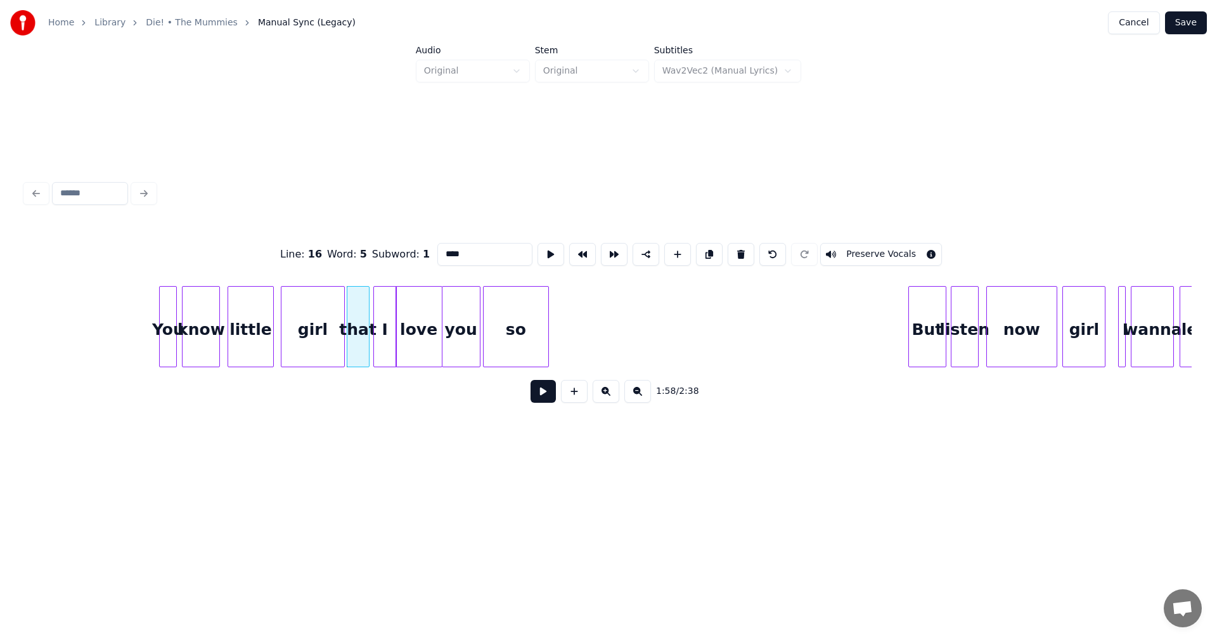
click at [343, 325] on div at bounding box center [342, 327] width 4 height 80
click at [1111, 302] on div at bounding box center [1113, 327] width 4 height 80
click at [1128, 302] on div at bounding box center [1127, 327] width 4 height 80
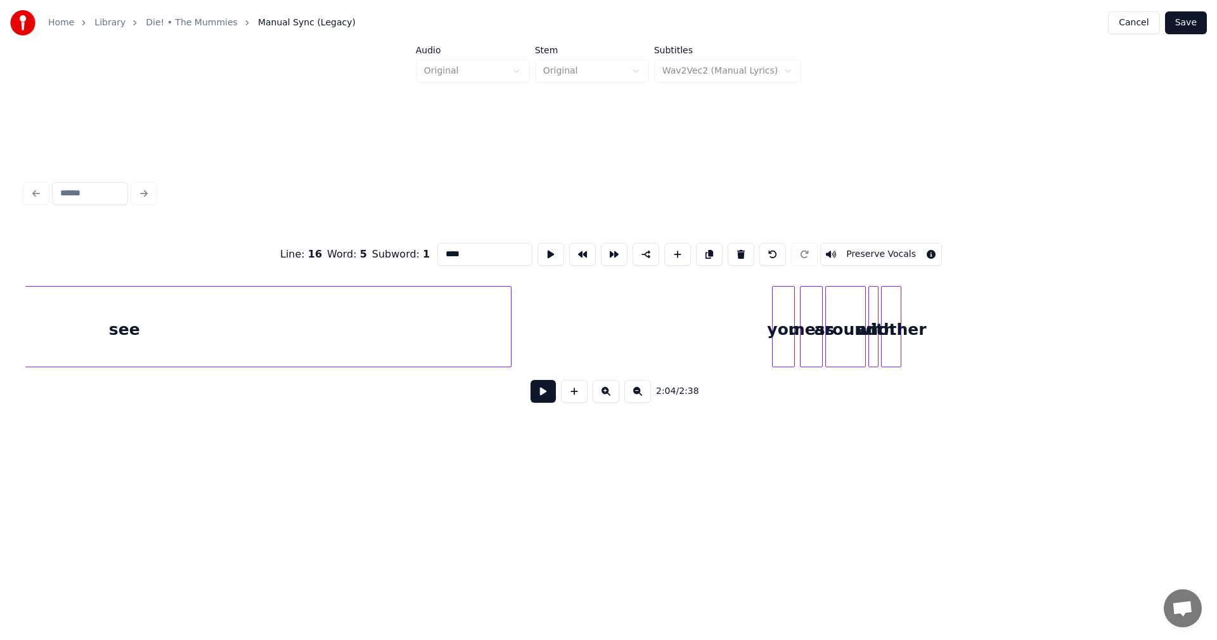
scroll to position [0, 16184]
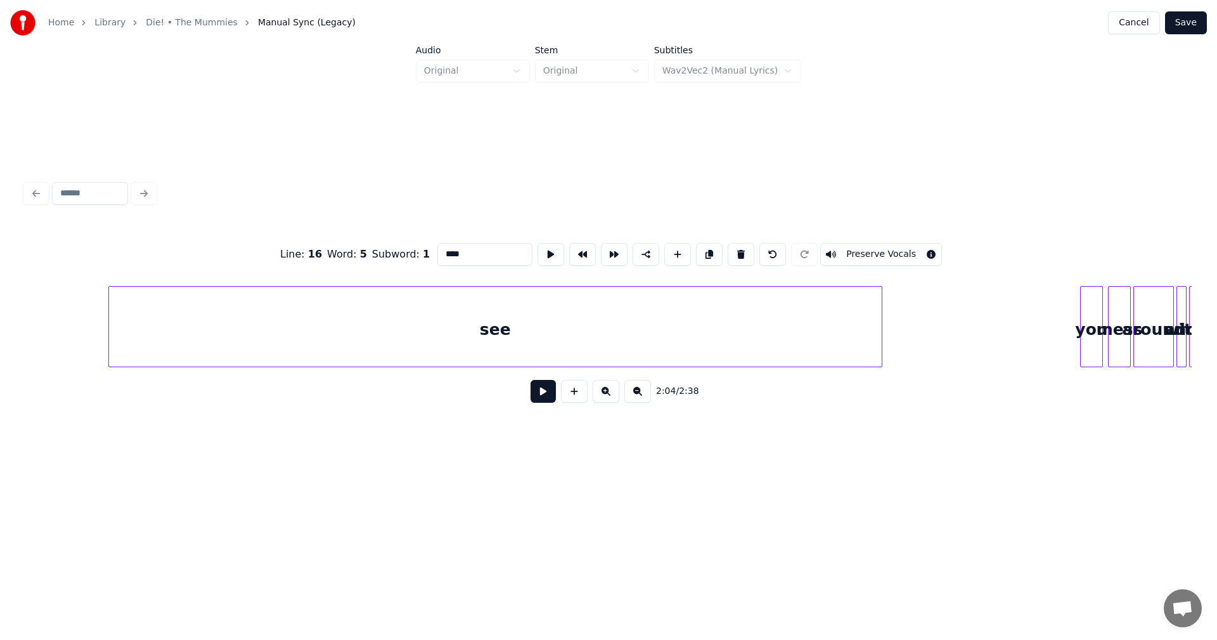
click at [342, 339] on div "see" at bounding box center [495, 330] width 773 height 86
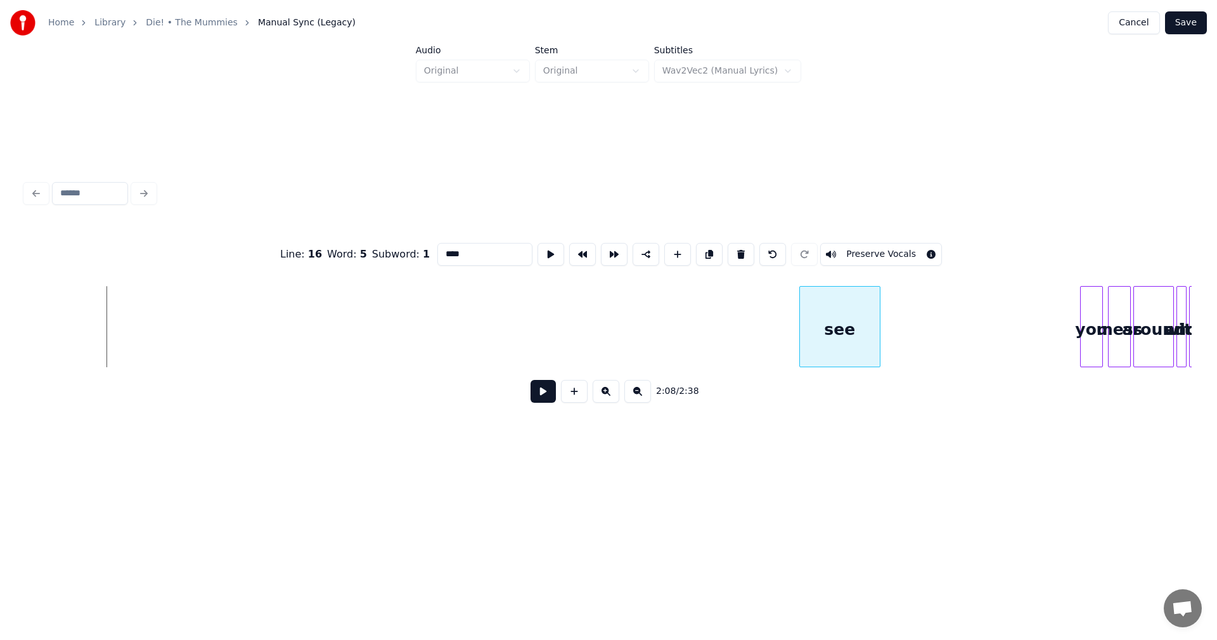
click at [800, 342] on div at bounding box center [802, 327] width 4 height 80
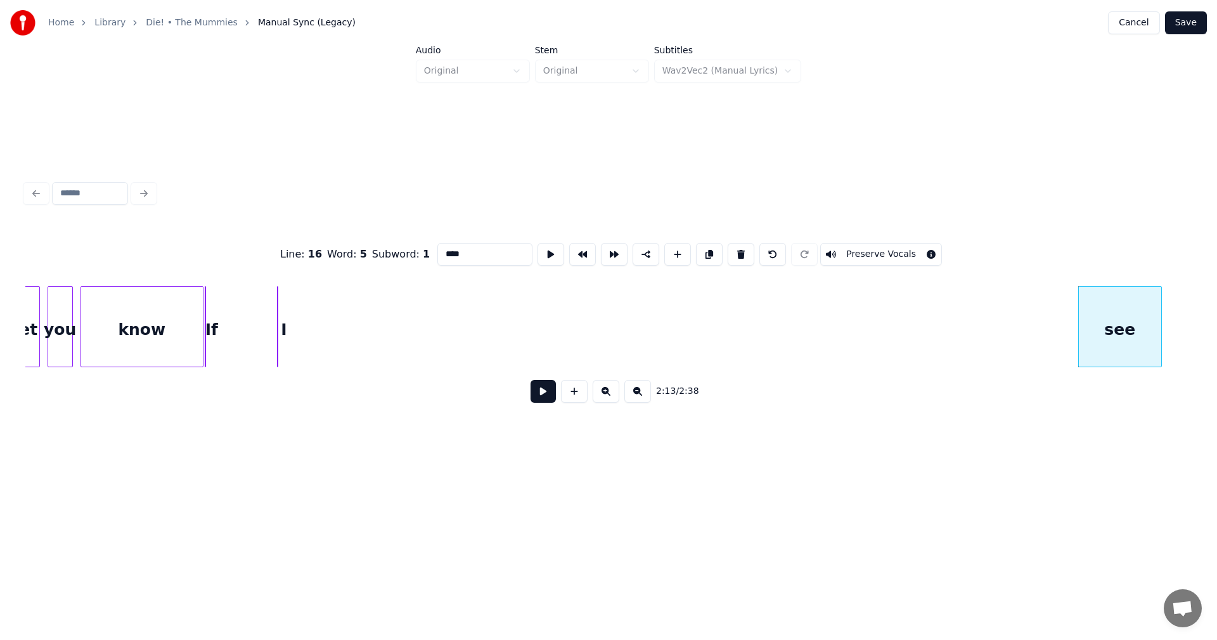
scroll to position [0, 15692]
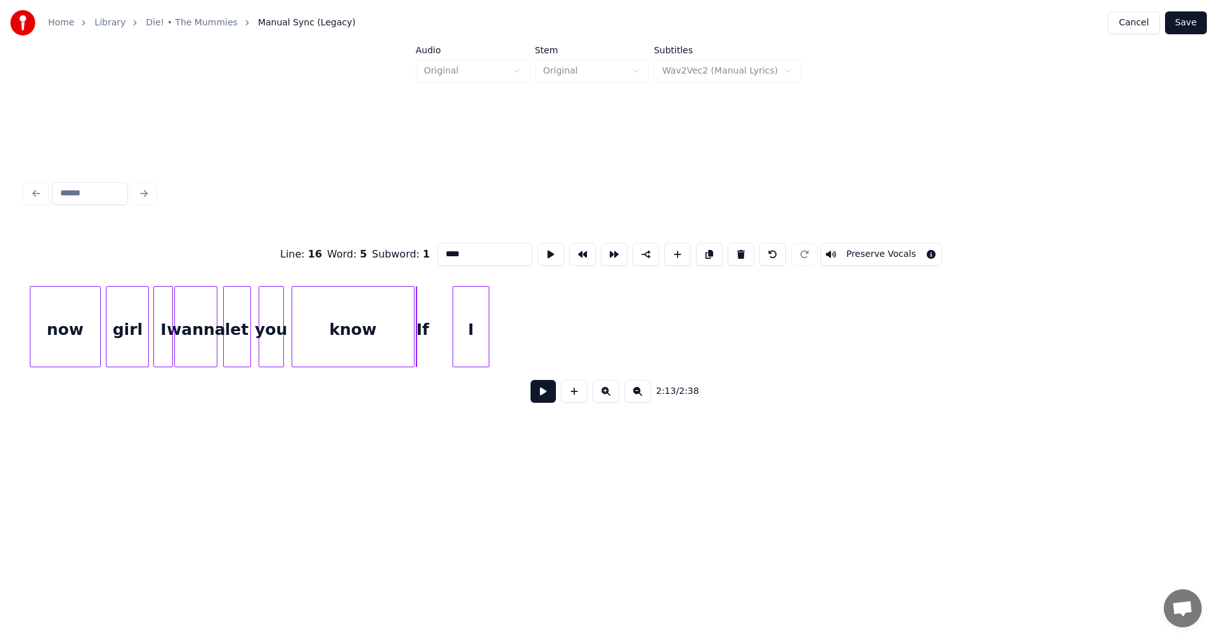
click at [486, 341] on div "I" at bounding box center [471, 326] width 37 height 81
click at [1059, 318] on div "I" at bounding box center [1041, 330] width 35 height 86
click at [648, 342] on div "If" at bounding box center [650, 330] width 13 height 86
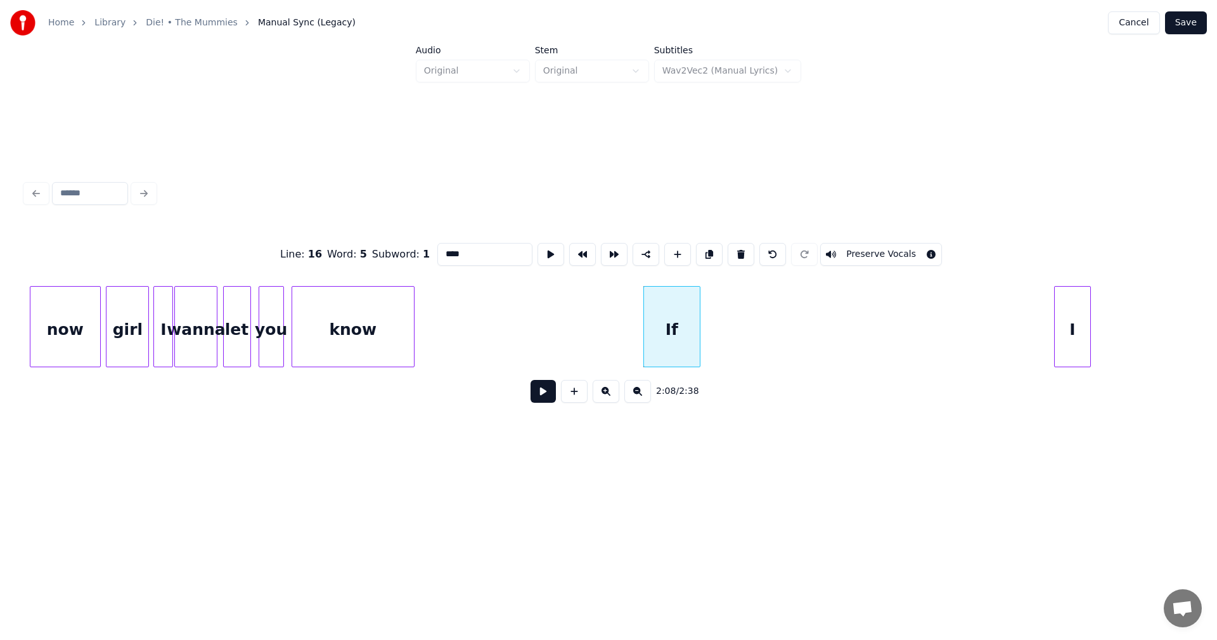
click at [673, 347] on div "If" at bounding box center [671, 326] width 57 height 81
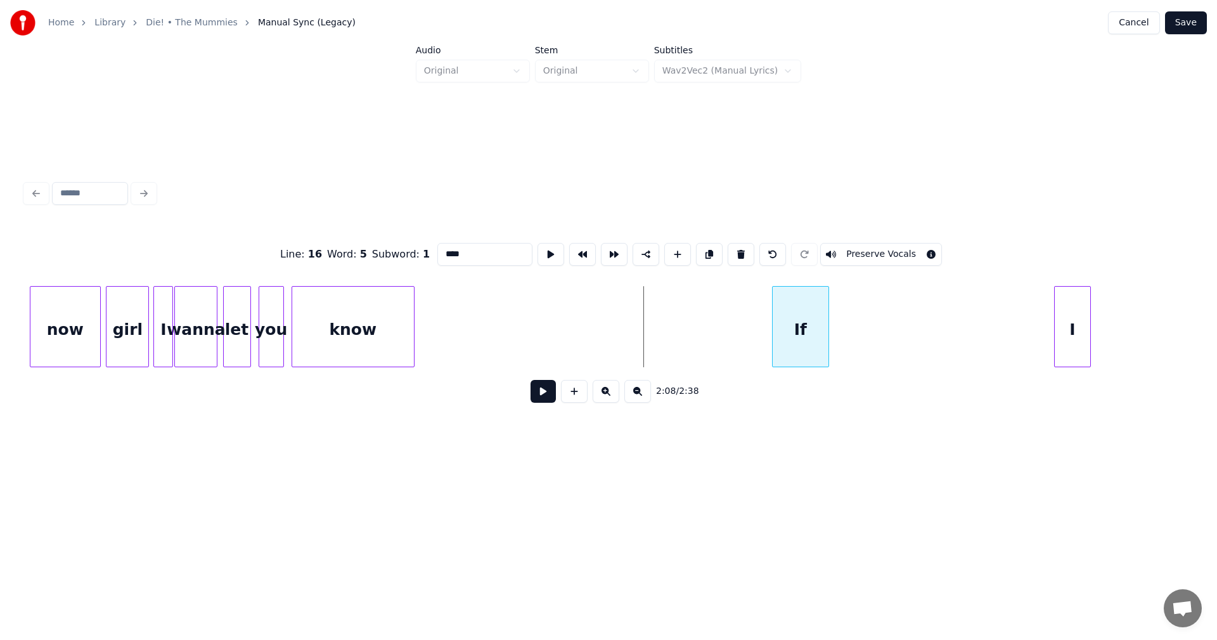
click at [805, 295] on div "If" at bounding box center [801, 330] width 56 height 86
click at [865, 314] on div "I" at bounding box center [854, 330] width 35 height 86
click at [811, 321] on div at bounding box center [813, 327] width 4 height 80
click at [837, 314] on div "I" at bounding box center [835, 330] width 35 height 86
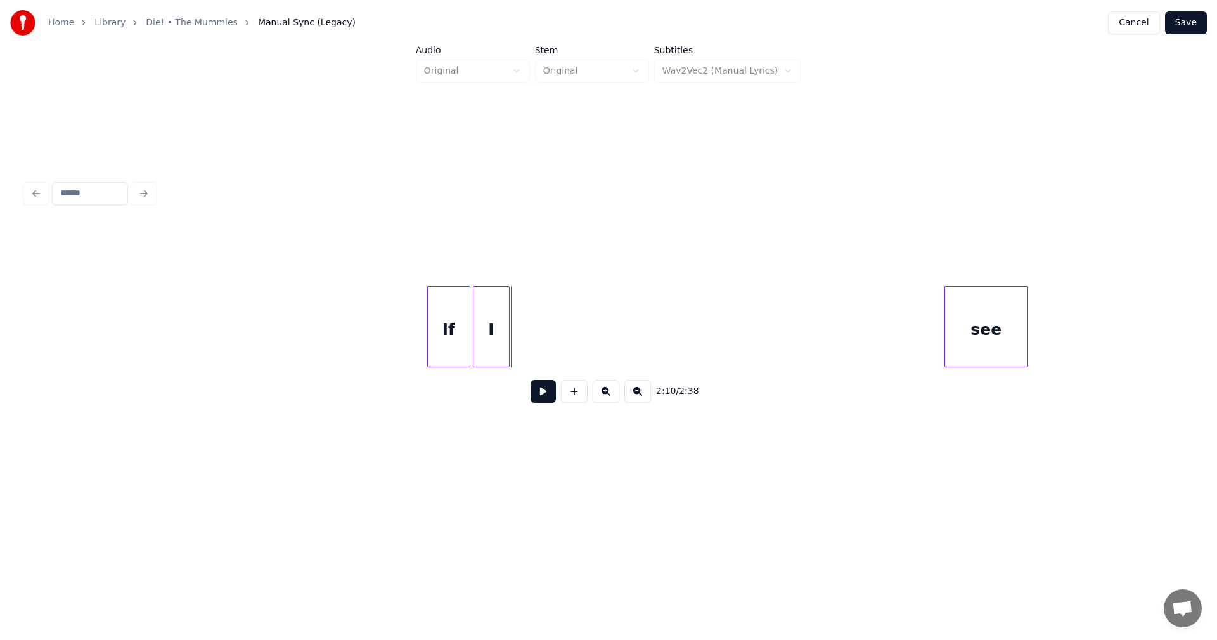
scroll to position [0, 16214]
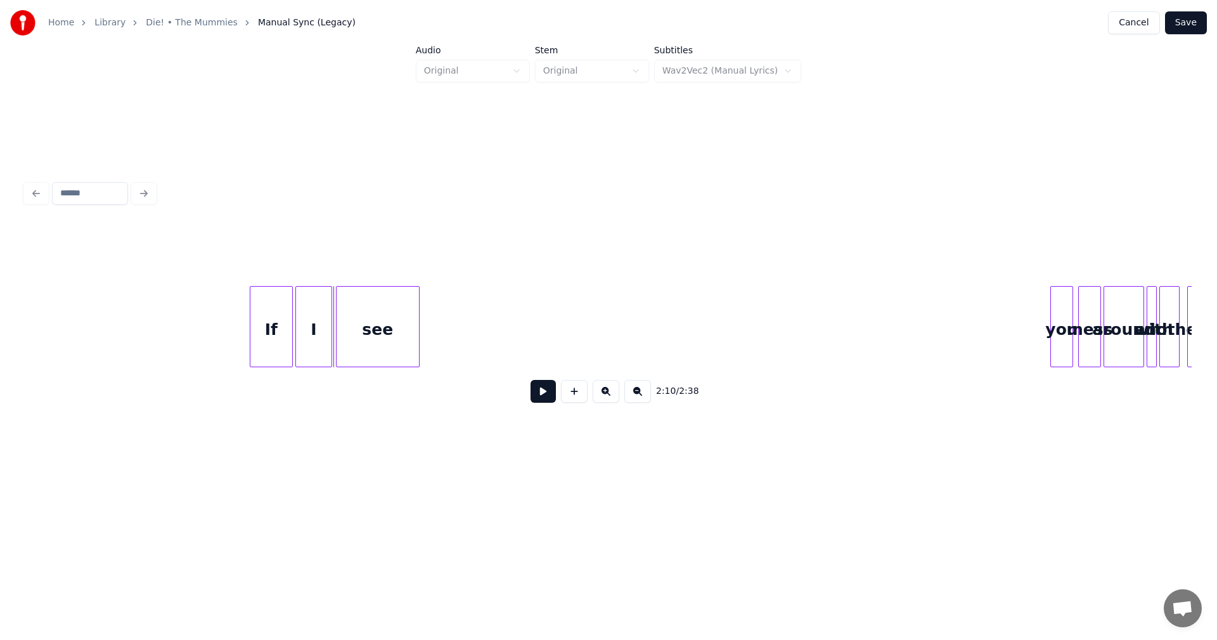
click at [391, 338] on div "see" at bounding box center [378, 330] width 82 height 86
click at [396, 331] on div at bounding box center [396, 327] width 4 height 80
click at [422, 340] on div "you" at bounding box center [418, 330] width 22 height 86
click at [445, 326] on div at bounding box center [444, 327] width 4 height 80
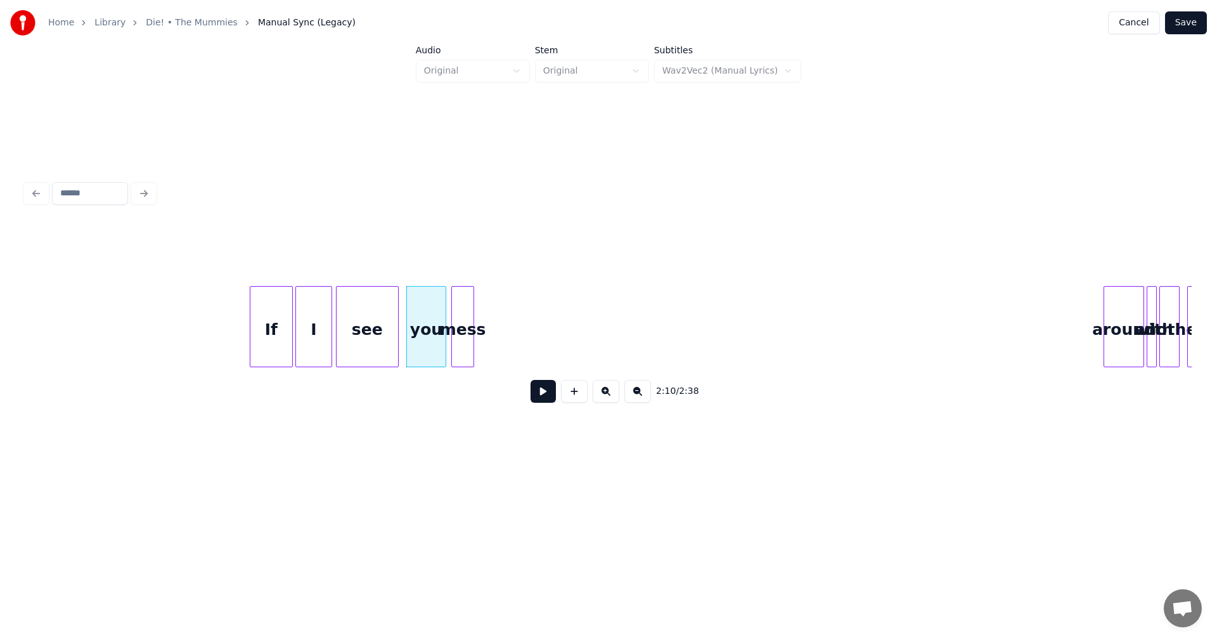
click at [463, 337] on div "mess" at bounding box center [463, 330] width 22 height 86
click at [488, 332] on div "around" at bounding box center [493, 330] width 39 height 86
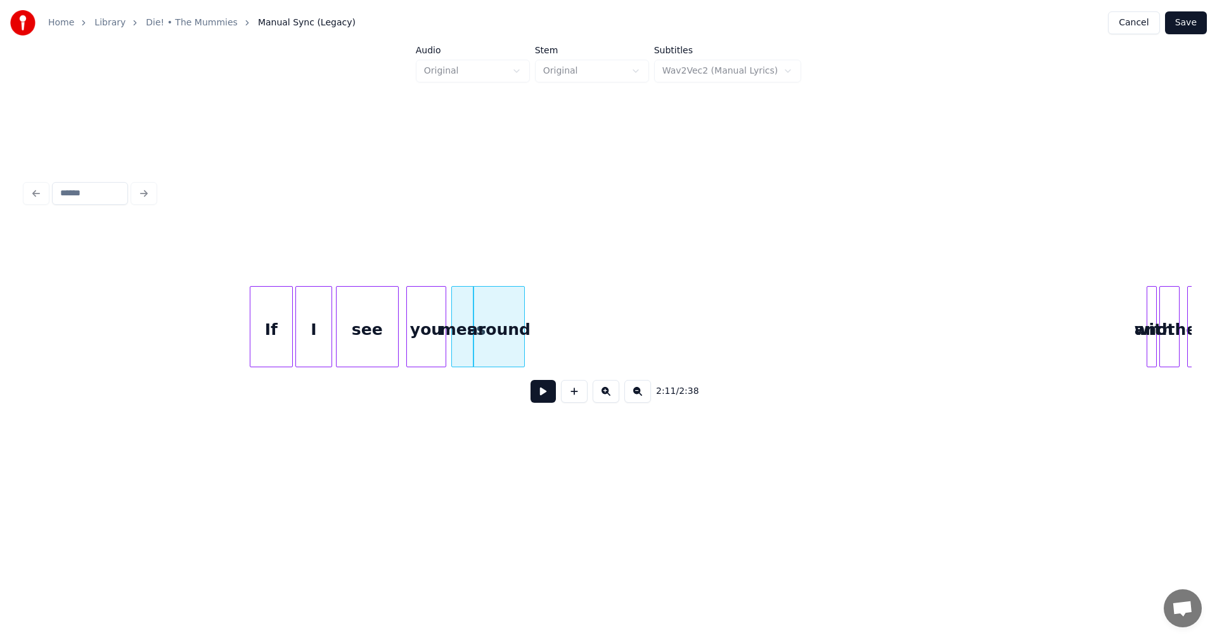
click at [524, 318] on div at bounding box center [522, 327] width 4 height 80
click at [1031, 332] on div "another" at bounding box center [1040, 330] width 19 height 86
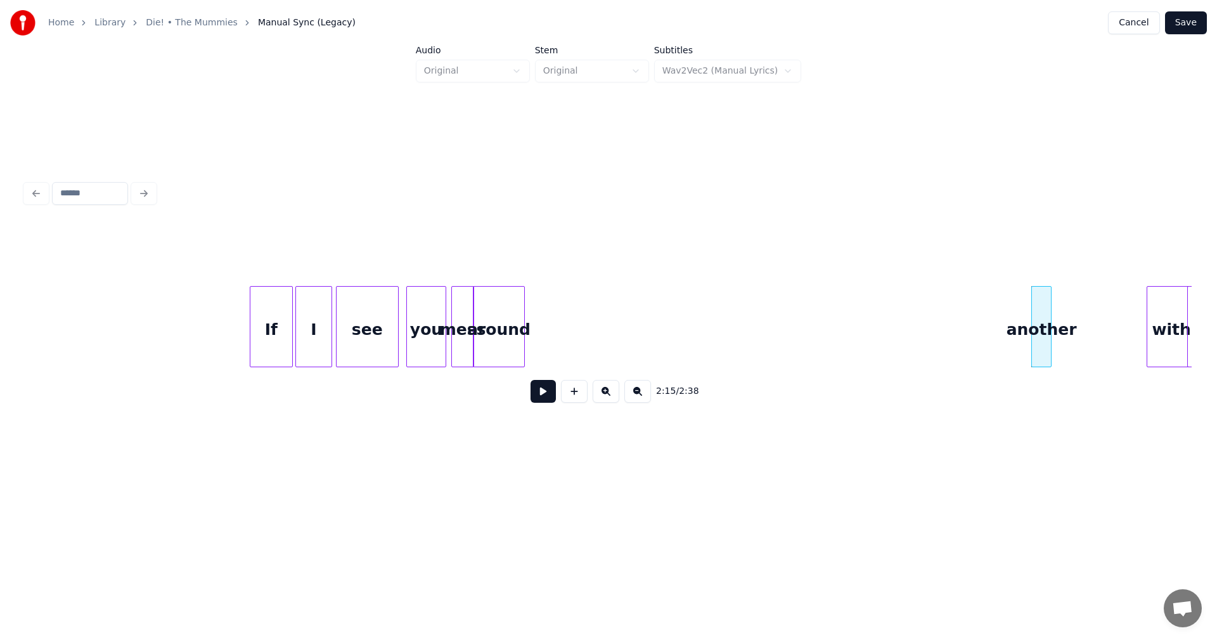
click at [540, 309] on div "with" at bounding box center [550, 330] width 46 height 86
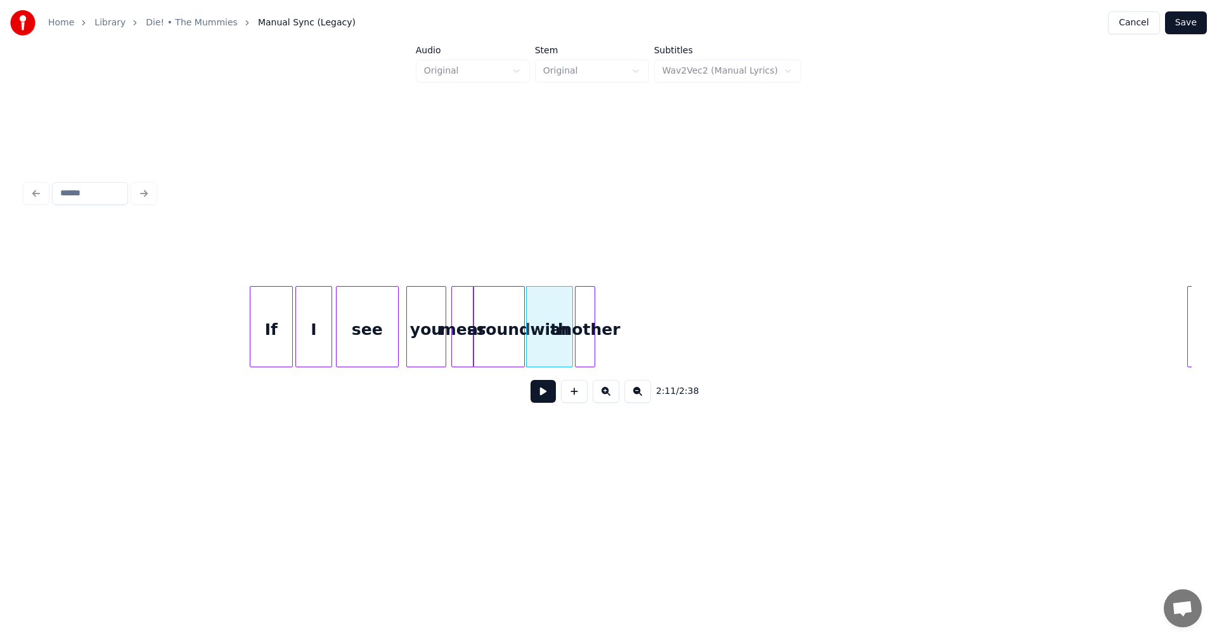
click at [583, 316] on div "another" at bounding box center [585, 330] width 19 height 86
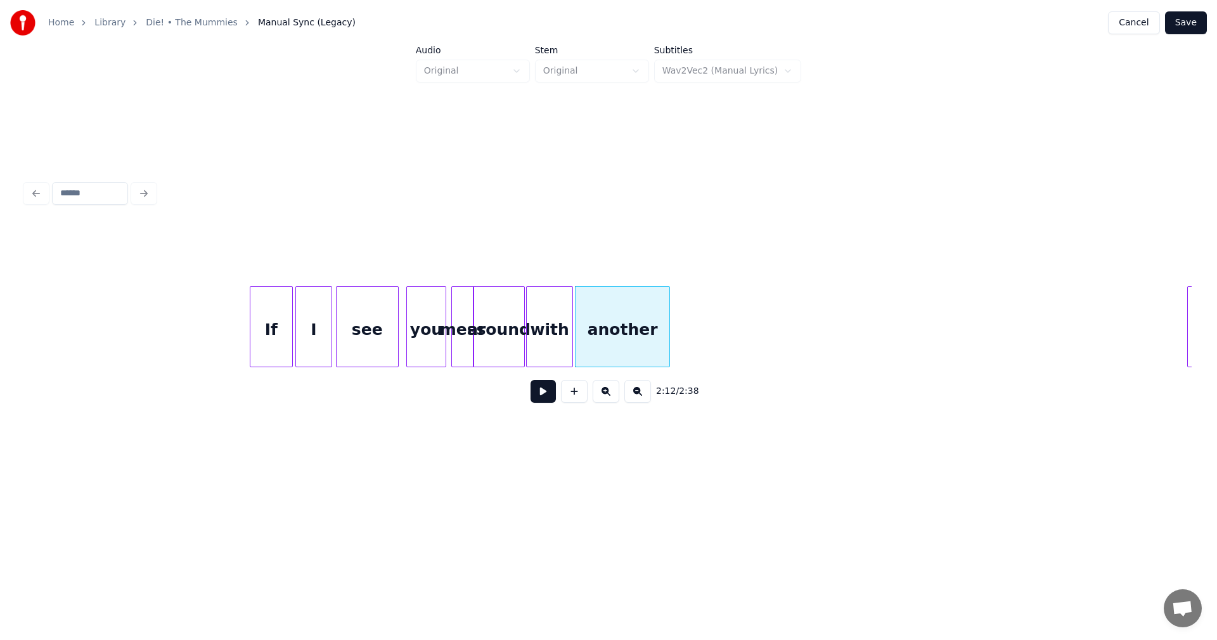
click at [669, 325] on div at bounding box center [668, 327] width 4 height 80
click at [430, 319] on div "you" at bounding box center [422, 330] width 39 height 86
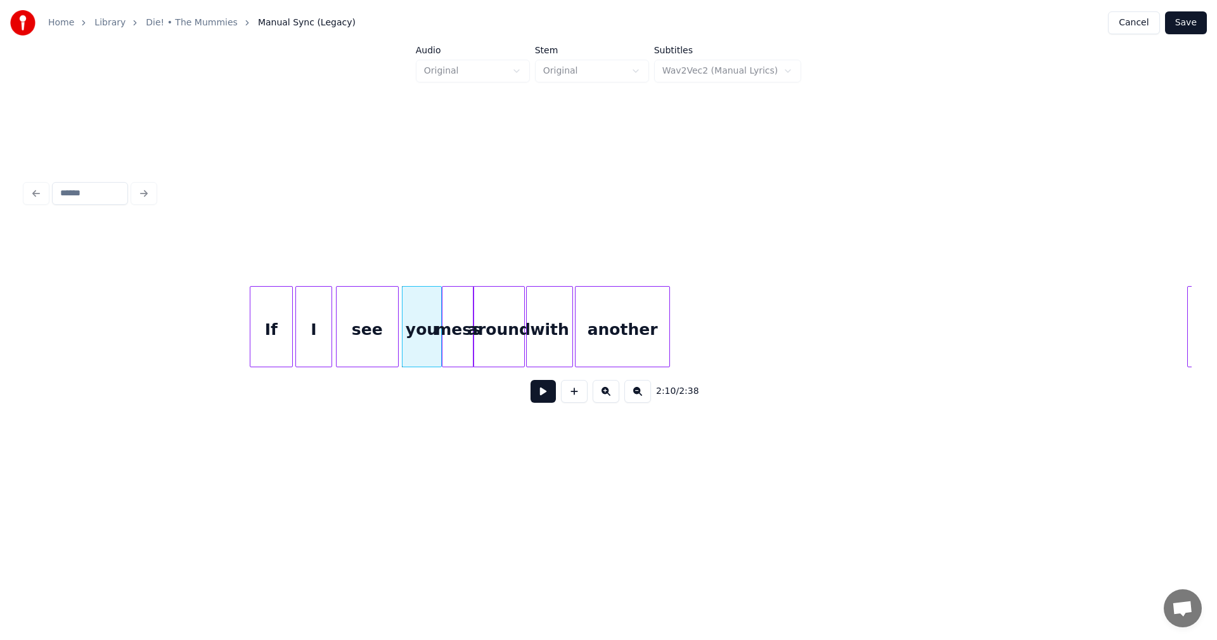
click at [446, 328] on div at bounding box center [444, 327] width 4 height 80
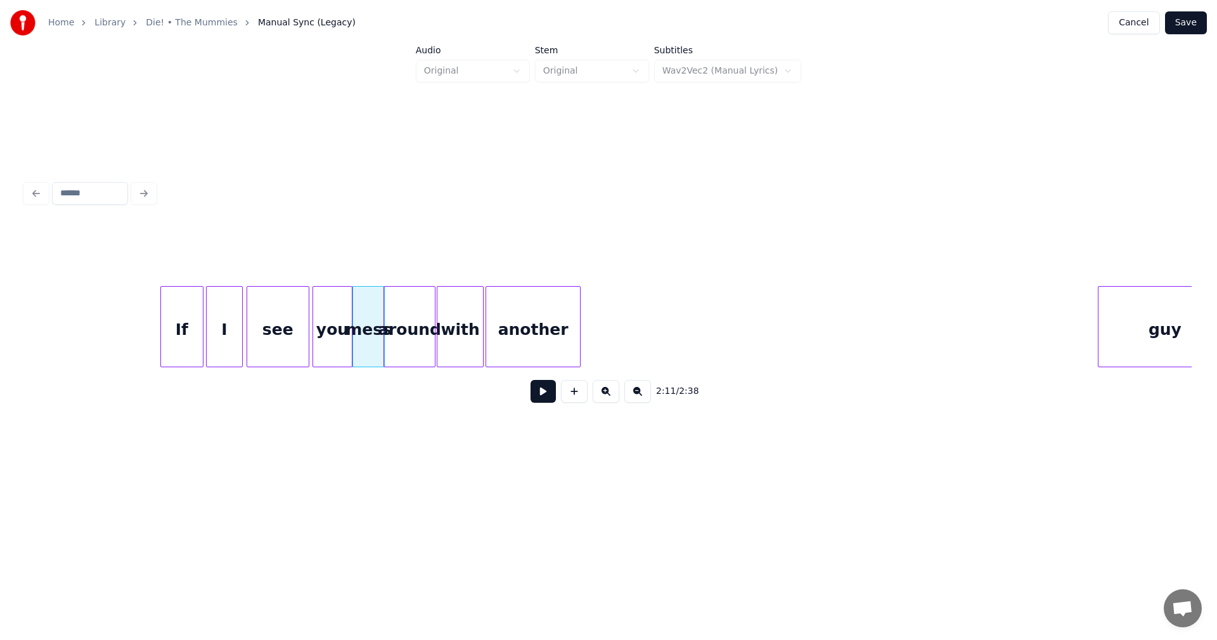
scroll to position [0, 16481]
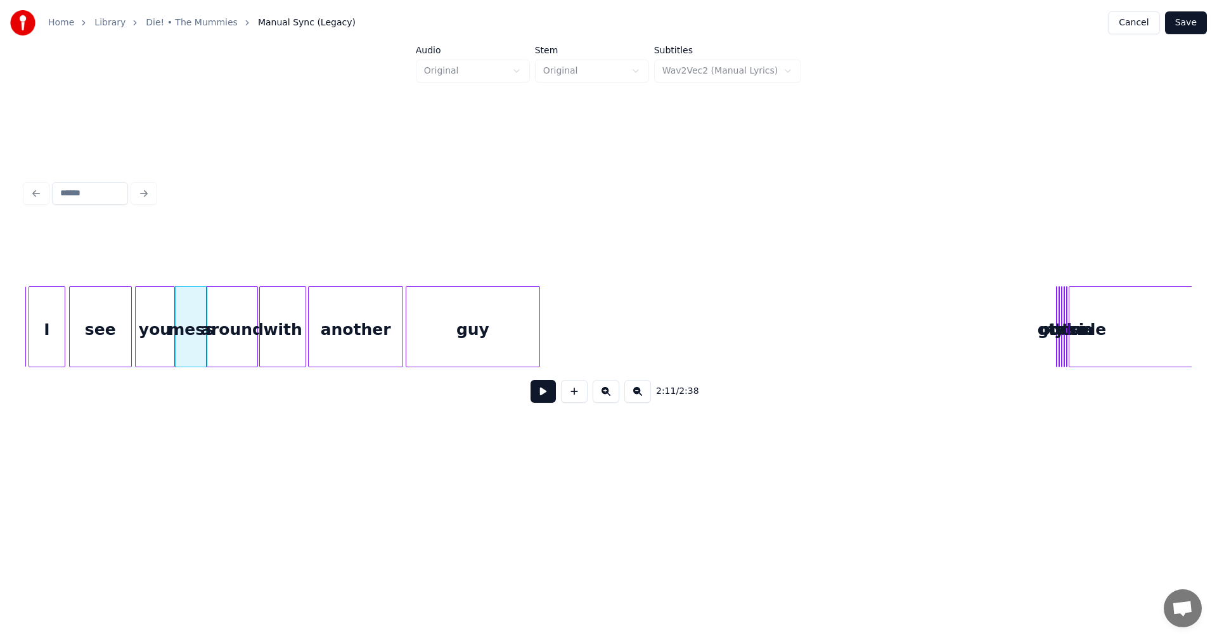
click at [488, 320] on div "guy" at bounding box center [472, 330] width 133 height 86
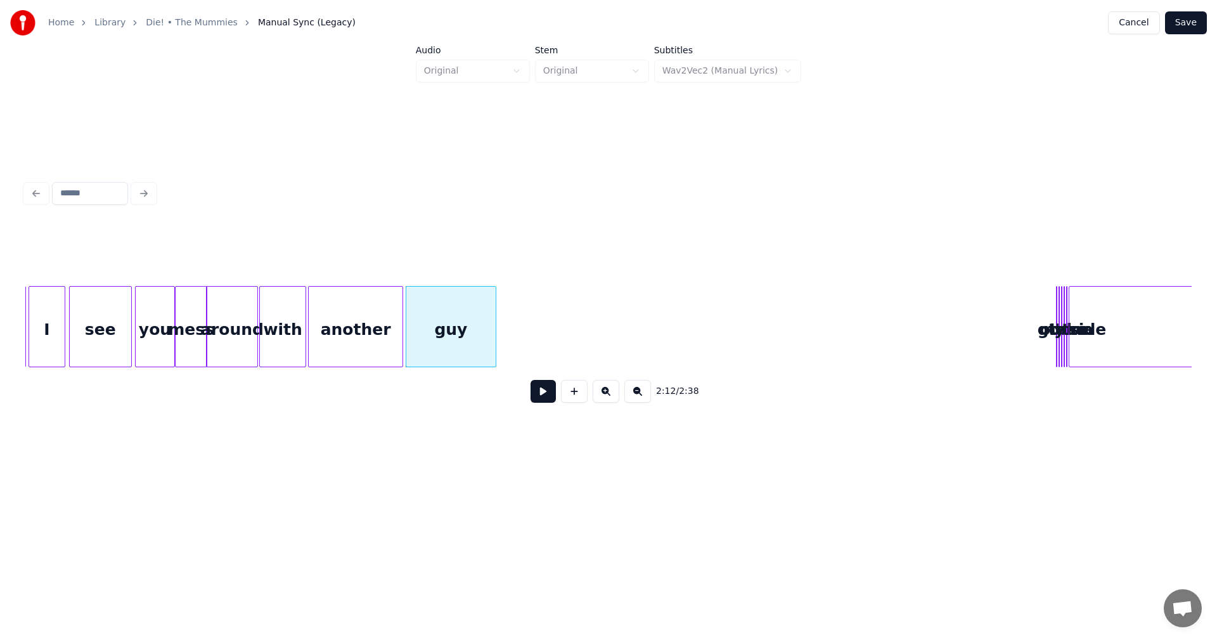
click at [495, 323] on div at bounding box center [494, 327] width 4 height 80
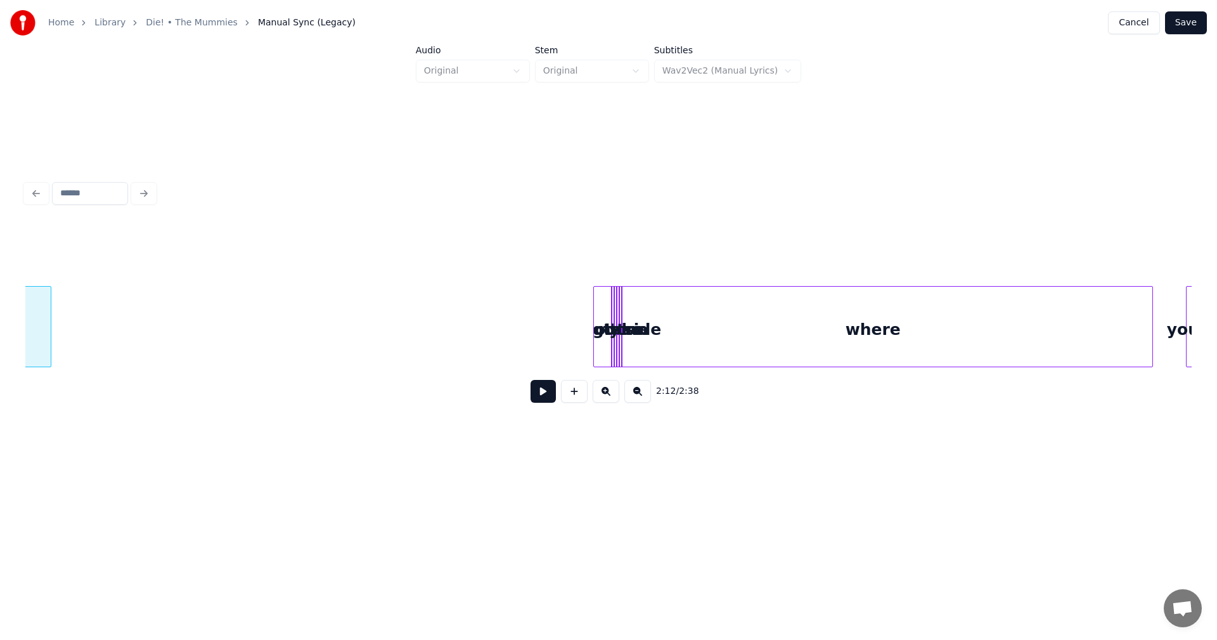
scroll to position [0, 16966]
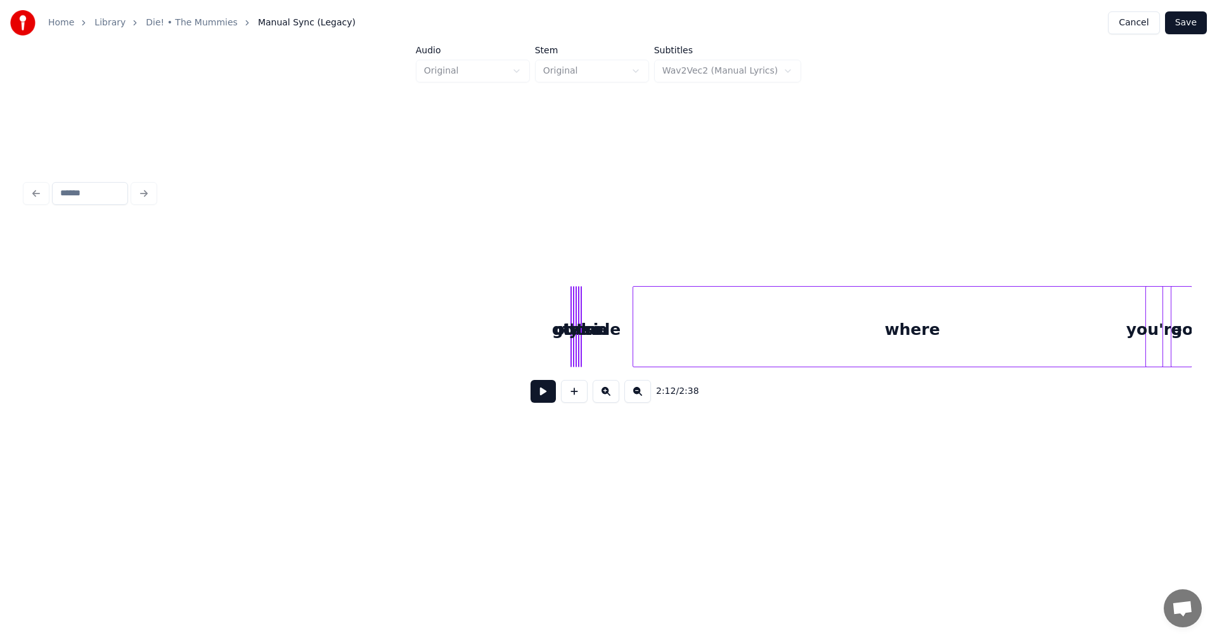
click at [1086, 319] on div "where" at bounding box center [912, 330] width 558 height 86
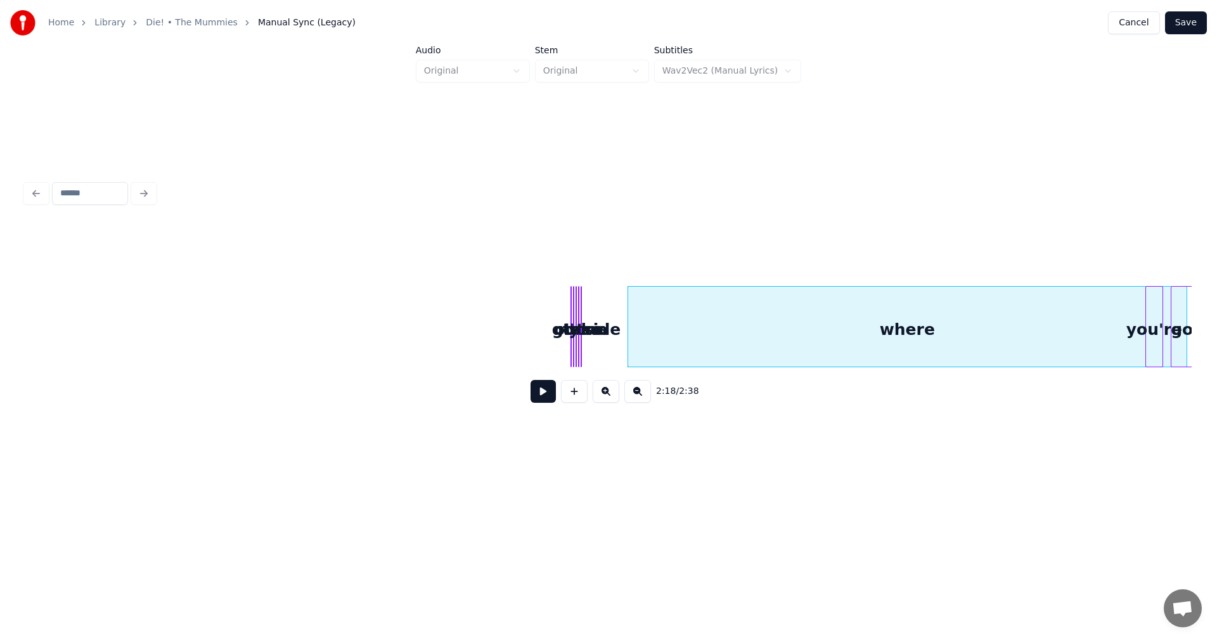
click at [628, 338] on div "where" at bounding box center [908, 326] width 560 height 81
drag, startPoint x: 625, startPoint y: 323, endPoint x: 801, endPoint y: 361, distance: 180.3
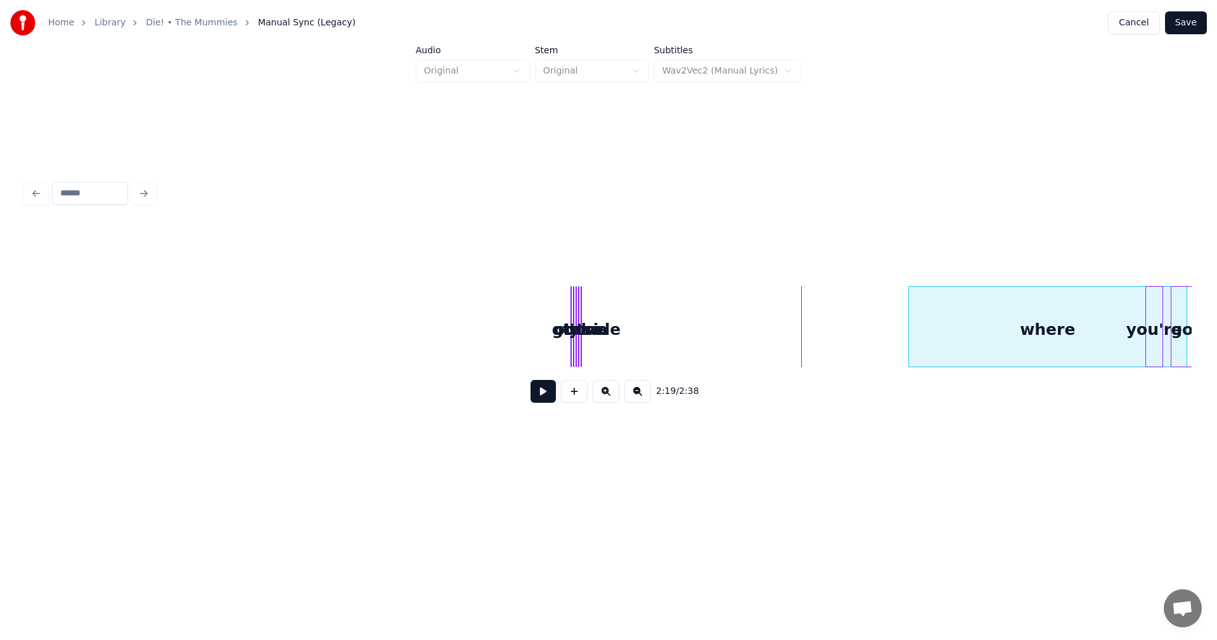
click at [909, 327] on div at bounding box center [911, 327] width 4 height 80
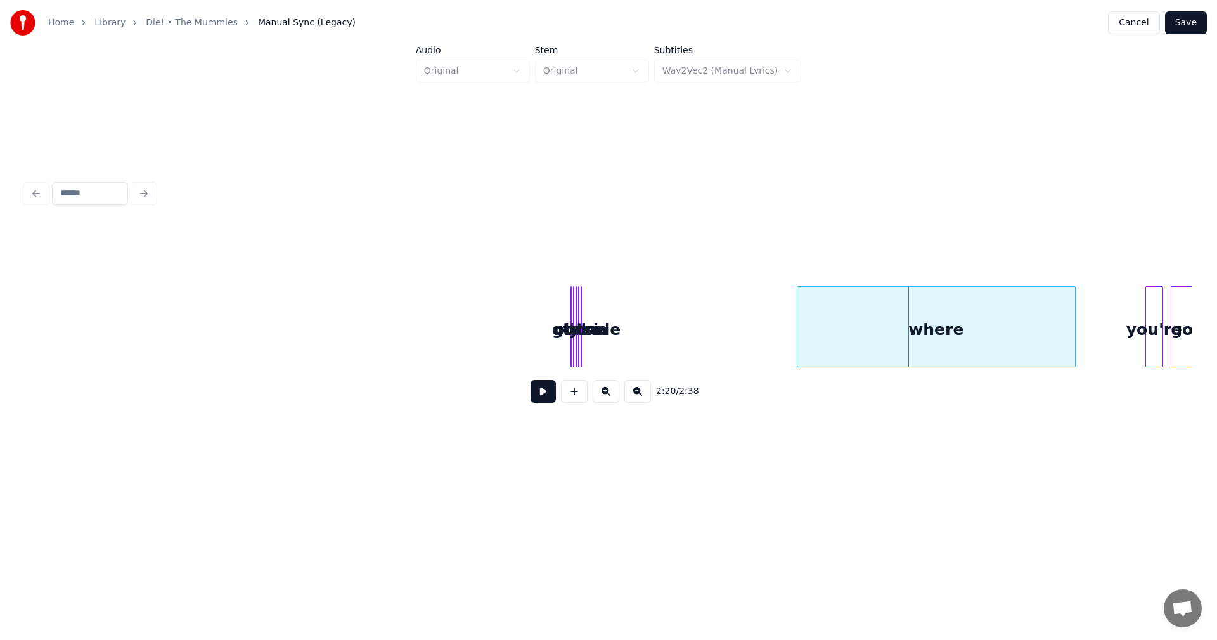
click at [923, 314] on div "where" at bounding box center [936, 330] width 278 height 86
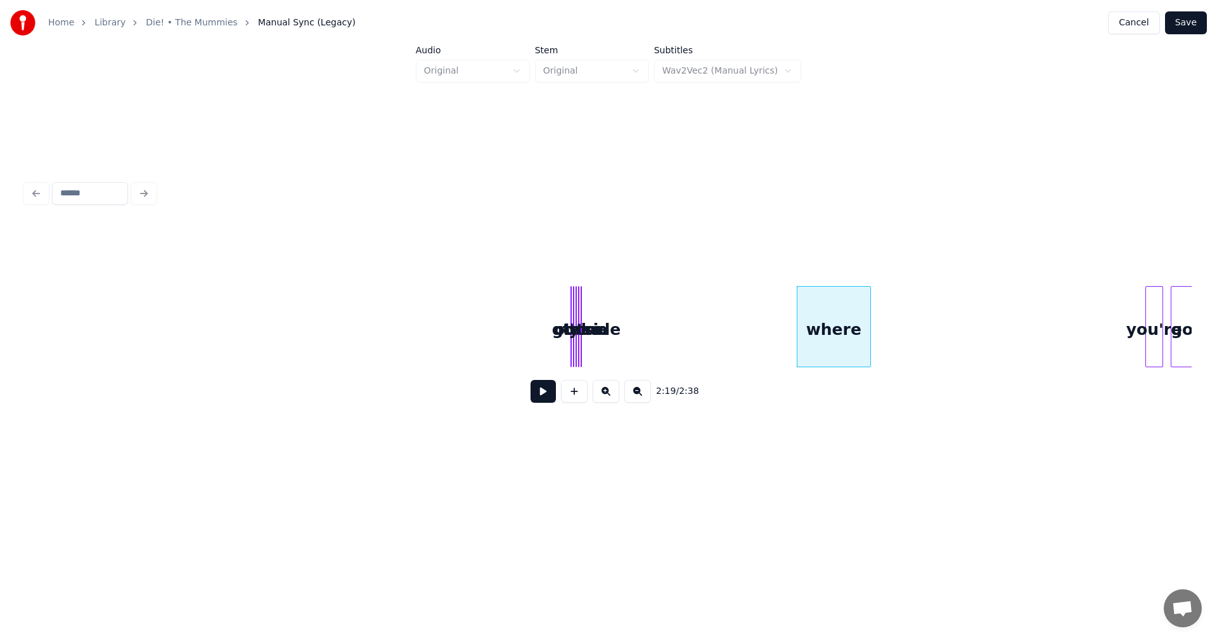
click at [868, 324] on div at bounding box center [869, 327] width 4 height 80
click at [879, 309] on div "you're" at bounding box center [882, 330] width 16 height 86
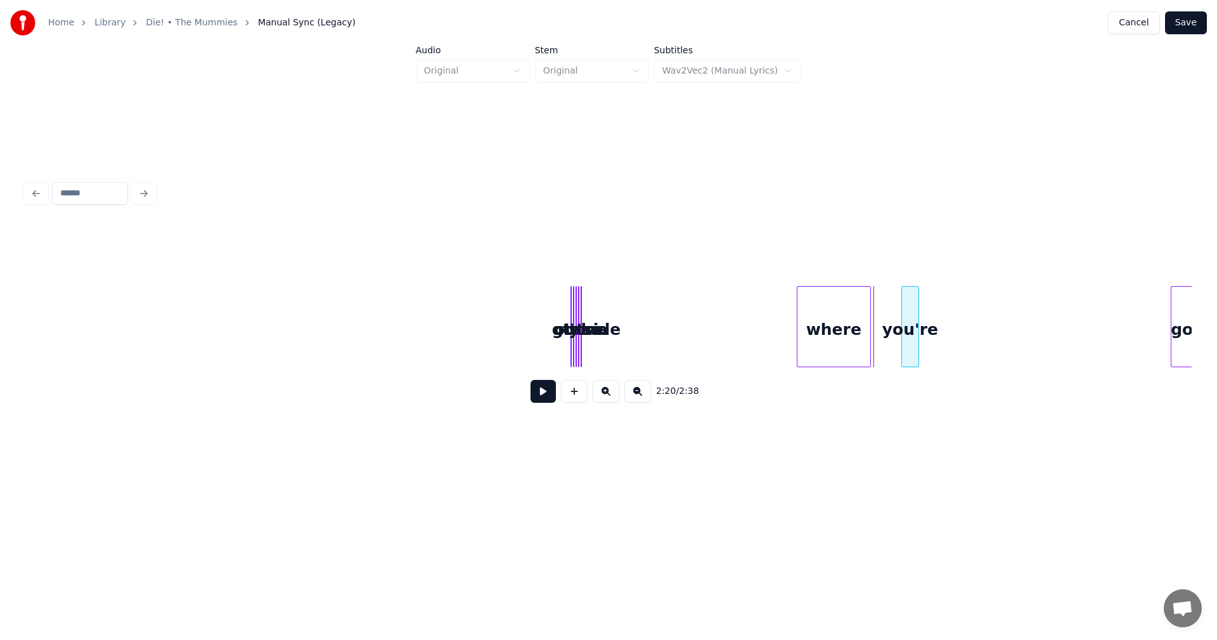
click at [919, 307] on div "you're" at bounding box center [910, 326] width 18 height 81
click at [878, 317] on div at bounding box center [880, 327] width 4 height 80
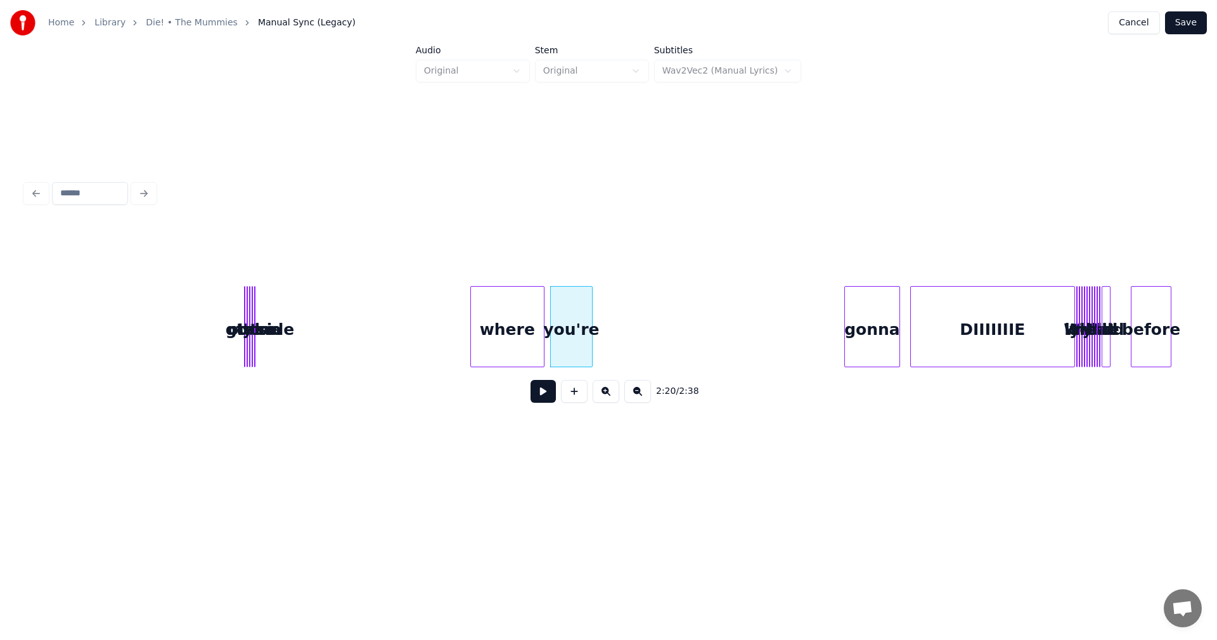
scroll to position [0, 17315]
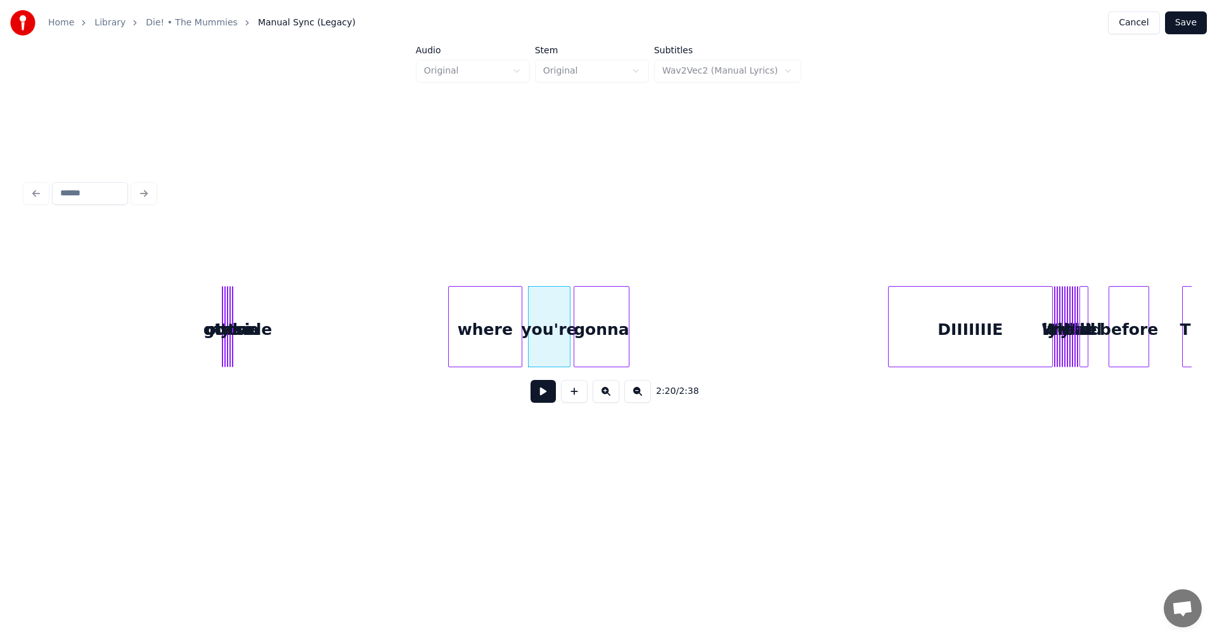
click at [612, 338] on div "gonna" at bounding box center [601, 330] width 55 height 86
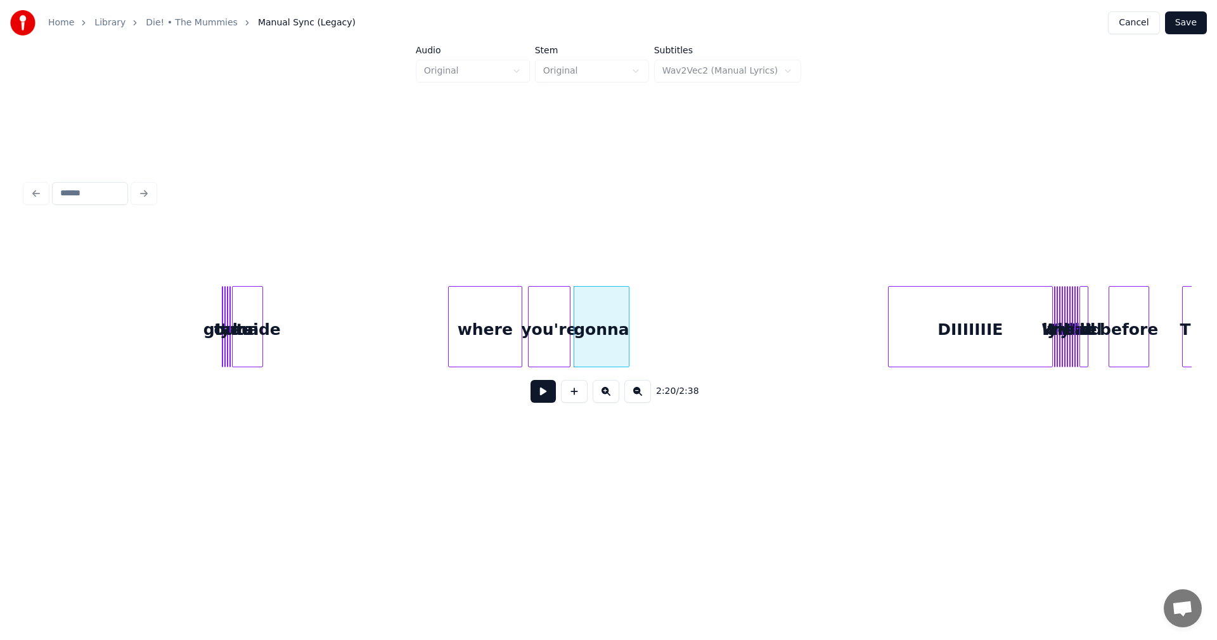
click at [259, 326] on div at bounding box center [261, 327] width 4 height 80
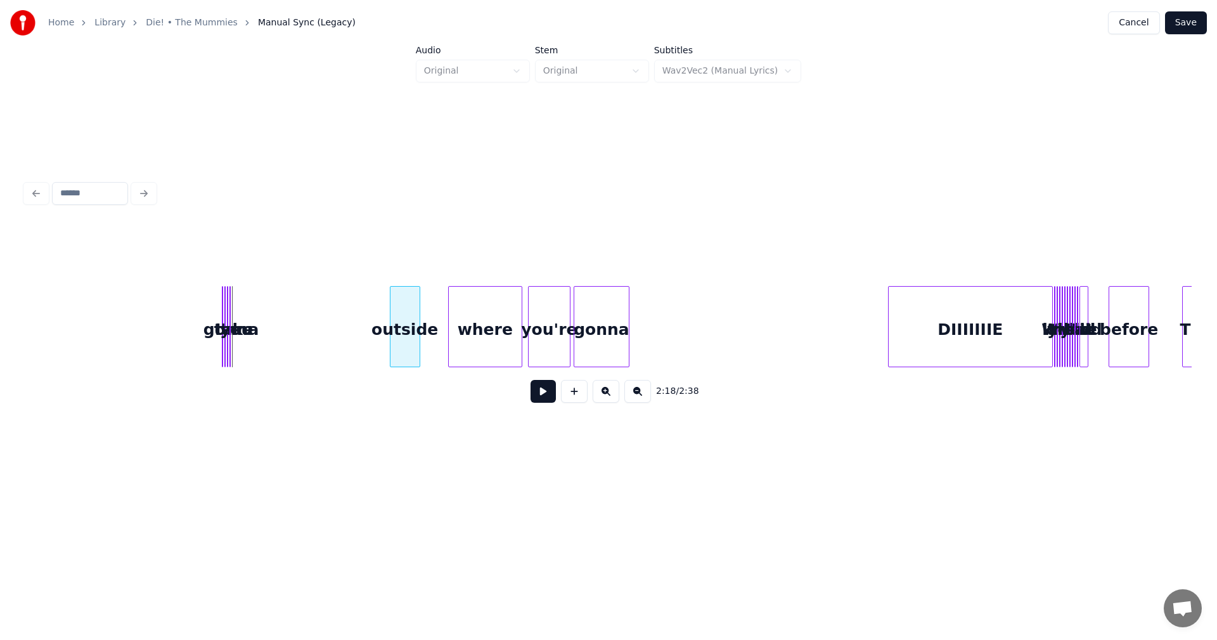
click at [405, 309] on div "outside" at bounding box center [404, 330] width 29 height 86
click at [326, 318] on div "you" at bounding box center [324, 330] width 13 height 86
click at [280, 311] on div at bounding box center [282, 327] width 4 height 80
click at [348, 318] on div "you" at bounding box center [357, 330] width 41 height 86
click at [267, 315] on div at bounding box center [268, 327] width 4 height 80
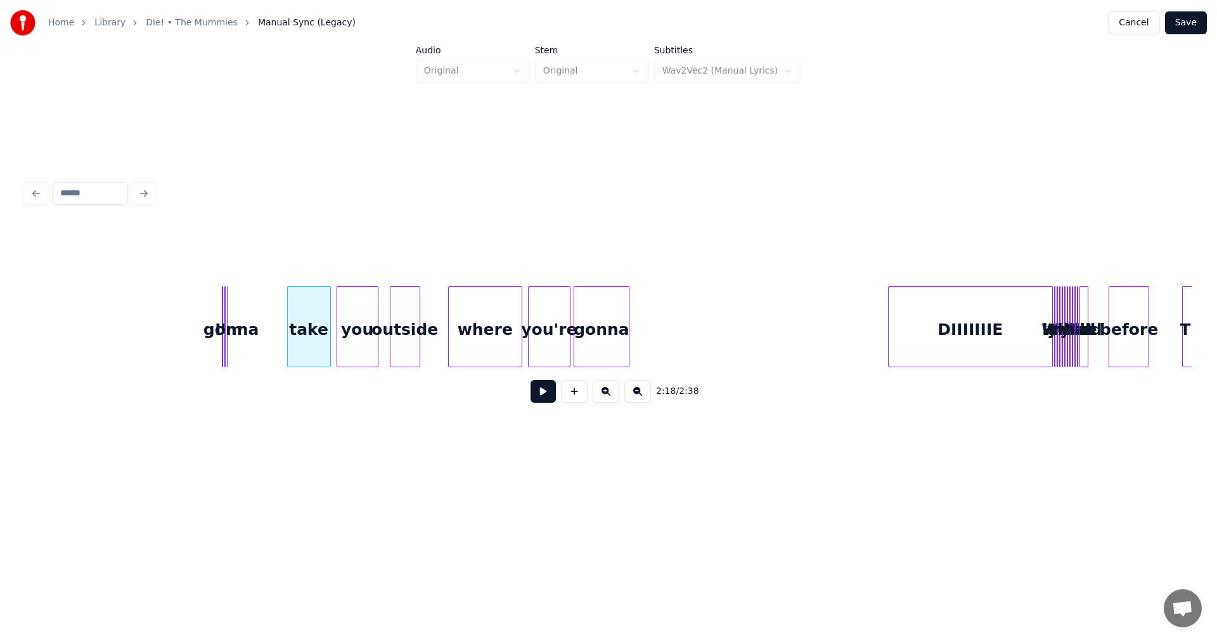
click at [302, 313] on div "take" at bounding box center [309, 330] width 42 height 86
click at [268, 314] on div at bounding box center [270, 327] width 4 height 80
click at [259, 318] on div "gonna" at bounding box center [262, 330] width 47 height 86
drag, startPoint x: 213, startPoint y: 324, endPoint x: 0, endPoint y: 399, distance: 226.0
click at [0, 399] on div "Home Library Die! • The Mummies Manual Sync (Legacy) Cancel Save Audio Original…" at bounding box center [608, 243] width 1217 height 486
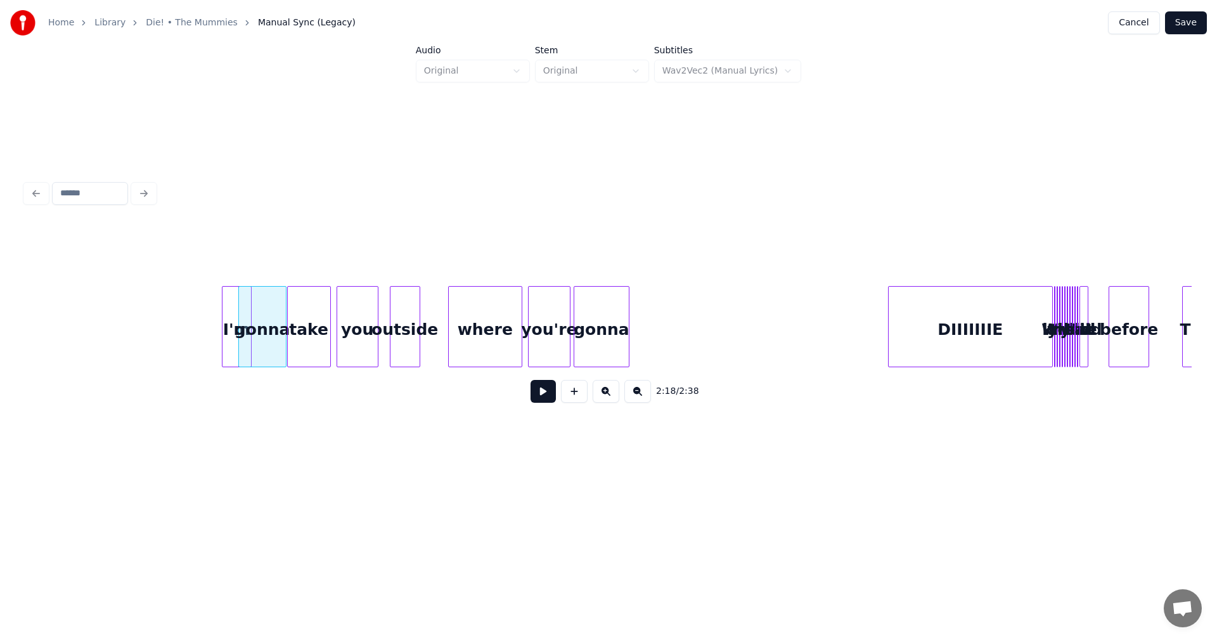
click at [235, 311] on div "I'm" at bounding box center [237, 326] width 30 height 81
click at [243, 323] on div at bounding box center [244, 327] width 4 height 80
click at [230, 333] on div "I'm" at bounding box center [236, 330] width 29 height 86
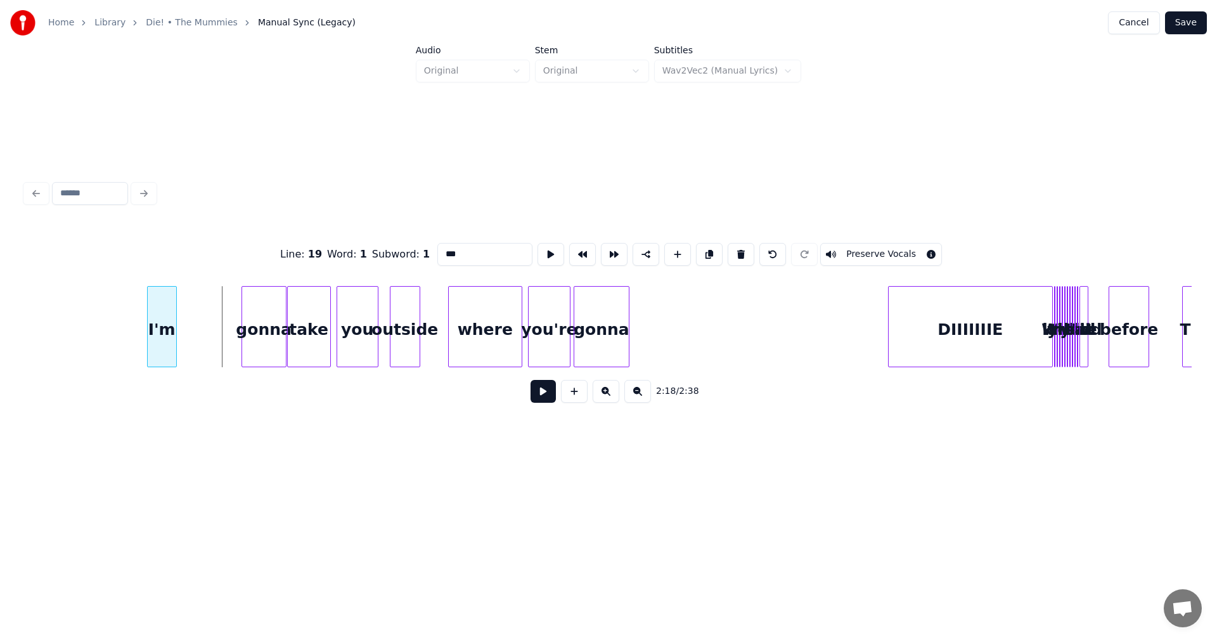
click at [157, 339] on div "I'm" at bounding box center [162, 330] width 29 height 86
click at [229, 319] on div at bounding box center [231, 327] width 4 height 80
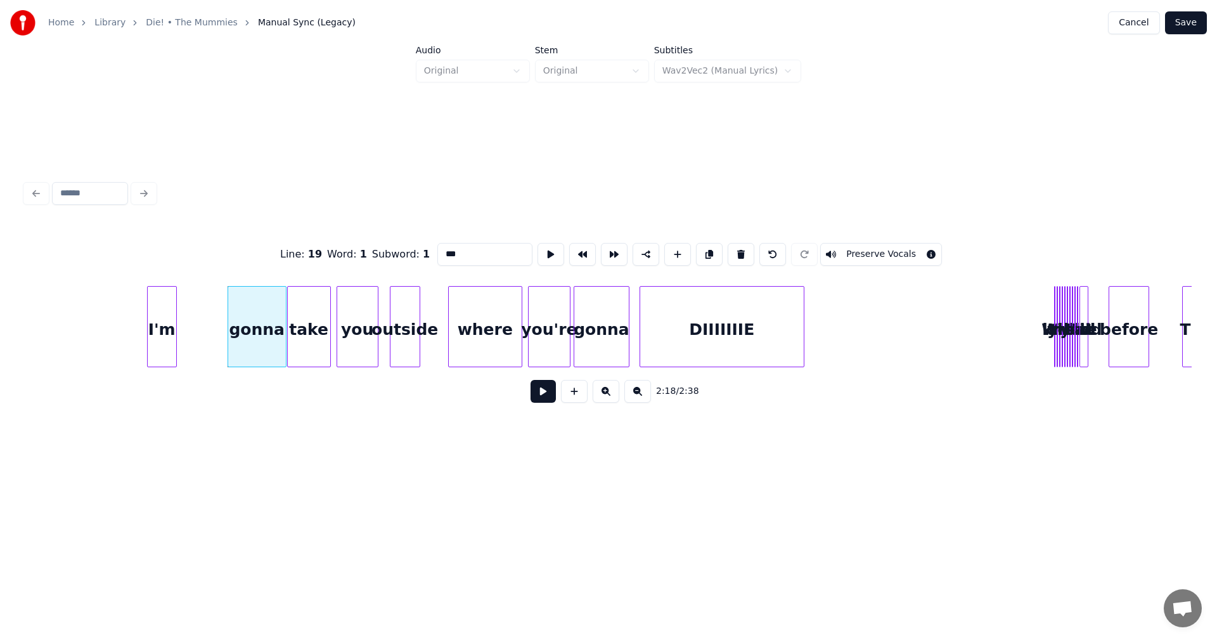
click at [774, 330] on div "DIIIIIIIE" at bounding box center [722, 330] width 164 height 86
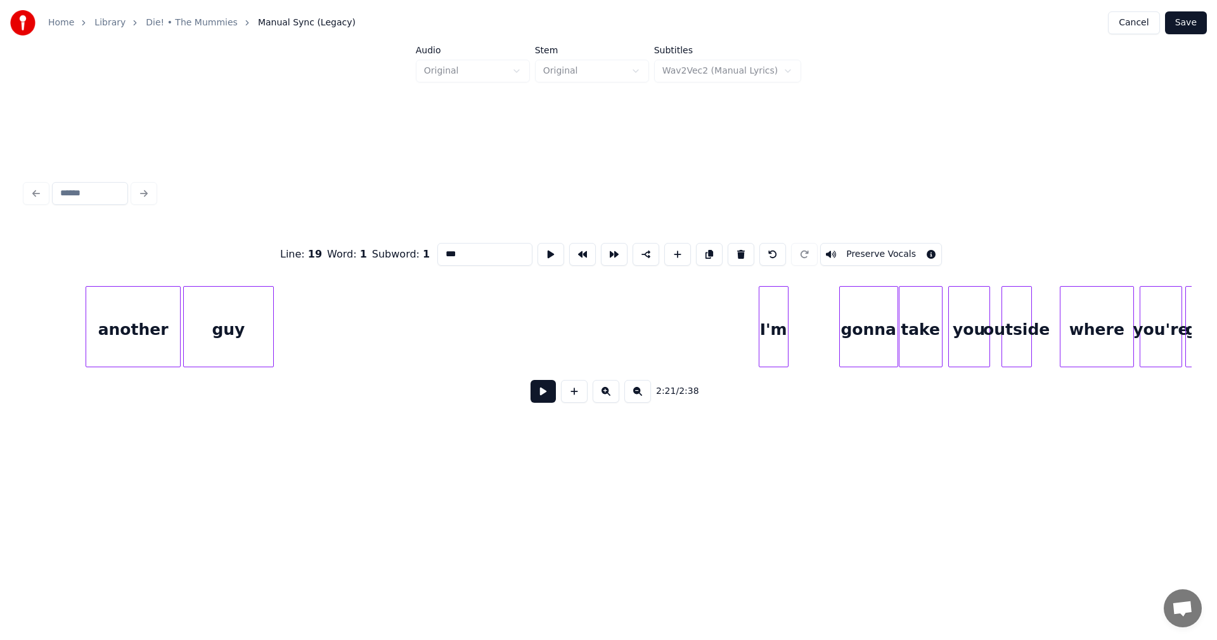
scroll to position [0, 16681]
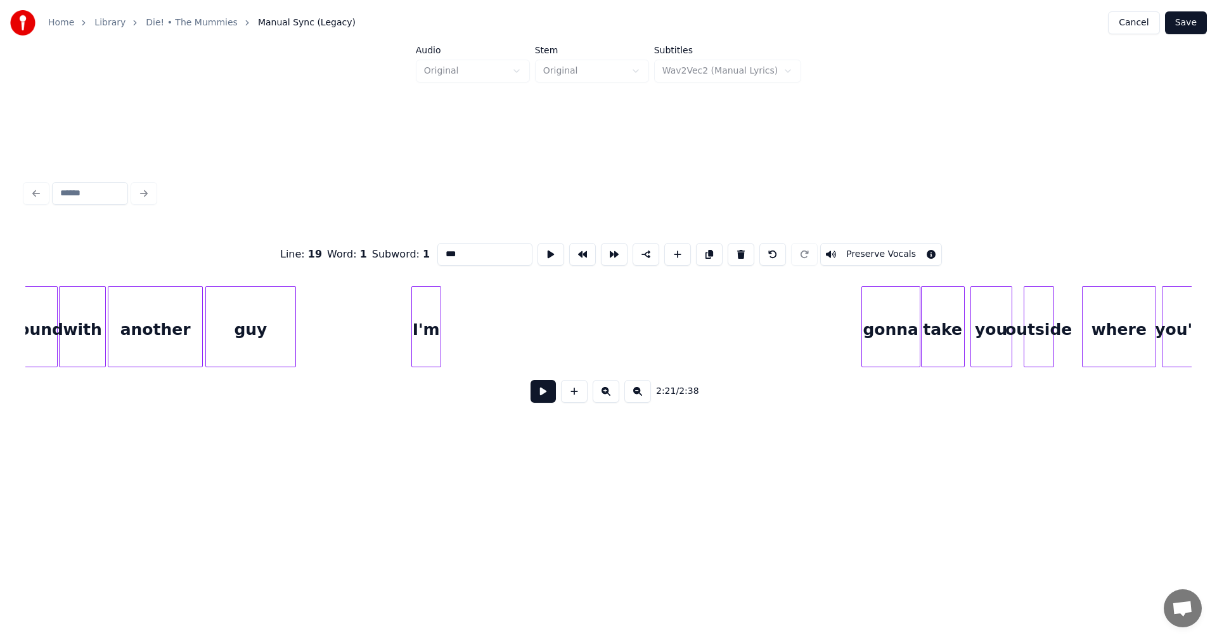
click at [419, 327] on div "I'm" at bounding box center [426, 330] width 29 height 86
click at [489, 327] on div "gonna" at bounding box center [475, 330] width 58 height 86
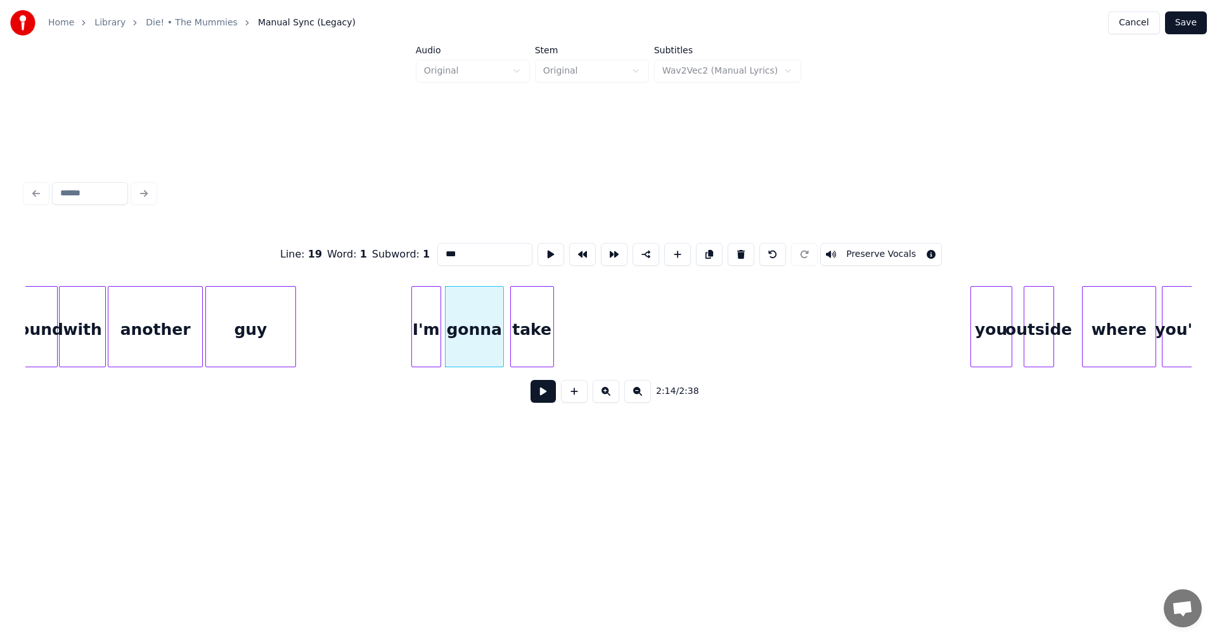
click at [538, 325] on div "take" at bounding box center [532, 330] width 42 height 86
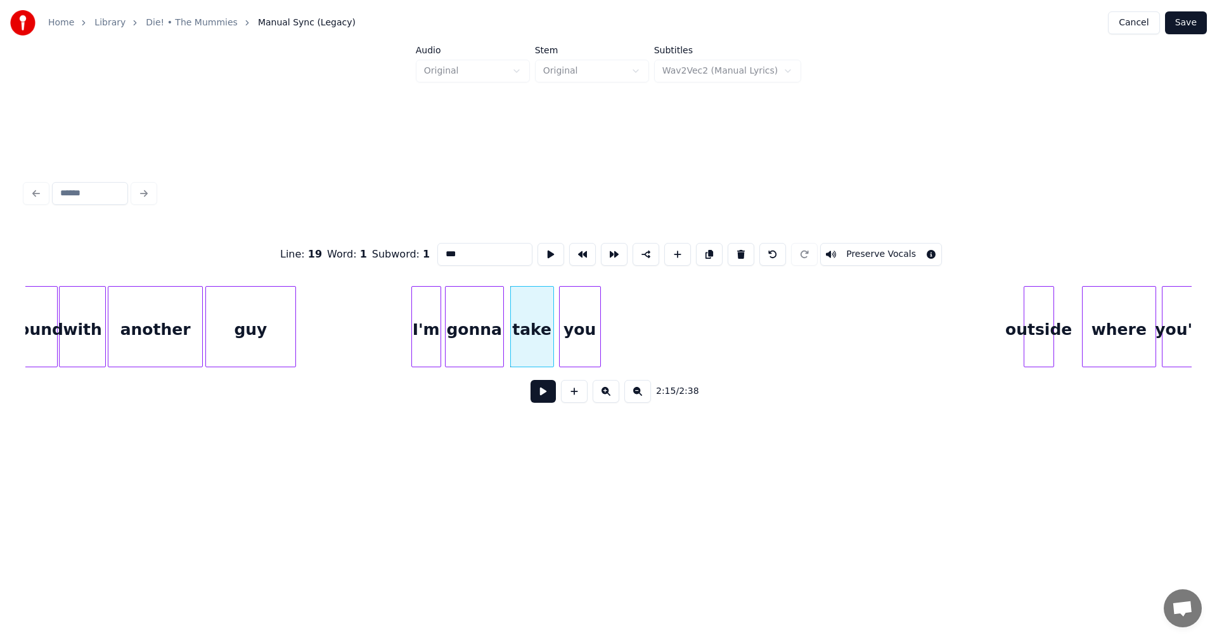
click at [584, 306] on div "you" at bounding box center [580, 330] width 41 height 86
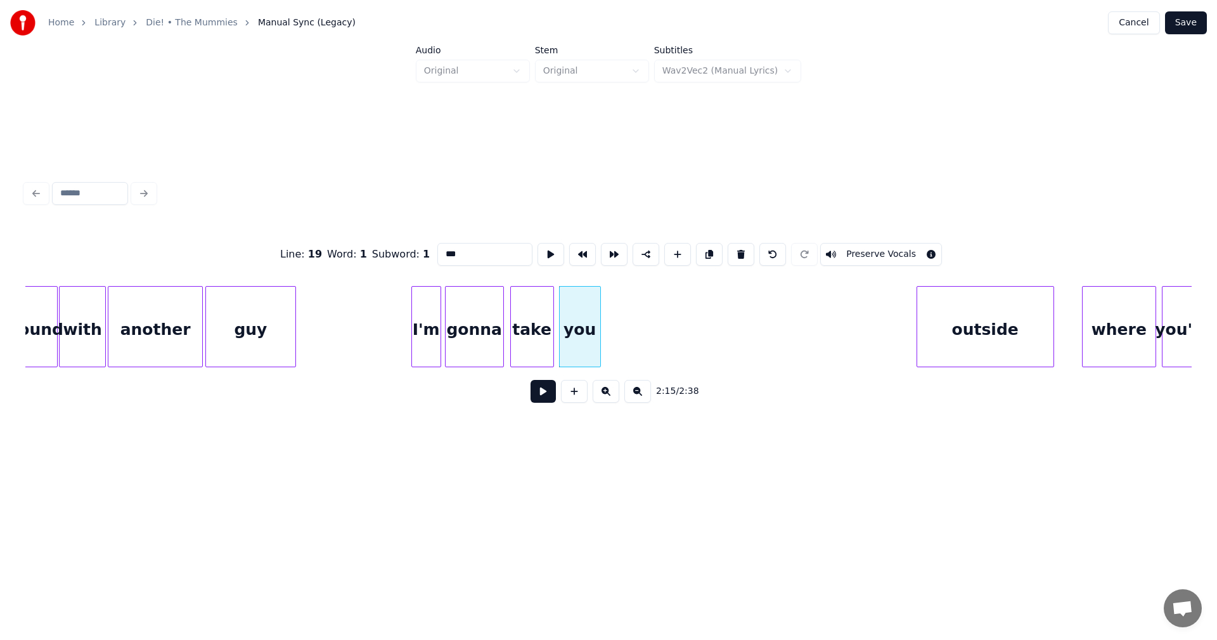
click at [919, 304] on div at bounding box center [919, 327] width 4 height 80
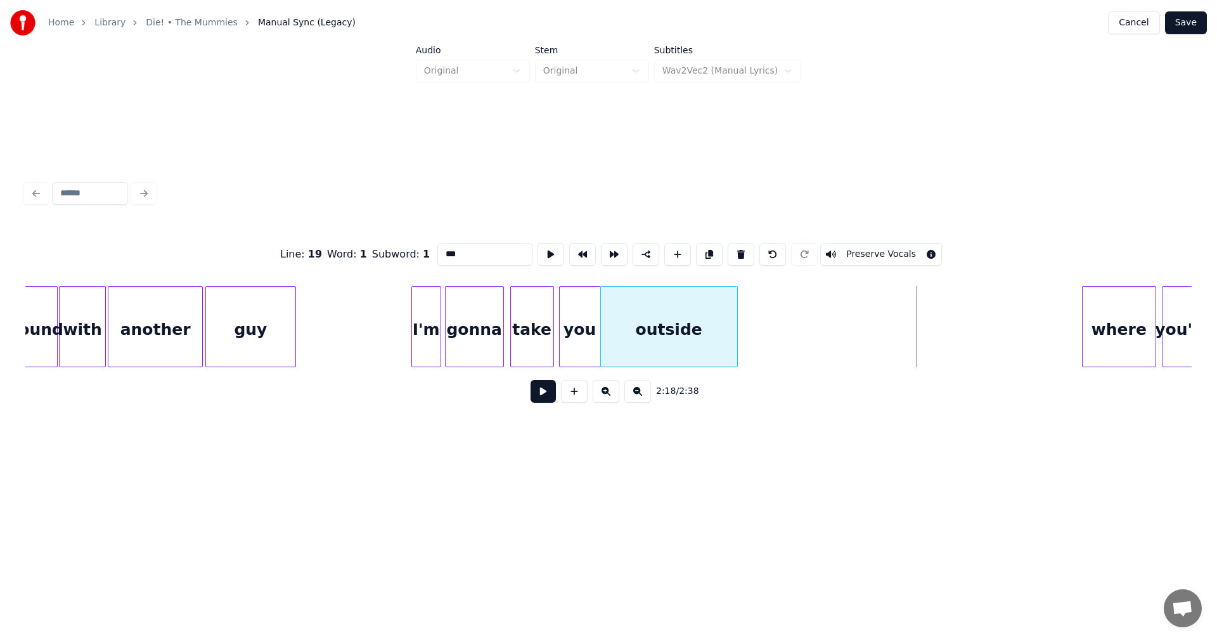
click at [664, 304] on div "outside" at bounding box center [669, 330] width 136 height 86
click at [595, 325] on div at bounding box center [597, 327] width 4 height 80
click at [613, 329] on div at bounding box center [614, 327] width 4 height 80
click at [718, 299] on div at bounding box center [719, 327] width 4 height 80
click at [742, 311] on div "where" at bounding box center [760, 330] width 73 height 86
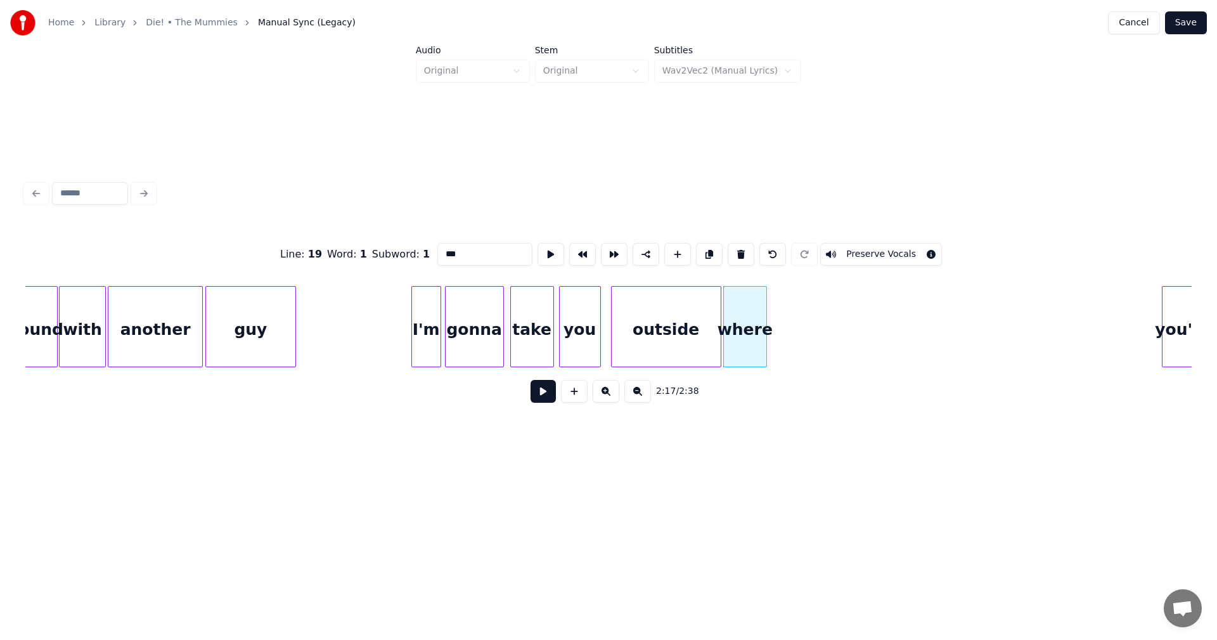
click at [763, 314] on div at bounding box center [765, 327] width 4 height 80
click at [779, 314] on div "you're" at bounding box center [786, 330] width 41 height 86
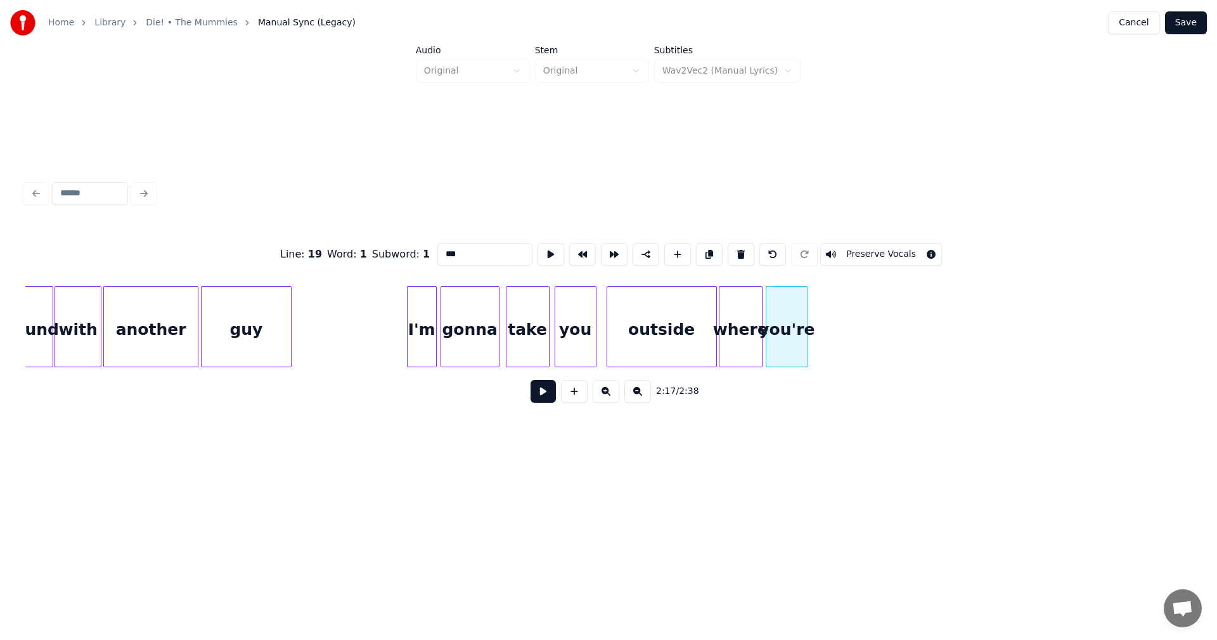
click at [1014, 363] on div "I'm gonna take you outside where you're guy another with around" at bounding box center [608, 326] width 1166 height 81
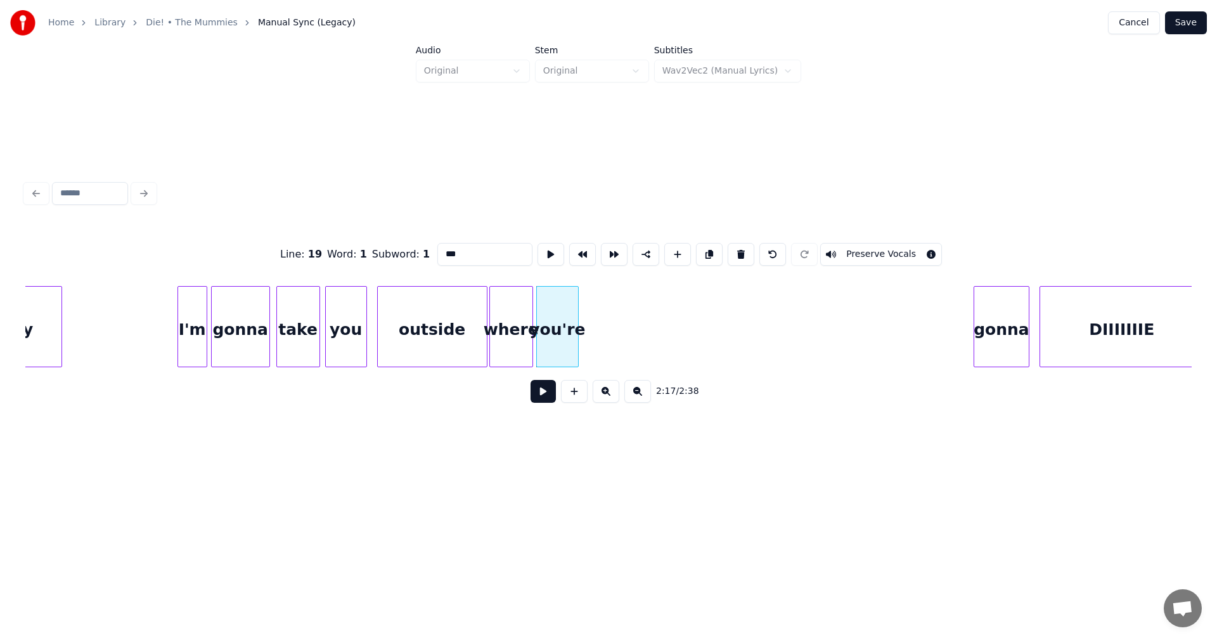
scroll to position [0, 16937]
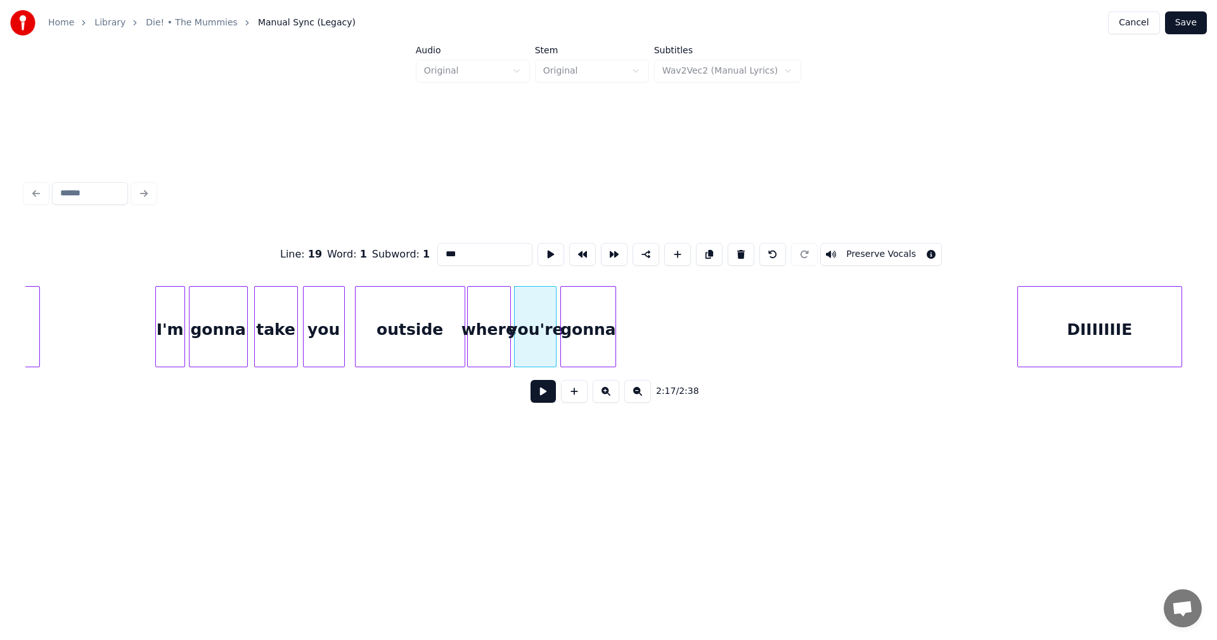
click at [601, 323] on div "gonna" at bounding box center [588, 330] width 55 height 86
click at [610, 326] on div "gonna" at bounding box center [588, 330] width 55 height 86
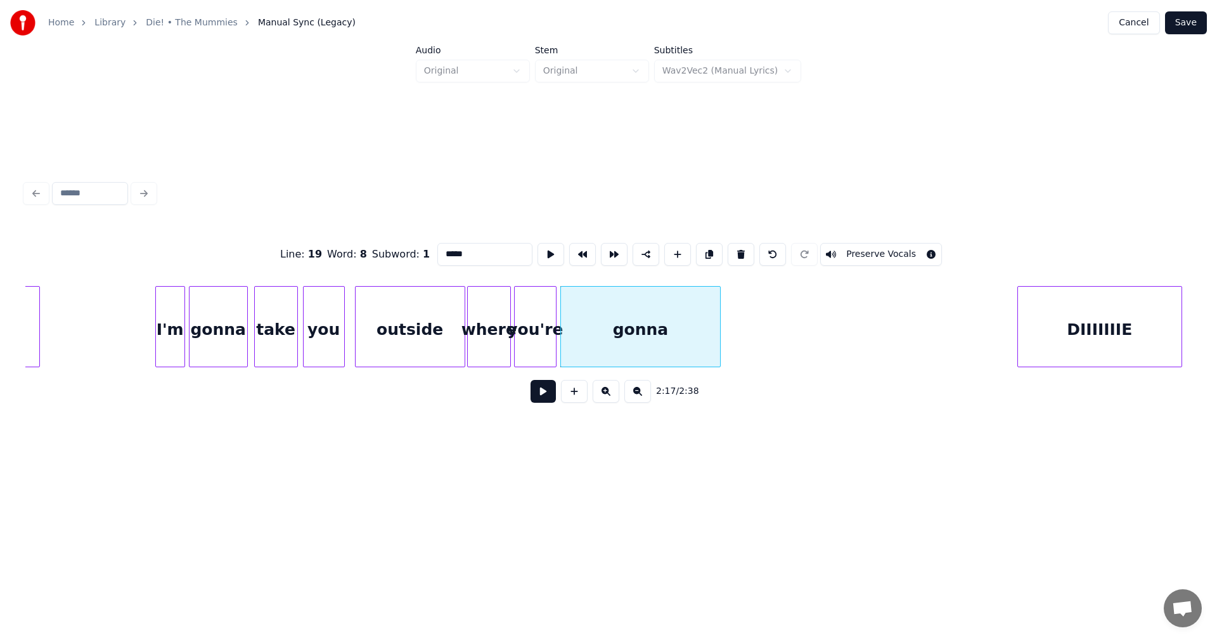
click at [718, 363] on div "I'm gonna take you outside where you're guy gonna DIIIIIIIE" at bounding box center [608, 326] width 1166 height 81
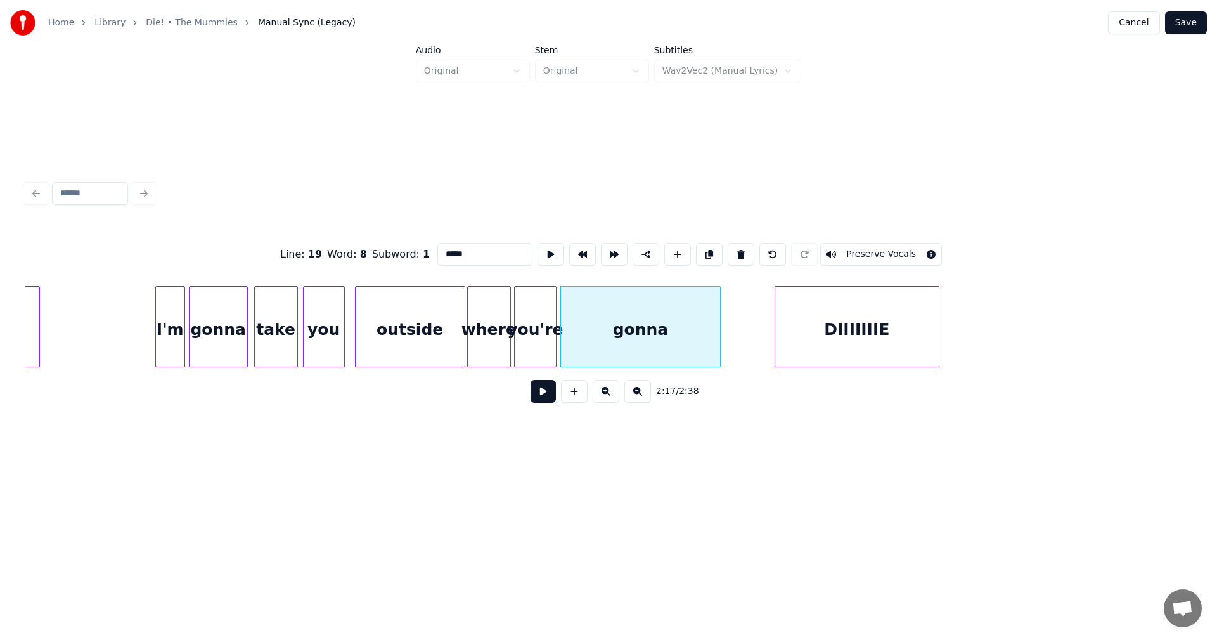
click at [854, 335] on div "DIIIIIIIE" at bounding box center [857, 330] width 164 height 86
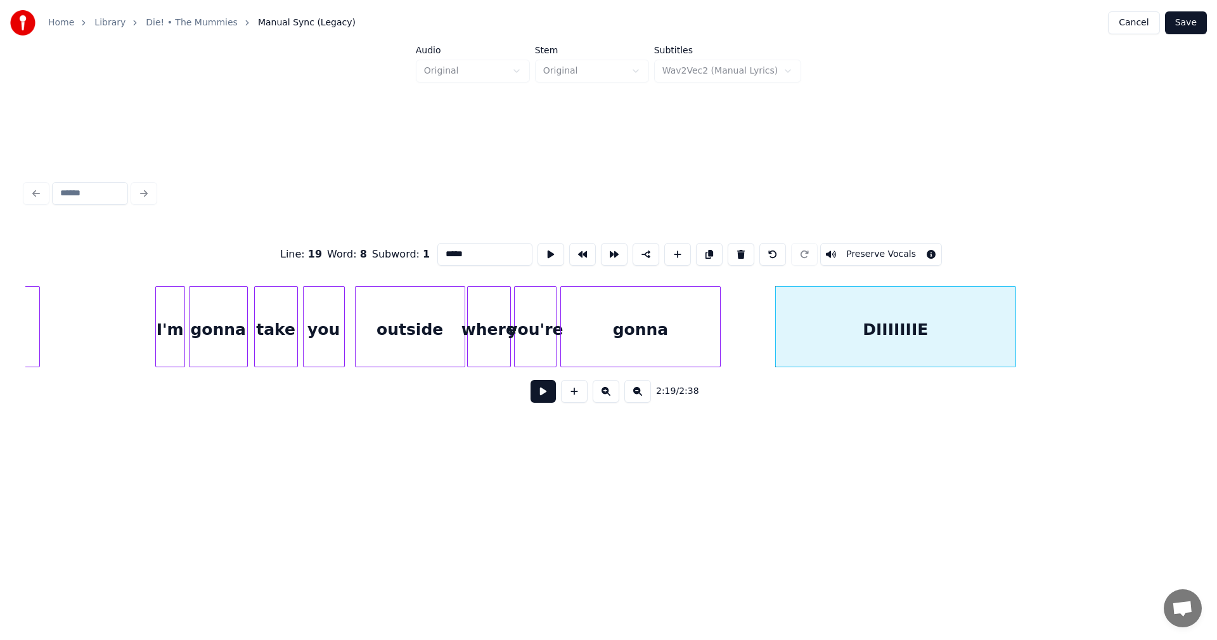
click at [1014, 333] on div at bounding box center [1014, 327] width 4 height 80
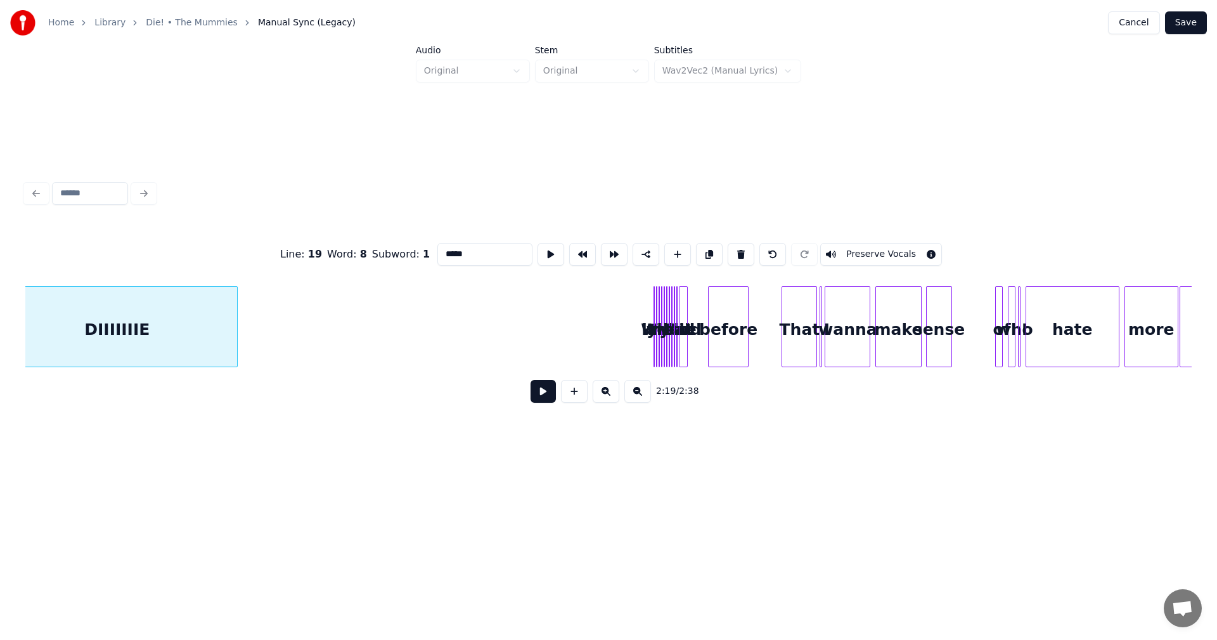
scroll to position [0, 17738]
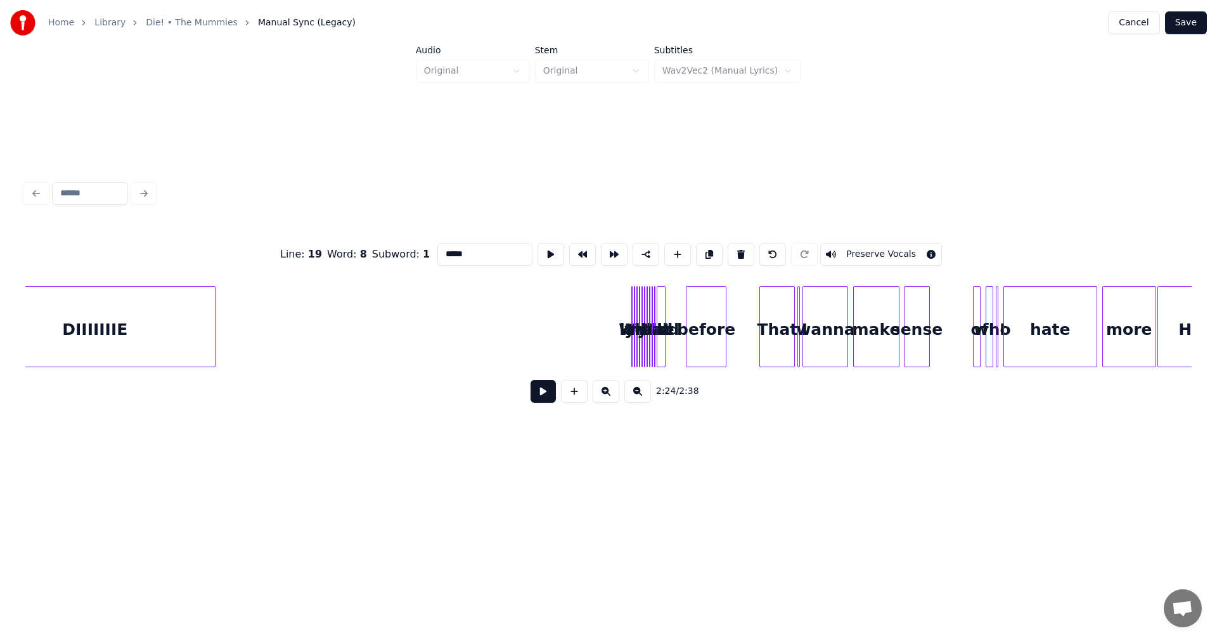
click at [496, 324] on div "know" at bounding box center [502, 330] width 13 height 86
click at [362, 333] on div "Well" at bounding box center [368, 330] width 13 height 86
click at [631, 335] on div at bounding box center [633, 327] width 4 height 80
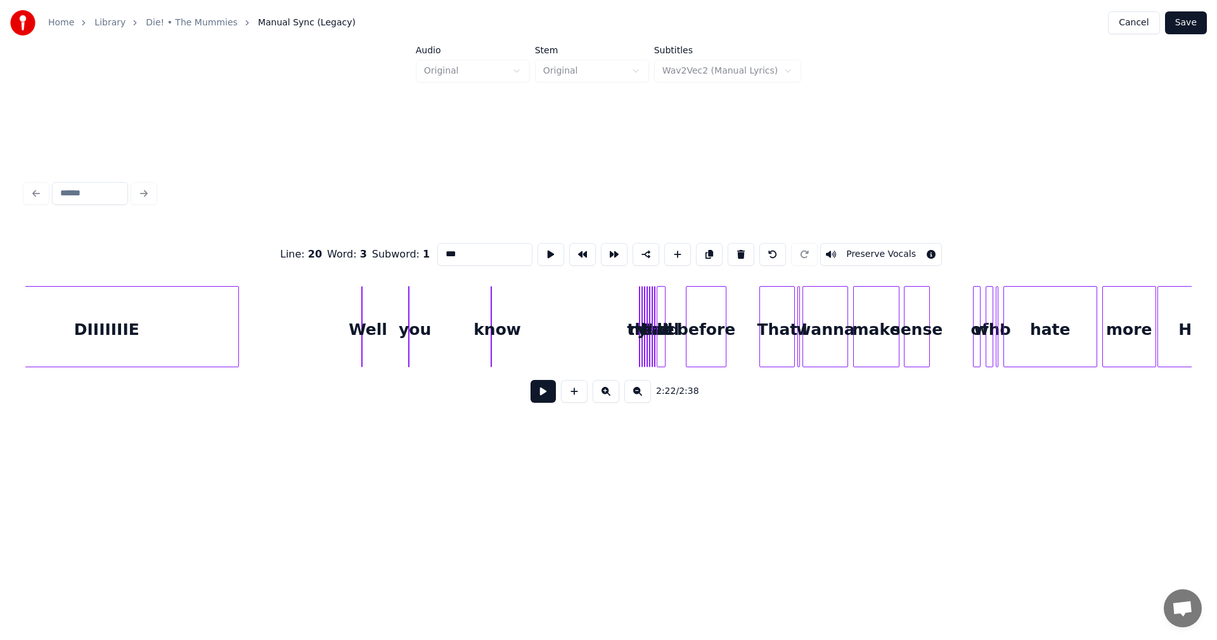
click at [238, 318] on div at bounding box center [237, 327] width 4 height 80
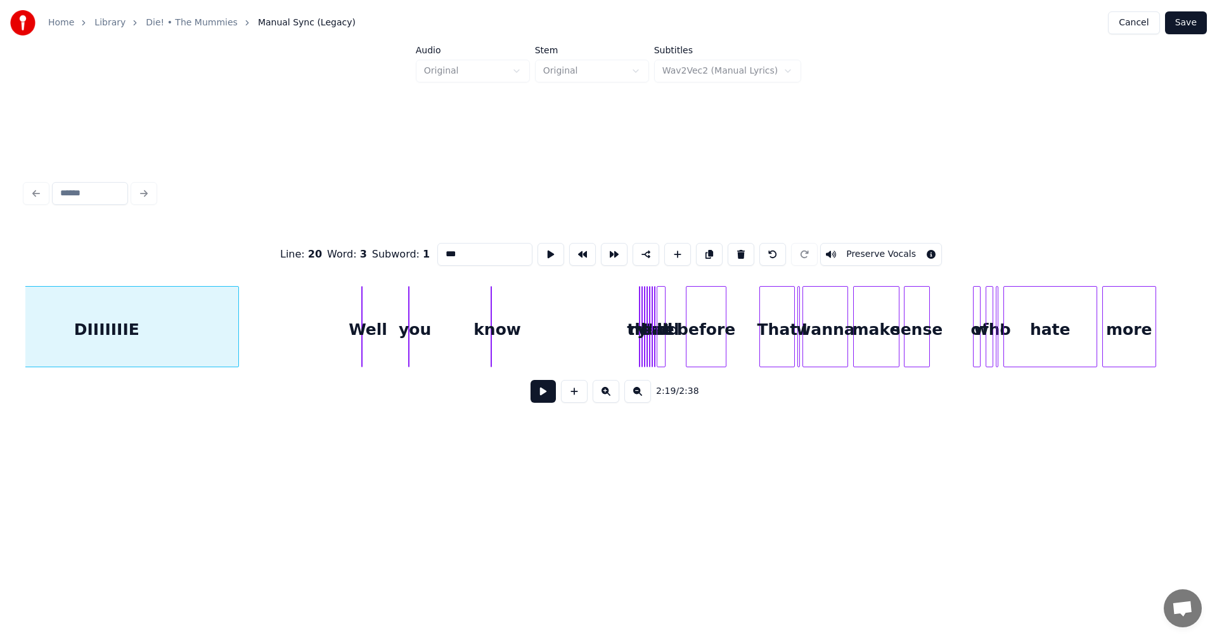
scroll to position [0, 17687]
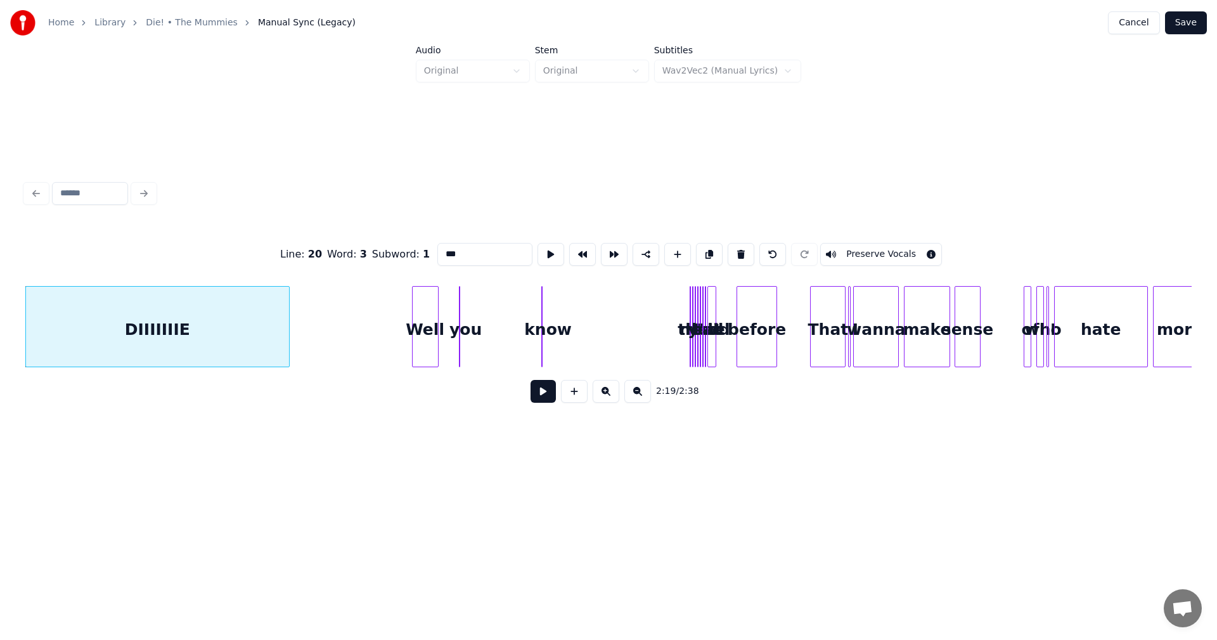
click at [437, 325] on div at bounding box center [436, 327] width 4 height 80
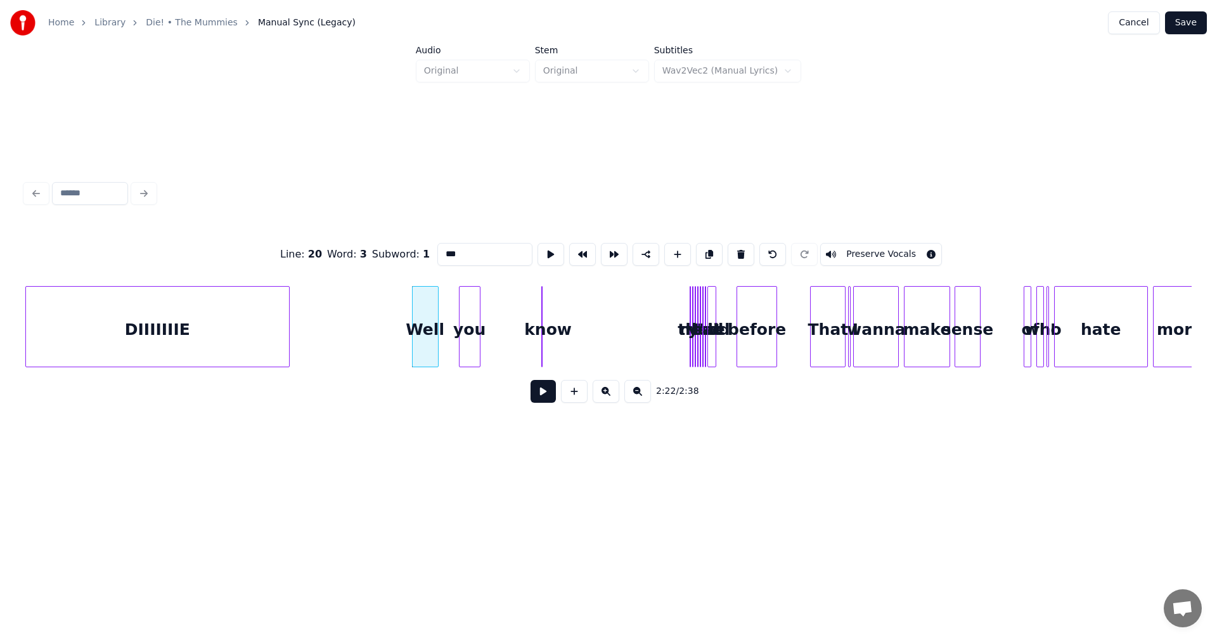
click at [474, 328] on div "you" at bounding box center [470, 326] width 22 height 81
click at [458, 313] on div "you" at bounding box center [455, 330] width 20 height 86
click at [448, 317] on div "you" at bounding box center [451, 330] width 20 height 86
click at [453, 318] on div "you" at bounding box center [452, 330] width 20 height 86
click at [569, 325] on div at bounding box center [567, 327] width 4 height 80
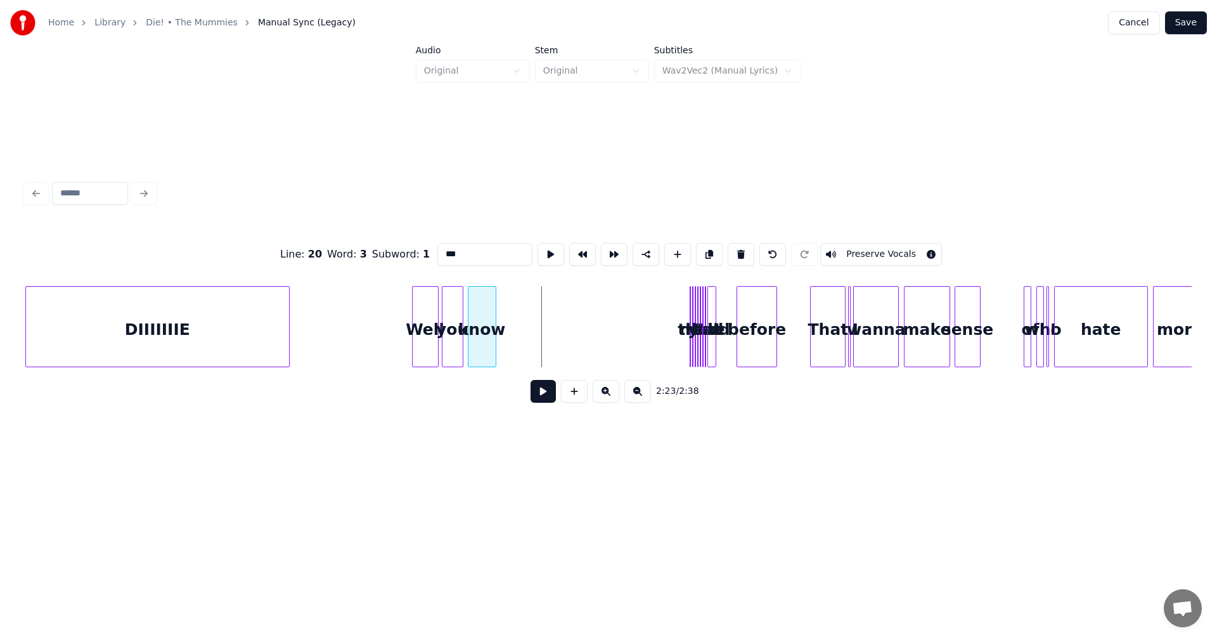
click at [489, 314] on div "know" at bounding box center [481, 330] width 27 height 86
click at [453, 314] on div at bounding box center [454, 327] width 4 height 80
click at [481, 321] on div "know" at bounding box center [473, 330] width 27 height 86
click at [500, 319] on div at bounding box center [499, 327] width 4 height 80
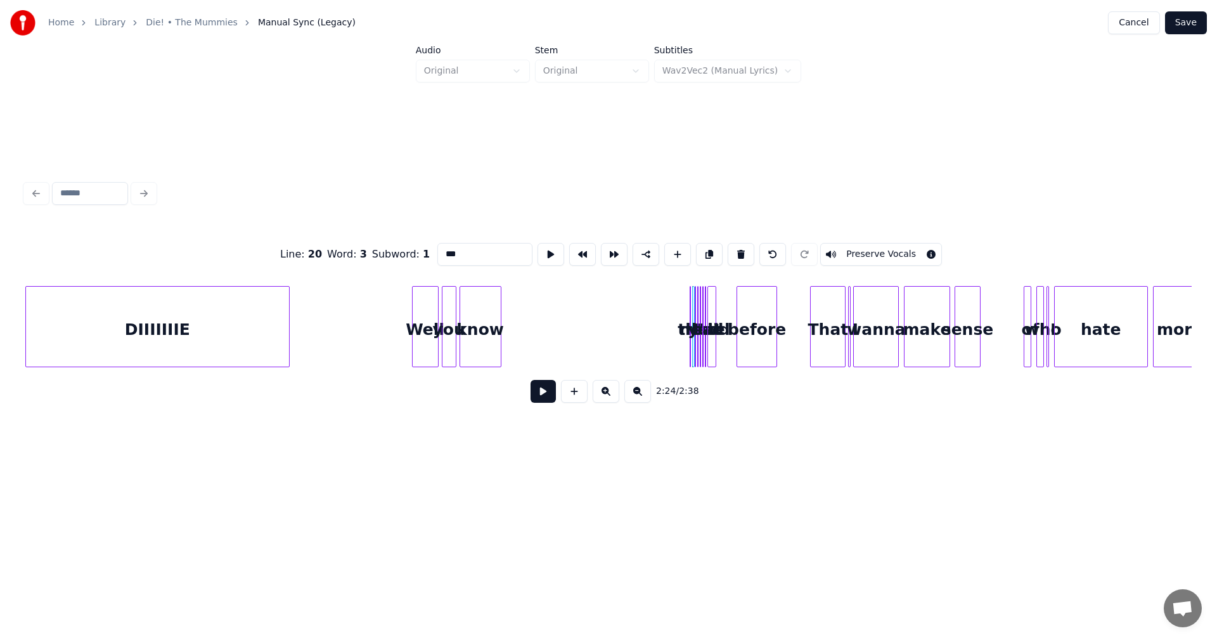
click at [689, 320] on div at bounding box center [689, 327] width 4 height 80
click at [655, 307] on div at bounding box center [656, 327] width 4 height 80
click at [598, 305] on div "it" at bounding box center [608, 330] width 63 height 86
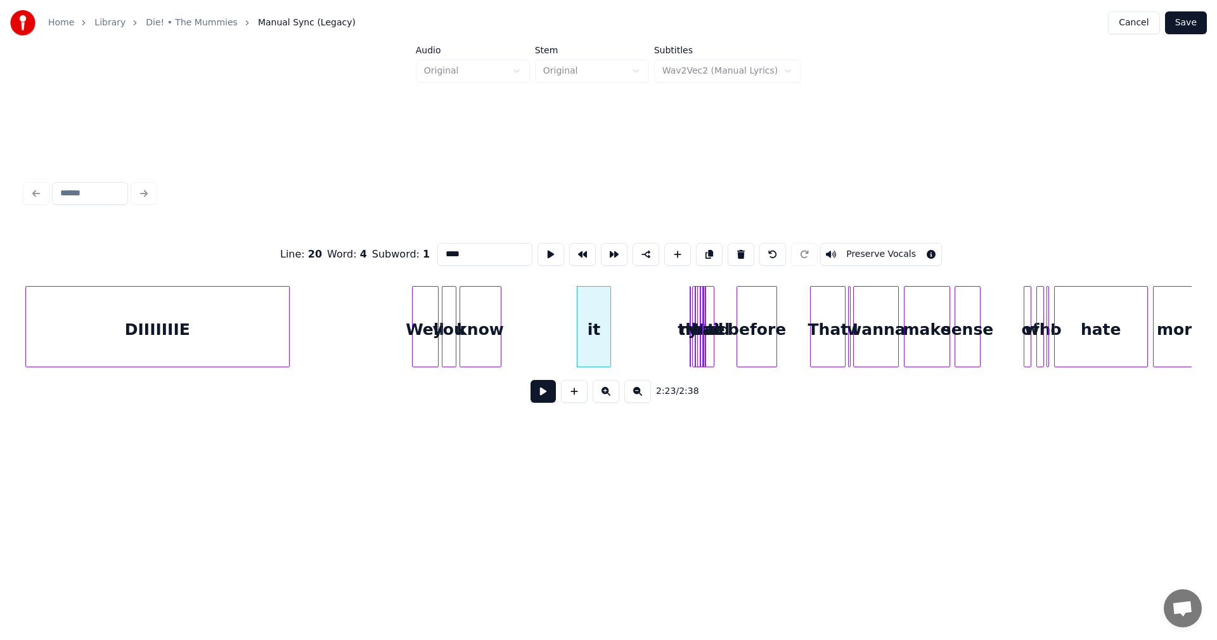
click at [607, 314] on div at bounding box center [609, 327] width 4 height 80
click at [786, 328] on div "before" at bounding box center [781, 330] width 39 height 86
click at [739, 319] on div "it" at bounding box center [746, 330] width 32 height 86
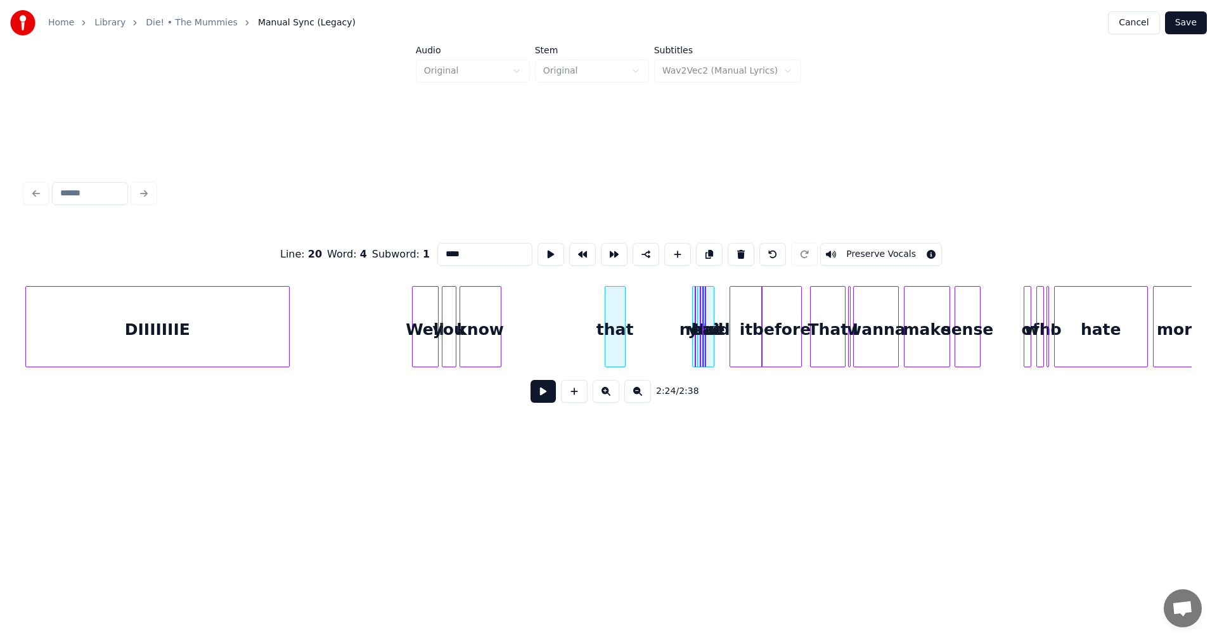
click at [605, 326] on div "that" at bounding box center [615, 326] width 21 height 81
click at [513, 310] on div "that" at bounding box center [512, 330] width 20 height 86
click at [599, 318] on div "need" at bounding box center [605, 330] width 13 height 86
click at [659, 317] on div at bounding box center [661, 327] width 4 height 80
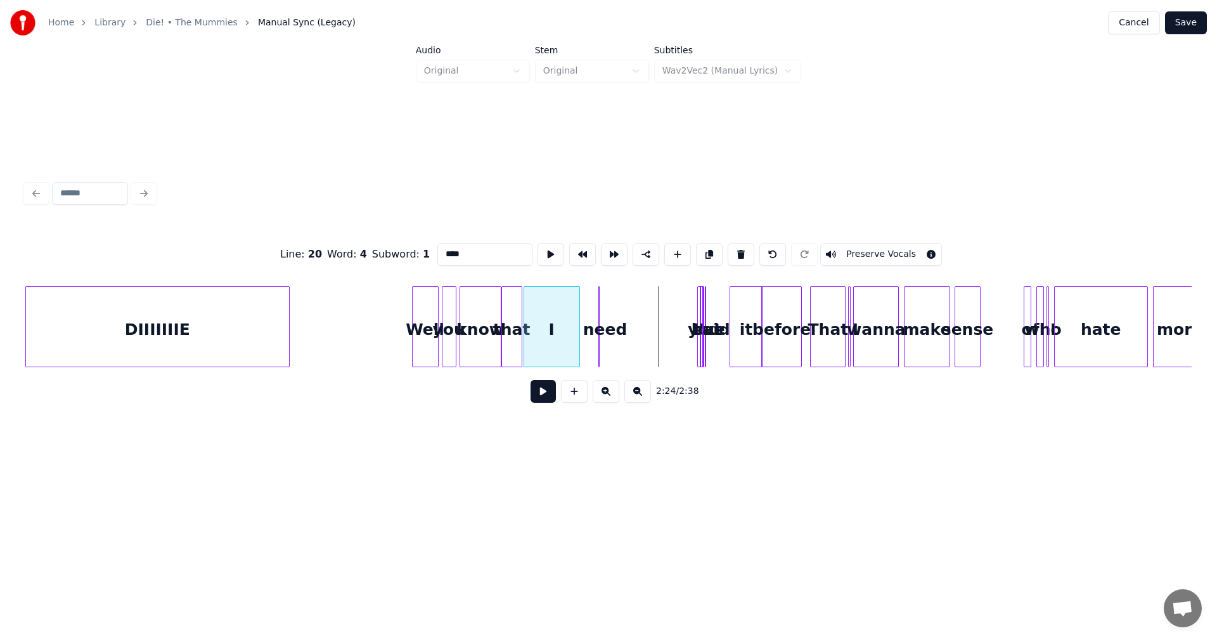
click at [544, 295] on div "I" at bounding box center [551, 330] width 55 height 86
drag, startPoint x: 546, startPoint y: 382, endPoint x: 528, endPoint y: 394, distance: 21.6
click at [529, 394] on div "2:23 / 2:38" at bounding box center [608, 391] width 1166 height 48
click at [543, 331] on div at bounding box center [543, 327] width 4 height 80
click at [623, 321] on div at bounding box center [624, 327] width 4 height 80
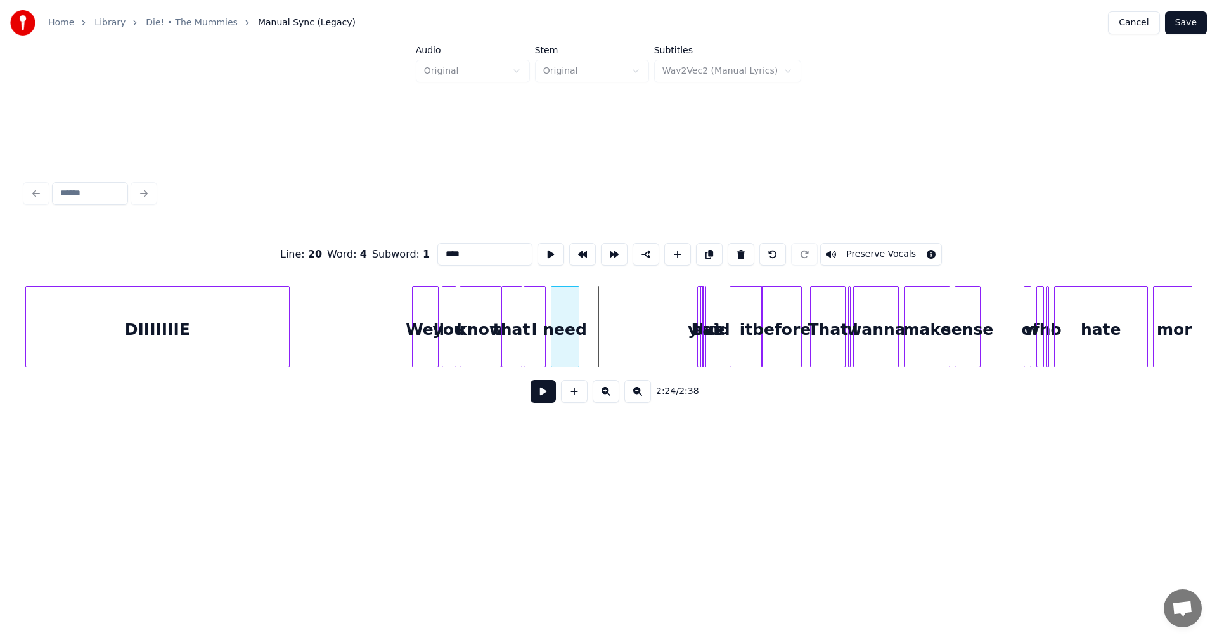
click at [569, 326] on div "need" at bounding box center [564, 330] width 27 height 86
click at [647, 319] on div "but" at bounding box center [653, 330] width 13 height 86
click at [666, 325] on div "I've" at bounding box center [672, 330] width 13 height 86
click at [635, 329] on div at bounding box center [637, 327] width 4 height 80
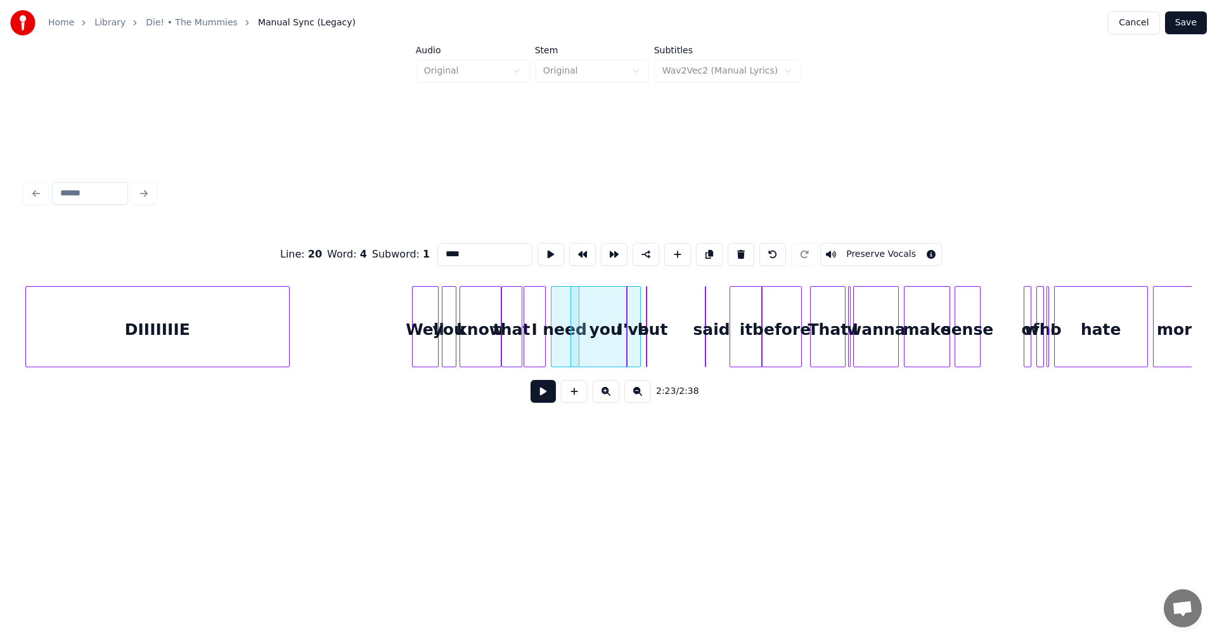
click at [656, 322] on div at bounding box center [656, 327] width 4 height 80
click at [590, 301] on div "you" at bounding box center [606, 330] width 43 height 86
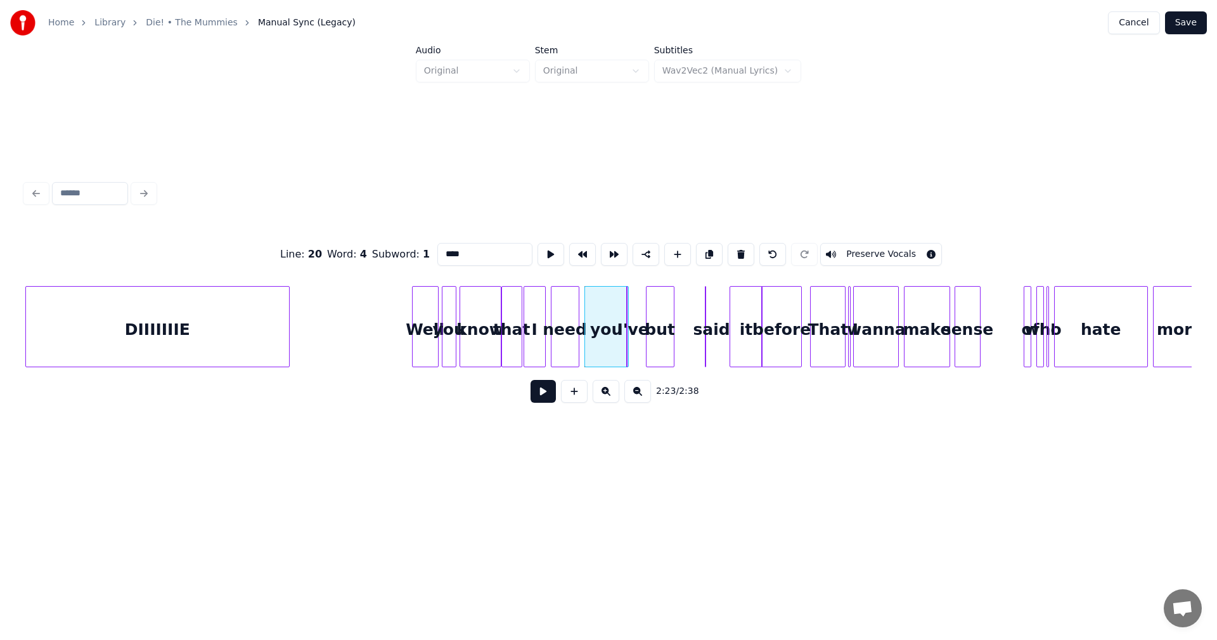
click at [673, 309] on div at bounding box center [672, 327] width 4 height 80
click at [682, 319] on div at bounding box center [684, 327] width 4 height 80
click at [678, 319] on div "but" at bounding box center [684, 330] width 39 height 86
click at [657, 318] on div at bounding box center [657, 327] width 4 height 80
click at [623, 318] on div "but" at bounding box center [614, 330] width 39 height 86
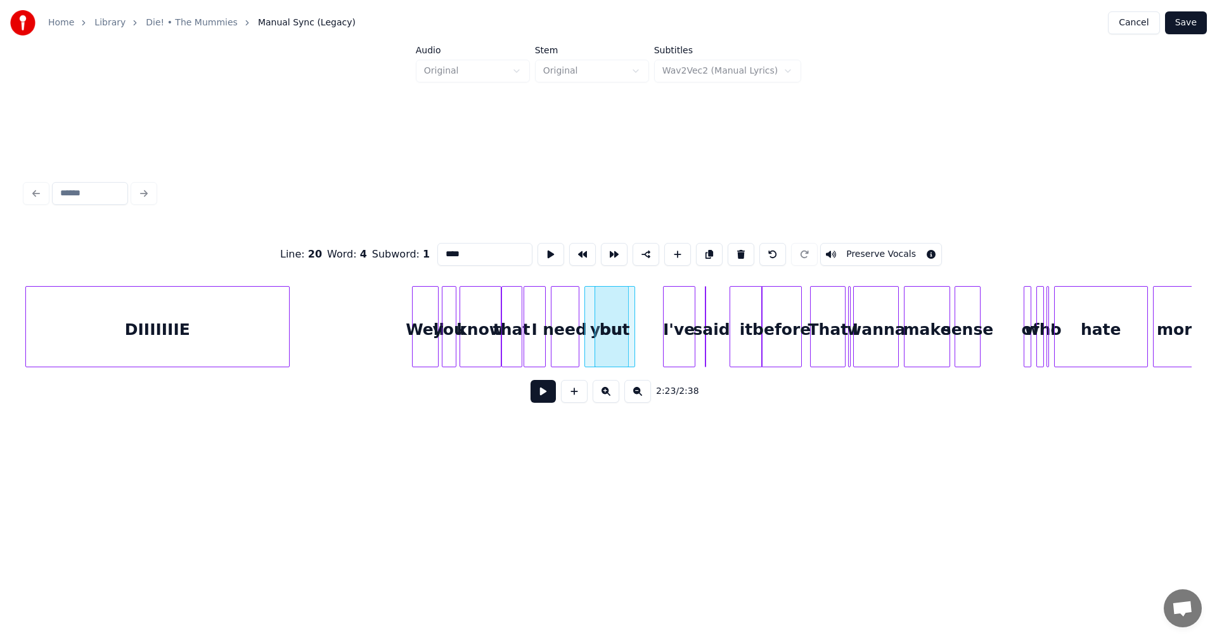
click at [678, 324] on div "I've" at bounding box center [679, 330] width 31 height 86
click at [643, 317] on div at bounding box center [645, 327] width 4 height 80
click at [659, 336] on div "but" at bounding box center [642, 330] width 51 height 86
click at [674, 339] on div "said" at bounding box center [684, 326] width 43 height 81
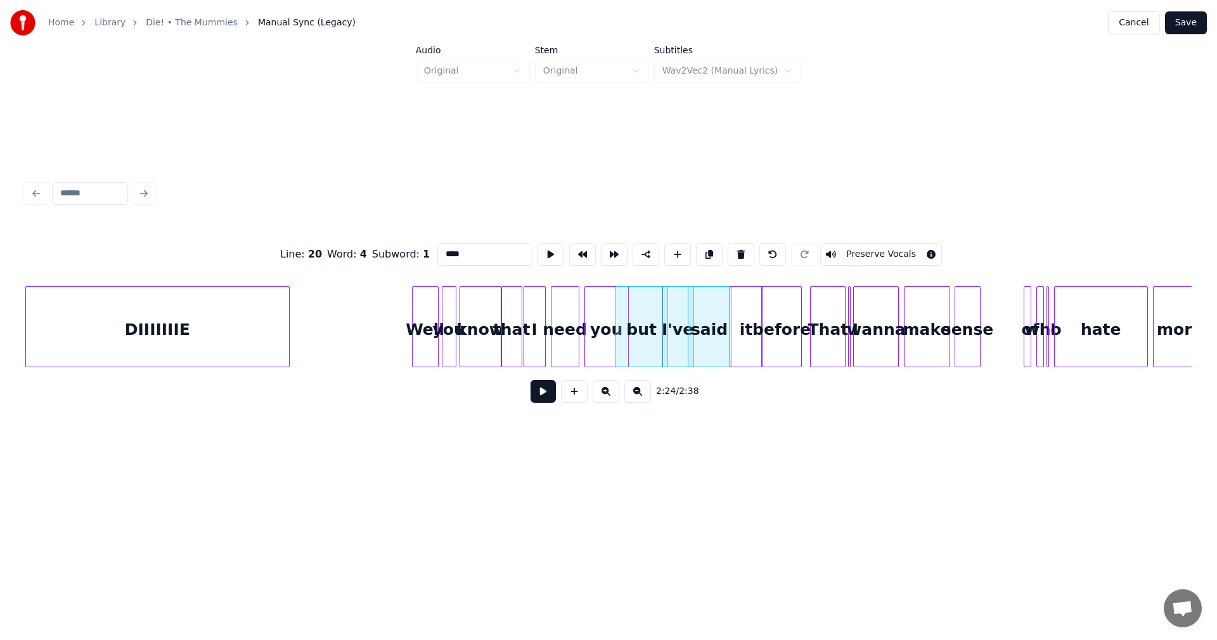
click at [725, 326] on div "said" at bounding box center [709, 330] width 42 height 86
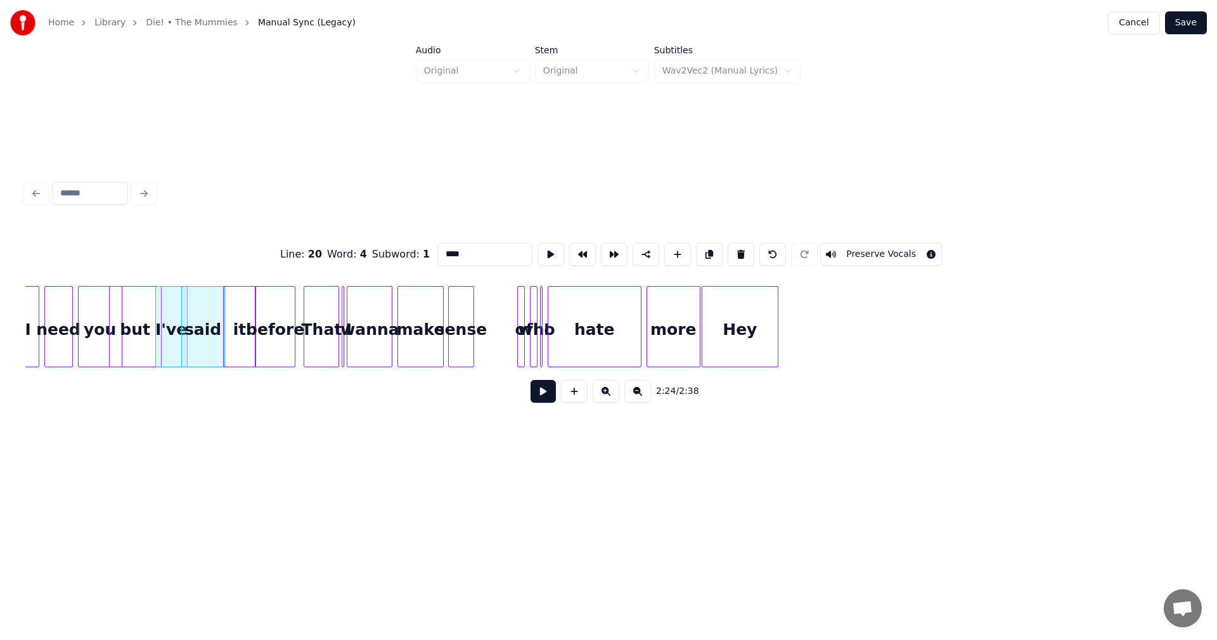
scroll to position [0, 18205]
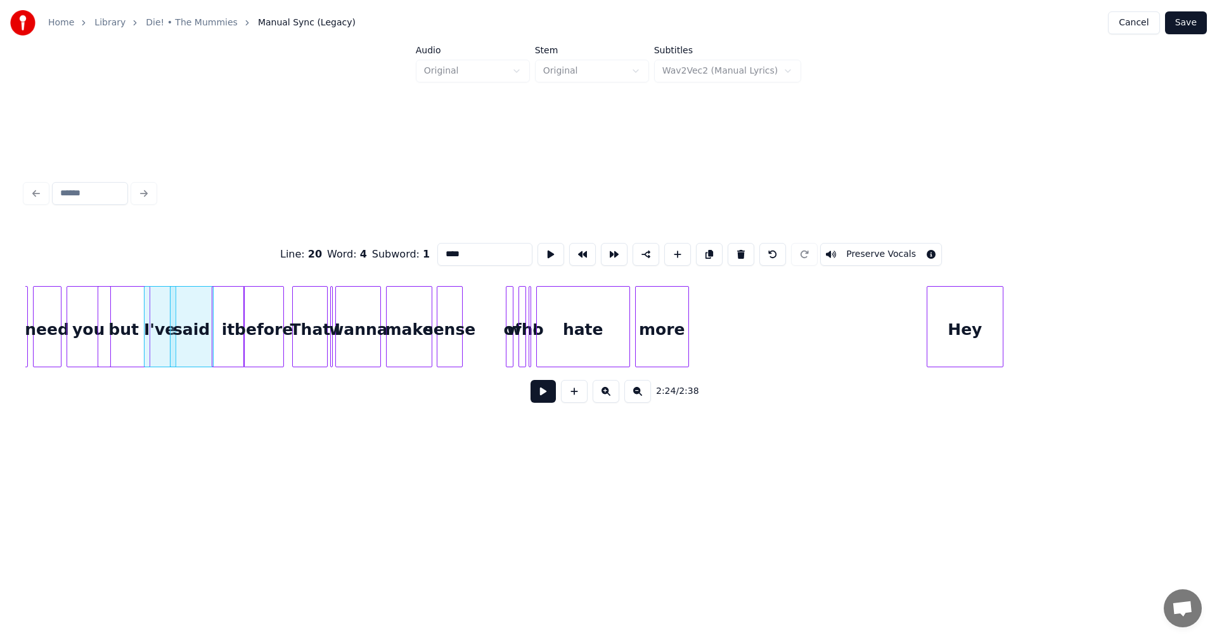
click at [969, 335] on div "Hey" at bounding box center [964, 330] width 75 height 86
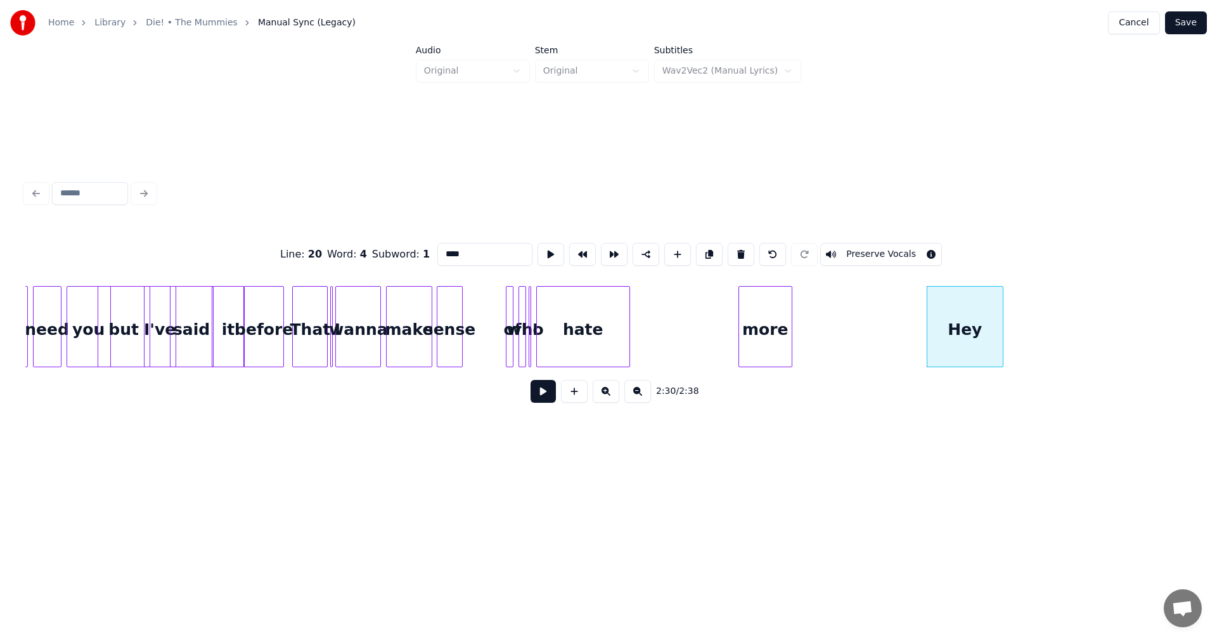
click at [783, 316] on div "more" at bounding box center [765, 330] width 53 height 86
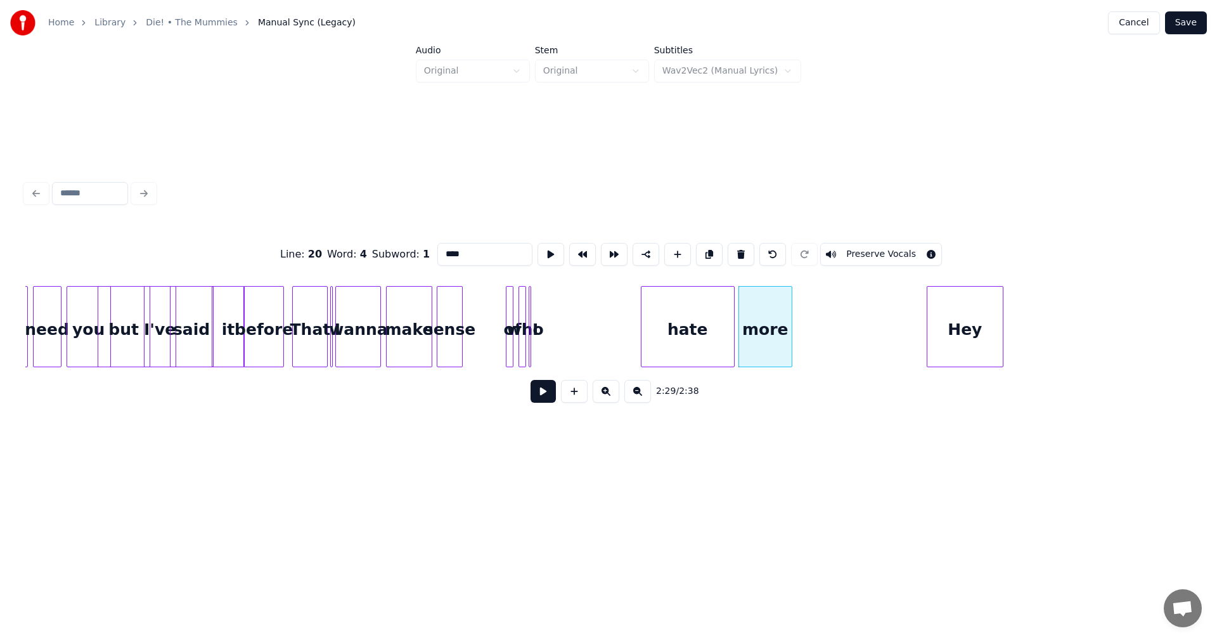
click at [682, 333] on div "hate" at bounding box center [688, 330] width 93 height 86
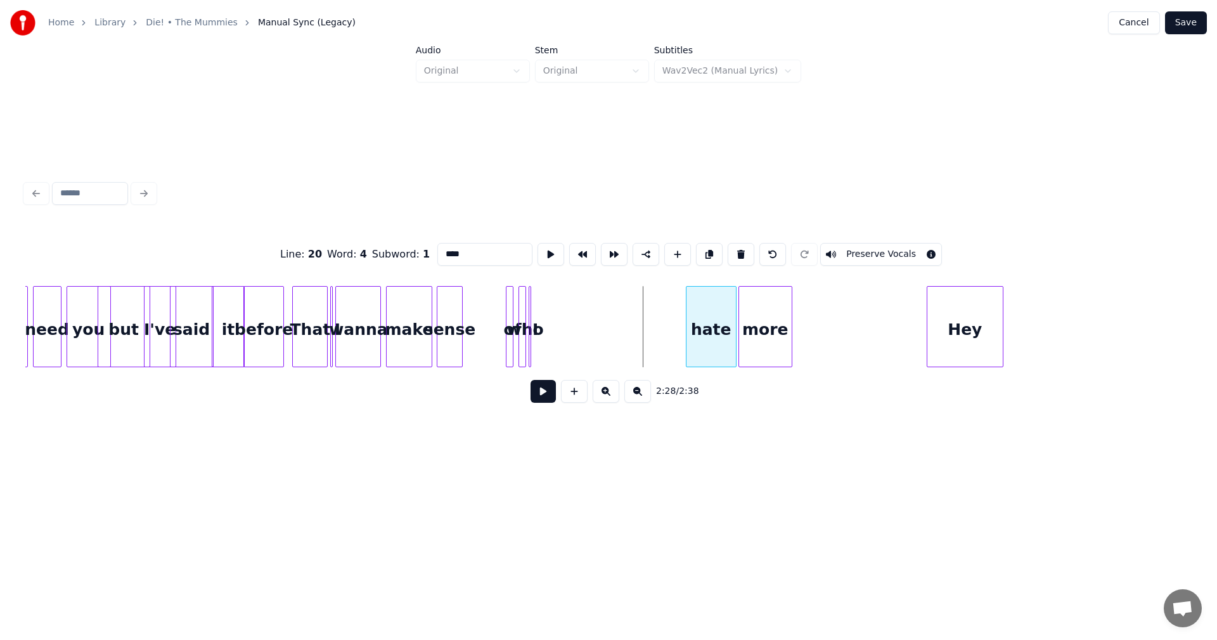
click at [688, 338] on div at bounding box center [689, 327] width 4 height 80
click at [676, 335] on div "I" at bounding box center [682, 326] width 13 height 81
click at [658, 318] on div "I" at bounding box center [659, 330] width 13 height 86
click at [679, 321] on div at bounding box center [678, 327] width 4 height 80
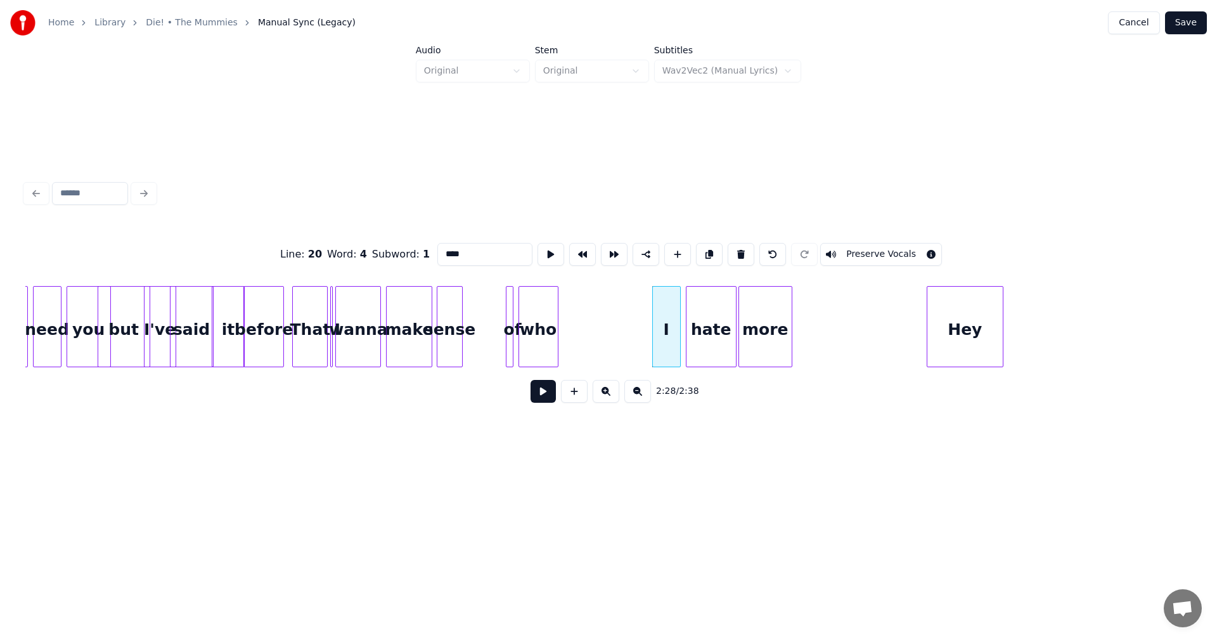
click at [555, 340] on div at bounding box center [556, 327] width 4 height 80
click at [642, 331] on div "who" at bounding box center [631, 330] width 39 height 86
click at [522, 333] on div "of" at bounding box center [523, 330] width 13 height 86
click at [491, 335] on div at bounding box center [493, 327] width 4 height 80
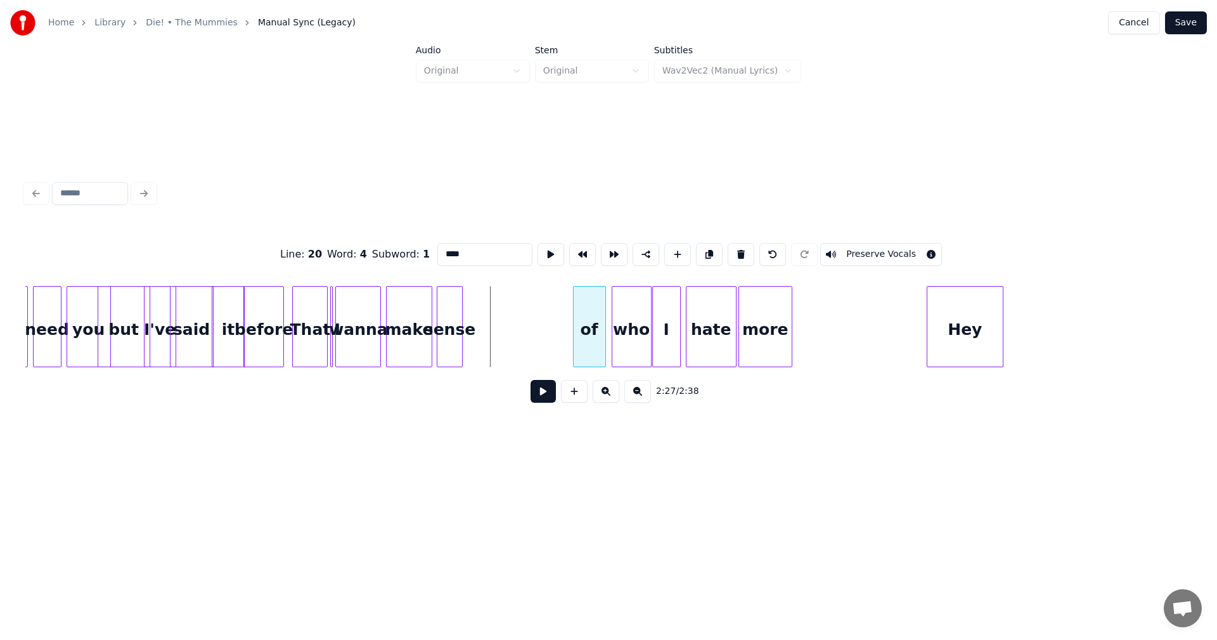
click at [585, 333] on div "of" at bounding box center [590, 330] width 32 height 86
click at [837, 329] on div at bounding box center [837, 327] width 4 height 80
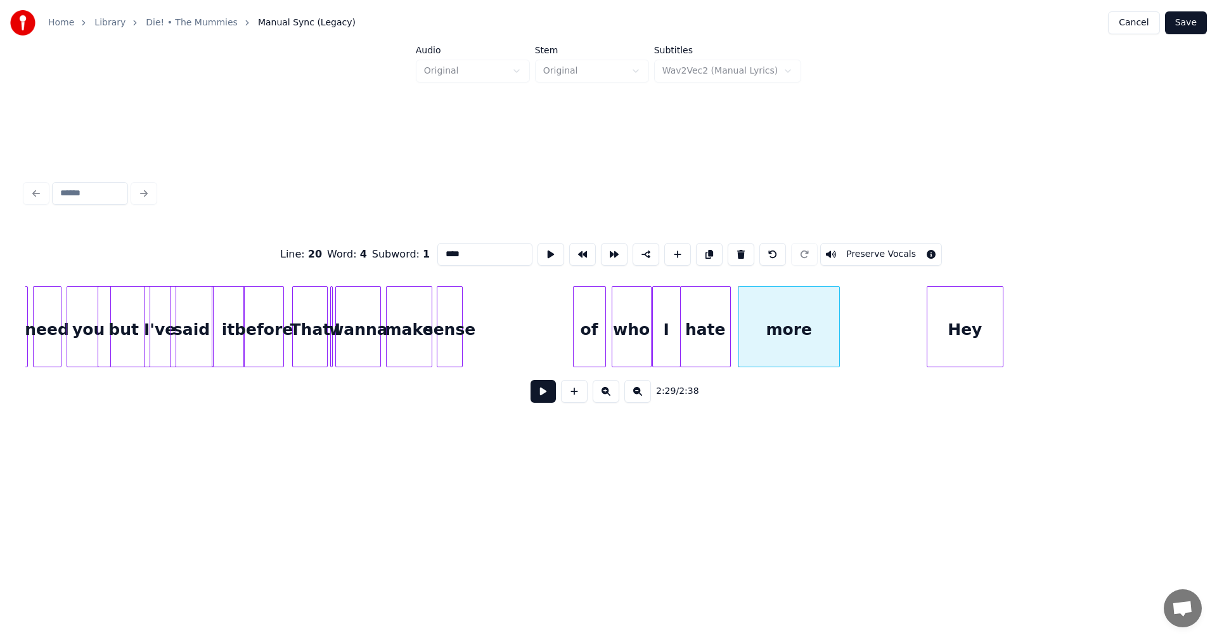
click at [724, 320] on div "hate" at bounding box center [705, 330] width 49 height 86
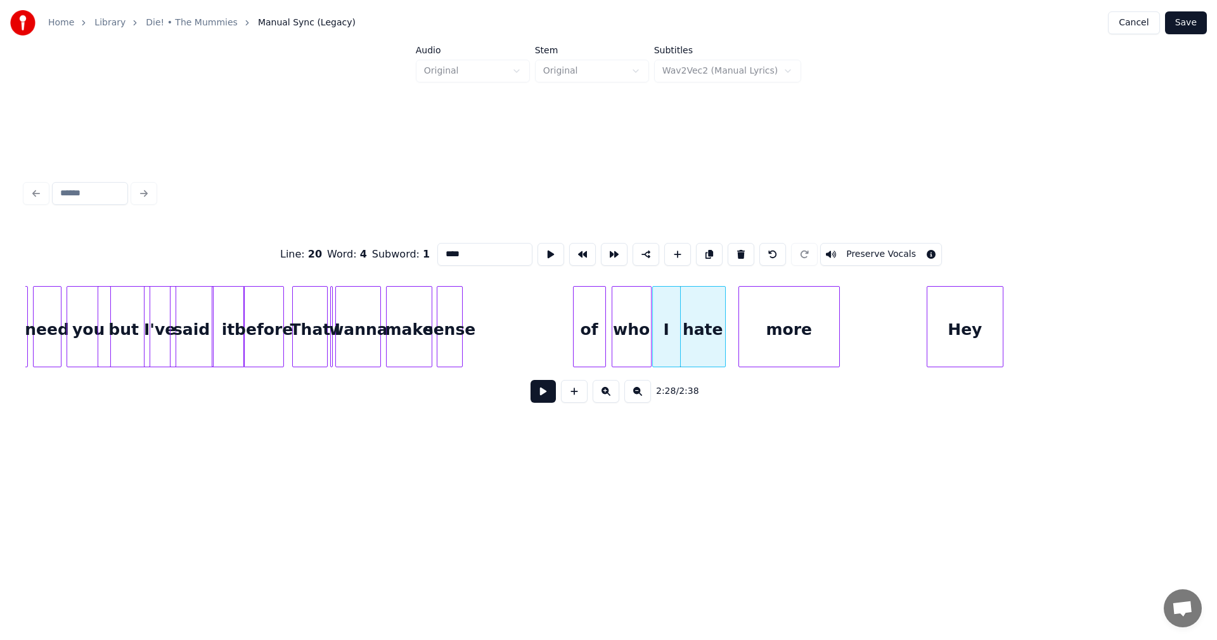
click at [721, 318] on div at bounding box center [723, 327] width 4 height 80
click at [738, 318] on div "more" at bounding box center [788, 326] width 101 height 81
type input "****"
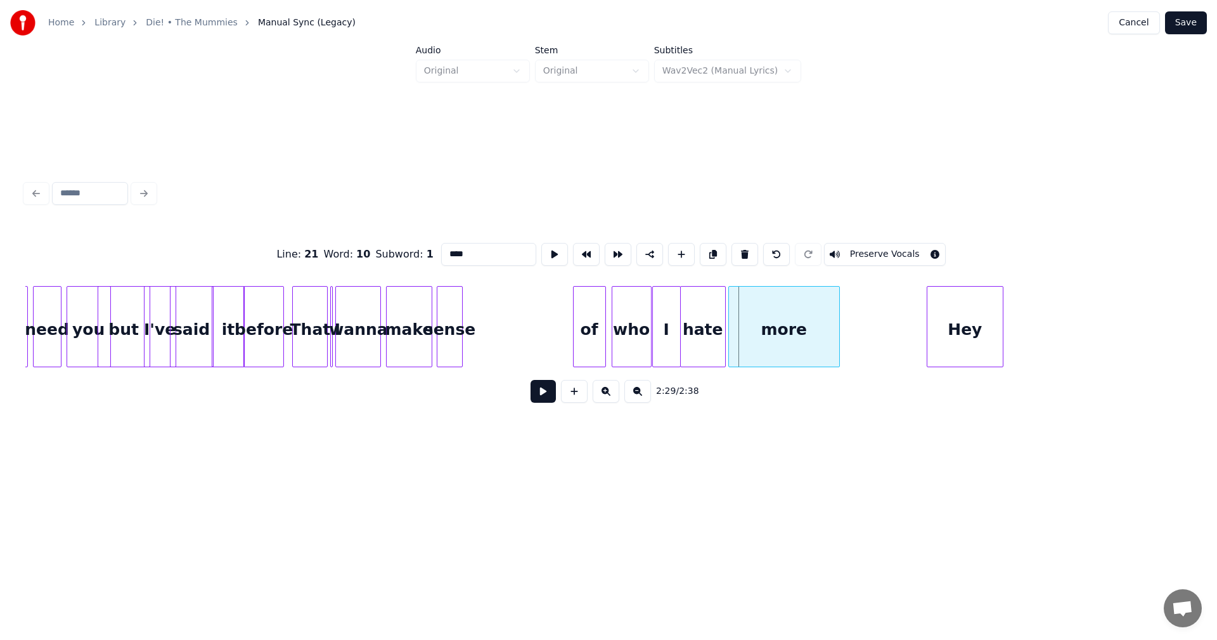
click at [730, 319] on div at bounding box center [731, 327] width 4 height 80
click at [930, 307] on div "Hey" at bounding box center [942, 330] width 75 height 86
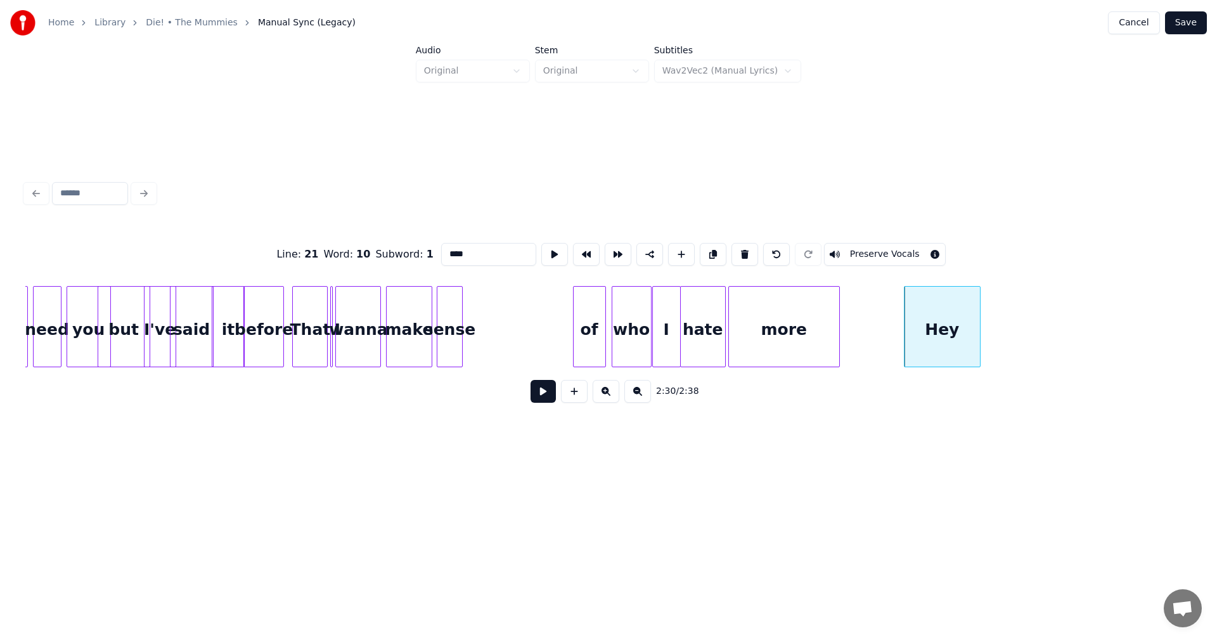
click at [940, 335] on div "Hey" at bounding box center [942, 330] width 75 height 86
click at [470, 319] on div at bounding box center [471, 327] width 4 height 80
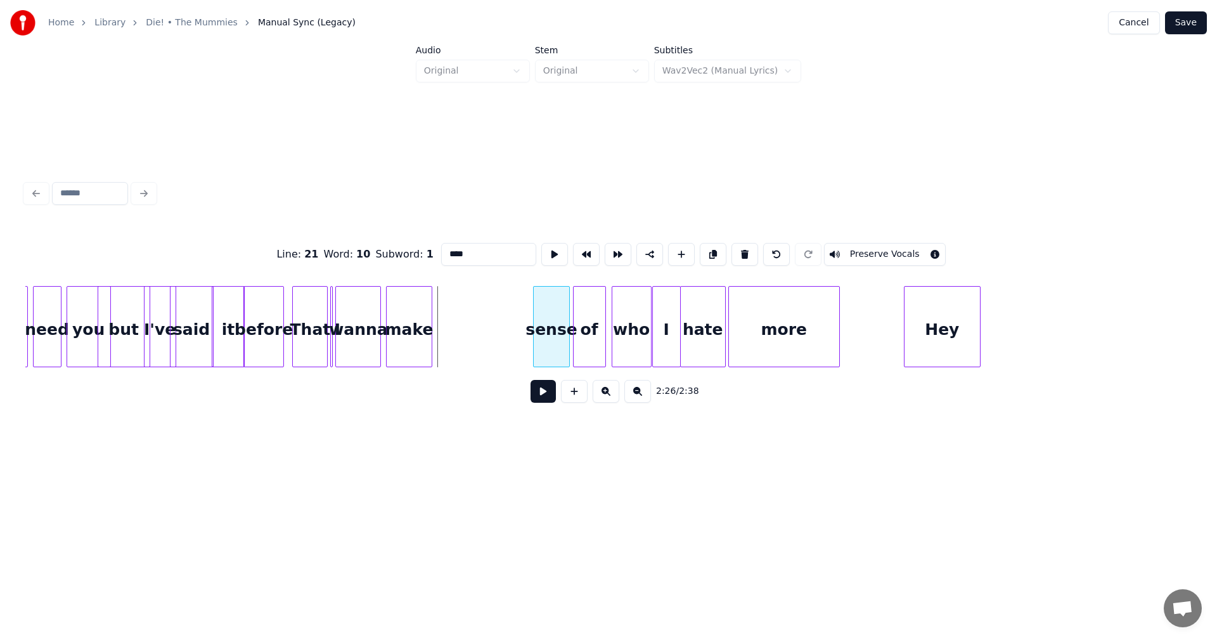
click at [553, 316] on div "sense" at bounding box center [551, 330] width 35 height 86
click at [519, 319] on div "make" at bounding box center [509, 330] width 44 height 86
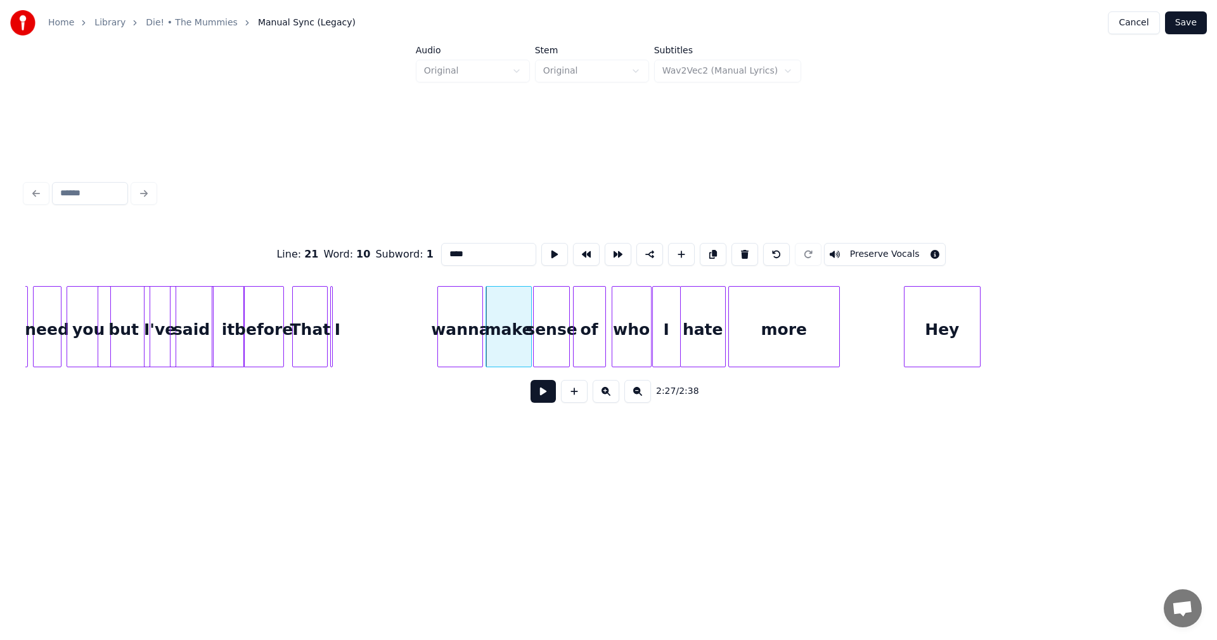
click at [469, 318] on div "wanna" at bounding box center [460, 330] width 44 height 86
click at [349, 323] on div at bounding box center [351, 327] width 4 height 80
click at [423, 316] on div "I" at bounding box center [424, 330] width 20 height 86
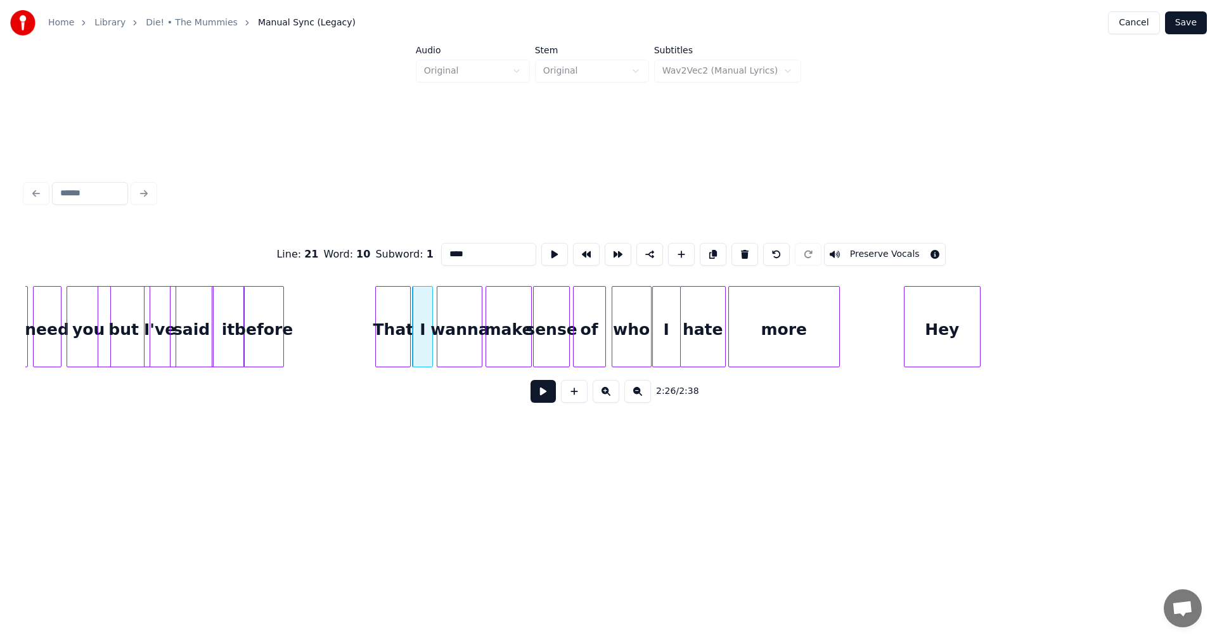
click at [392, 333] on div "That" at bounding box center [393, 330] width 34 height 86
click at [318, 310] on div at bounding box center [316, 327] width 4 height 80
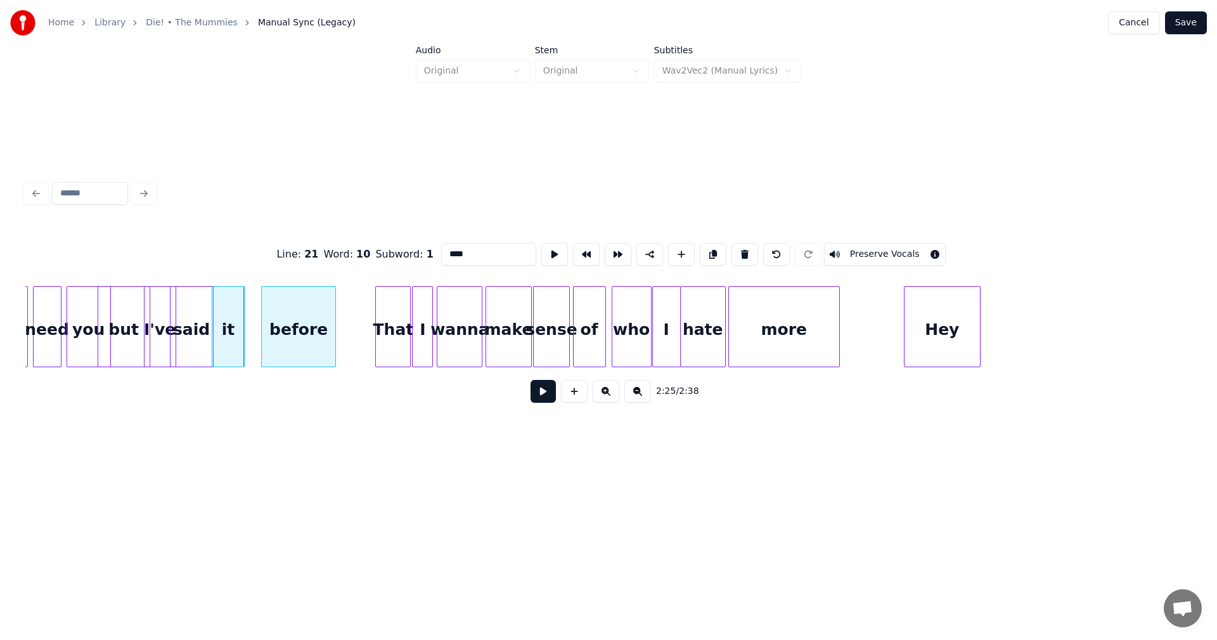
click at [311, 329] on div "before" at bounding box center [299, 330] width 74 height 86
click at [358, 319] on div "That" at bounding box center [361, 330] width 34 height 86
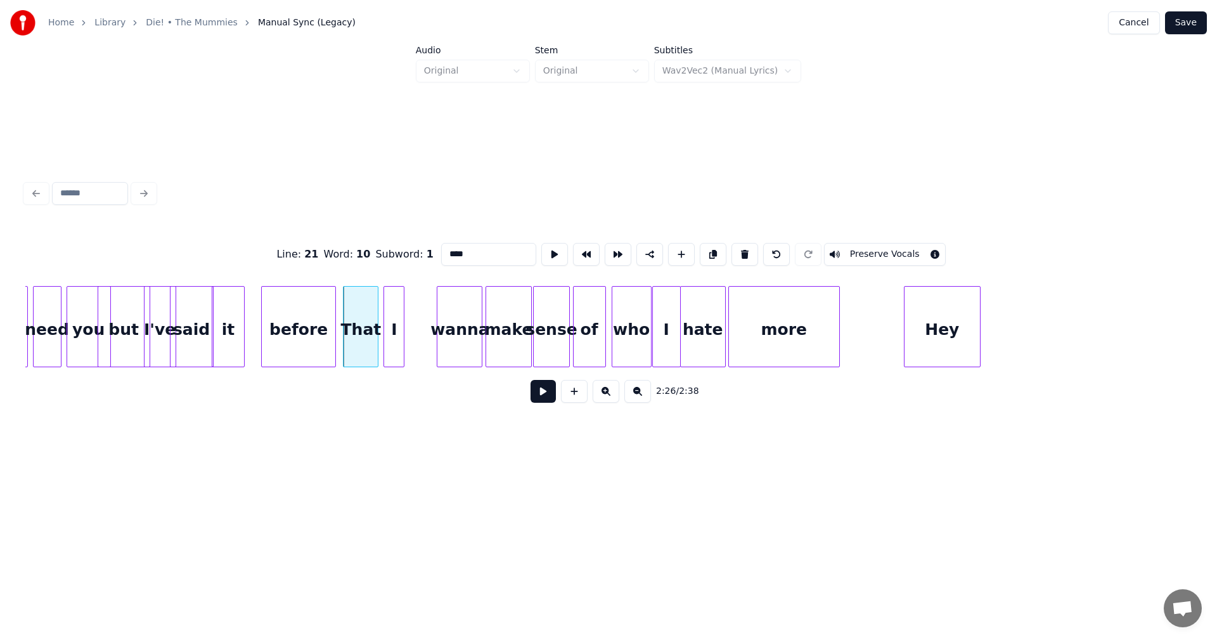
click at [396, 319] on div "I" at bounding box center [394, 330] width 20 height 86
click at [411, 319] on div at bounding box center [412, 327] width 4 height 80
click at [422, 319] on div at bounding box center [424, 327] width 4 height 80
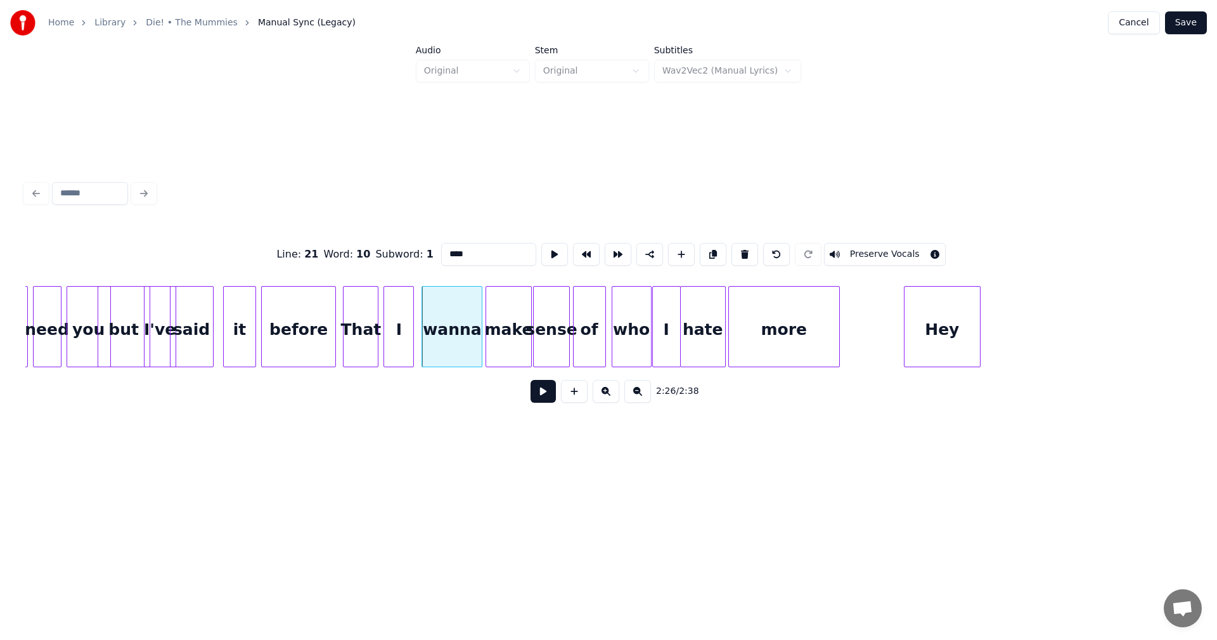
click at [228, 321] on div "it" at bounding box center [240, 330] width 32 height 86
click at [217, 323] on div "said" at bounding box center [202, 330] width 42 height 86
click at [155, 335] on div "I've" at bounding box center [158, 330] width 31 height 86
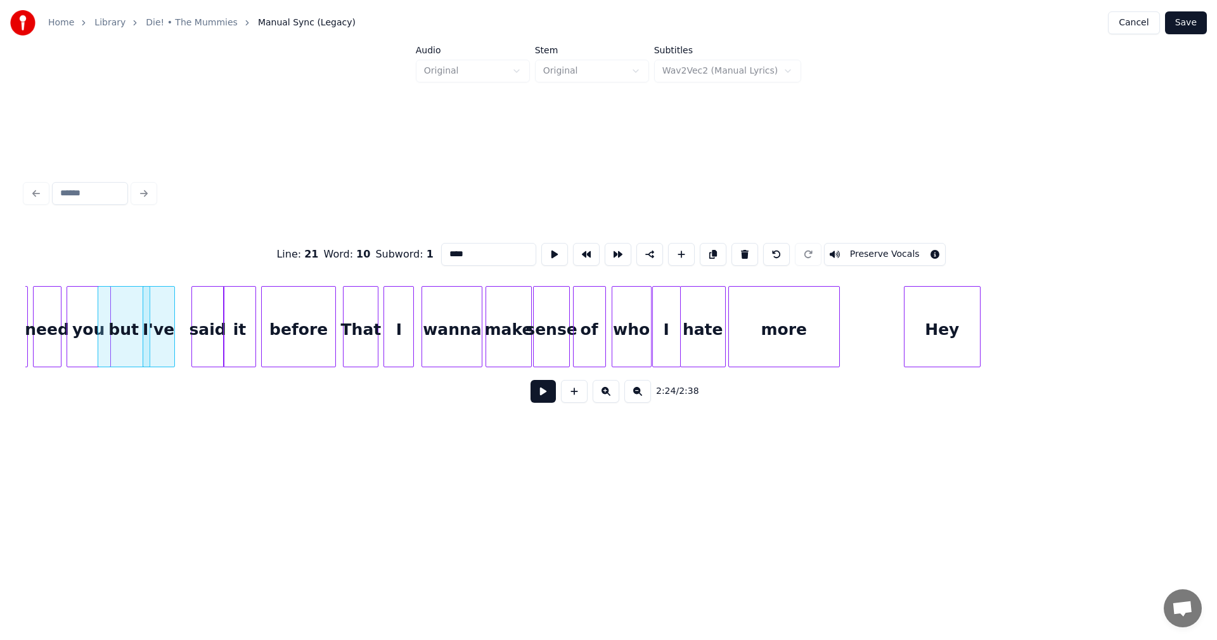
click at [195, 325] on div at bounding box center [194, 327] width 4 height 80
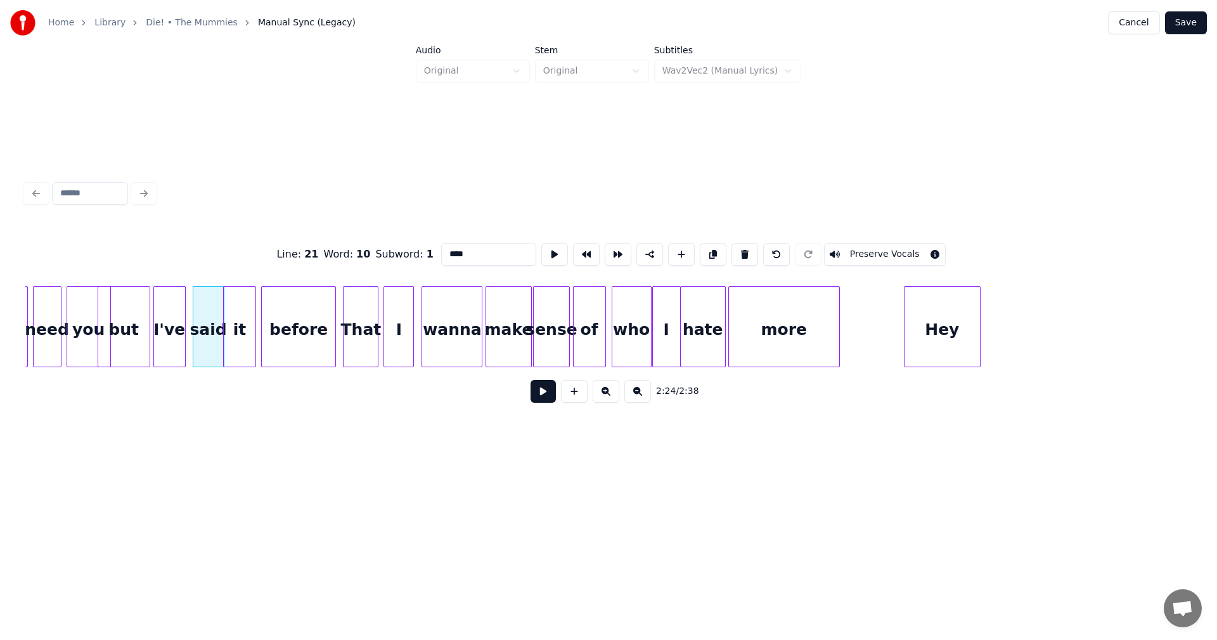
click at [176, 328] on div "I've" at bounding box center [169, 330] width 31 height 86
click at [188, 331] on div at bounding box center [189, 327] width 4 height 80
click at [95, 319] on div at bounding box center [94, 327] width 4 height 80
click at [118, 326] on div at bounding box center [119, 327] width 4 height 80
click at [112, 325] on div at bounding box center [112, 327] width 4 height 80
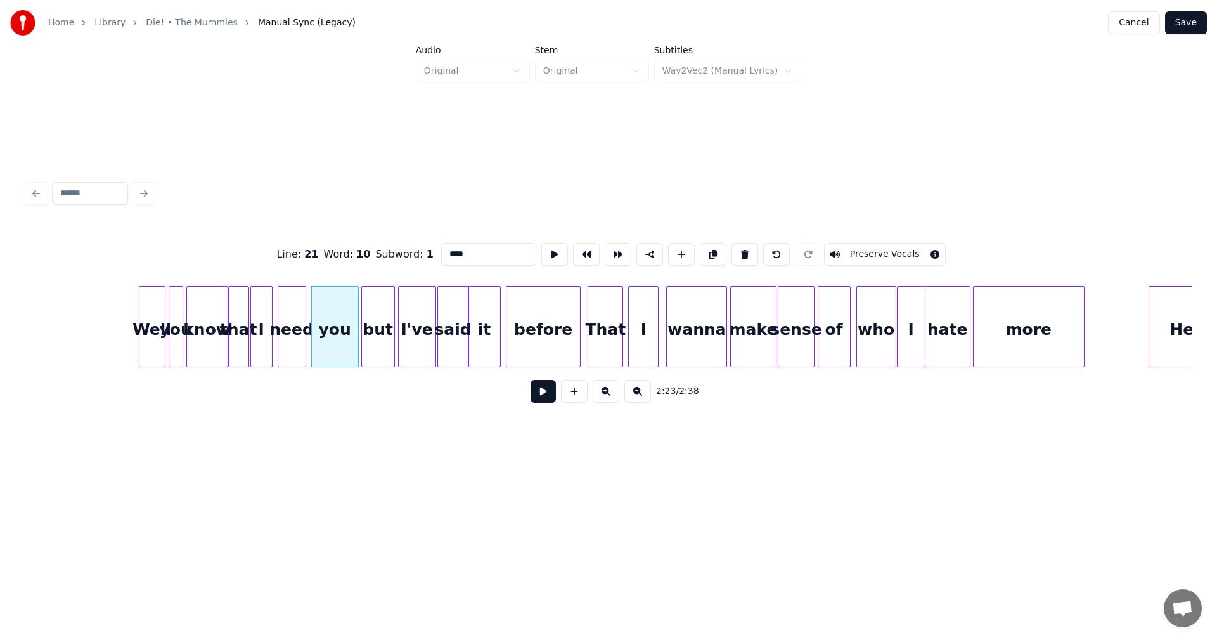
scroll to position [0, 17927]
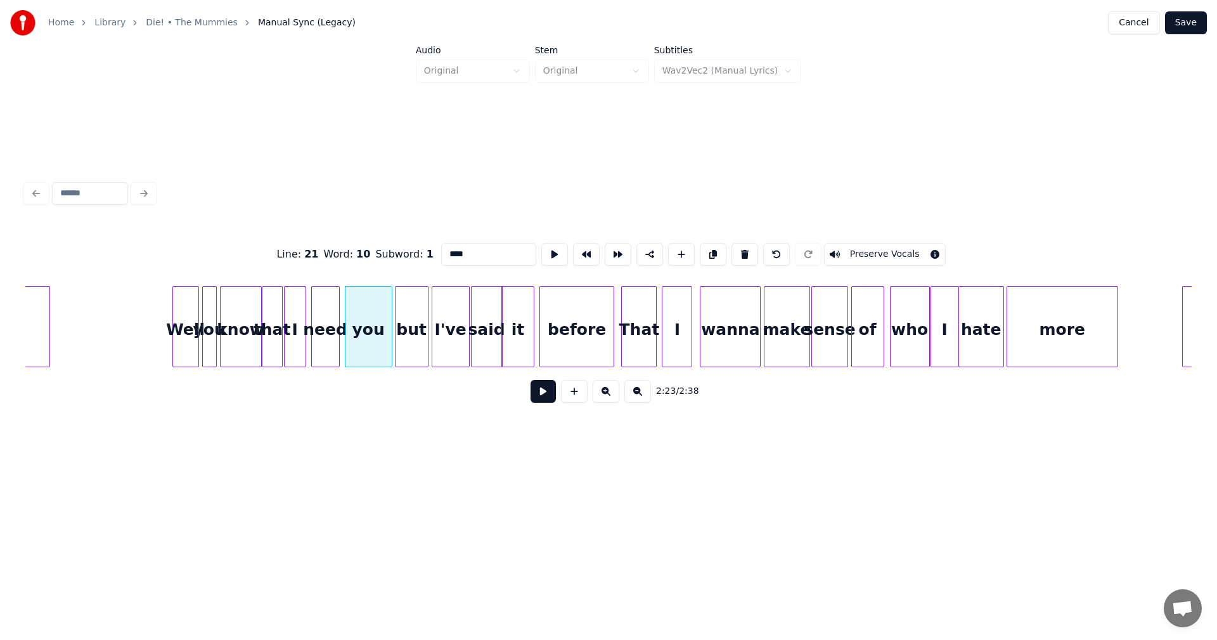
click at [1181, 19] on button "Save" at bounding box center [1186, 22] width 42 height 23
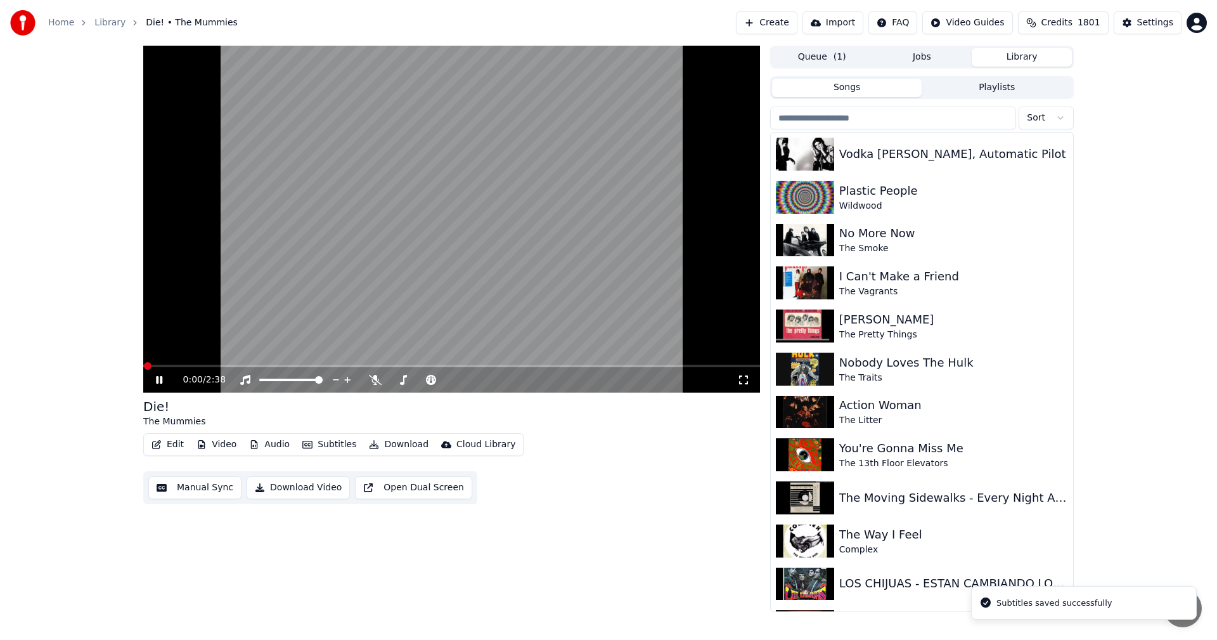
click at [742, 380] on icon at bounding box center [743, 380] width 13 height 10
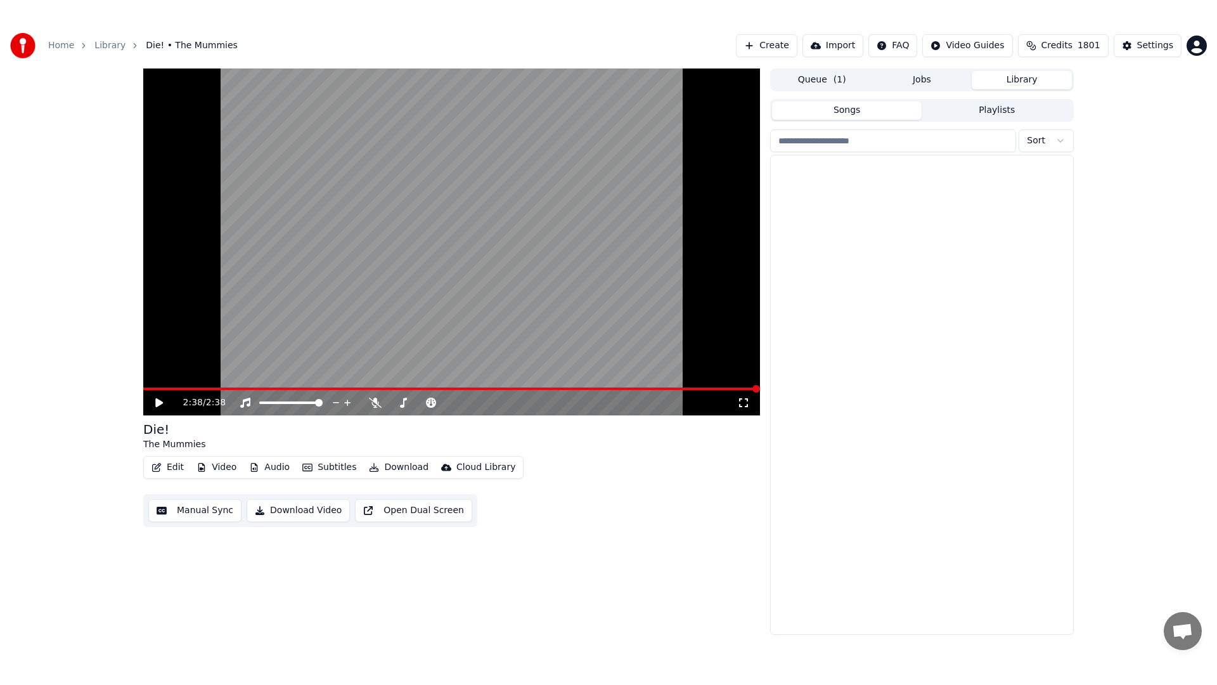
scroll to position [7968, 0]
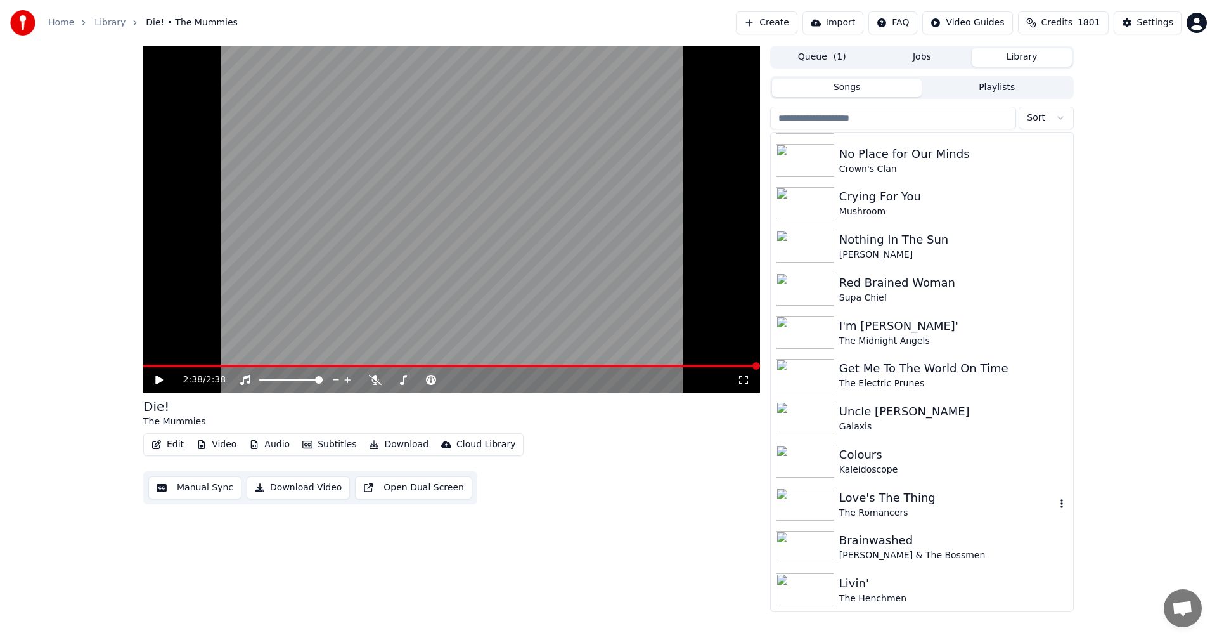
click at [896, 503] on div "Love's The Thing" at bounding box center [947, 498] width 216 height 18
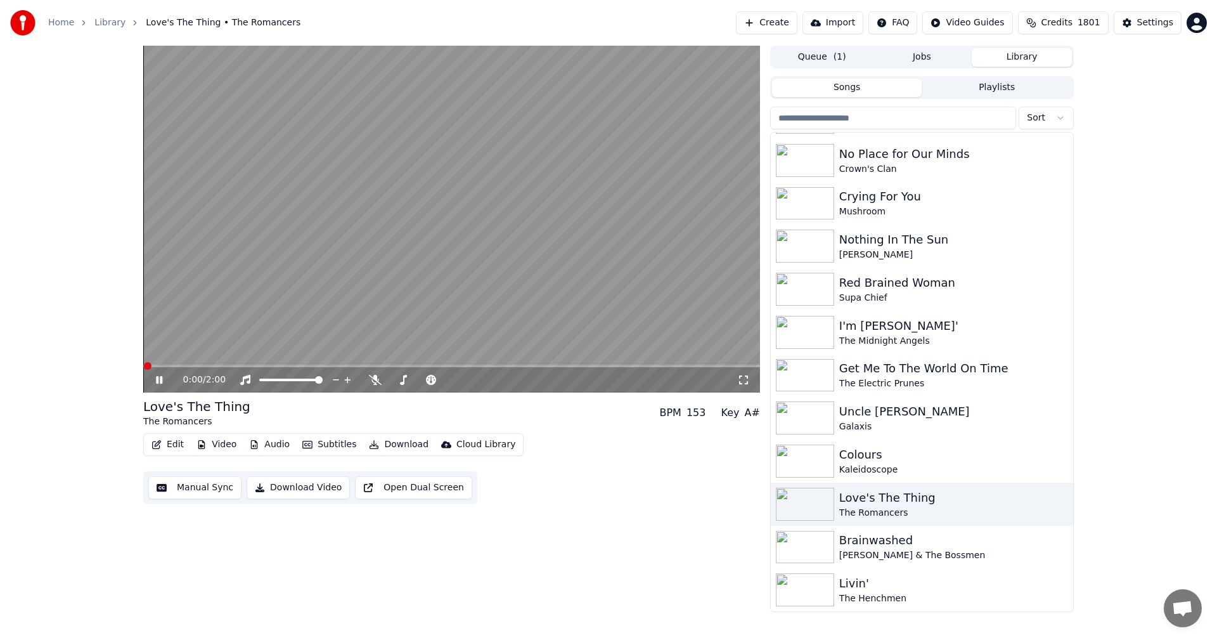
click at [741, 381] on icon at bounding box center [743, 380] width 13 height 10
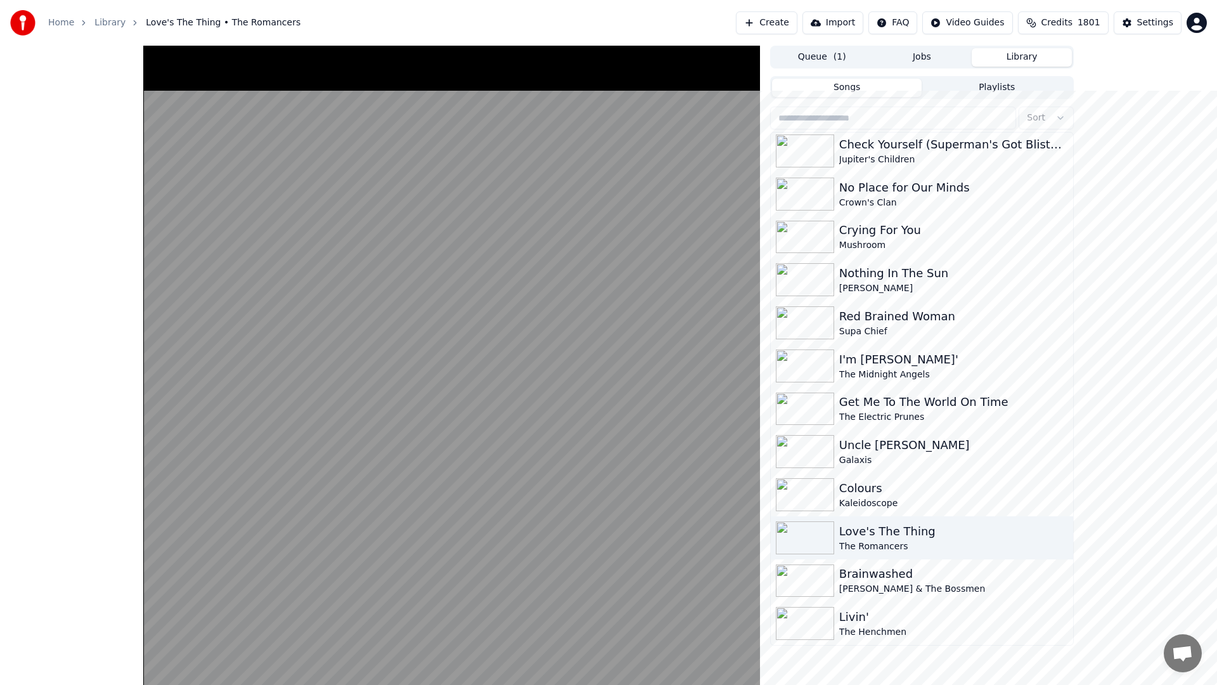
scroll to position [7968, 0]
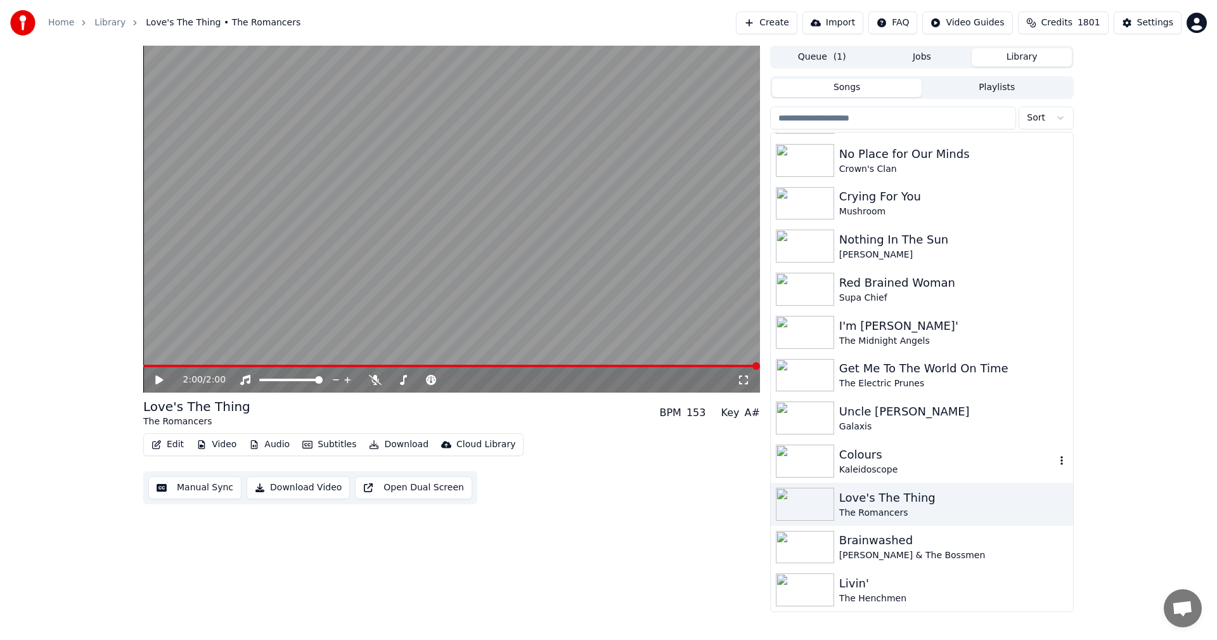
click at [851, 461] on div "Colours" at bounding box center [947, 455] width 216 height 18
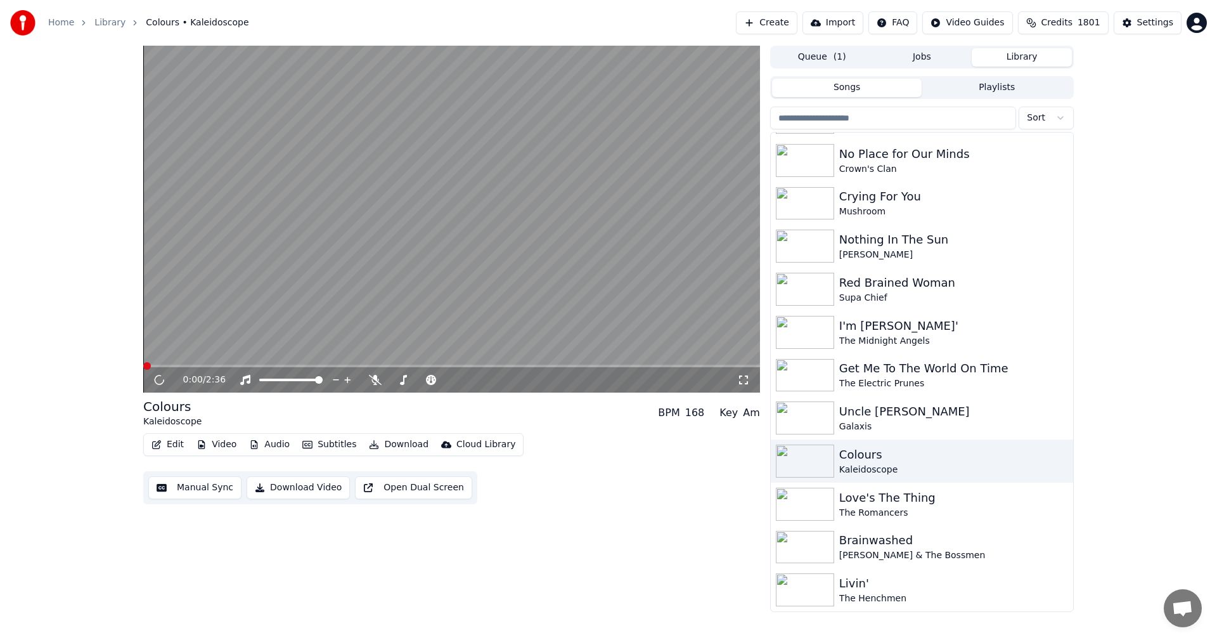
click at [741, 375] on icon at bounding box center [743, 380] width 13 height 10
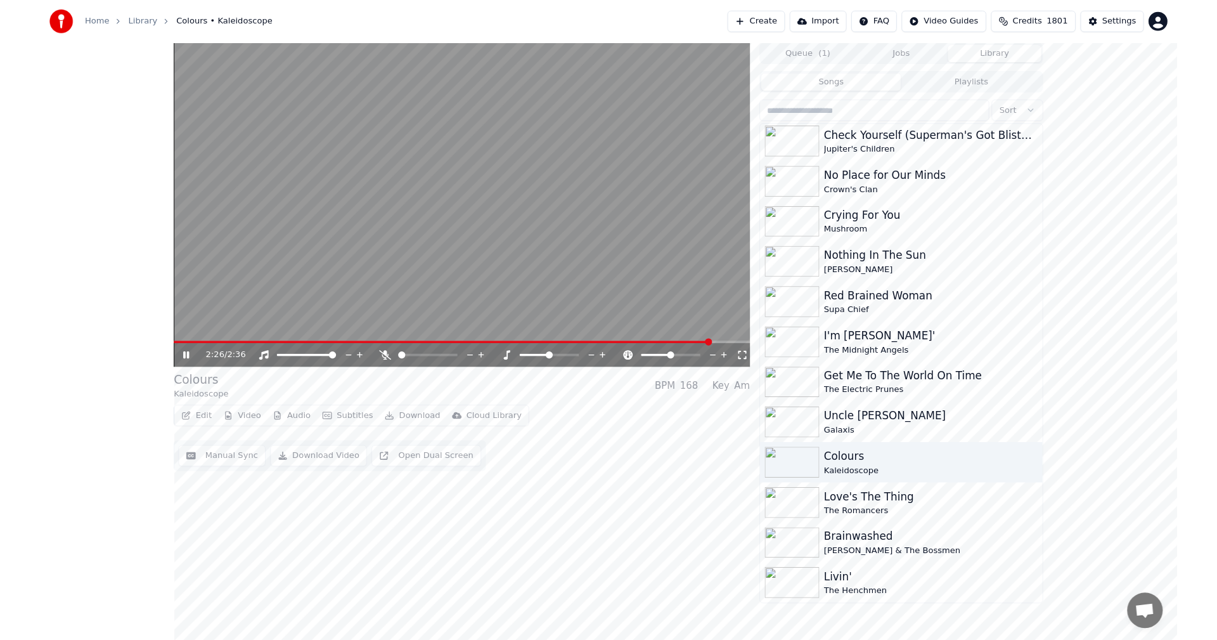
scroll to position [7968, 0]
